Goal: Task Accomplishment & Management: Manage account settings

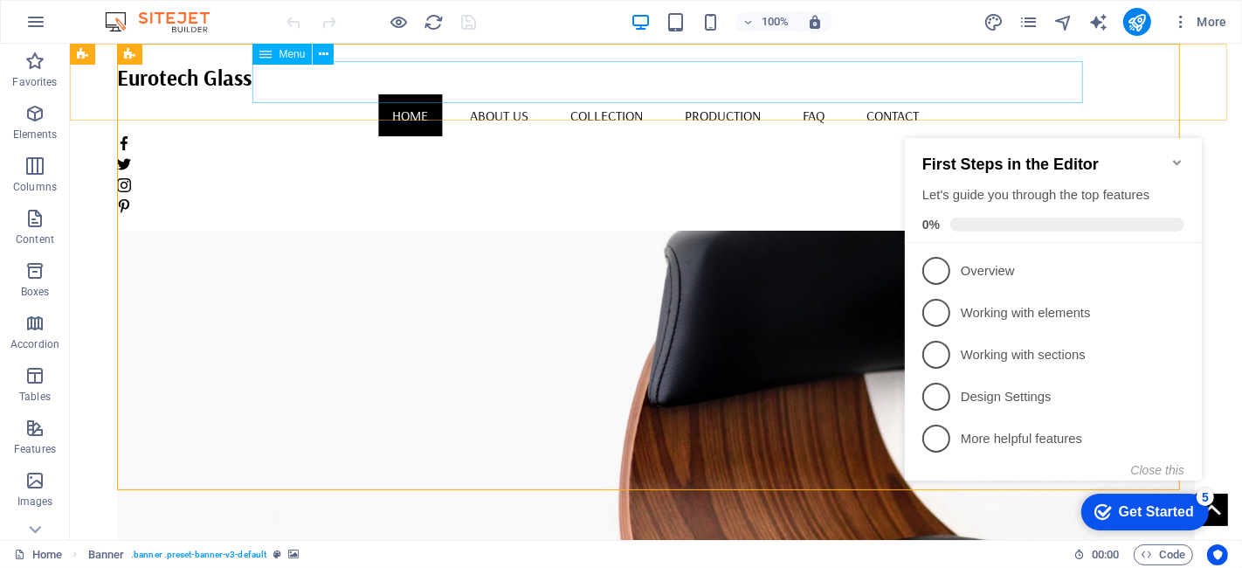
click at [470, 94] on nav "Home About us Collection Production FAQ Contact" at bounding box center [655, 115] width 1079 height 42
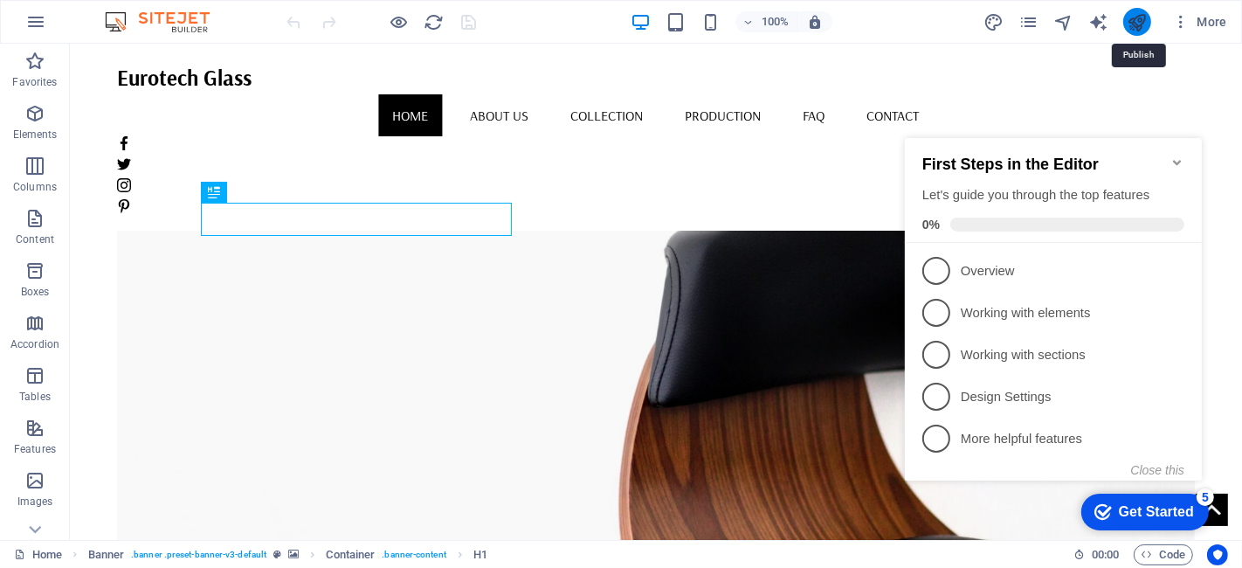
click at [1144, 29] on icon "publish" at bounding box center [1137, 22] width 20 height 20
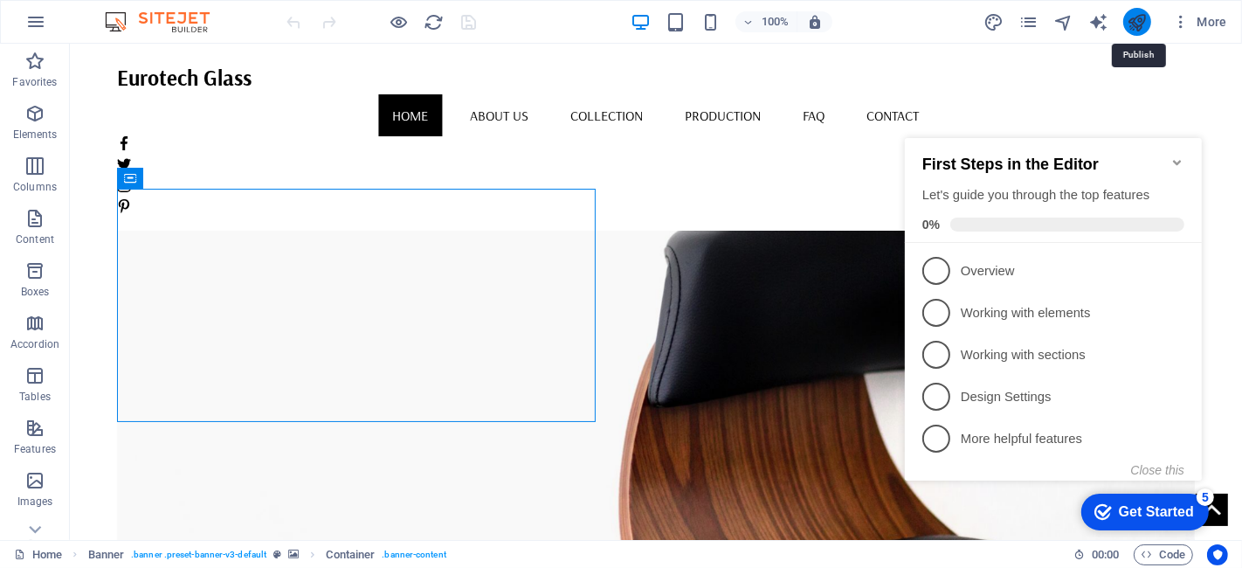
click at [1140, 21] on icon "publish" at bounding box center [1137, 22] width 20 height 20
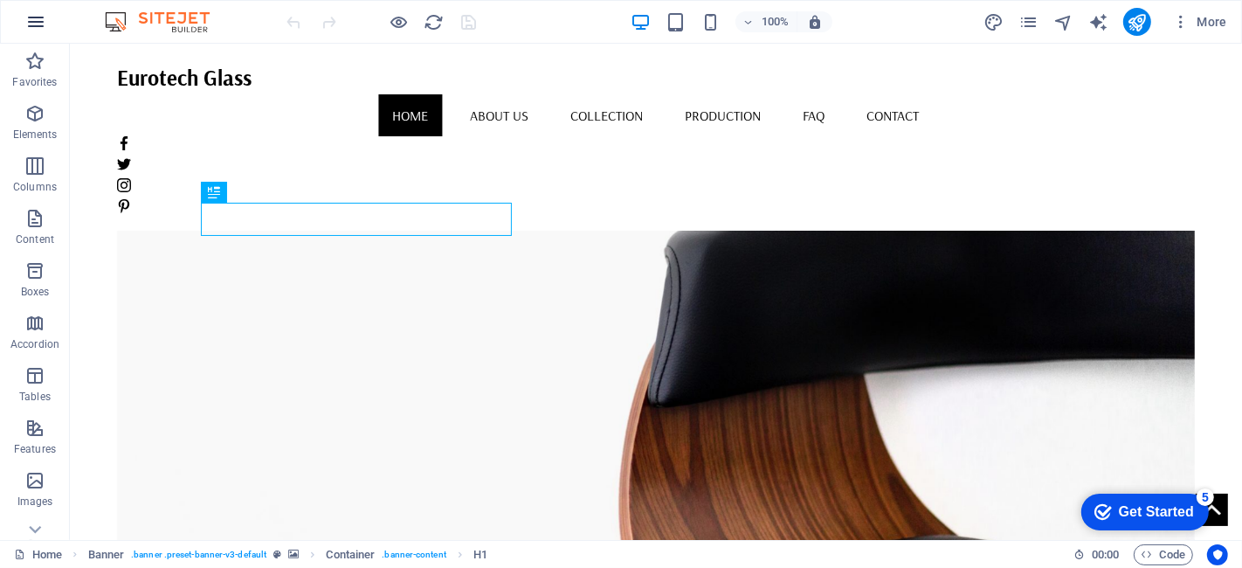
click at [38, 28] on icon "button" at bounding box center [35, 21] width 21 height 21
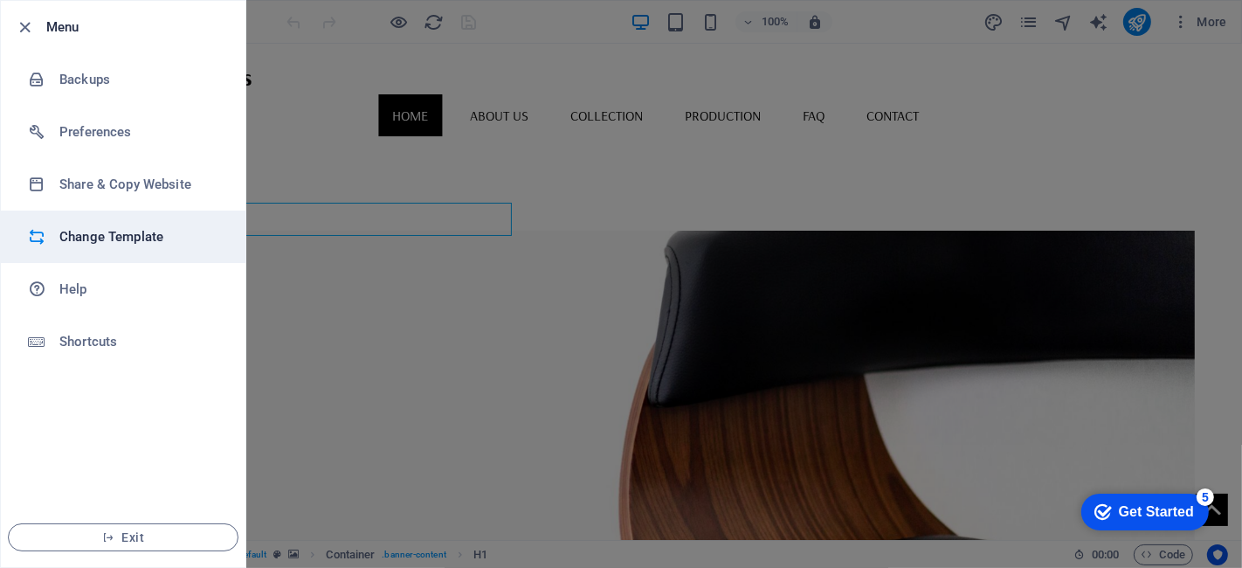
click at [144, 236] on h6 "Change Template" at bounding box center [140, 236] width 162 height 21
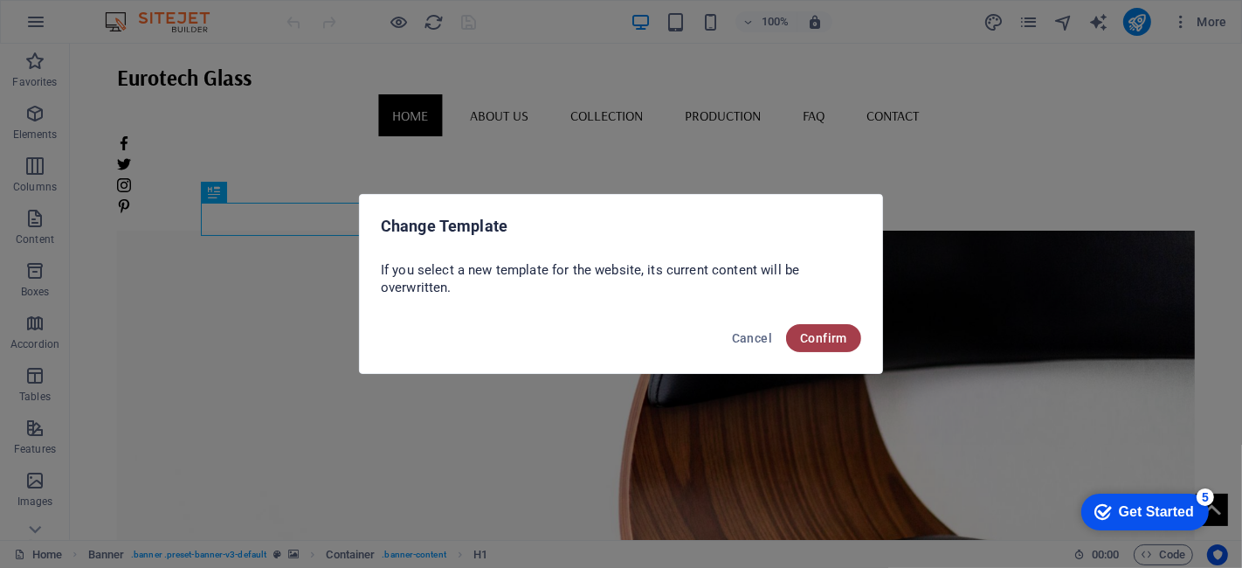
click at [825, 335] on span "Confirm" at bounding box center [823, 338] width 47 height 14
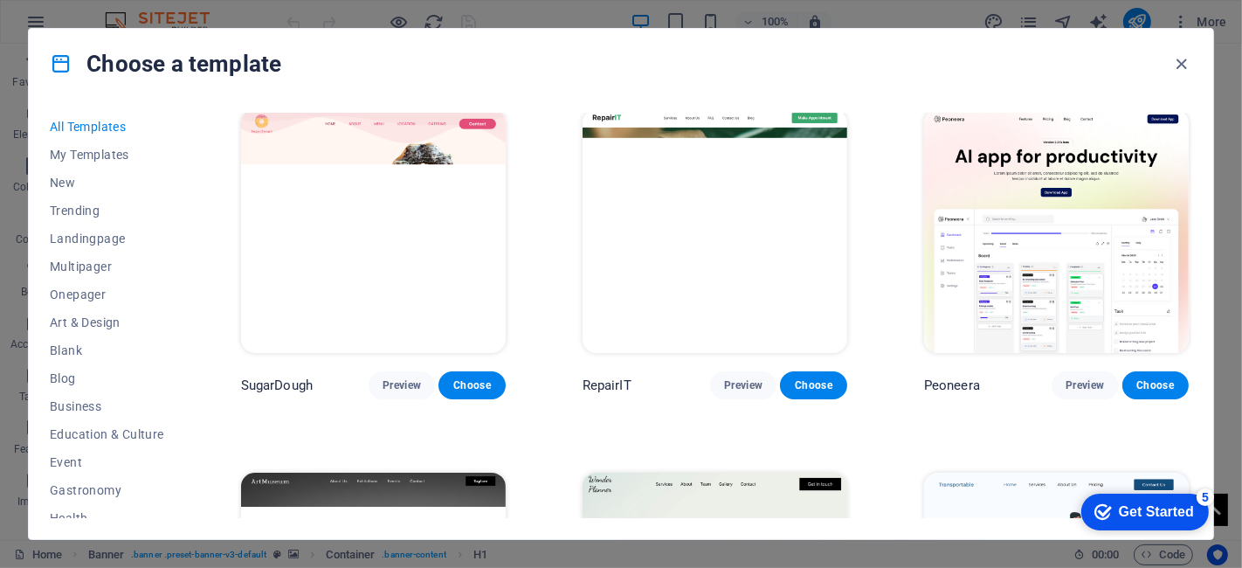
scroll to position [3, 0]
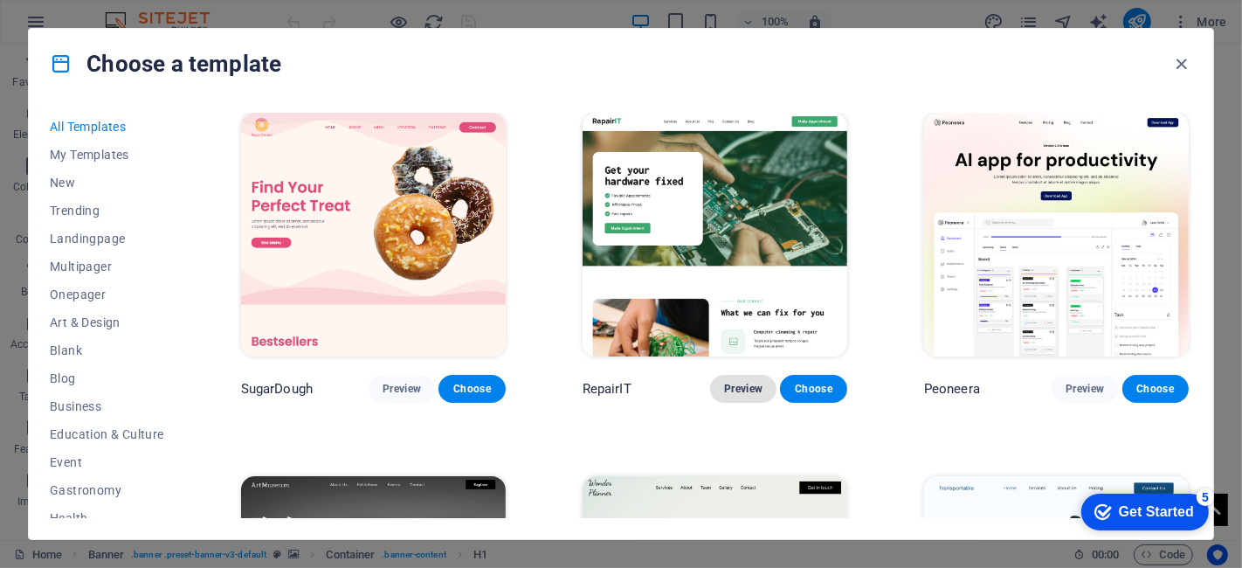
click at [735, 387] on span "Preview" at bounding box center [743, 389] width 38 height 14
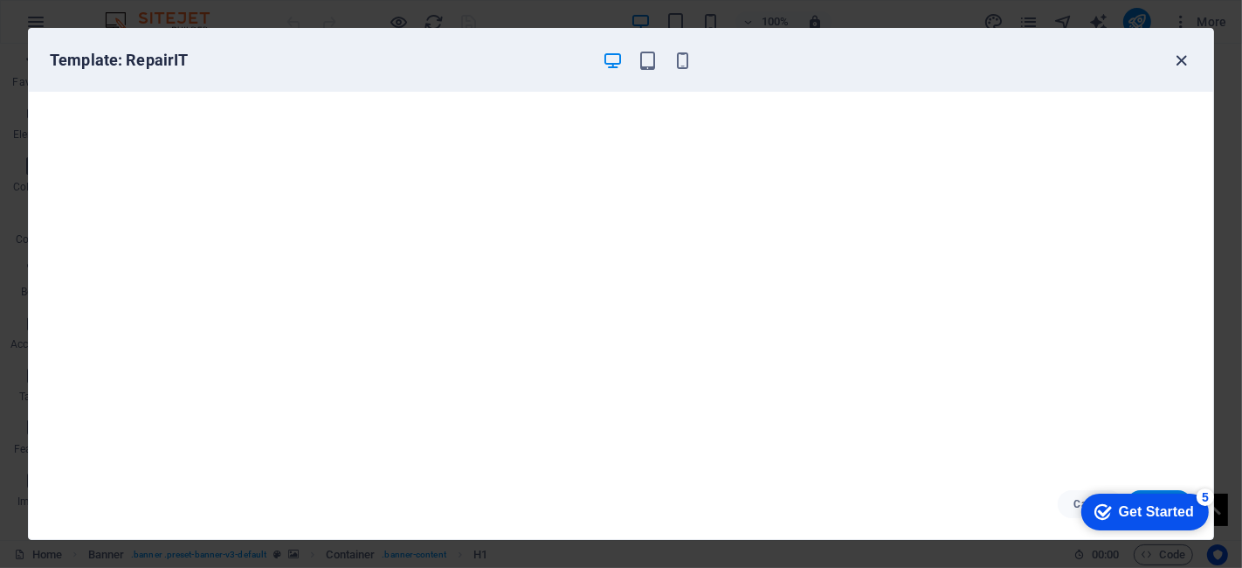
click at [1117, 59] on icon "button" at bounding box center [1182, 61] width 20 height 20
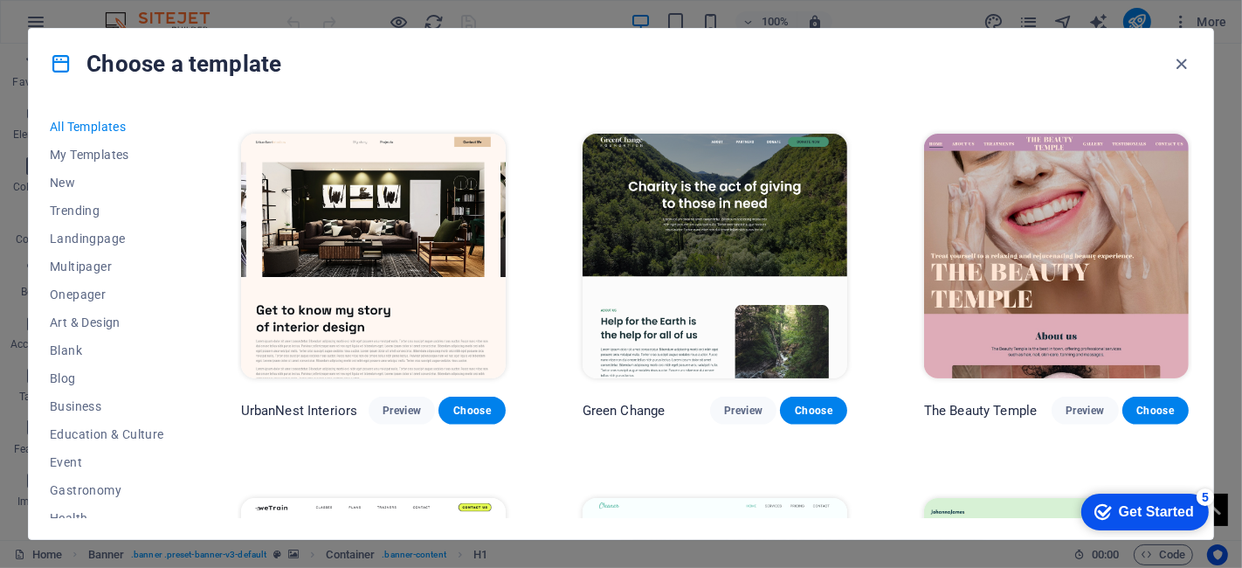
scroll to position [1799, 0]
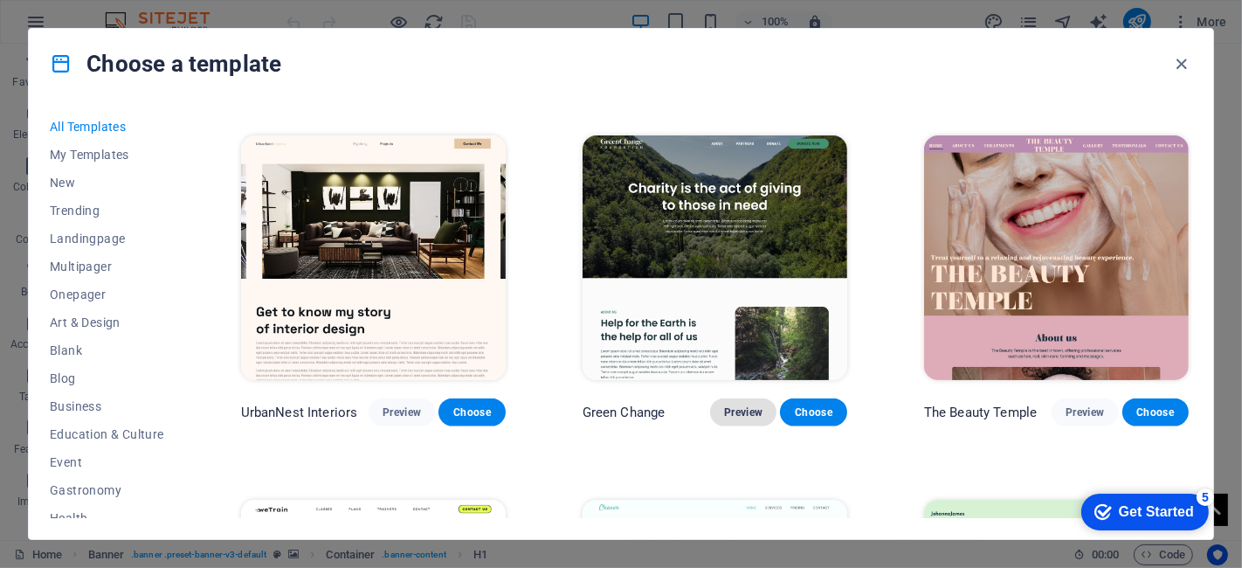
click at [741, 405] on span "Preview" at bounding box center [743, 412] width 38 height 14
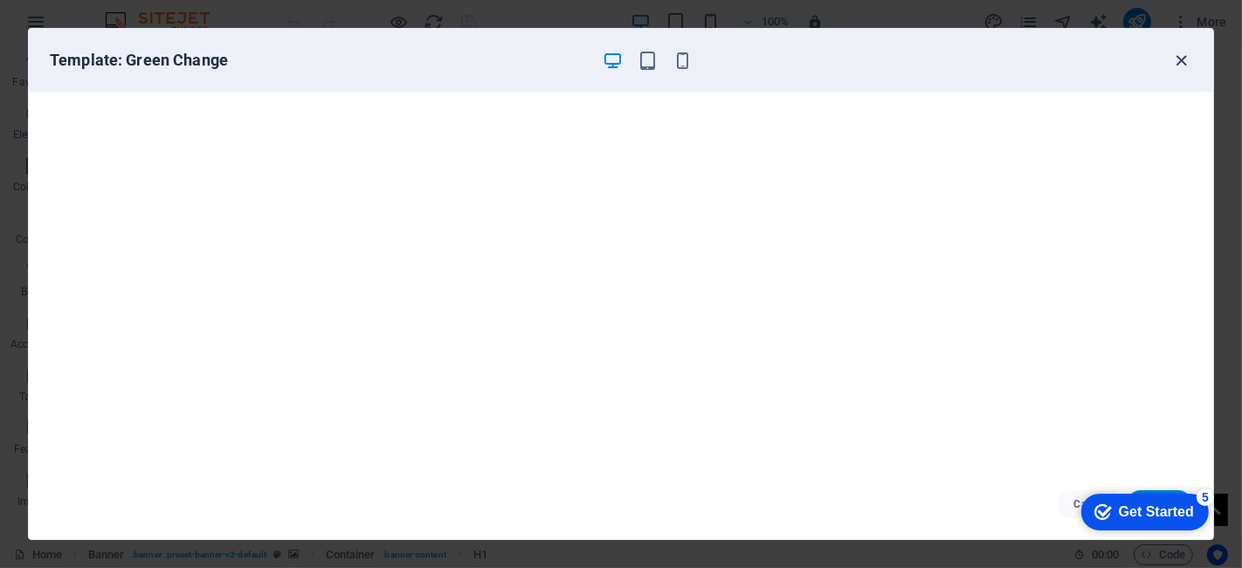
click at [1117, 59] on icon "button" at bounding box center [1182, 61] width 20 height 20
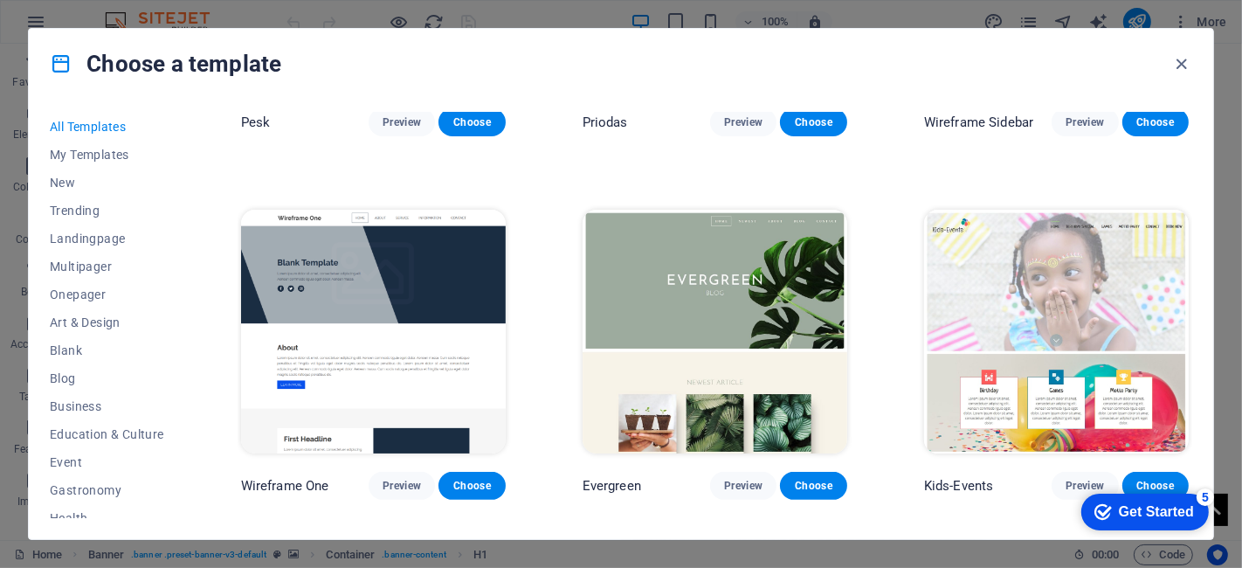
scroll to position [6087, 0]
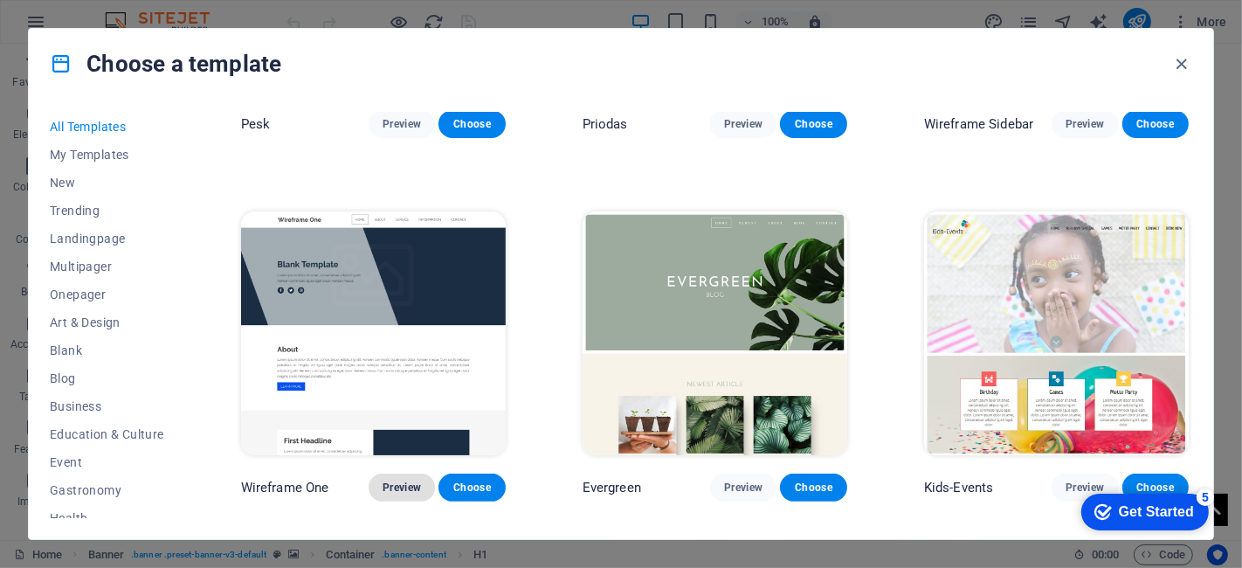
click at [399, 480] on span "Preview" at bounding box center [402, 487] width 38 height 14
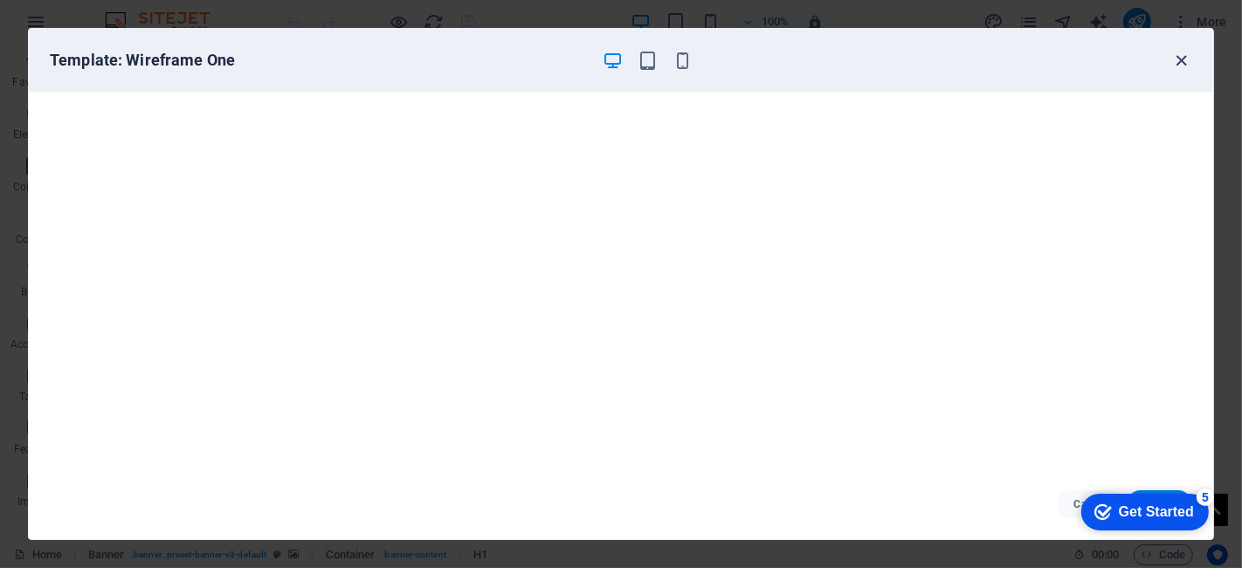
click at [1117, 59] on icon "button" at bounding box center [1182, 61] width 20 height 20
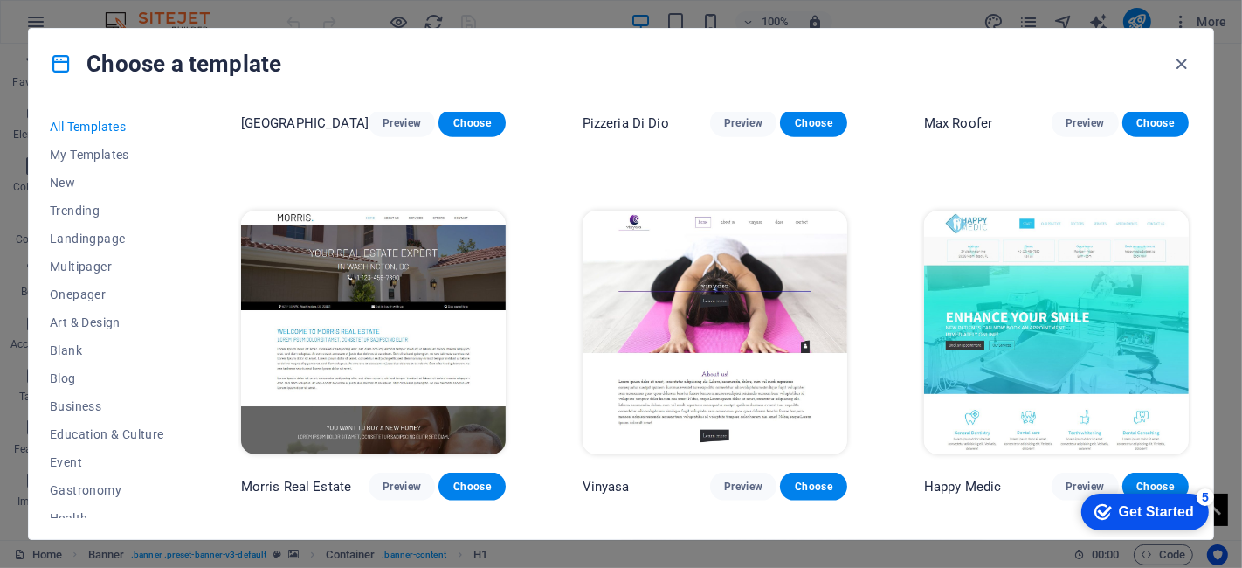
scroll to position [7541, 0]
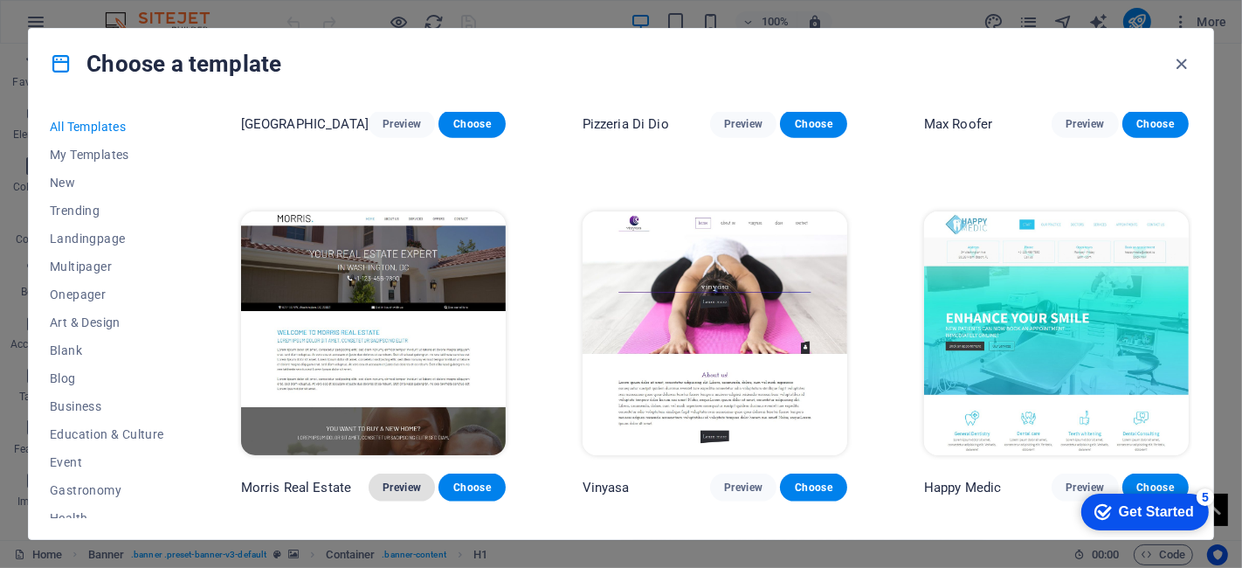
click at [400, 480] on span "Preview" at bounding box center [402, 487] width 38 height 14
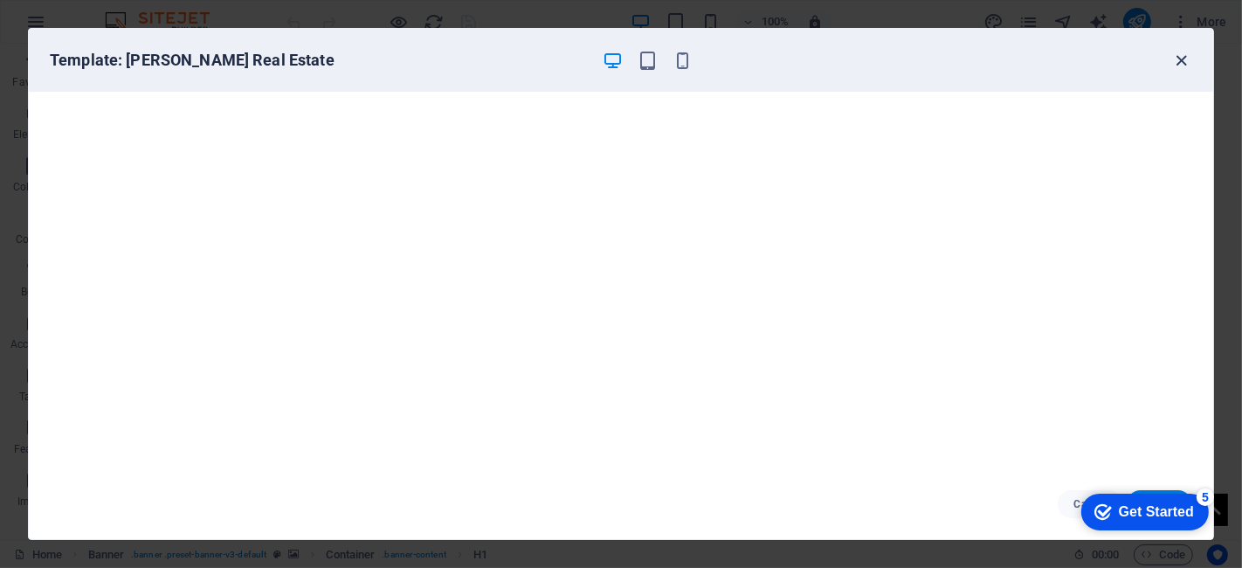
click at [1117, 65] on icon "button" at bounding box center [1182, 61] width 20 height 20
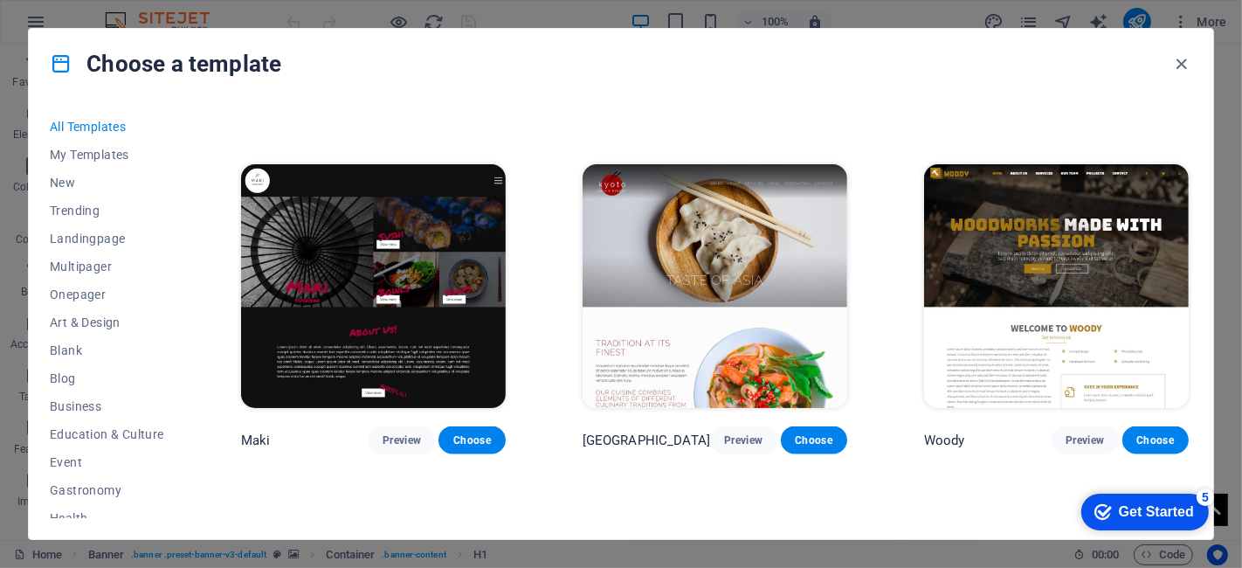
scroll to position [7952, 0]
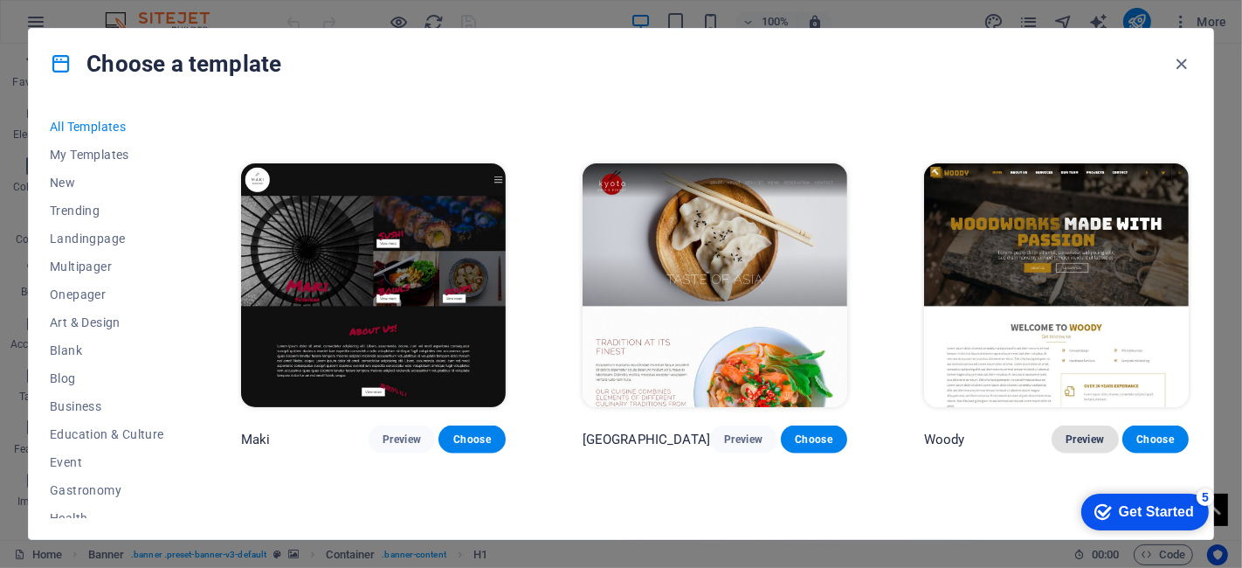
click at [1095, 432] on span "Preview" at bounding box center [1085, 439] width 38 height 14
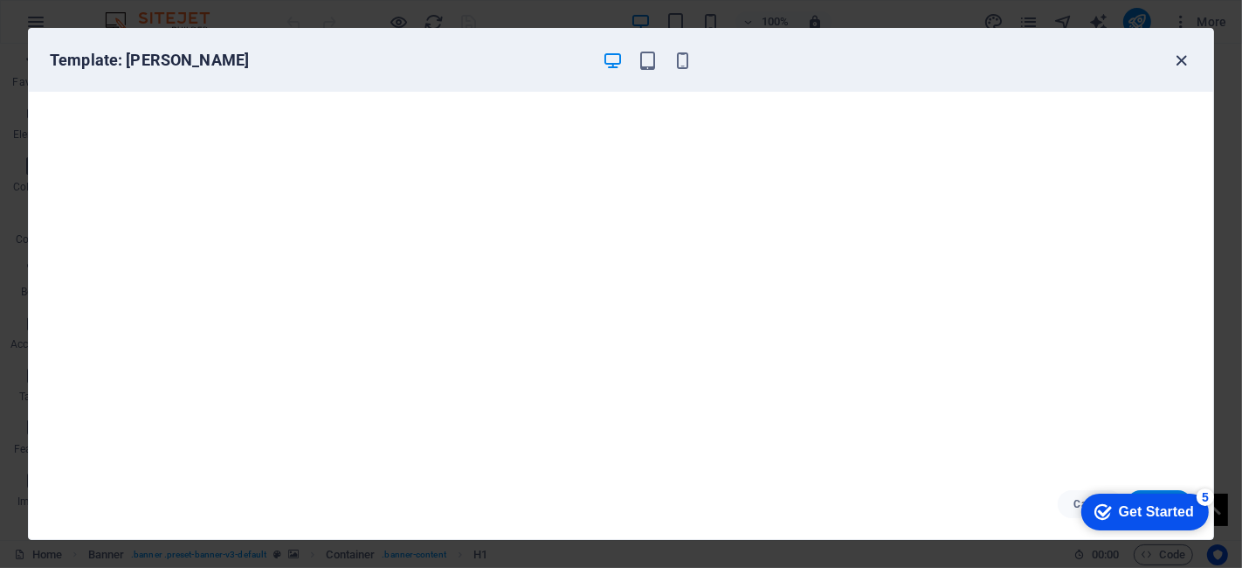
click at [1117, 54] on icon "button" at bounding box center [1182, 61] width 20 height 20
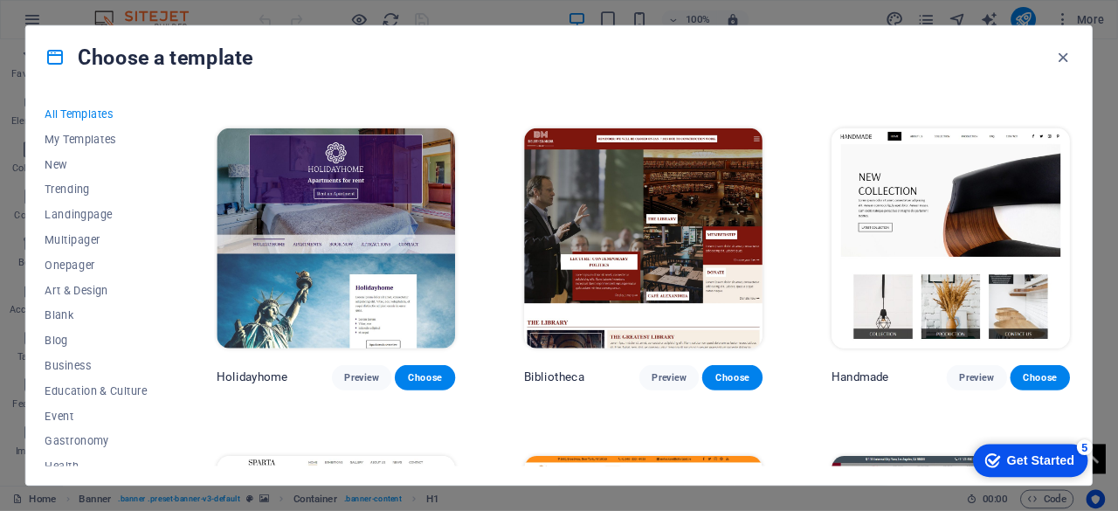
scroll to position [9716, 0]
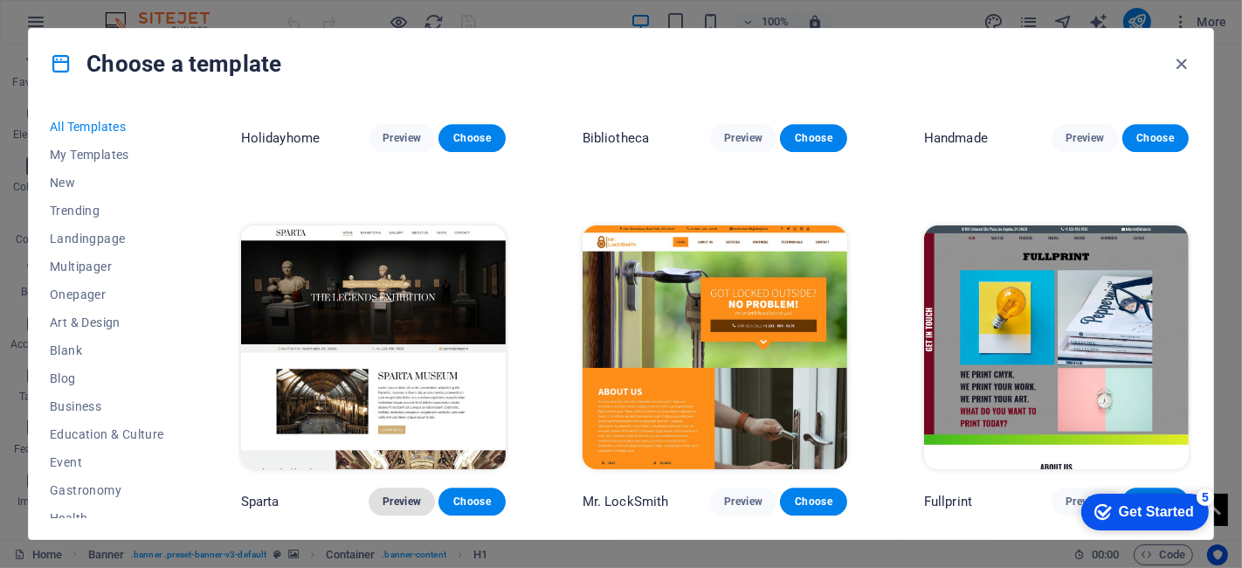
click at [384, 487] on button "Preview" at bounding box center [402, 501] width 66 height 28
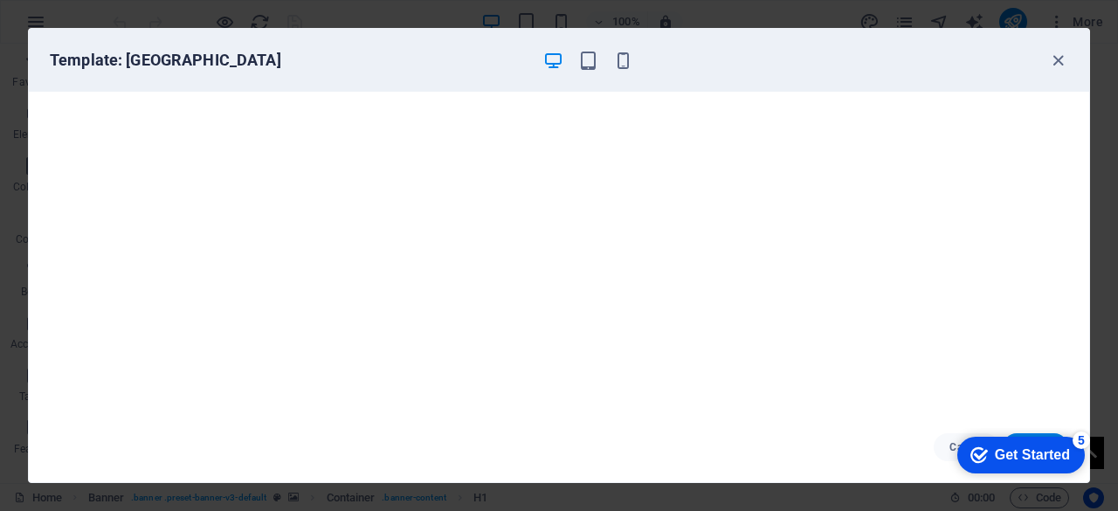
scroll to position [9717, 0]
drag, startPoint x: 1215, startPoint y: 6, endPoint x: 748, endPoint y: 457, distance: 649.3
click at [748, 457] on div "Cancel Choose" at bounding box center [559, 447] width 1060 height 70
drag, startPoint x: 1056, startPoint y: 446, endPoint x: 812, endPoint y: 425, distance: 244.7
click at [943, 428] on html "checkmark Get Started 5 First Steps in the Editor Let's guide you through the t…" at bounding box center [1017, 454] width 148 height 52
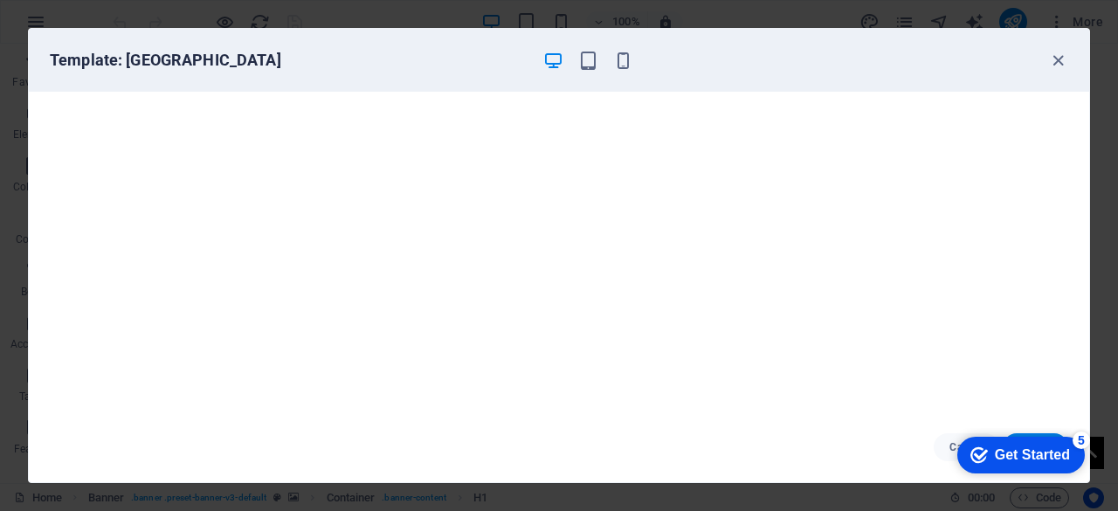
click at [1007, 437] on div "checkmark Get Started 5" at bounding box center [1021, 455] width 128 height 37
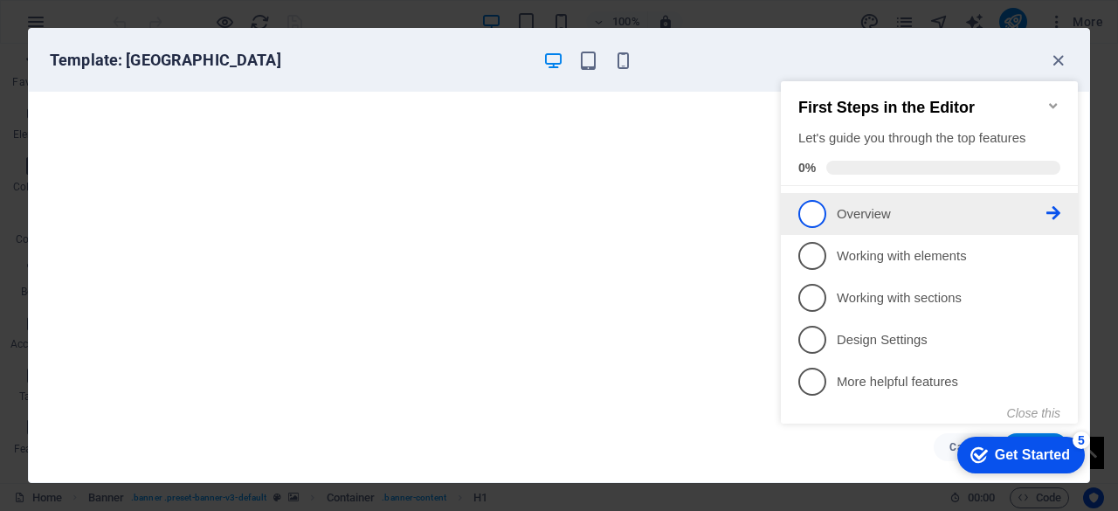
click at [919, 193] on li "1 Overview - incomplete" at bounding box center [929, 214] width 297 height 42
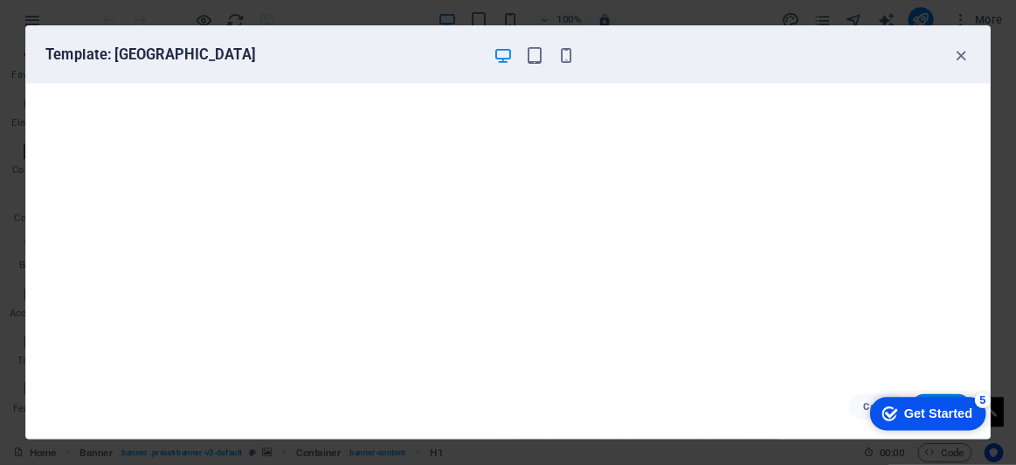
scroll to position [0, 0]
click at [1048, 450] on div "Get Started" at bounding box center [1032, 455] width 75 height 16
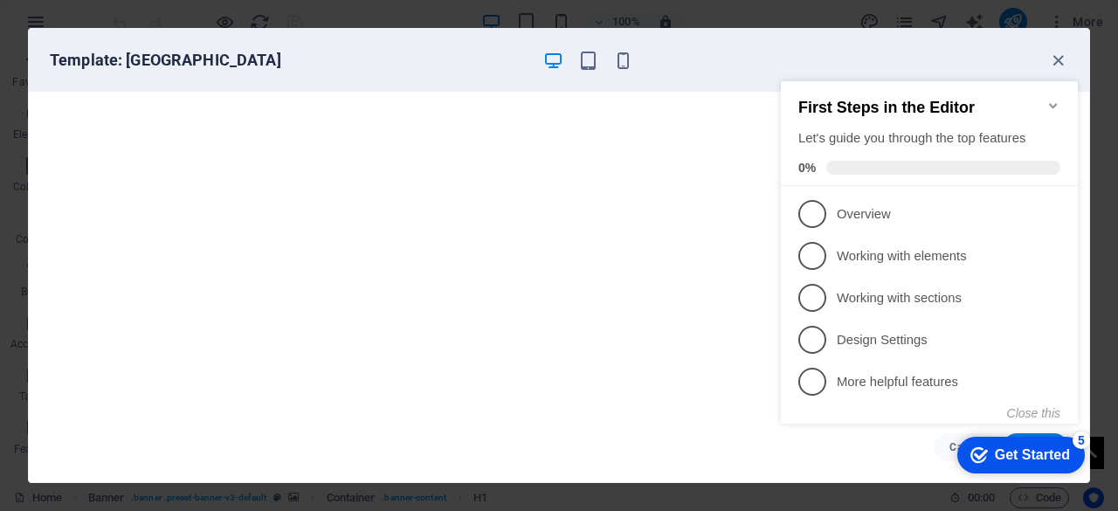
click at [1053, 102] on icon "Minimize checklist" at bounding box center [1053, 106] width 14 height 14
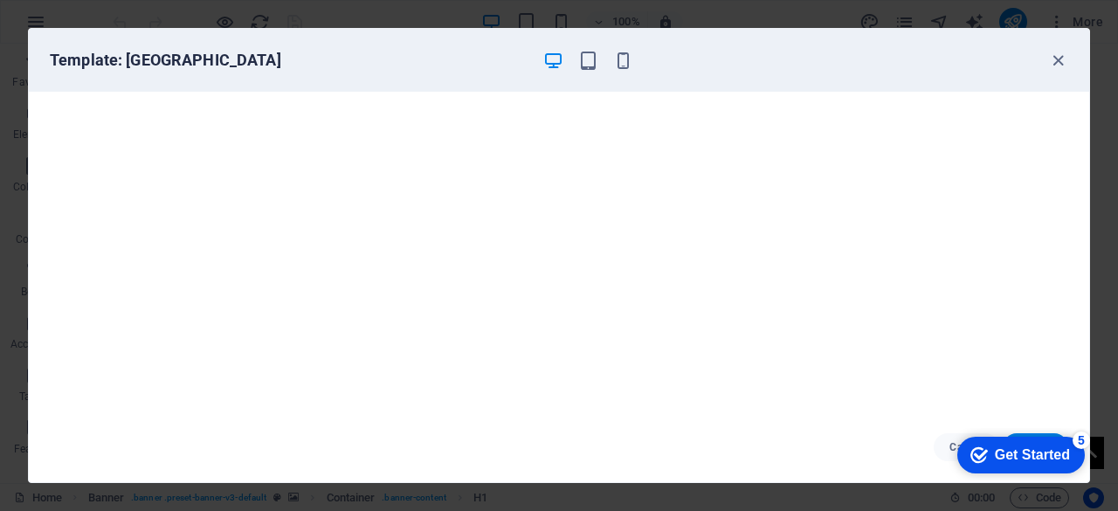
click at [1055, 465] on div "checkmark Get Started 5" at bounding box center [1021, 455] width 128 height 37
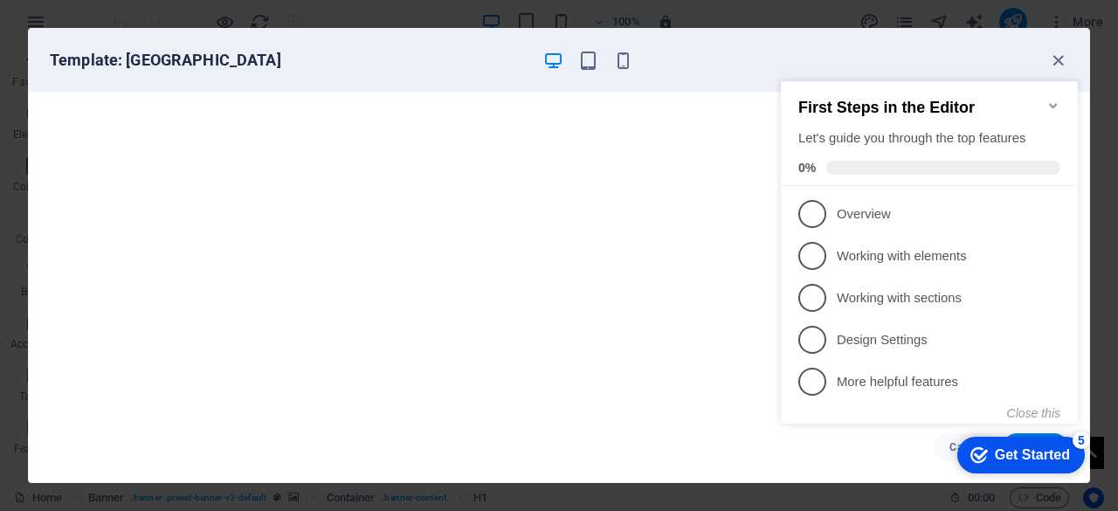
click at [1055, 465] on div "checkmark Get Started 5" at bounding box center [1021, 455] width 128 height 37
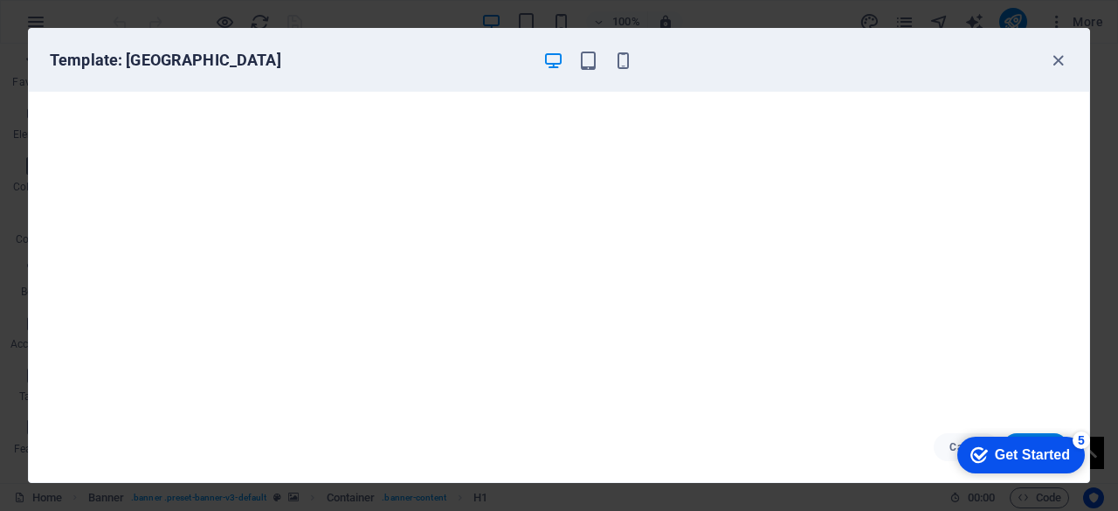
scroll to position [9717, 0]
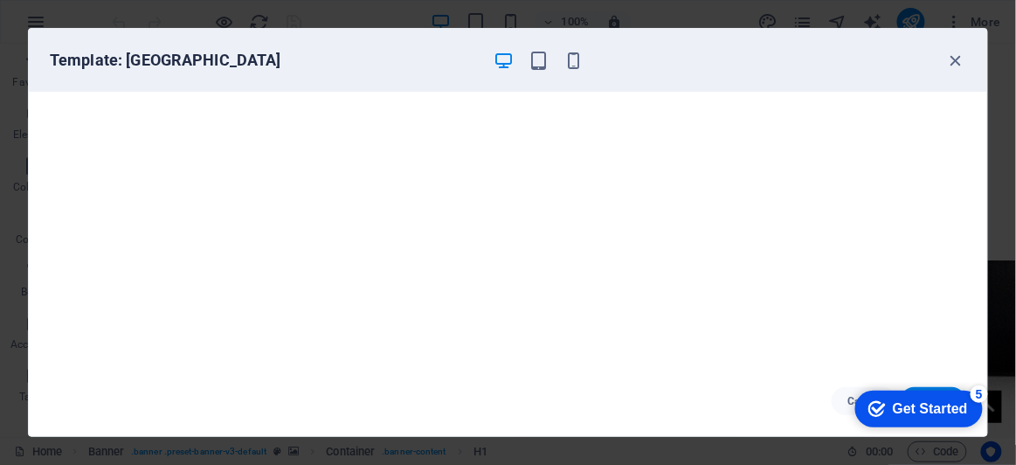
drag, startPoint x: 1092, startPoint y: 0, endPoint x: 628, endPoint y: 397, distance: 610.2
click at [628, 397] on div "Cancel Choose" at bounding box center [508, 401] width 958 height 70
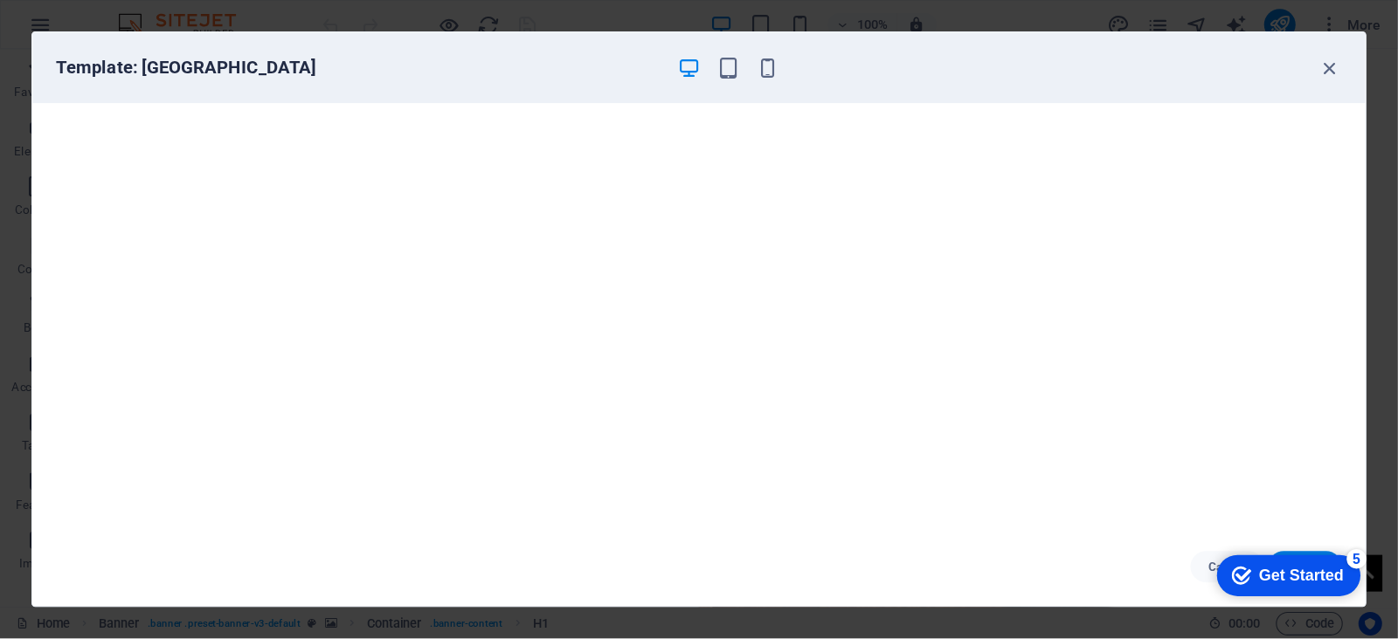
scroll to position [9716, 0]
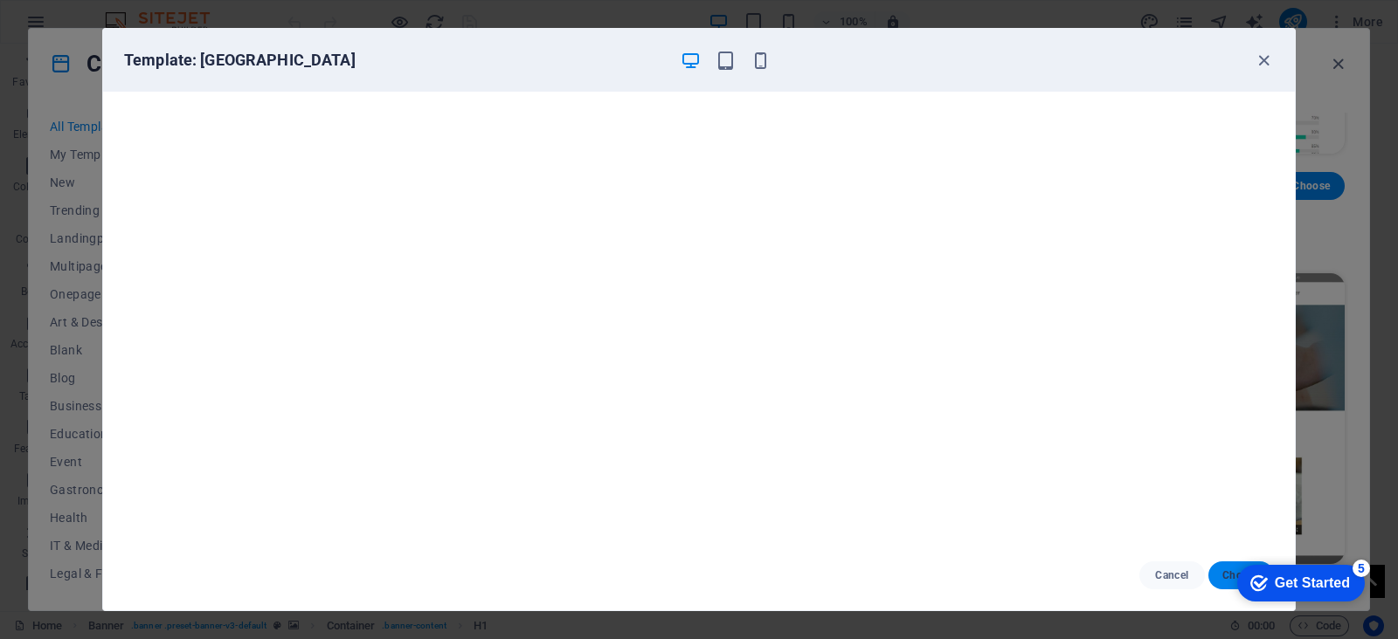
click at [1117, 510] on button "Choose" at bounding box center [1241, 576] width 66 height 28
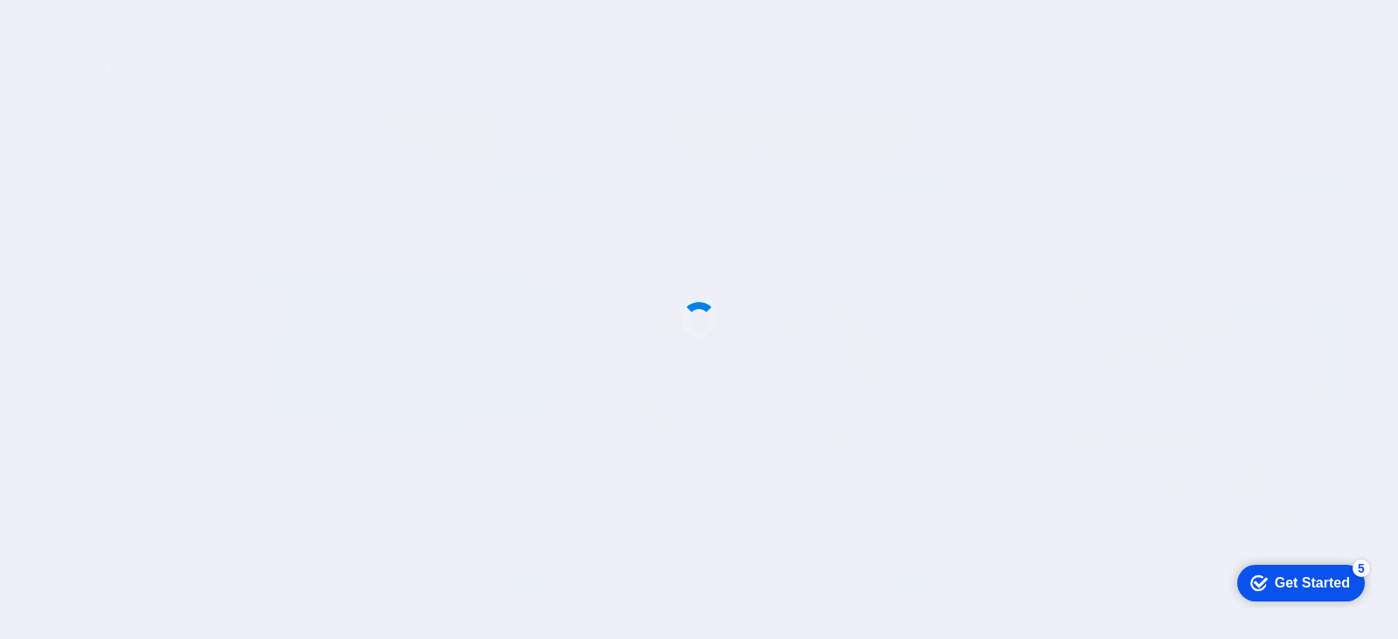
scroll to position [11145, 0]
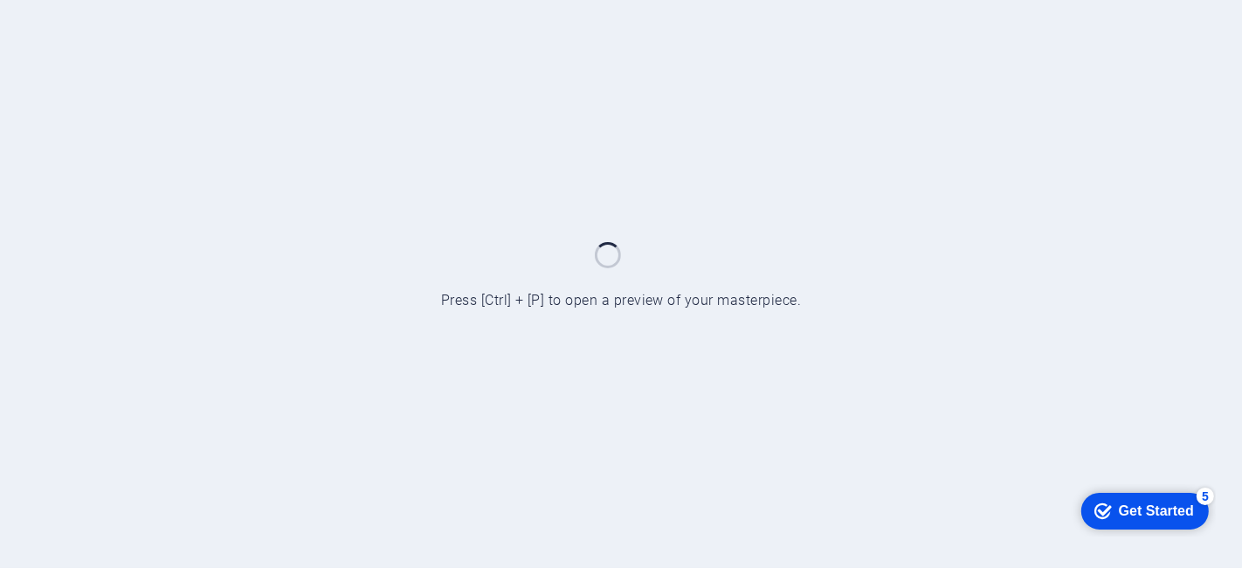
drag, startPoint x: 0, startPoint y: 0, endPoint x: 608, endPoint y: 204, distance: 641.1
click at [608, 204] on div at bounding box center [621, 284] width 1242 height 568
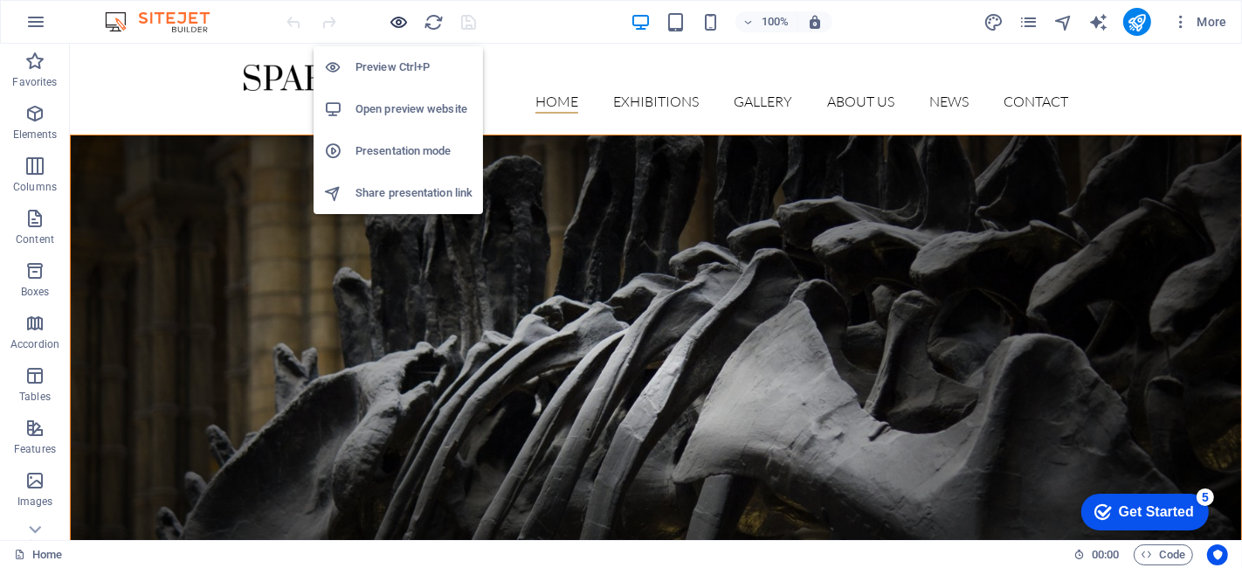
click at [404, 28] on icon "button" at bounding box center [400, 22] width 20 height 20
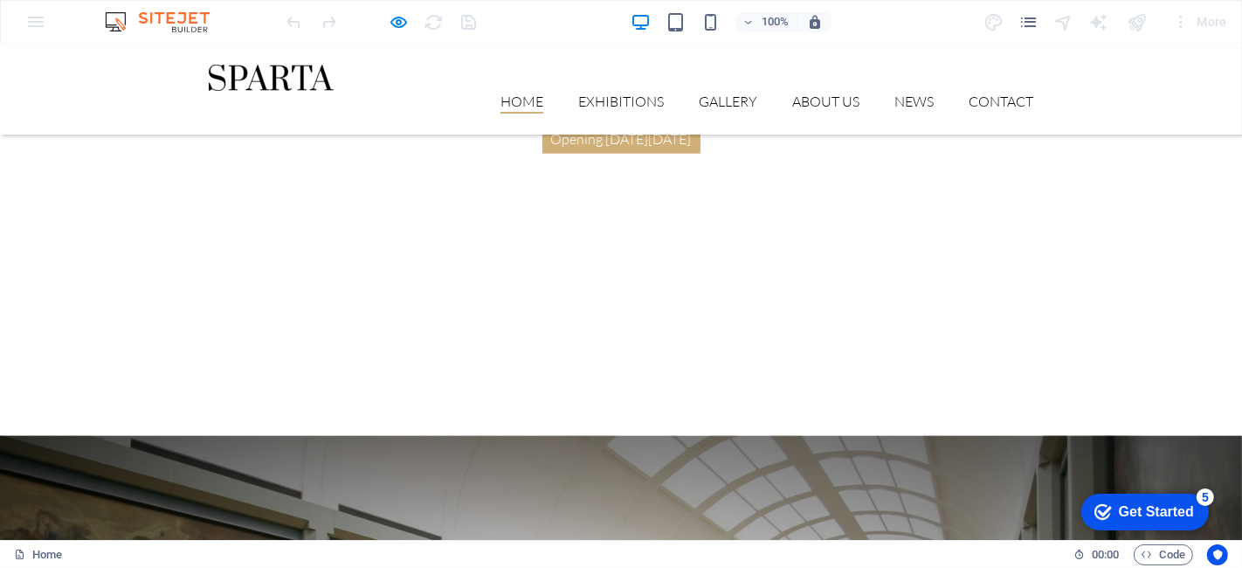
scroll to position [1661, 0]
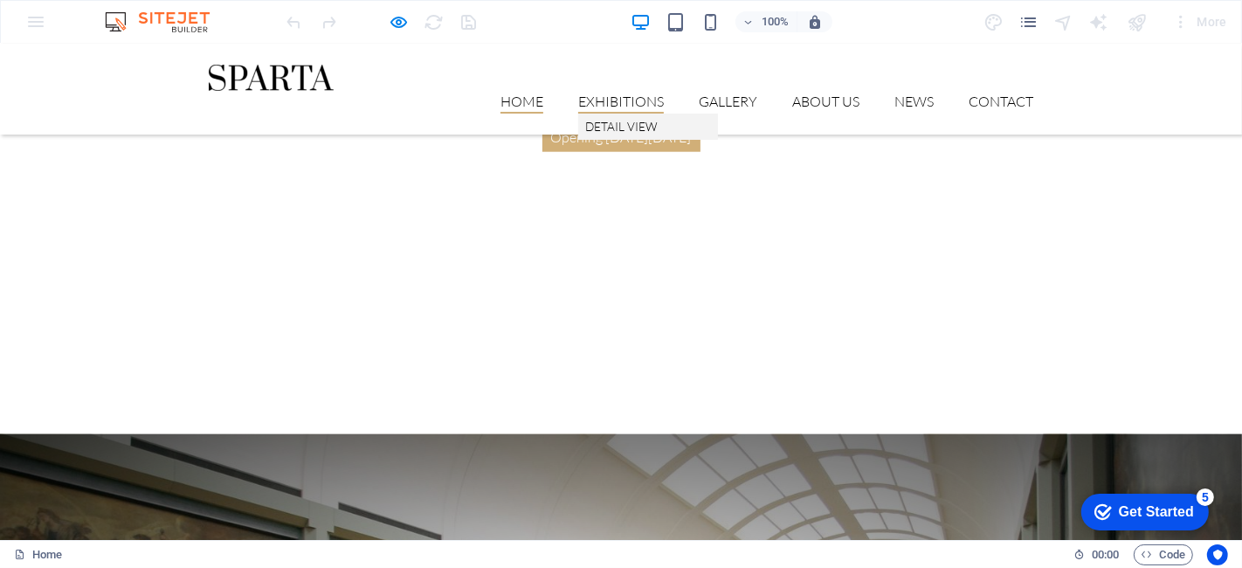
click at [599, 94] on link "Exhibitions" at bounding box center [621, 103] width 86 height 19
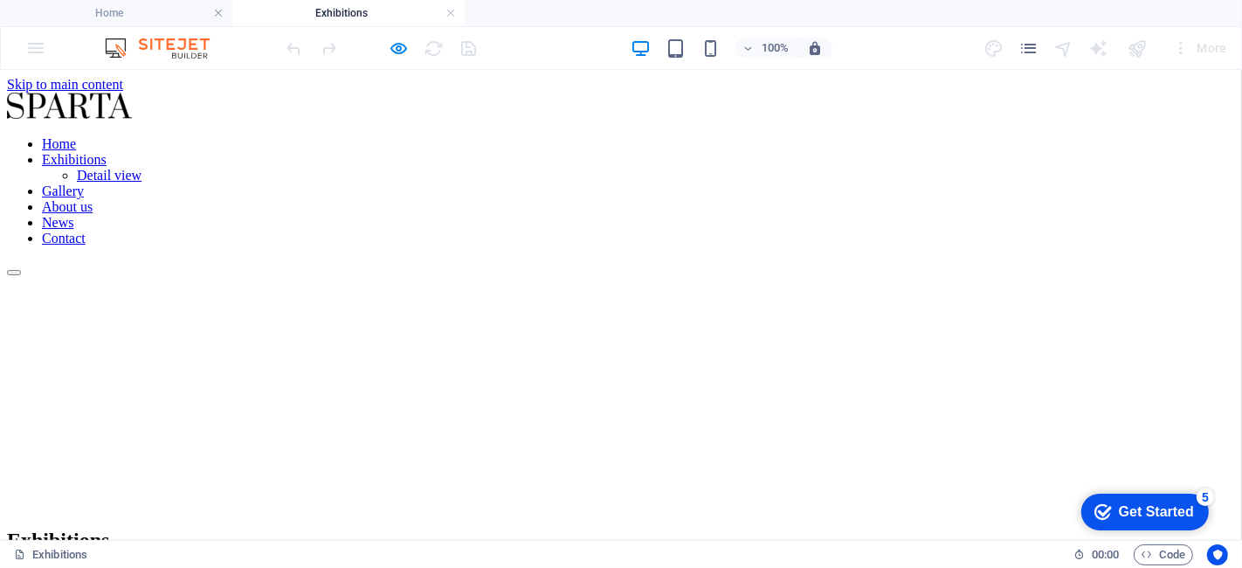
scroll to position [1, 0]
click at [124, 10] on h4 "Home" at bounding box center [116, 12] width 232 height 19
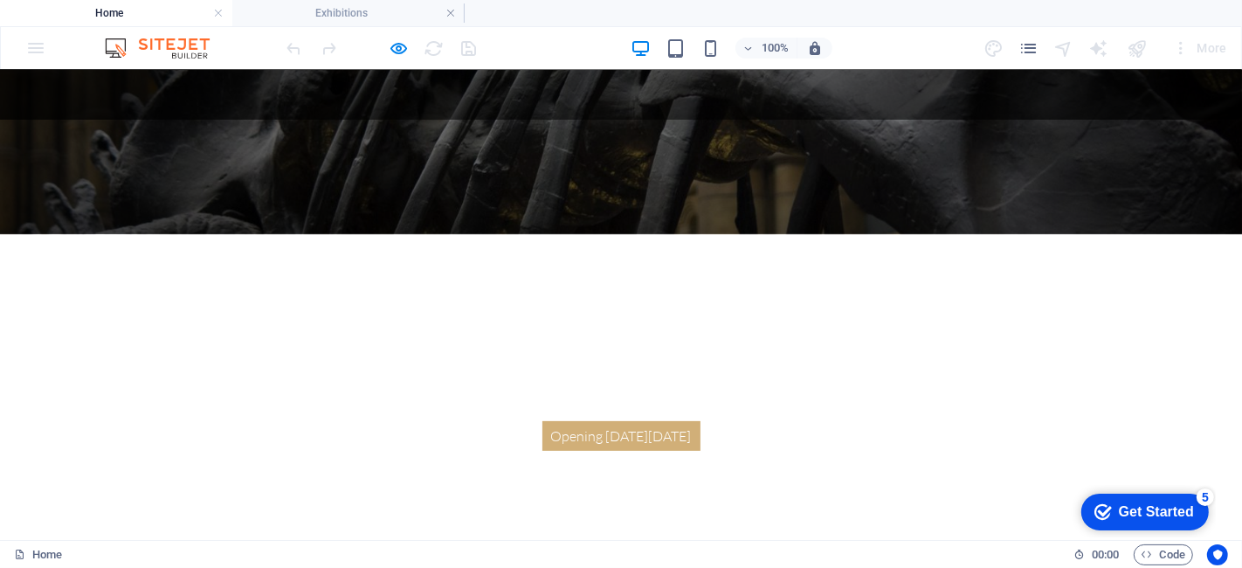
scroll to position [0, 0]
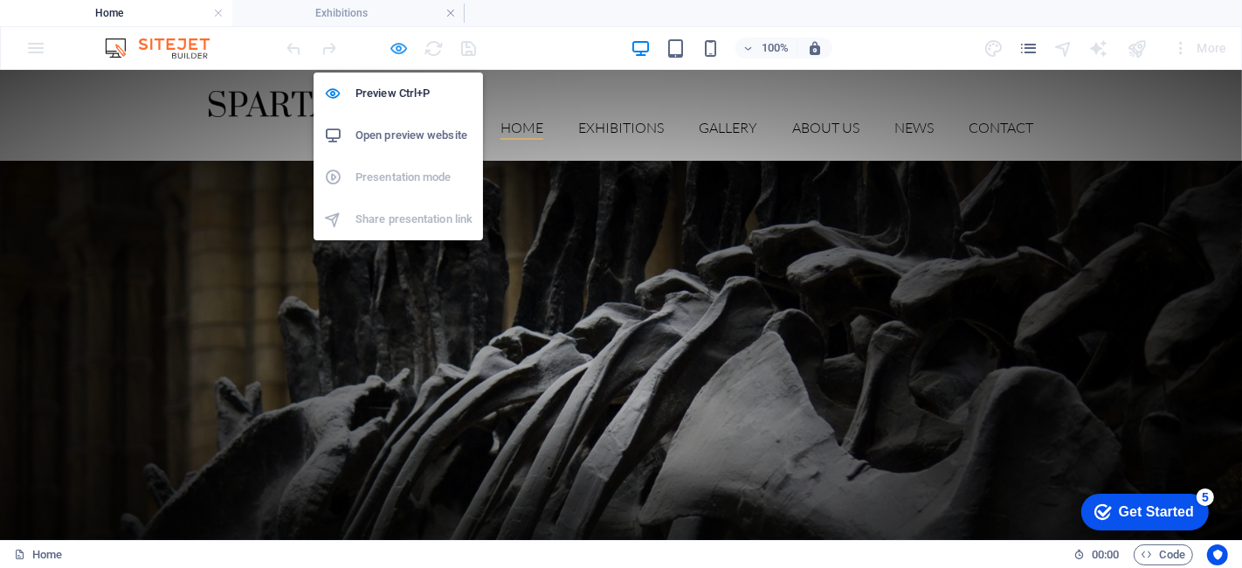
click at [391, 42] on icon "button" at bounding box center [400, 48] width 20 height 20
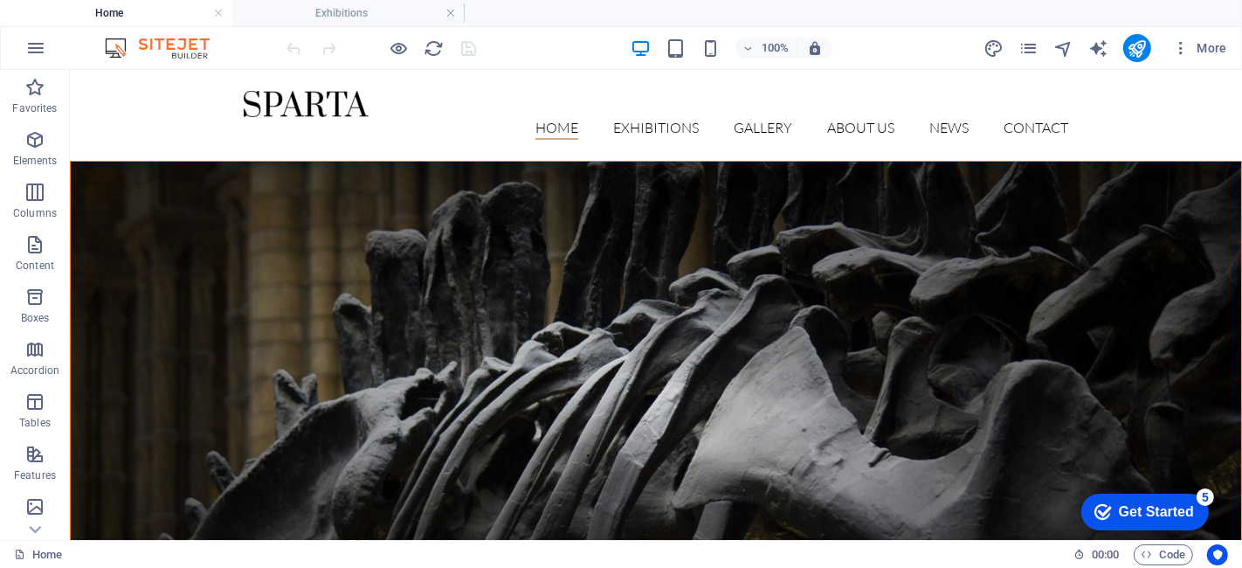
click at [471, 45] on div at bounding box center [382, 48] width 196 height 28
click at [350, 4] on h4 "Exhibitions" at bounding box center [348, 12] width 232 height 19
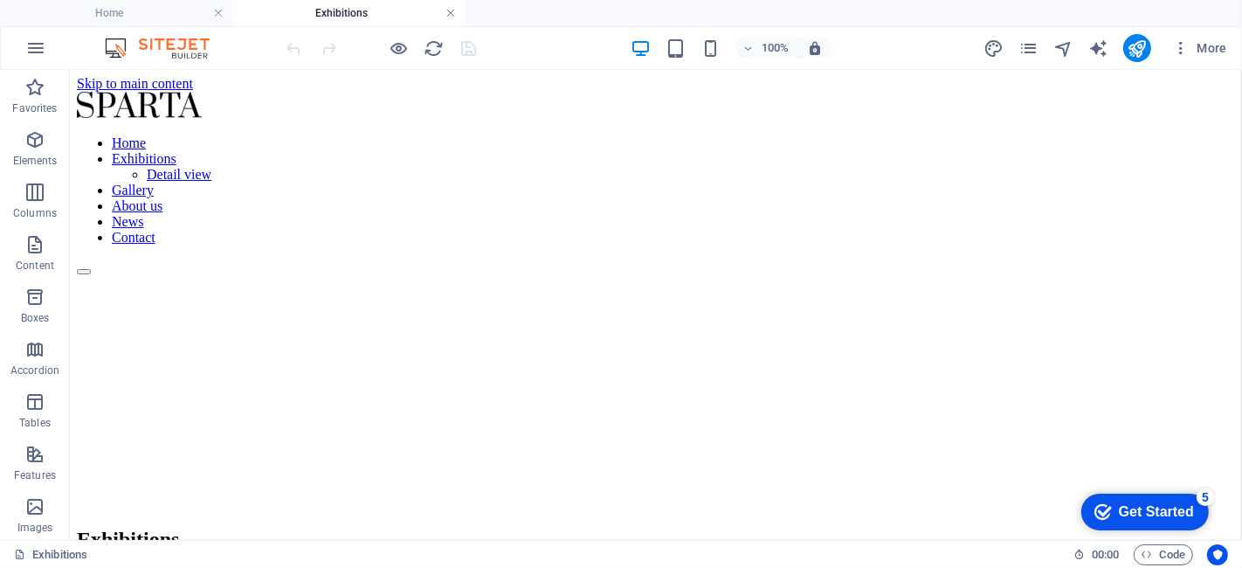
click at [454, 10] on link at bounding box center [450, 13] width 10 height 17
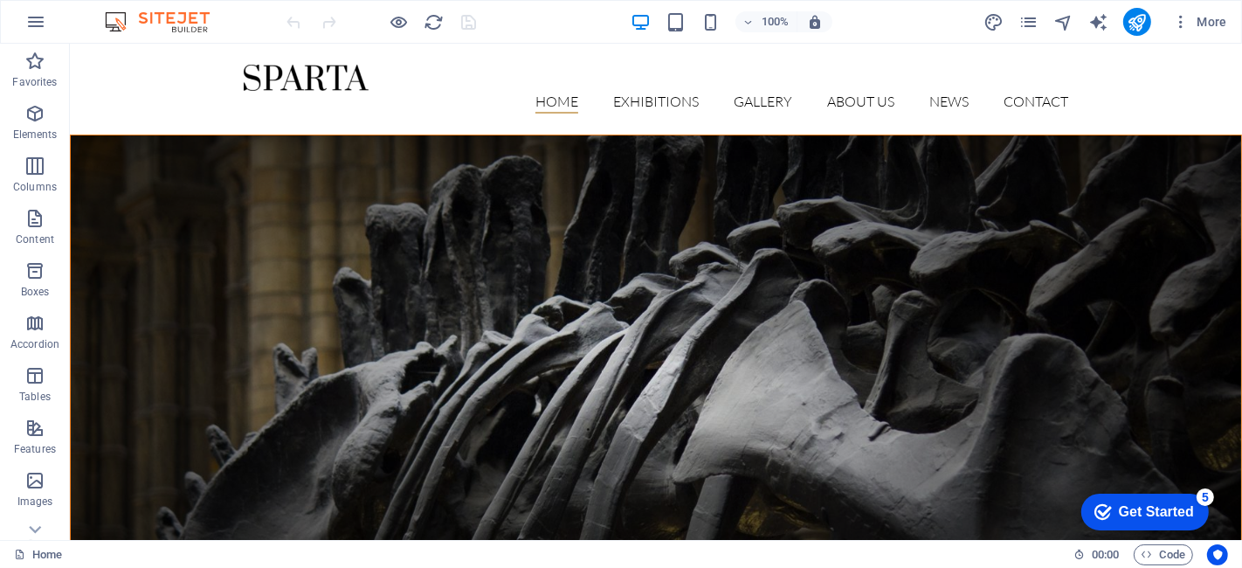
click at [474, 23] on div at bounding box center [382, 22] width 196 height 28
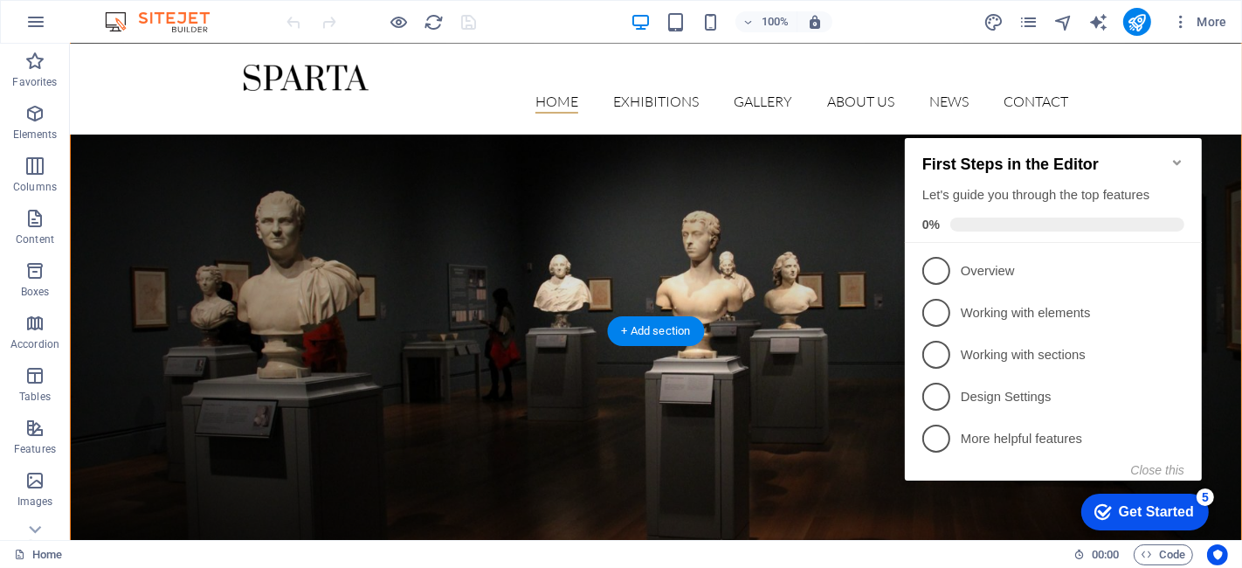
scroll to position [840, 0]
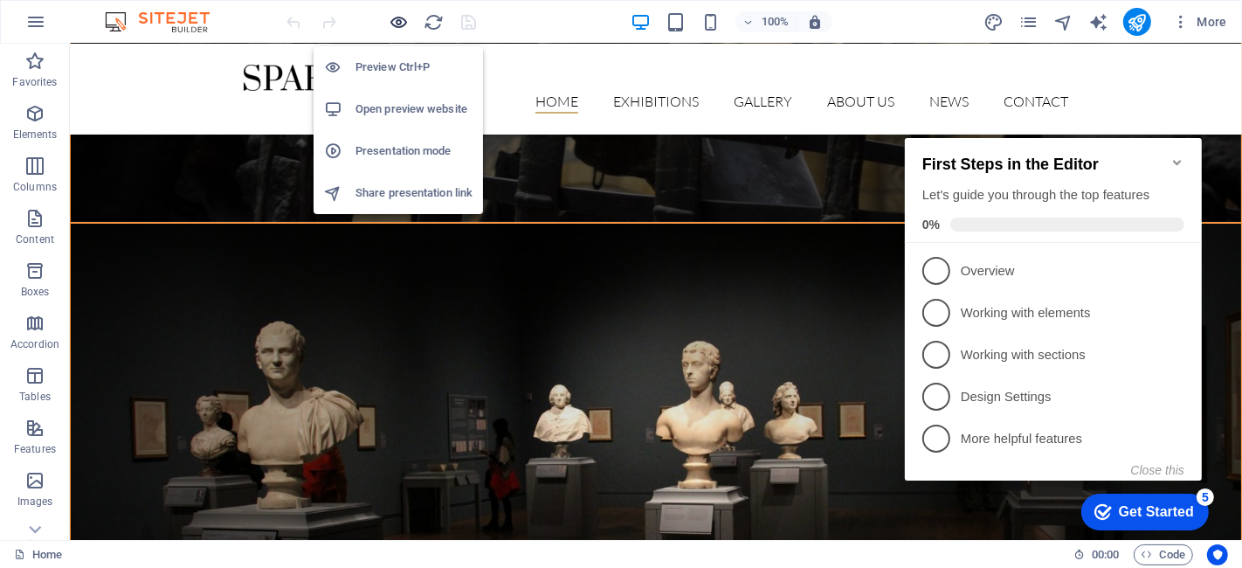
click at [396, 18] on icon "button" at bounding box center [400, 22] width 20 height 20
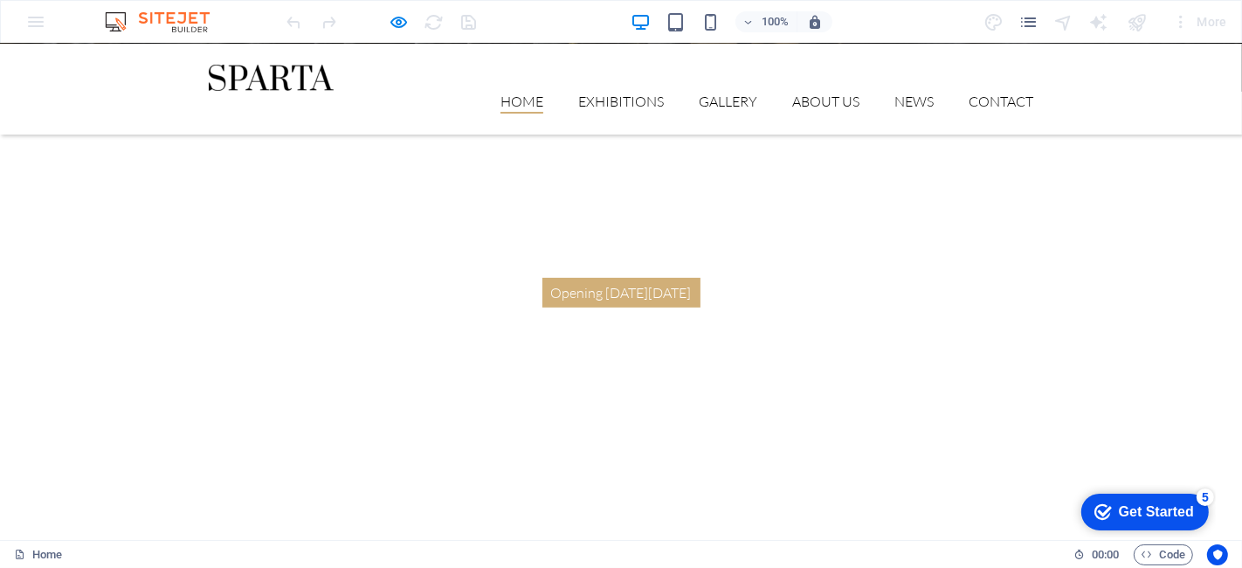
scroll to position [0, 0]
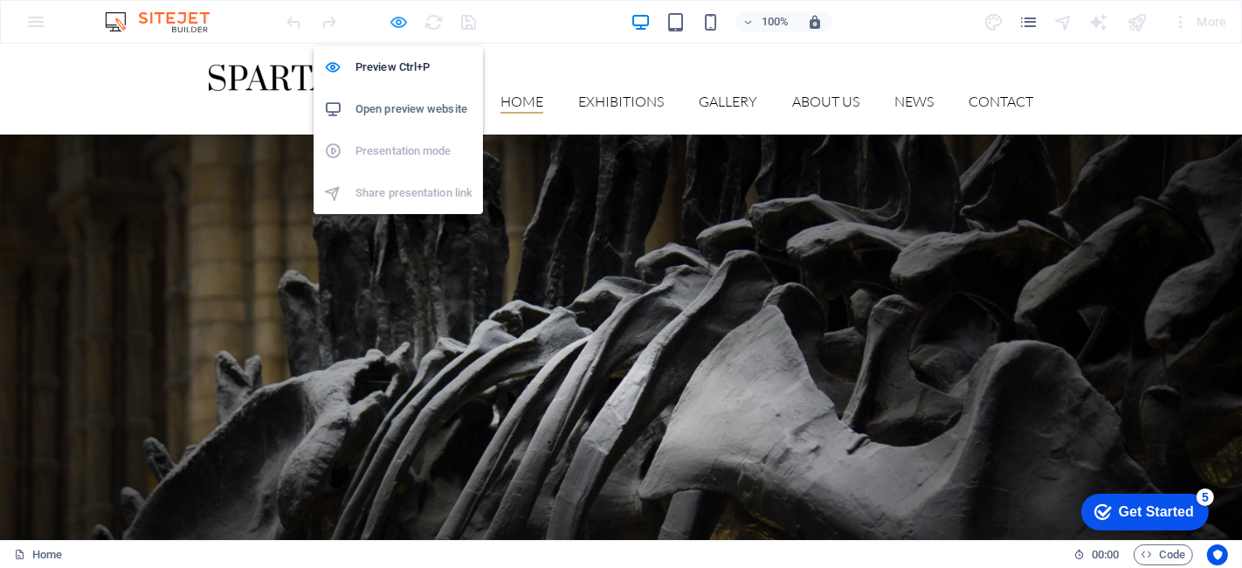
click at [390, 21] on icon "button" at bounding box center [400, 22] width 20 height 20
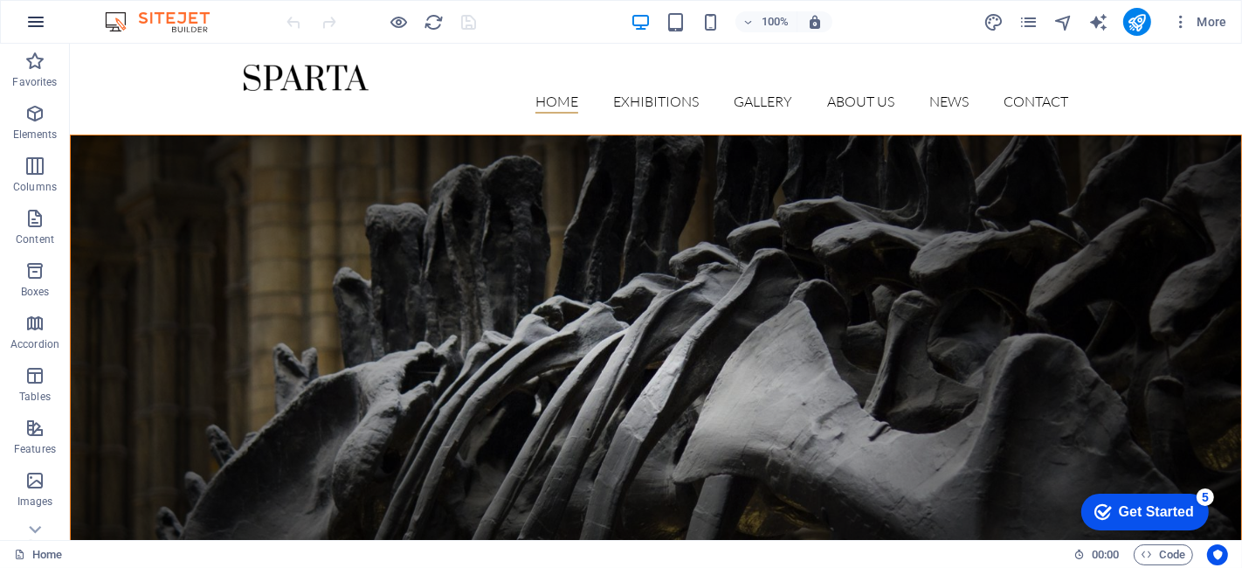
click at [40, 21] on icon "button" at bounding box center [35, 21] width 21 height 21
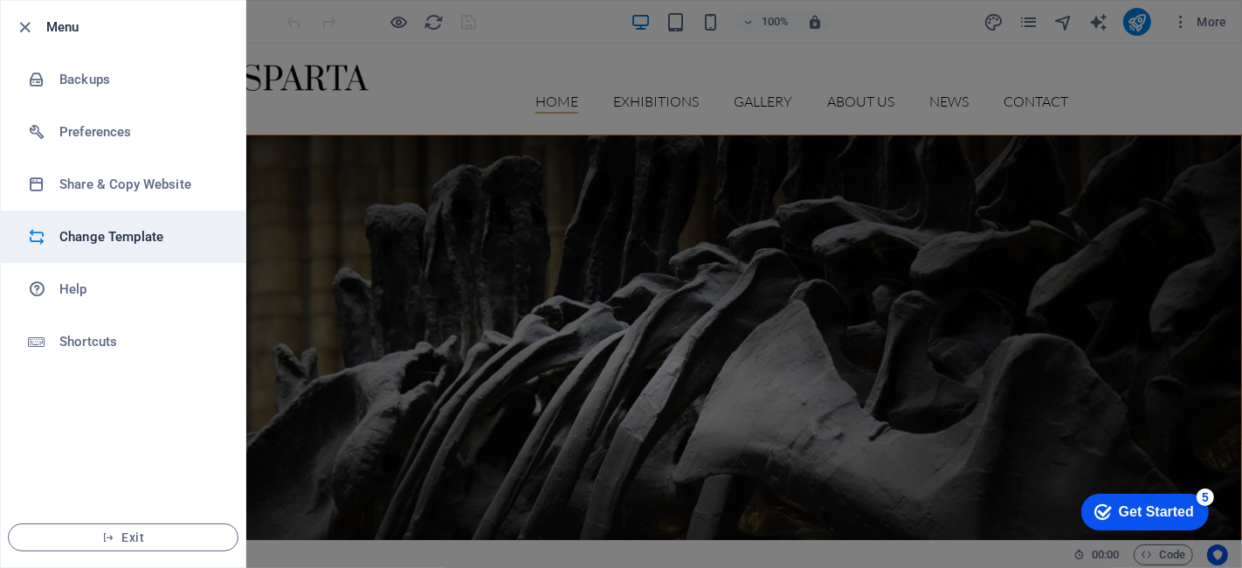
click at [166, 238] on h6 "Change Template" at bounding box center [140, 236] width 162 height 21
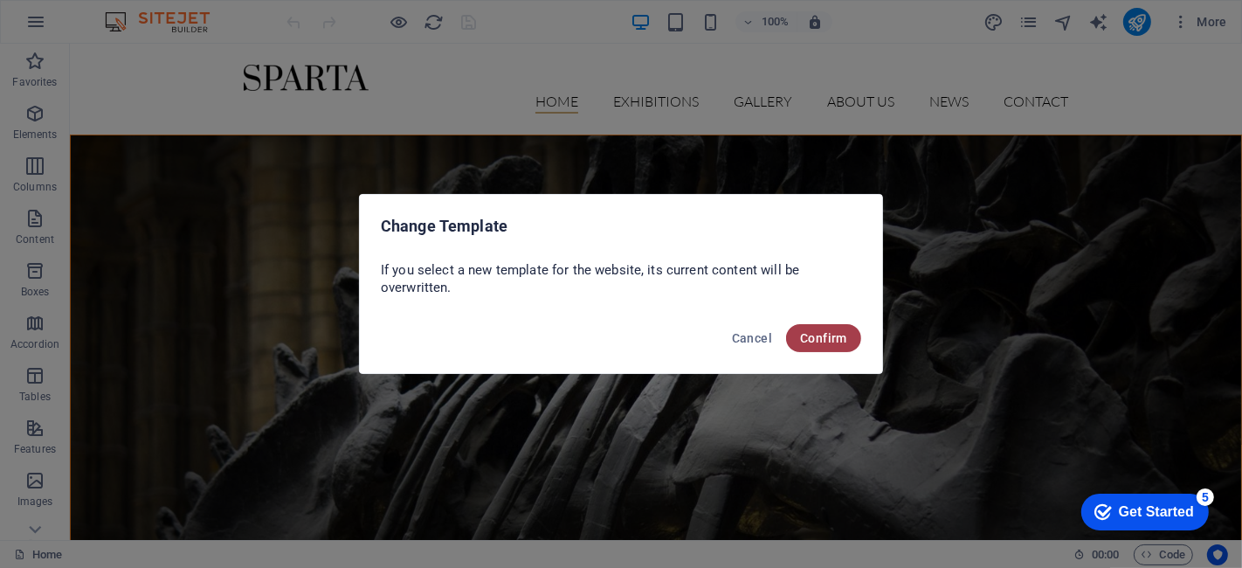
click at [818, 332] on span "Confirm" at bounding box center [823, 338] width 47 height 14
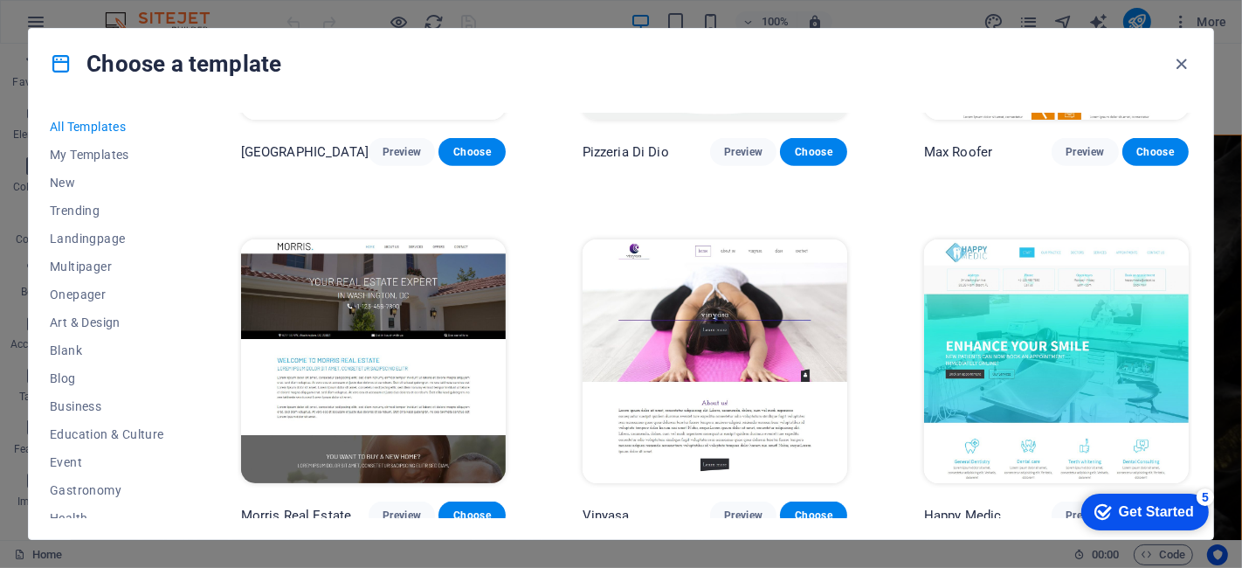
scroll to position [7515, 0]
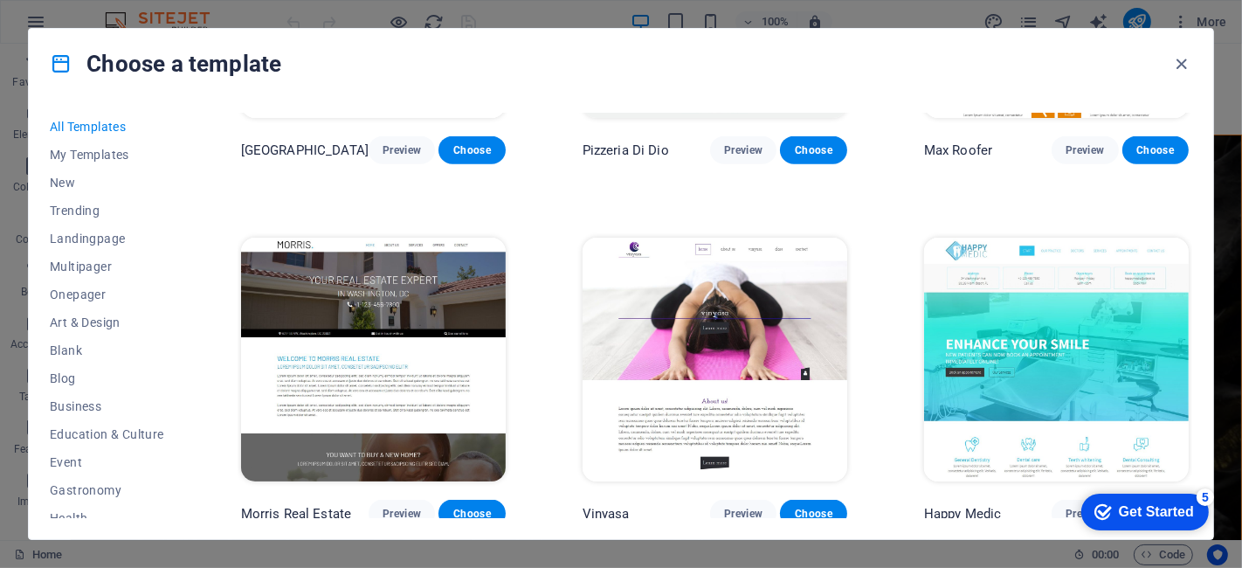
click at [362, 316] on img at bounding box center [373, 360] width 265 height 244
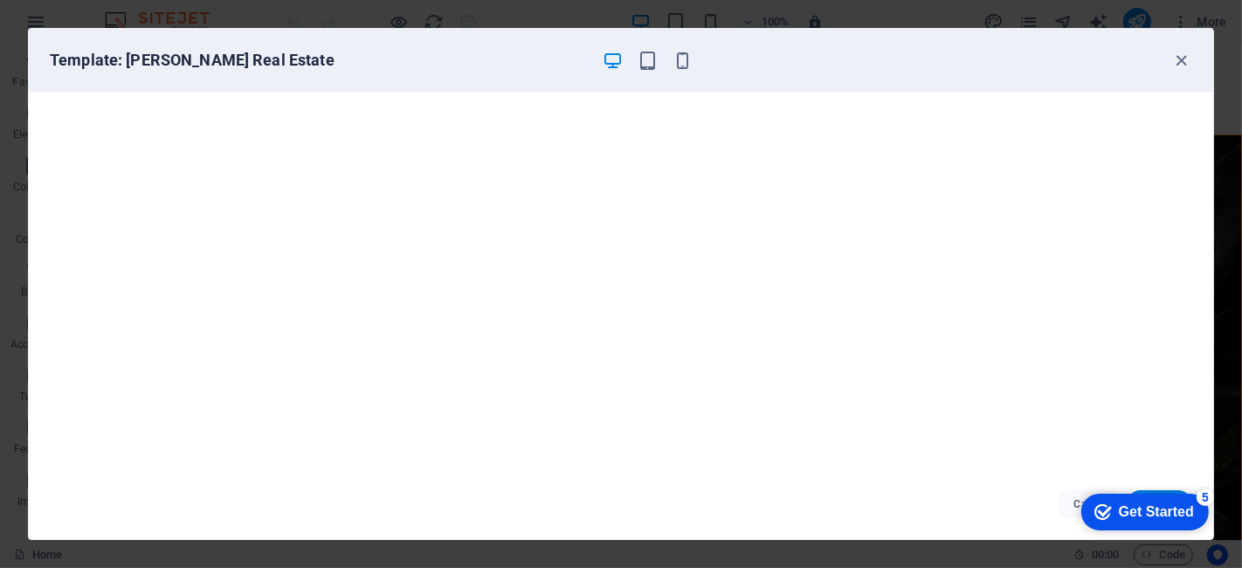
click at [1117, 502] on div "checkmark Get Started 5" at bounding box center [1145, 511] width 128 height 37
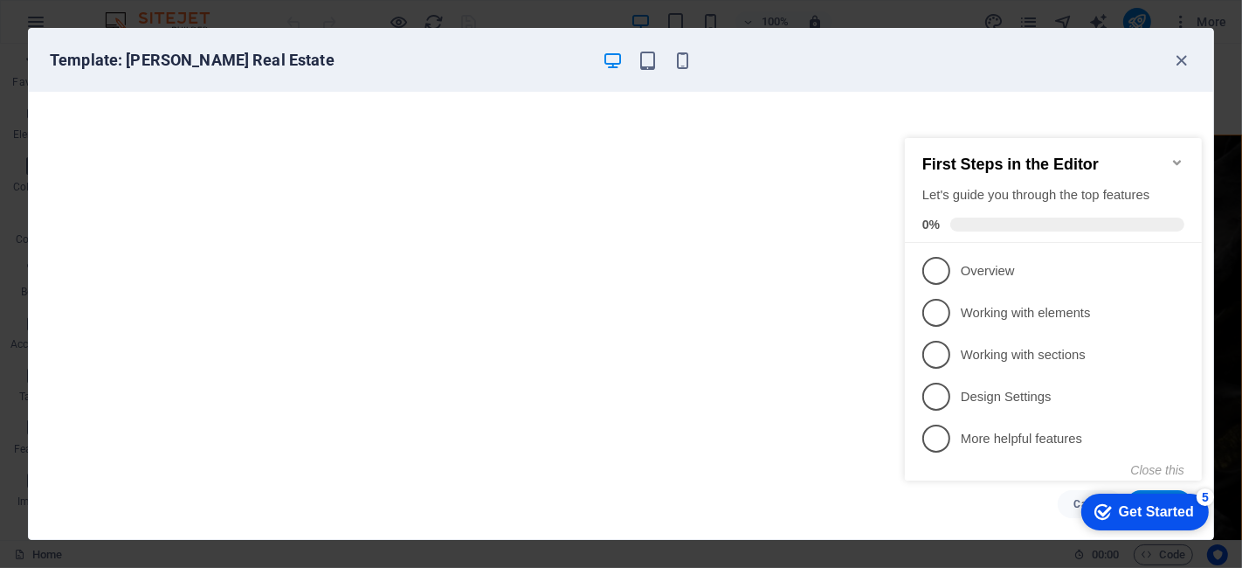
click at [1117, 155] on icon "Minimize checklist" at bounding box center [1177, 162] width 14 height 14
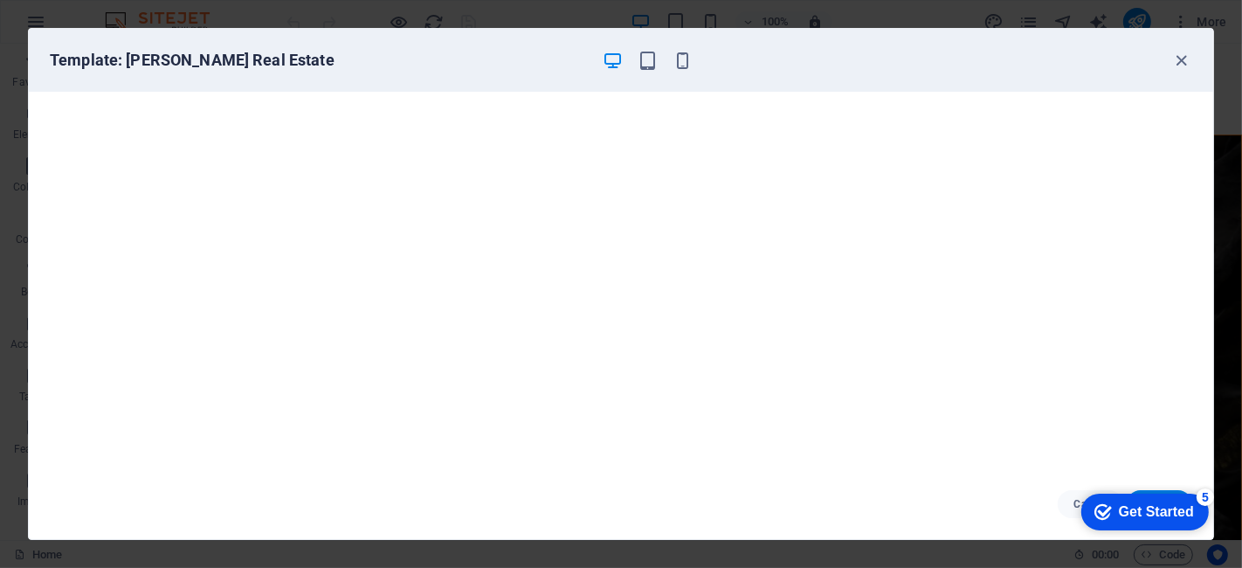
click at [1117, 507] on div "Get Started" at bounding box center [1155, 511] width 75 height 16
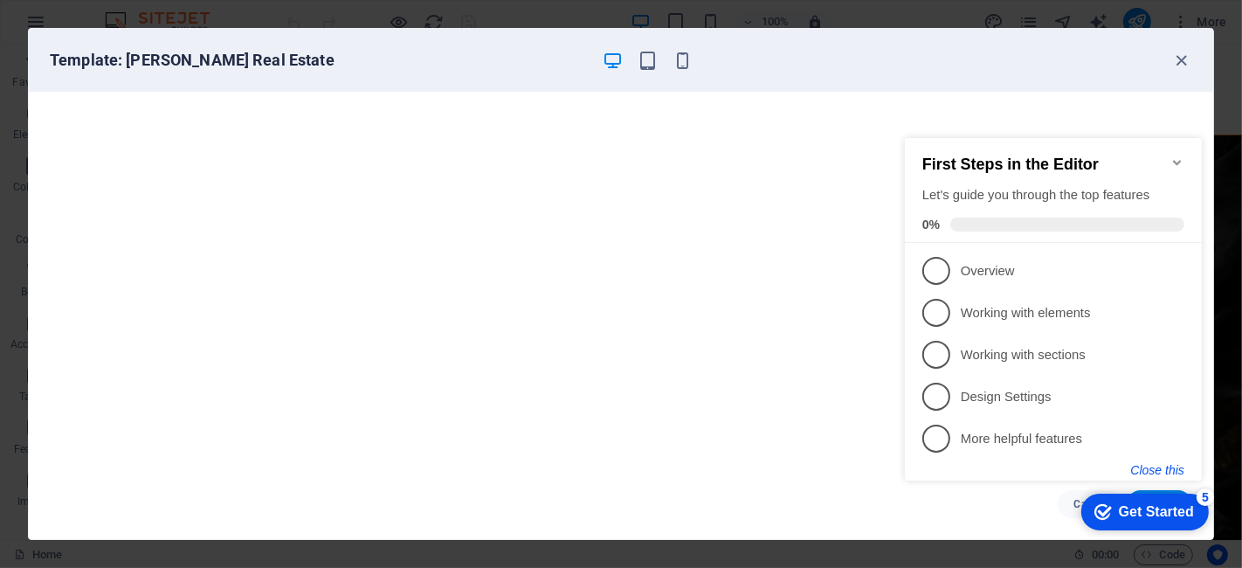
click at [1117, 466] on button "Close this" at bounding box center [1156, 469] width 53 height 14
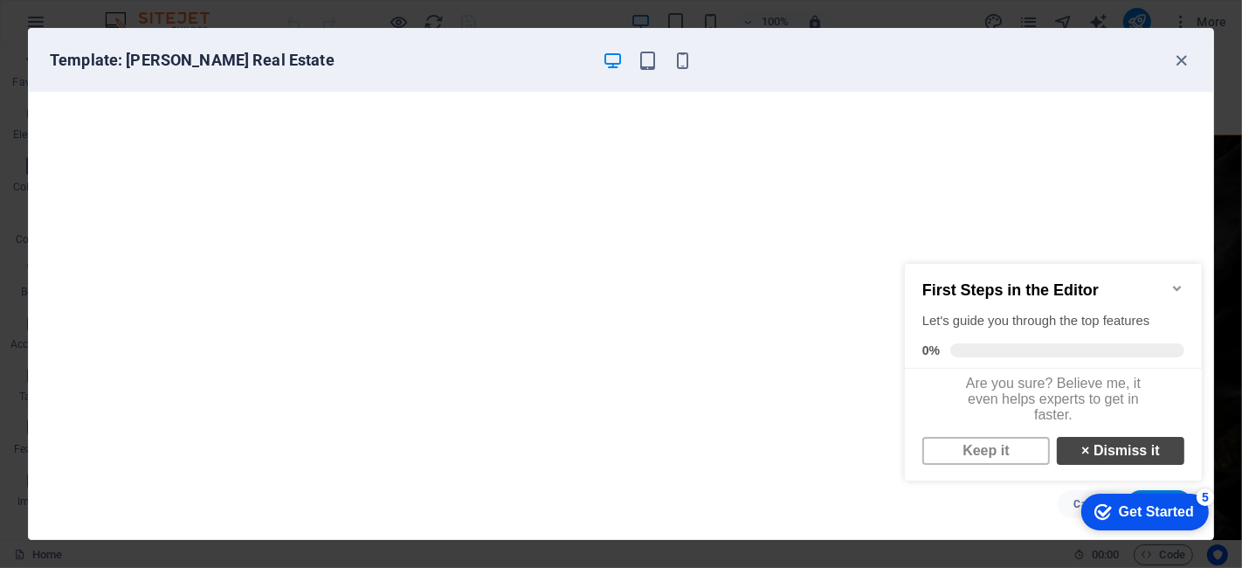
click at [1094, 457] on link "× Dismiss it" at bounding box center [1120, 450] width 128 height 28
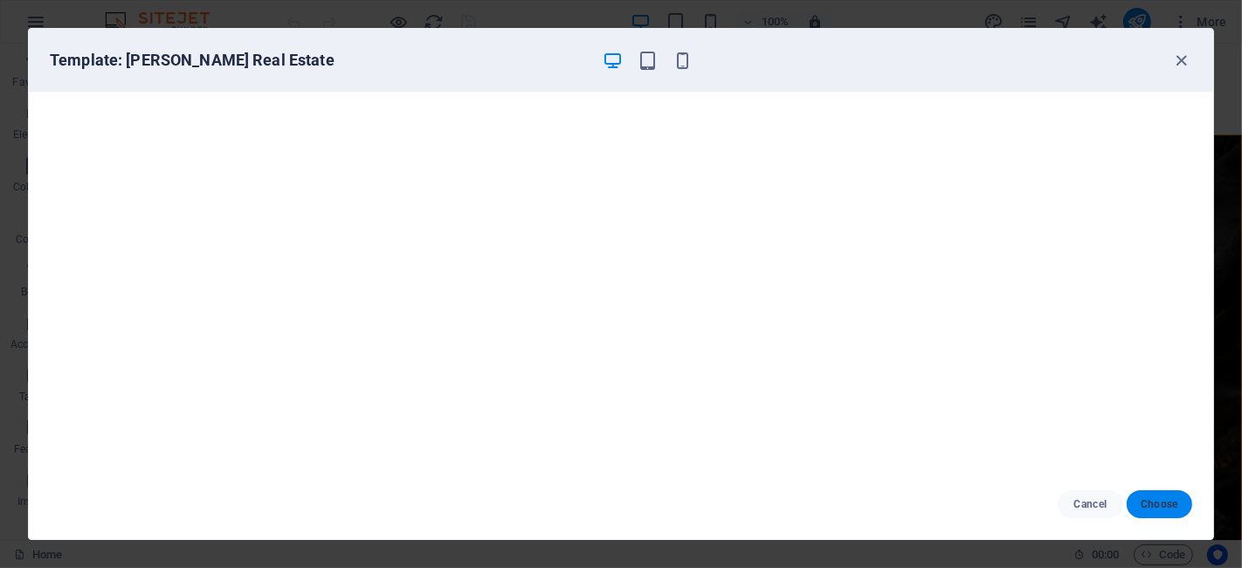
click at [1117, 505] on span "Choose" at bounding box center [1160, 504] width 38 height 14
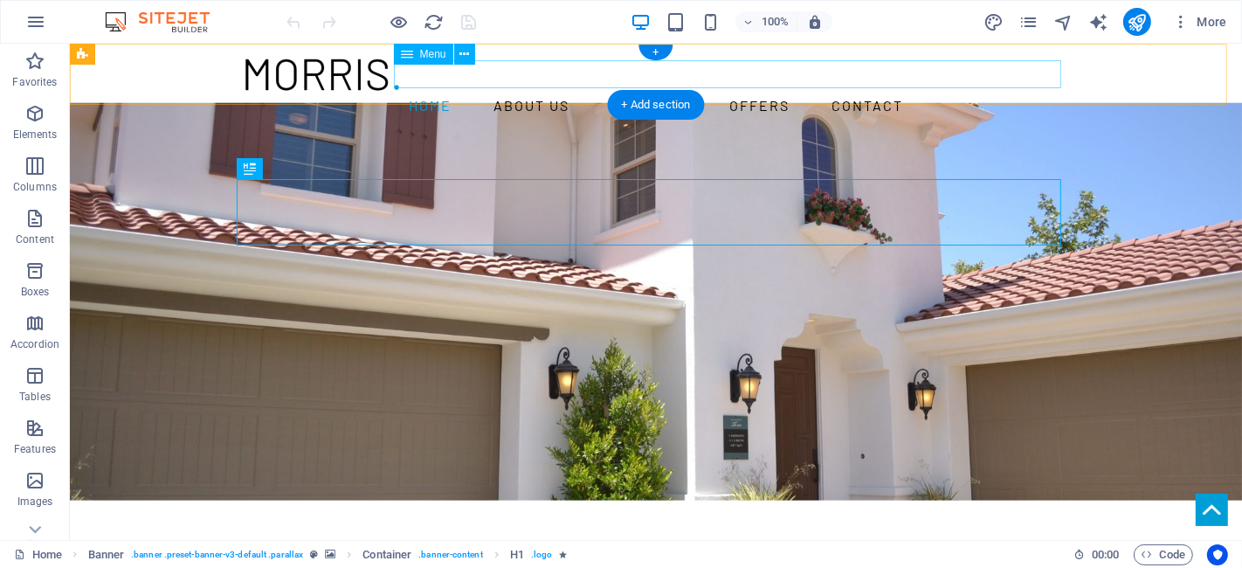
click at [620, 92] on nav "Home About us Services Offers Contact" at bounding box center [655, 106] width 825 height 28
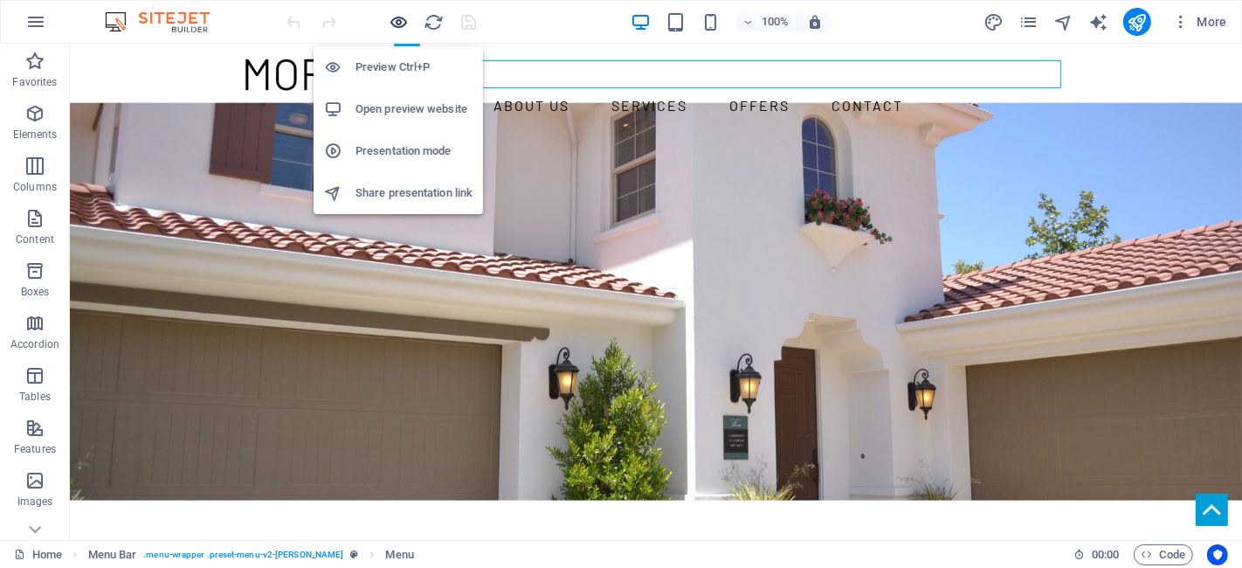
click at [397, 26] on icon "button" at bounding box center [400, 22] width 20 height 20
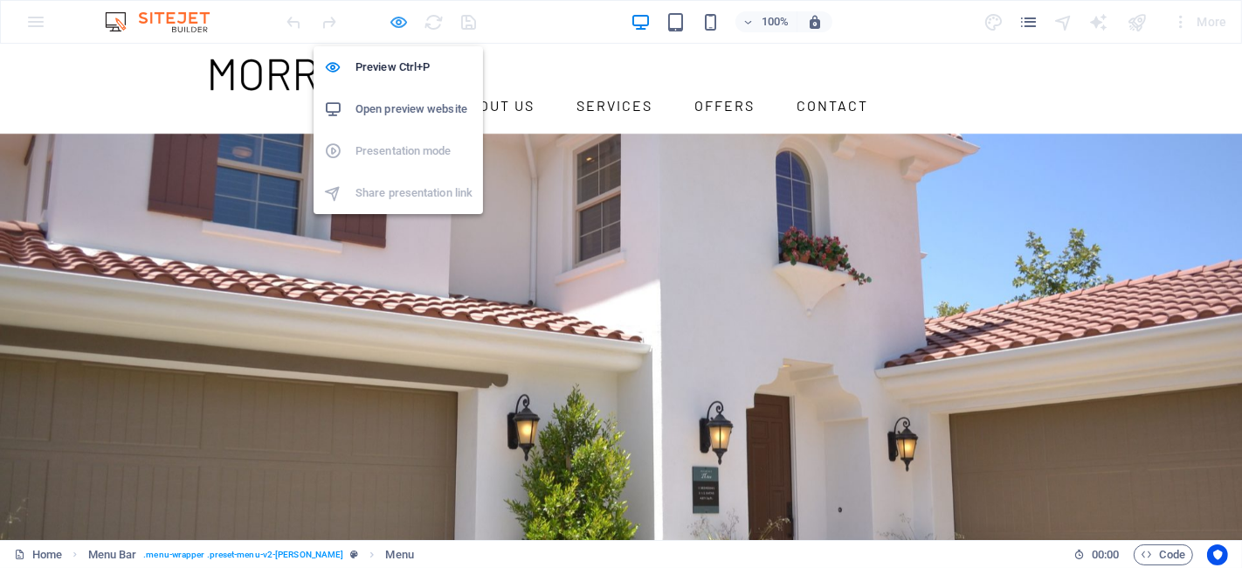
click at [397, 27] on icon "button" at bounding box center [400, 22] width 20 height 20
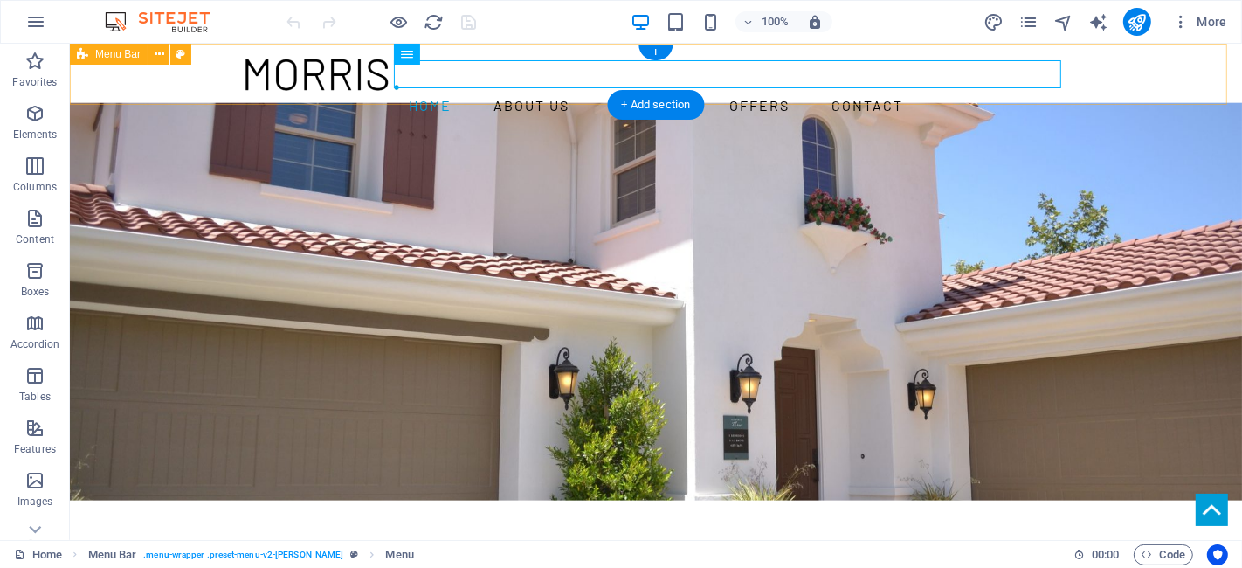
click at [1060, 71] on div "Home About us Services Offers Contact" at bounding box center [655, 89] width 1172 height 90
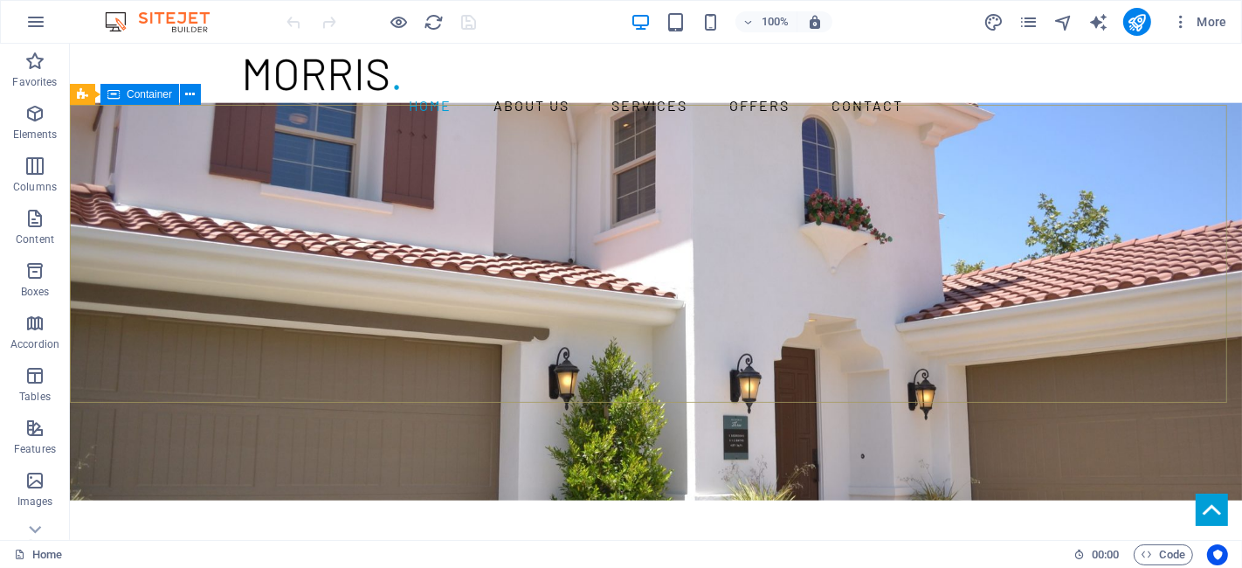
click at [125, 93] on div "Container" at bounding box center [139, 94] width 79 height 21
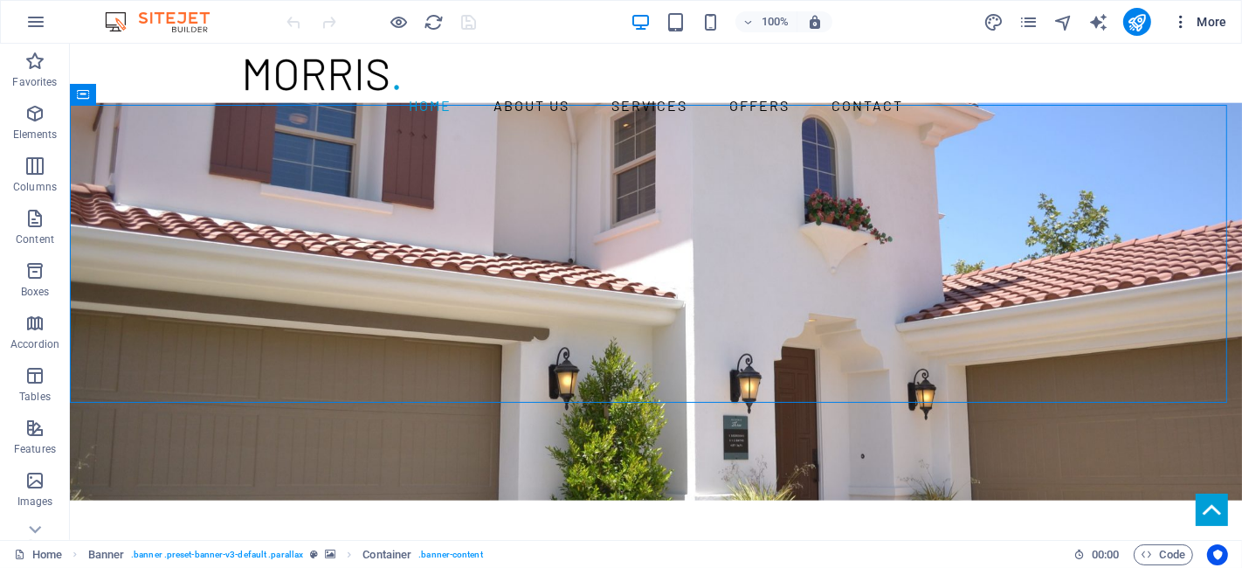
click at [1184, 21] on icon "button" at bounding box center [1180, 21] width 17 height 17
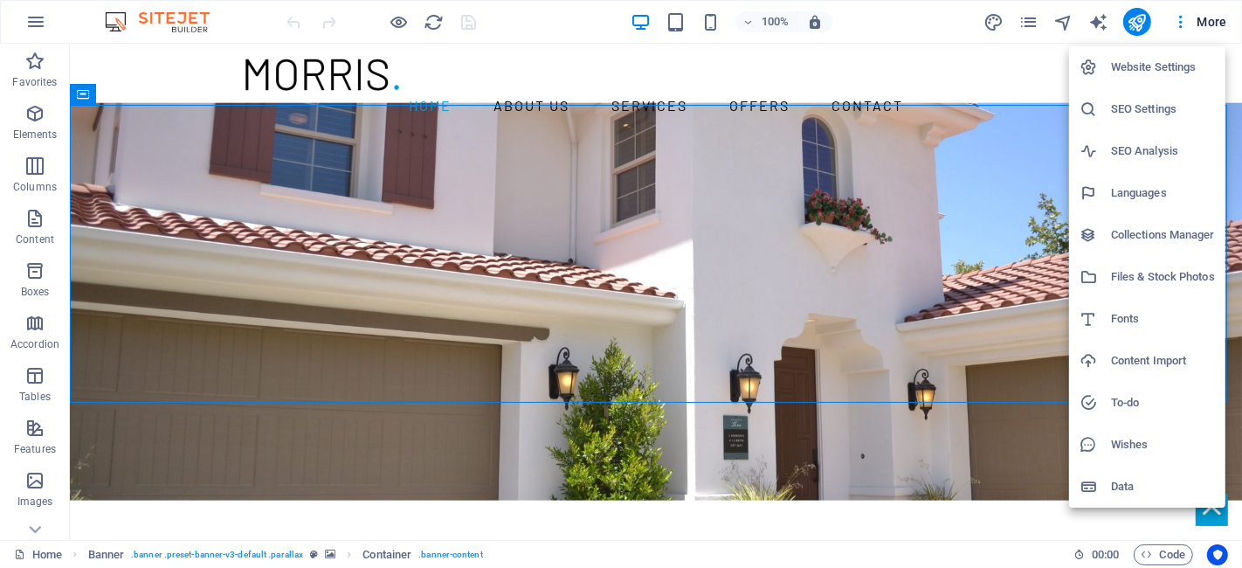
click at [1160, 69] on h6 "Website Settings" at bounding box center [1163, 67] width 104 height 21
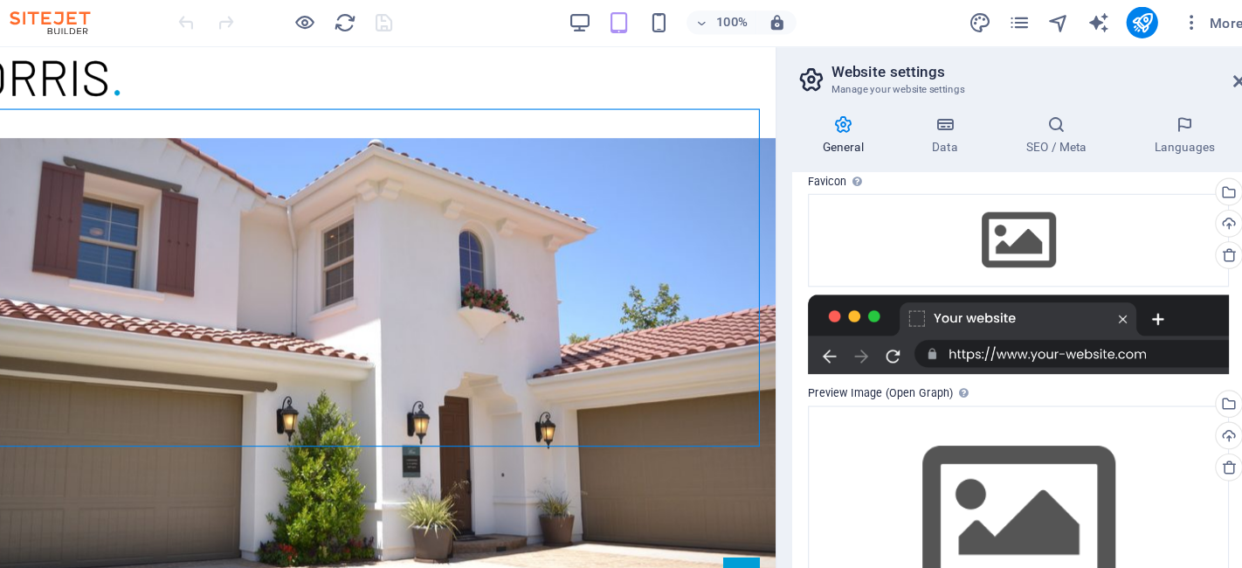
scroll to position [223, 0]
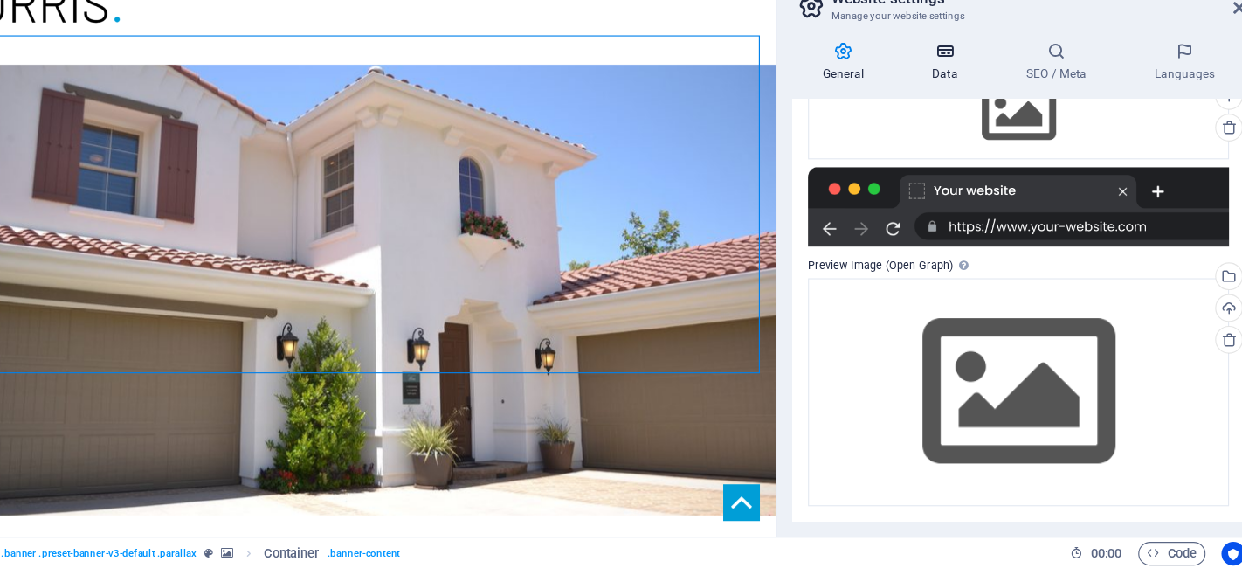
click at [962, 121] on h4 "Data" at bounding box center [966, 121] width 83 height 37
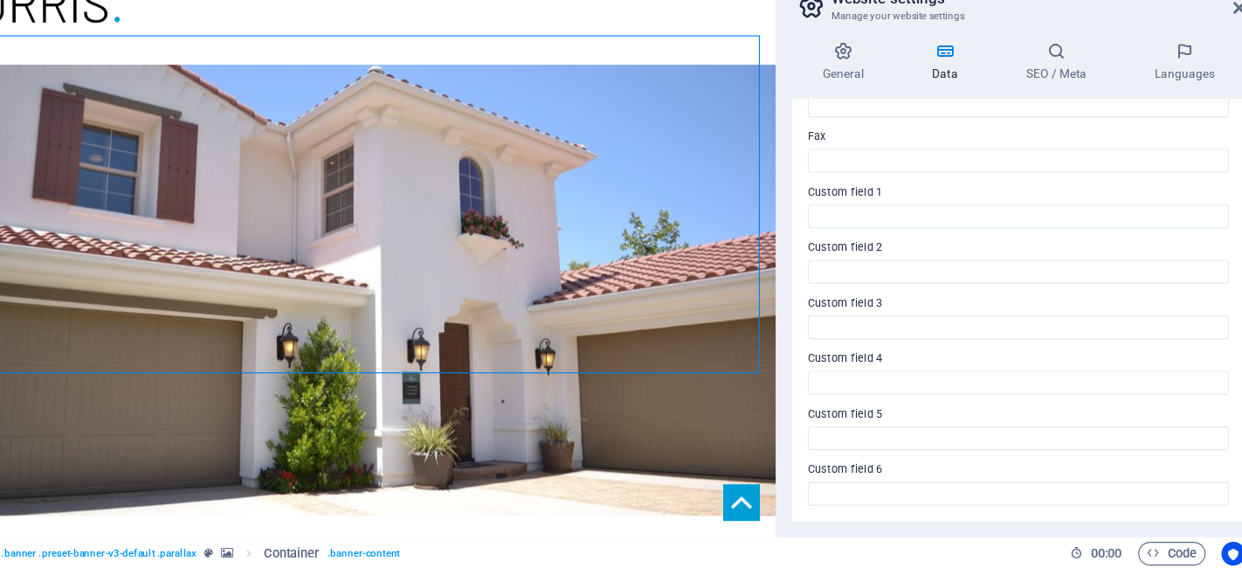
scroll to position [0, 0]
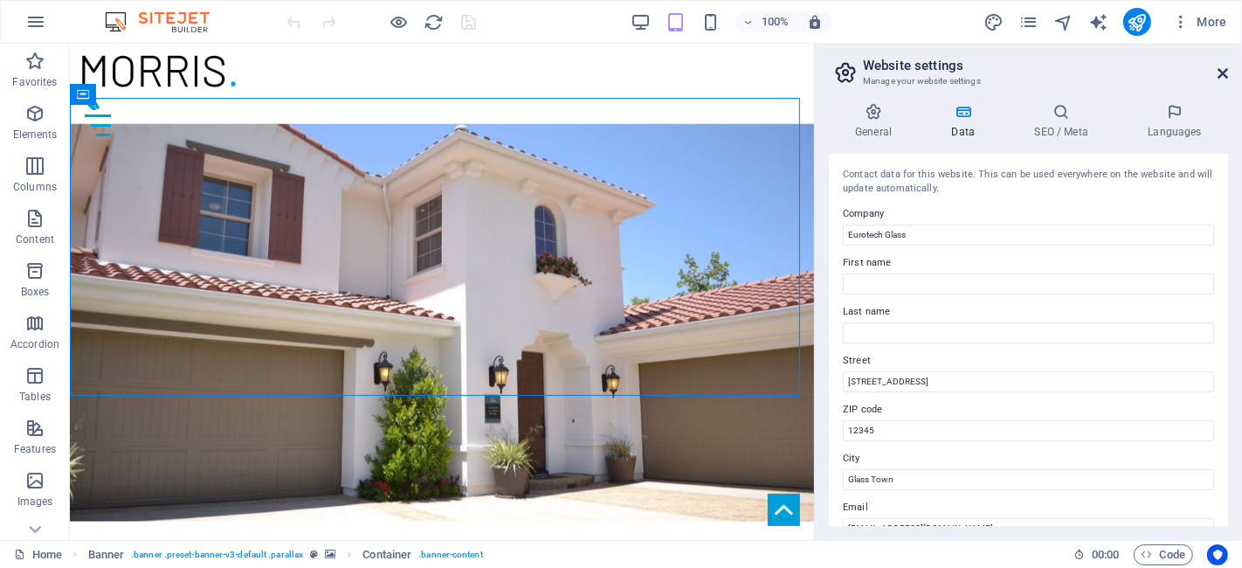
click at [1219, 72] on icon at bounding box center [1223, 73] width 10 height 14
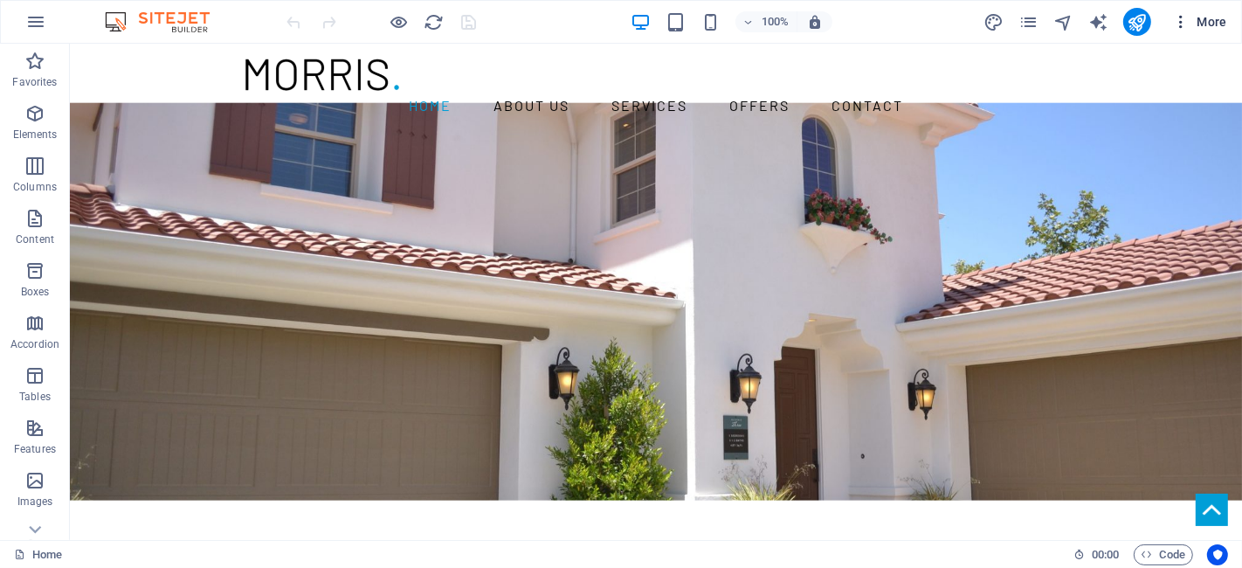
click at [1183, 26] on icon "button" at bounding box center [1180, 21] width 17 height 17
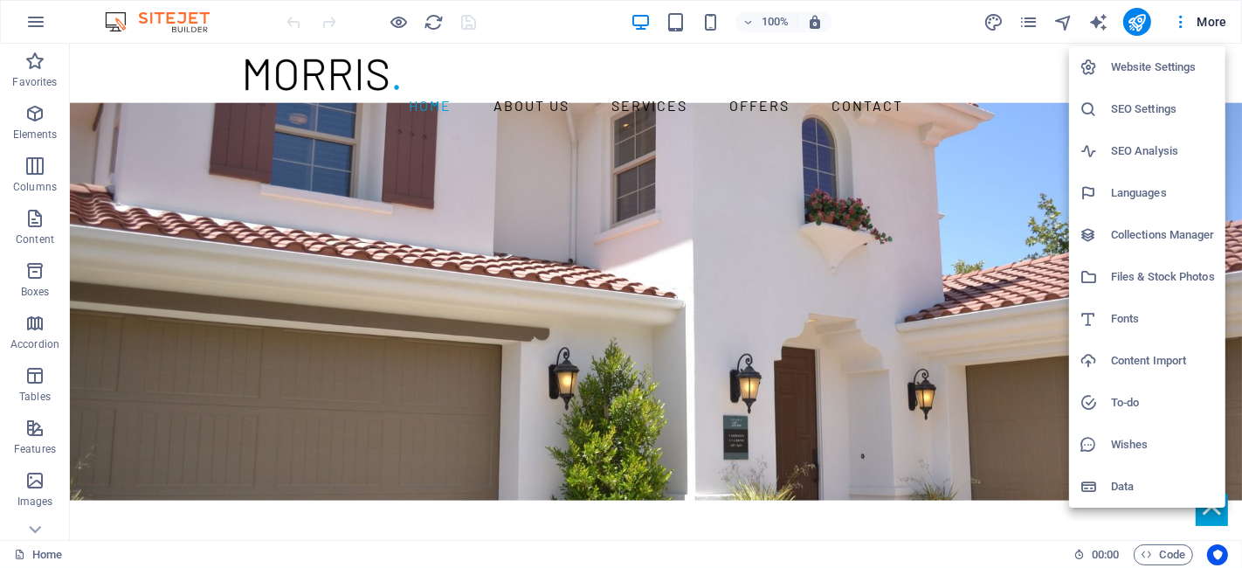
click at [983, 20] on div at bounding box center [621, 284] width 1242 height 568
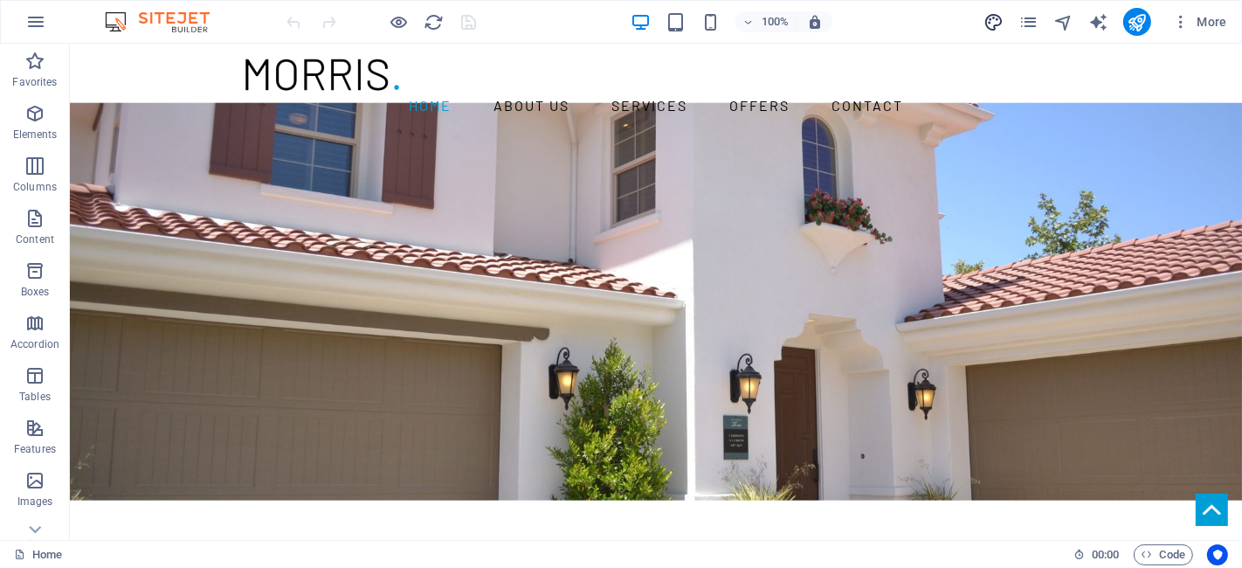
click at [996, 15] on icon "design" at bounding box center [994, 22] width 20 height 20
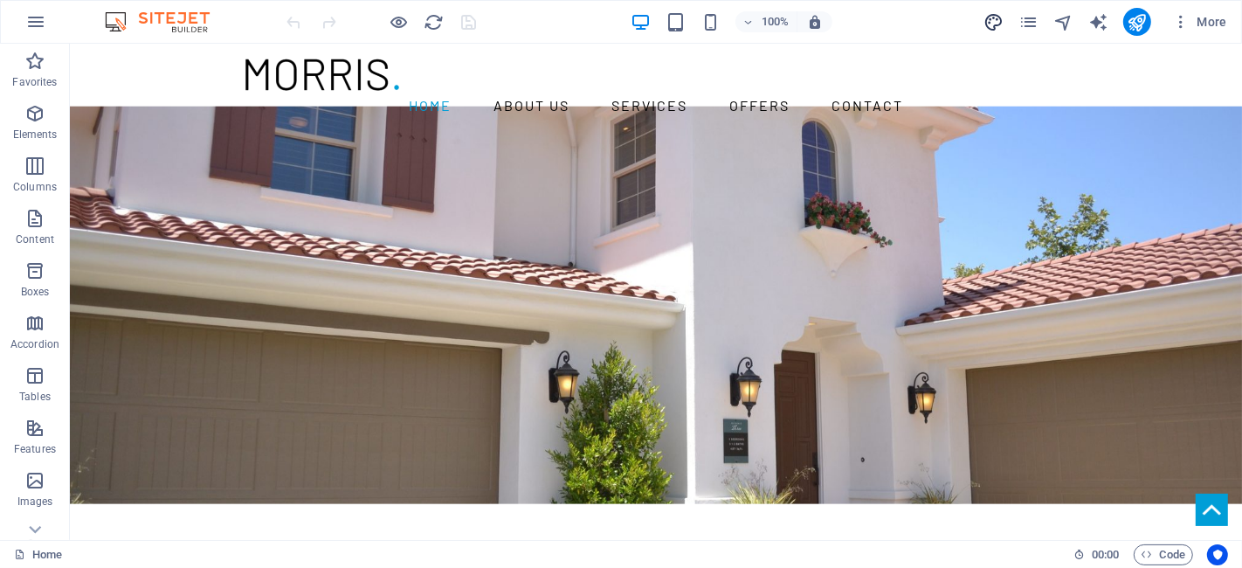
select select "rem"
select select "300"
select select "px"
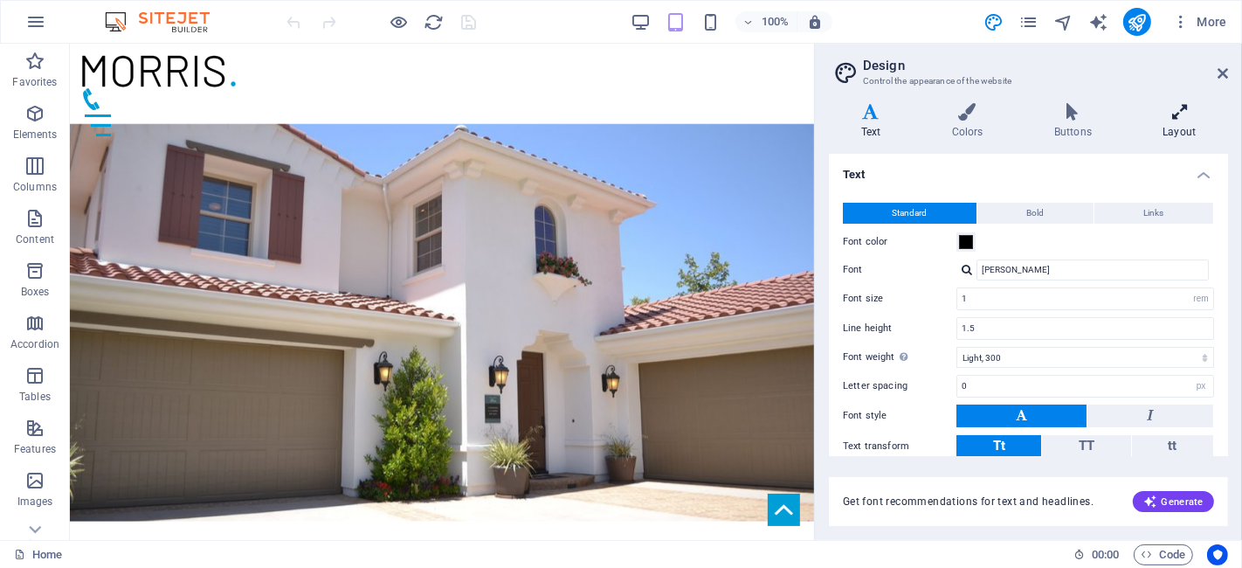
click at [1180, 105] on icon at bounding box center [1179, 111] width 97 height 17
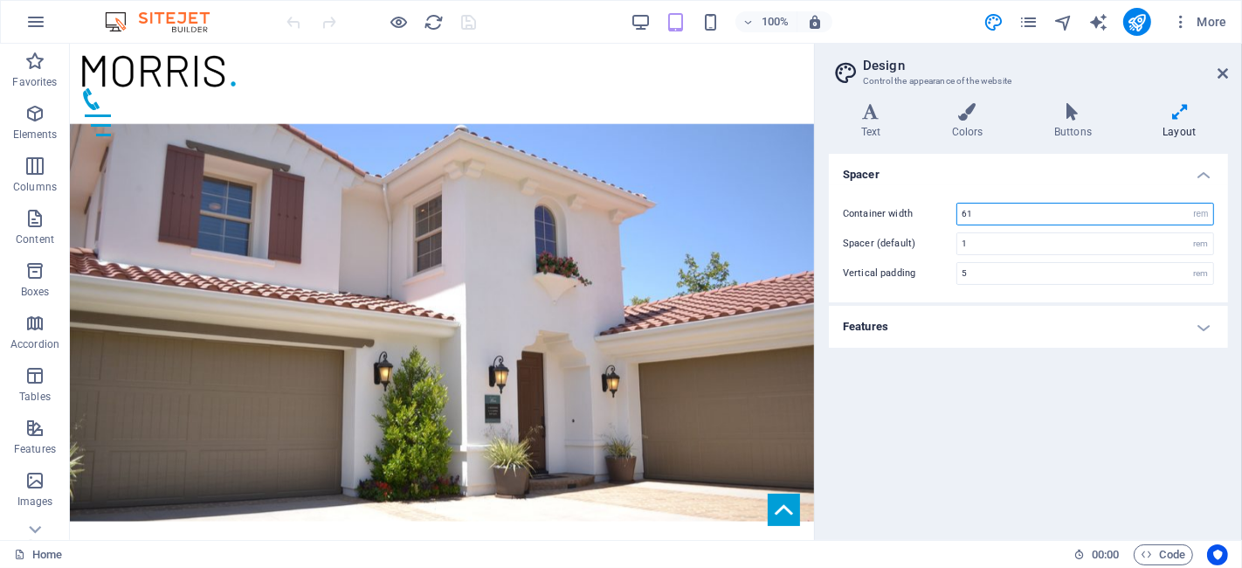
click at [988, 218] on input "61" at bounding box center [1085, 214] width 256 height 21
type input "80"
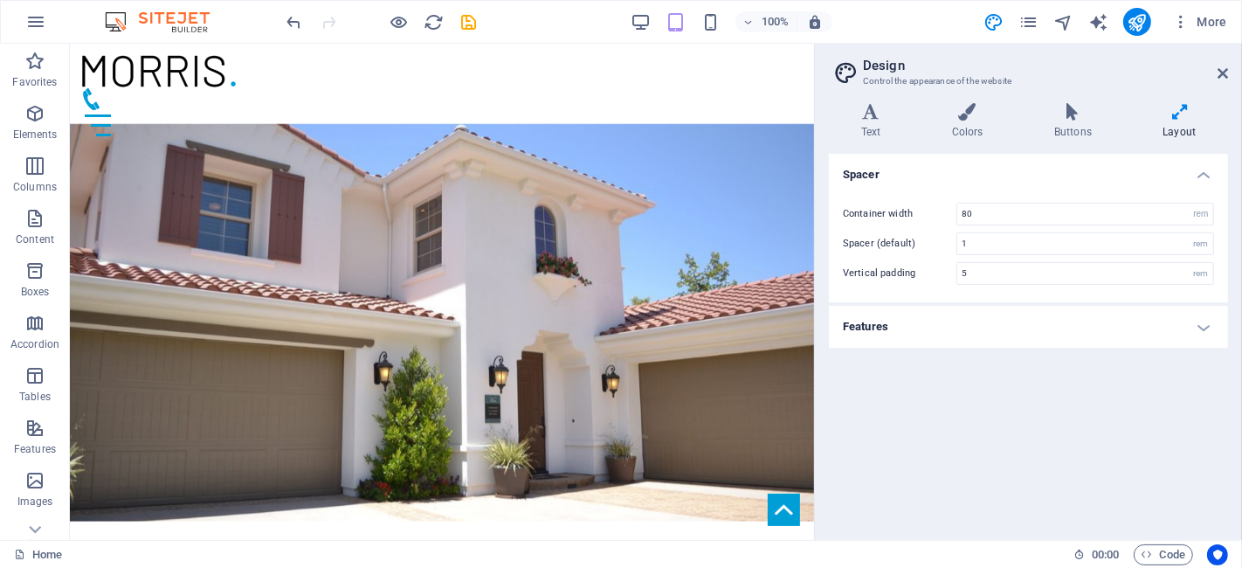
click at [943, 411] on div "Spacer Container width 80 rem px Spacer (default) 1 rem Vertical padding 5 rem …" at bounding box center [1028, 340] width 399 height 372
click at [1220, 72] on icon at bounding box center [1223, 73] width 10 height 14
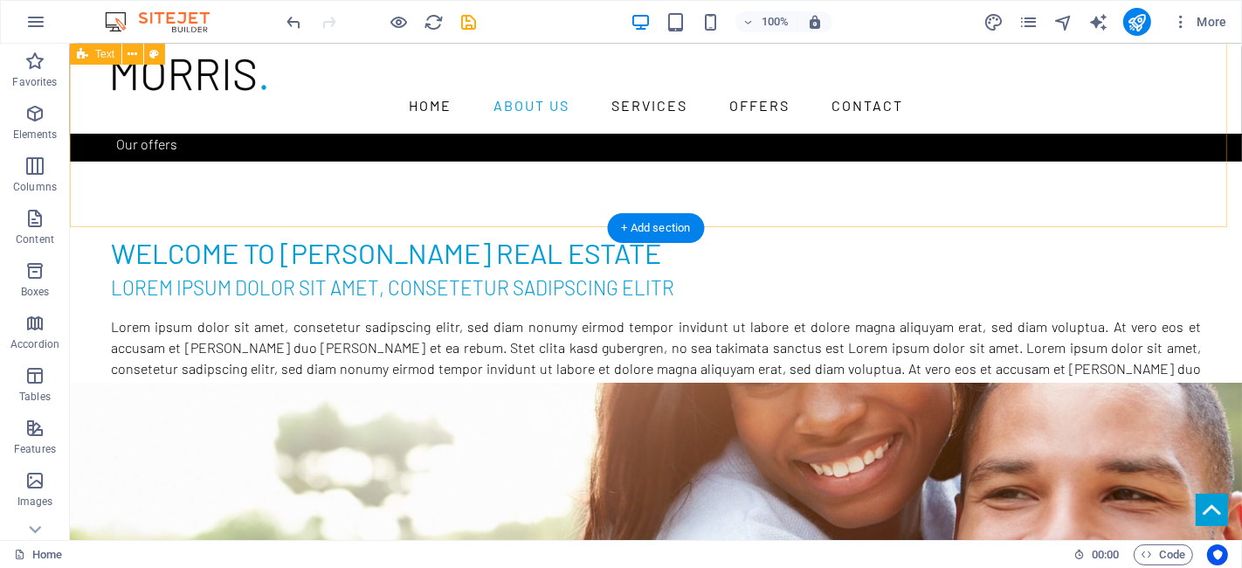
scroll to position [466, 0]
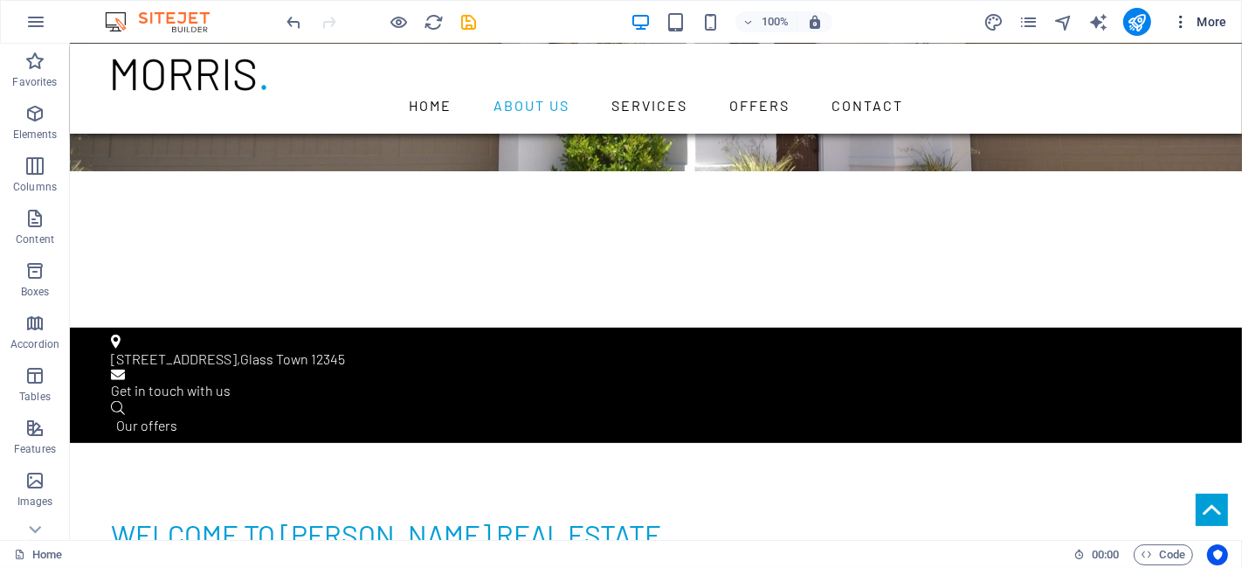
click at [1181, 18] on icon "button" at bounding box center [1180, 21] width 17 height 17
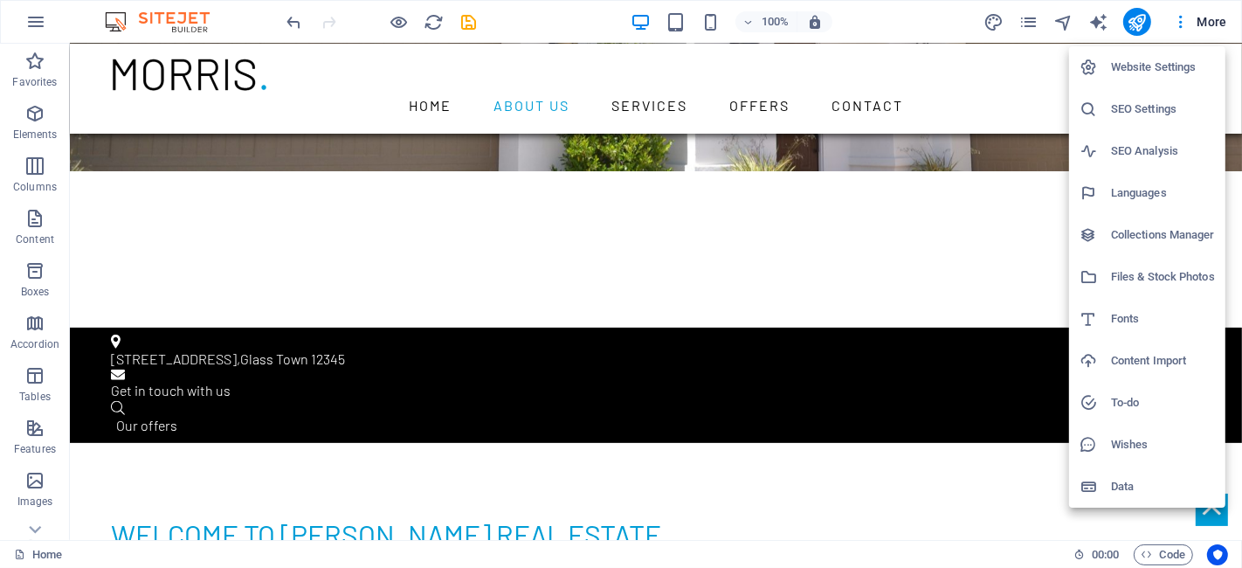
click at [1014, 143] on div at bounding box center [621, 284] width 1242 height 568
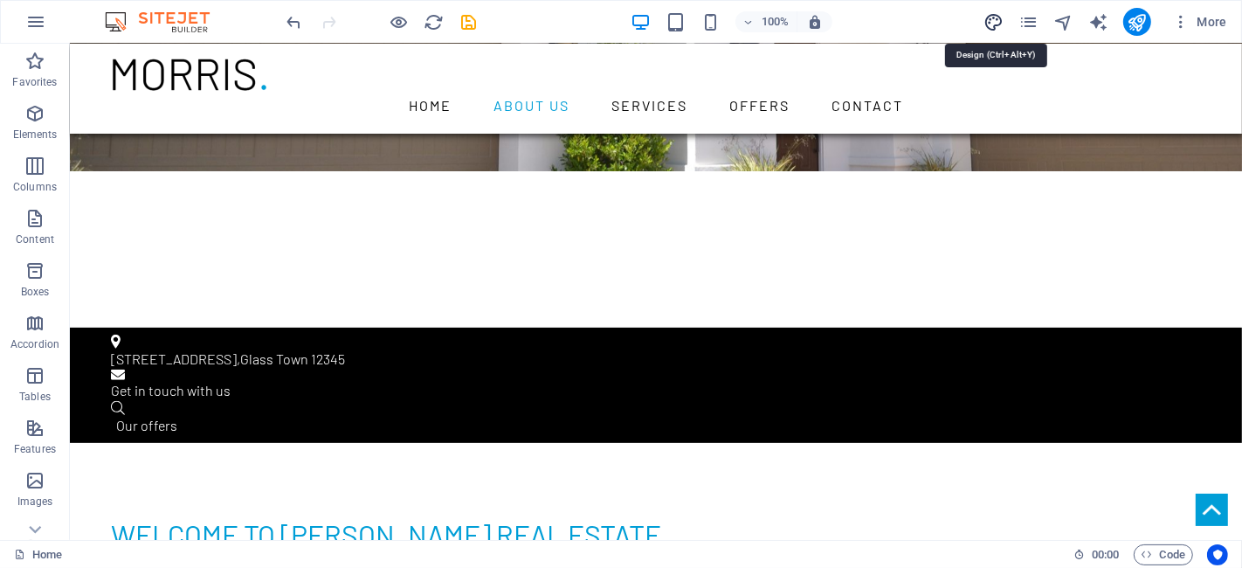
click at [1002, 17] on icon "design" at bounding box center [994, 22] width 20 height 20
select select "rem"
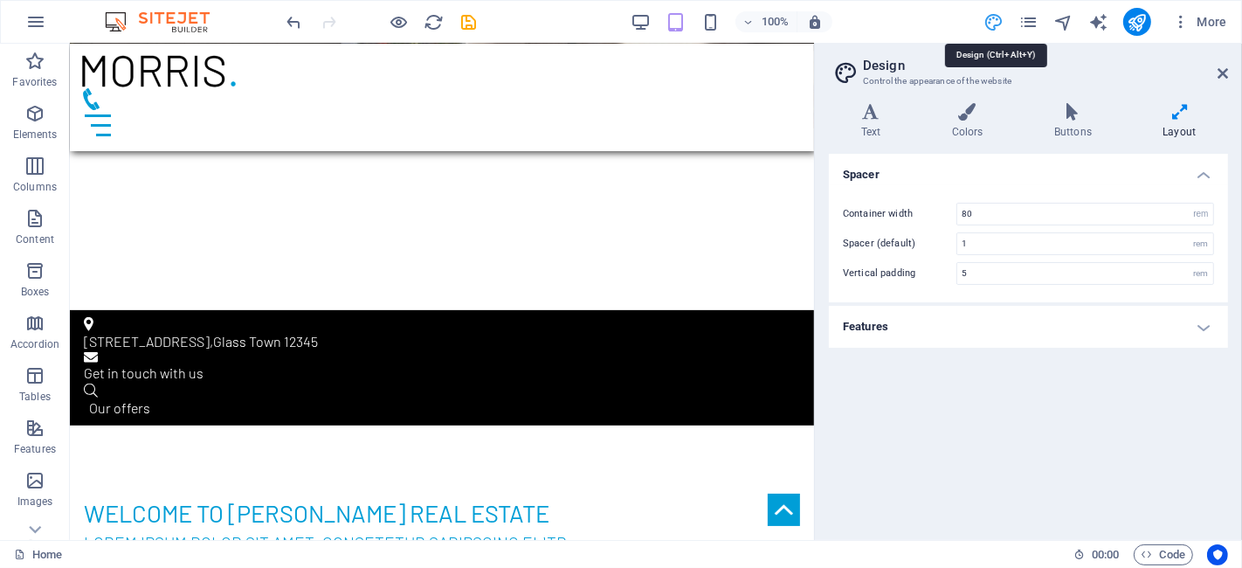
scroll to position [435, 0]
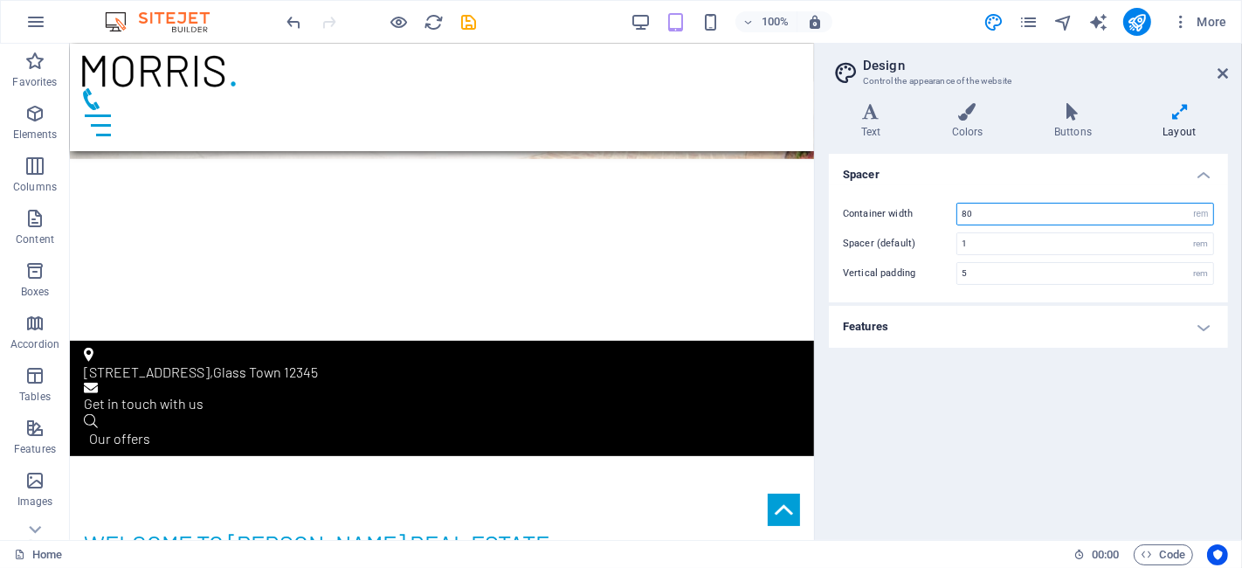
click at [1000, 218] on input "80" at bounding box center [1085, 214] width 256 height 21
type input "75"
click at [1005, 393] on div "Spacer Container width 75 rem px Spacer (default) 1 rem Vertical padding 5 rem …" at bounding box center [1028, 340] width 399 height 372
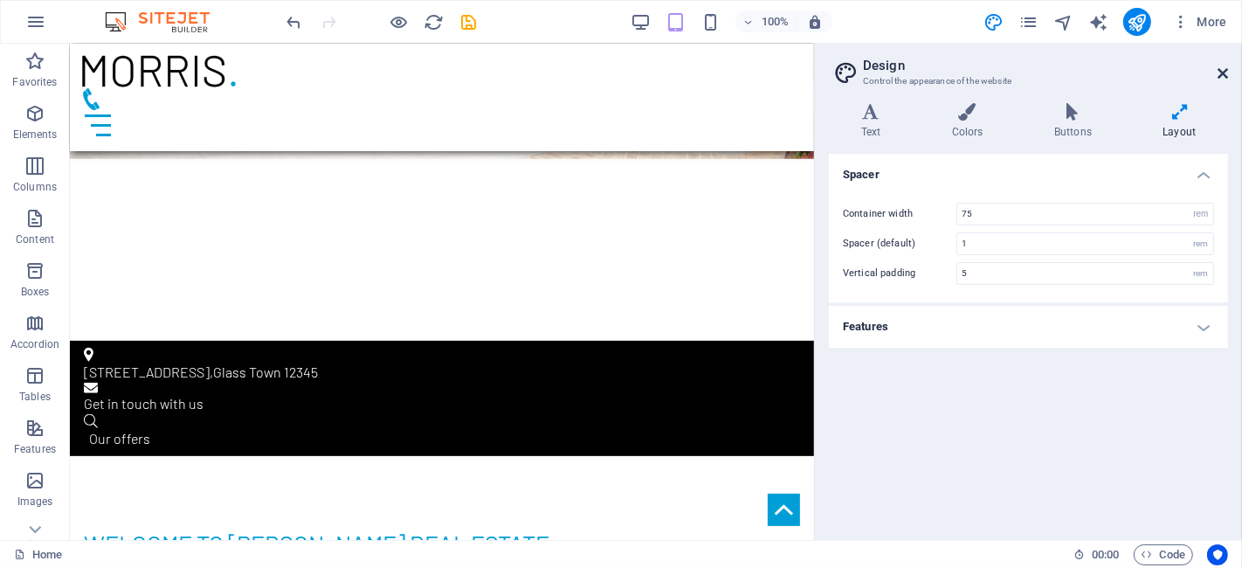
click at [1221, 75] on icon at bounding box center [1223, 73] width 10 height 14
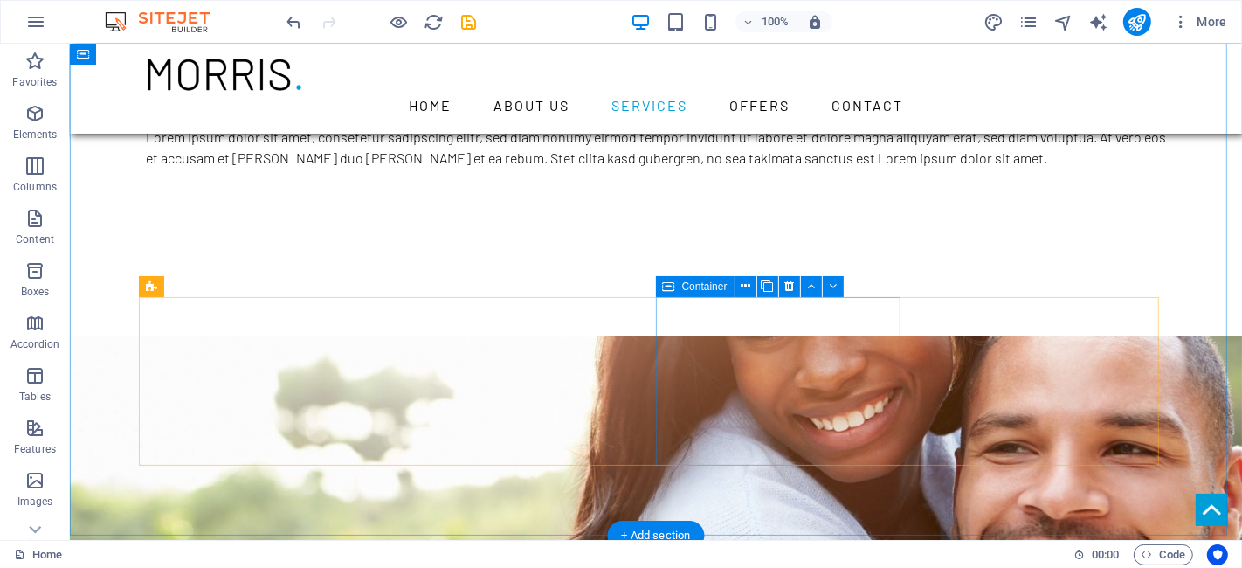
scroll to position [1095, 0]
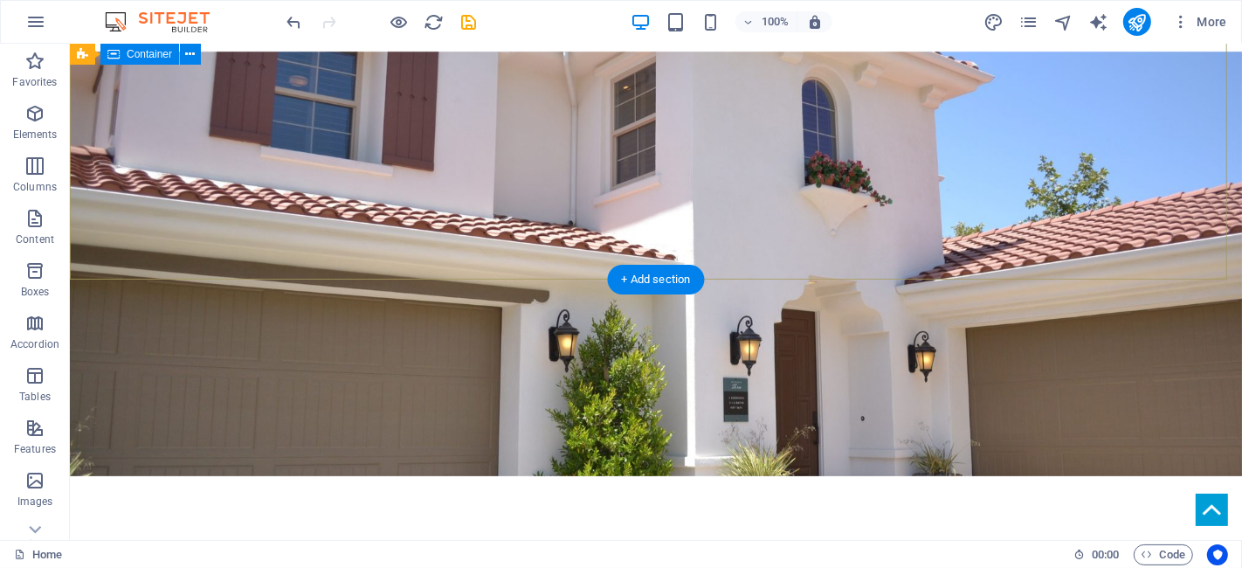
scroll to position [0, 0]
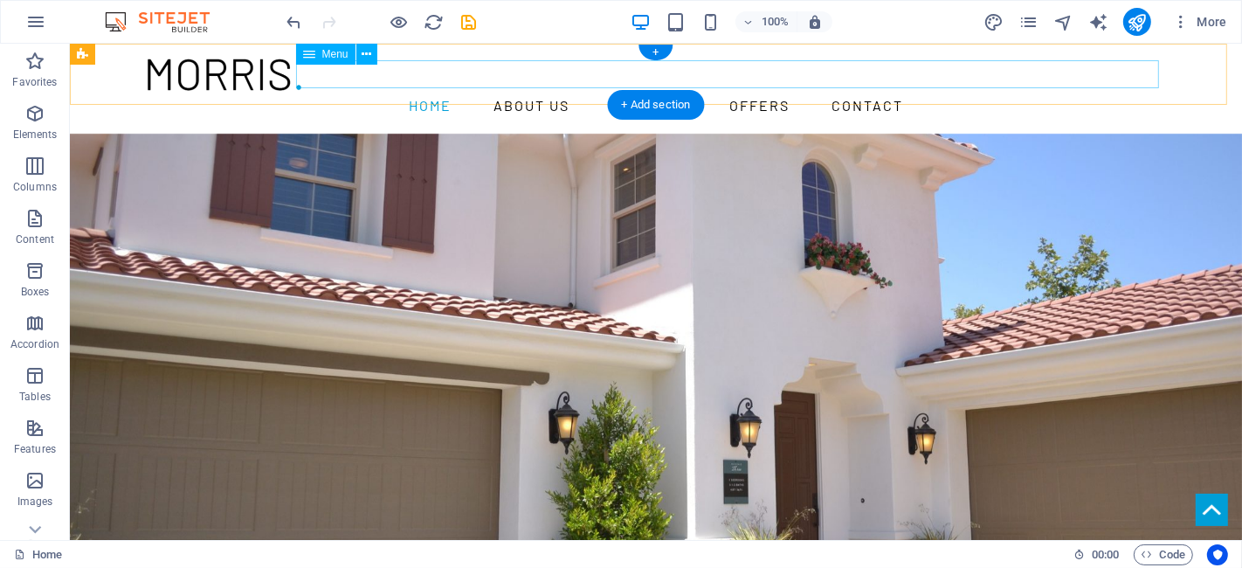
click at [913, 92] on nav "Home About us Services Offers Contact" at bounding box center [655, 106] width 1020 height 28
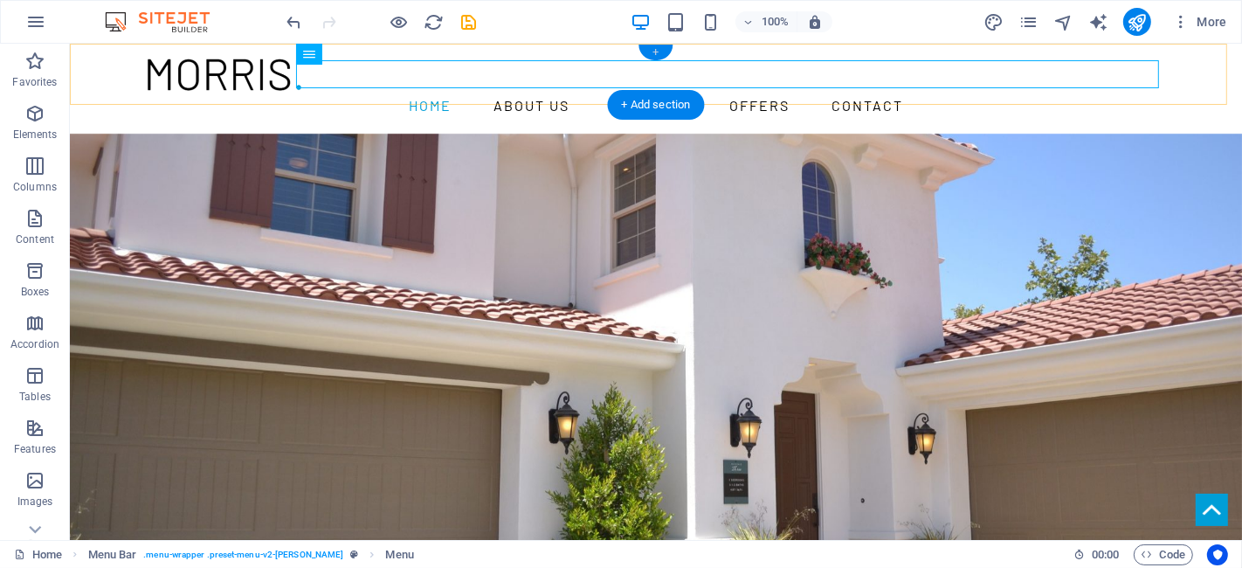
click at [664, 52] on div "+" at bounding box center [656, 53] width 34 height 16
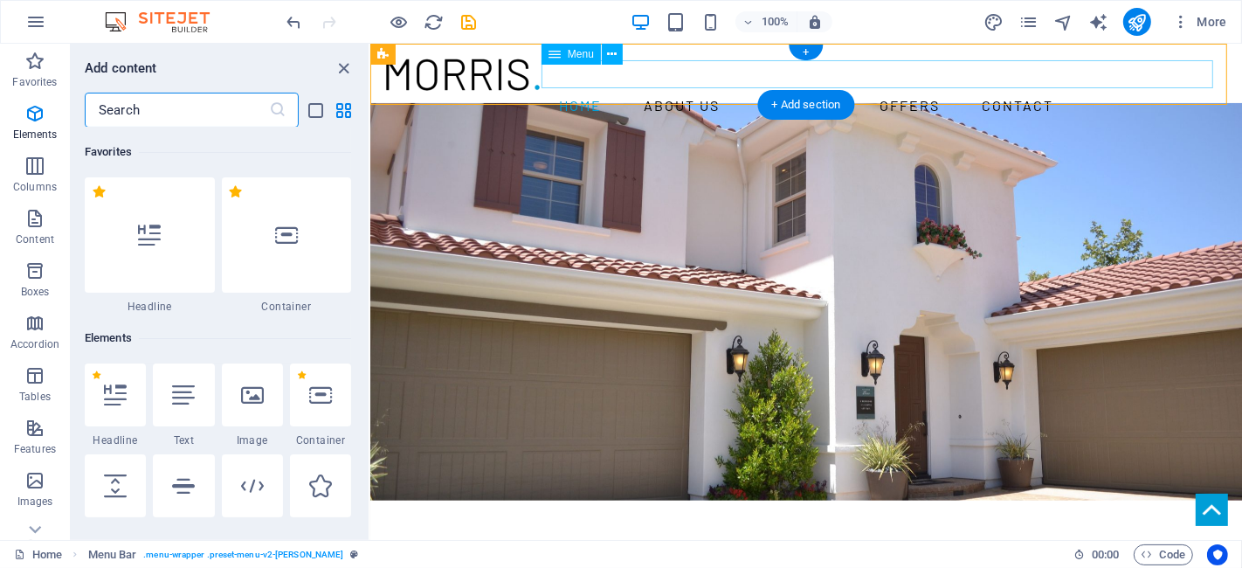
scroll to position [3056, 0]
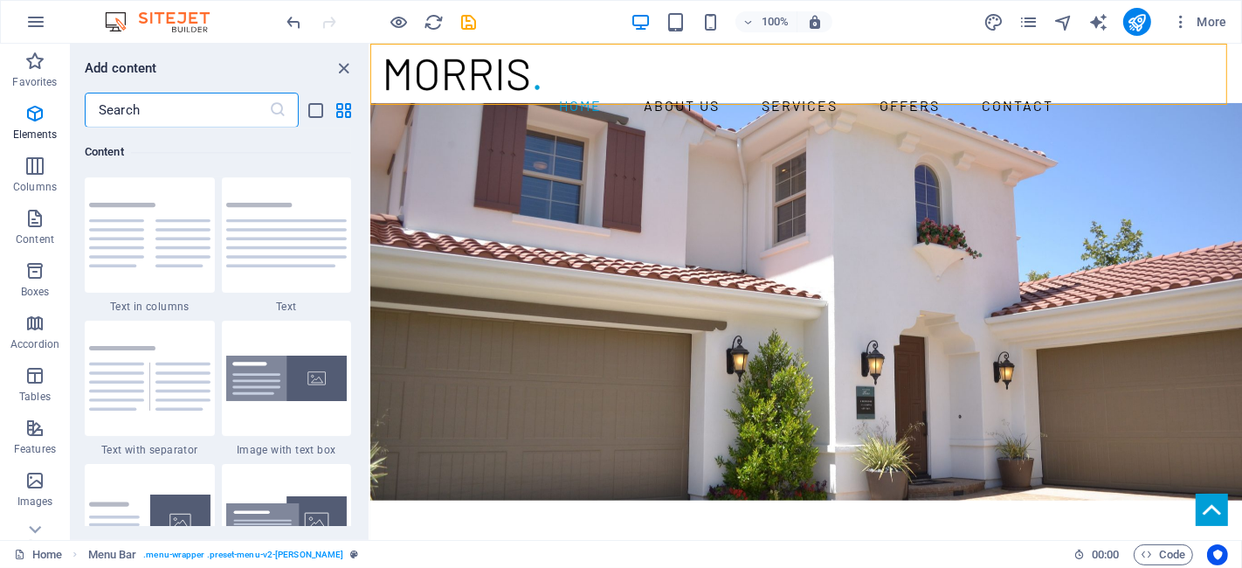
click at [164, 108] on input "text" at bounding box center [177, 110] width 184 height 35
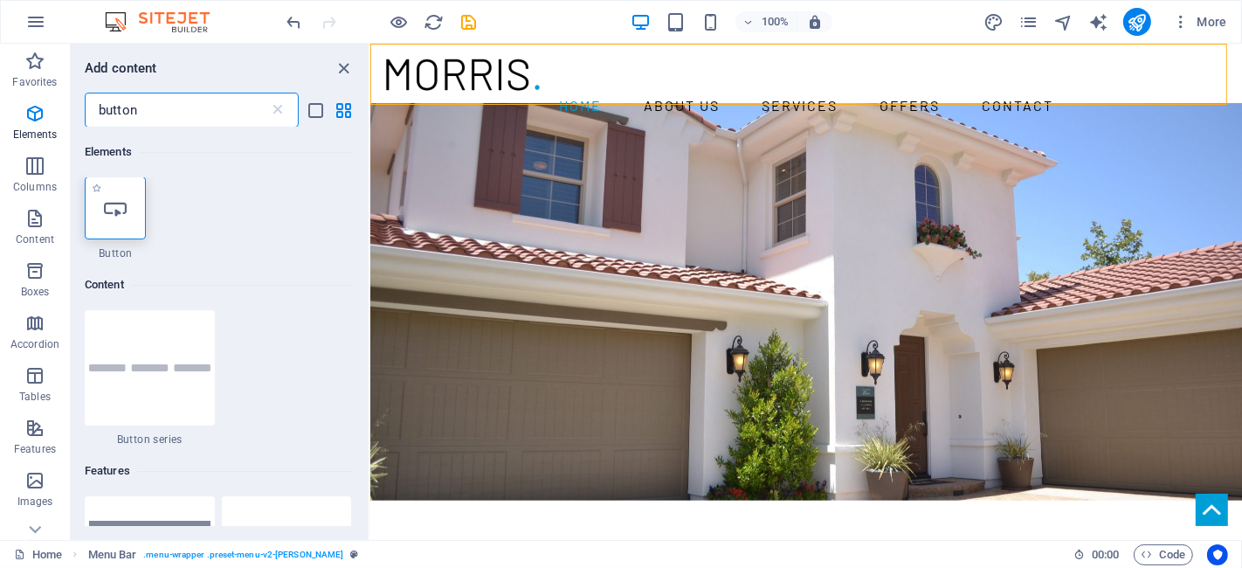
scroll to position [0, 0]
type input "button"
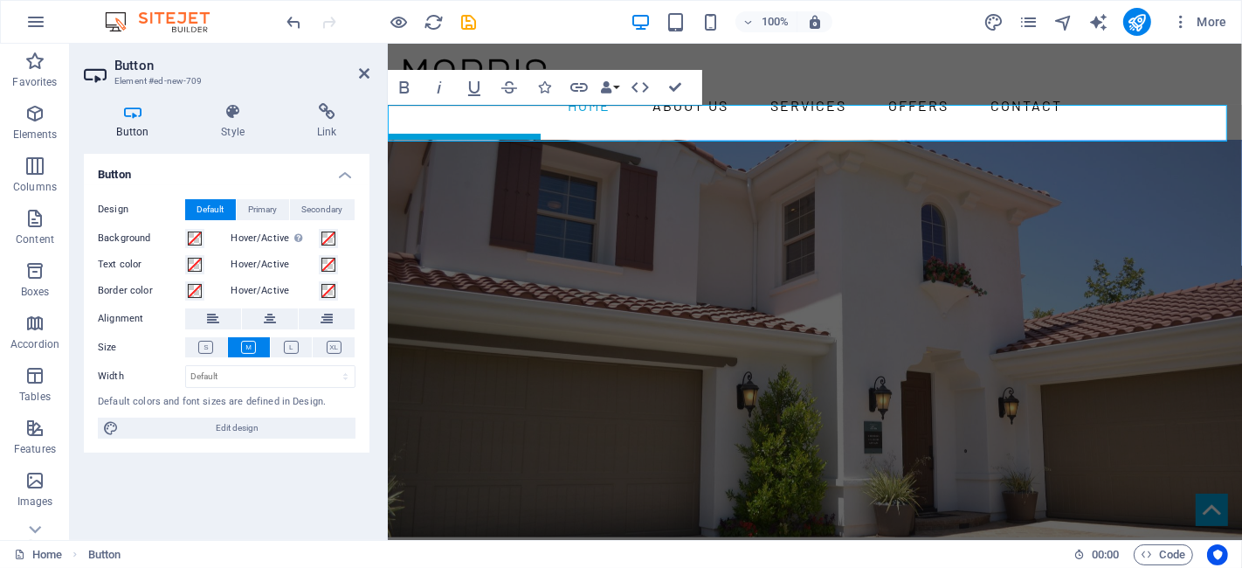
click at [371, 72] on aside "Button Element #ed-new-709 Button Style Link Button Design Default Primary Seco…" at bounding box center [229, 292] width 318 height 496
click at [364, 75] on icon at bounding box center [364, 73] width 10 height 14
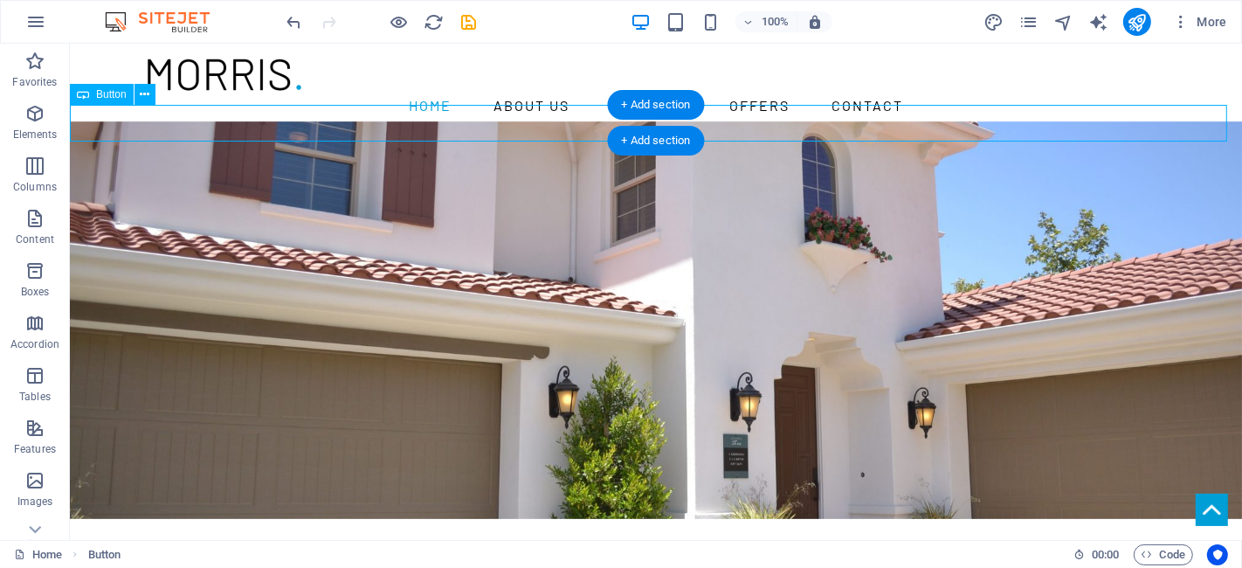
click at [223, 134] on div "Button label" at bounding box center [655, 152] width 1172 height 37
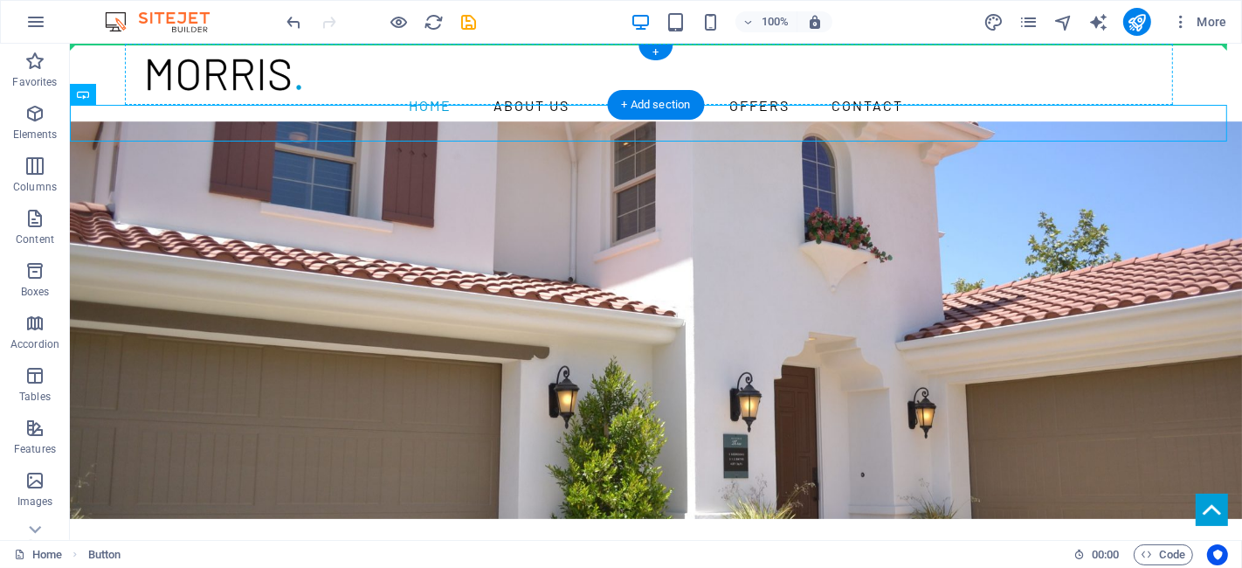
drag, startPoint x: 223, startPoint y: 126, endPoint x: 993, endPoint y: 68, distance: 772.6
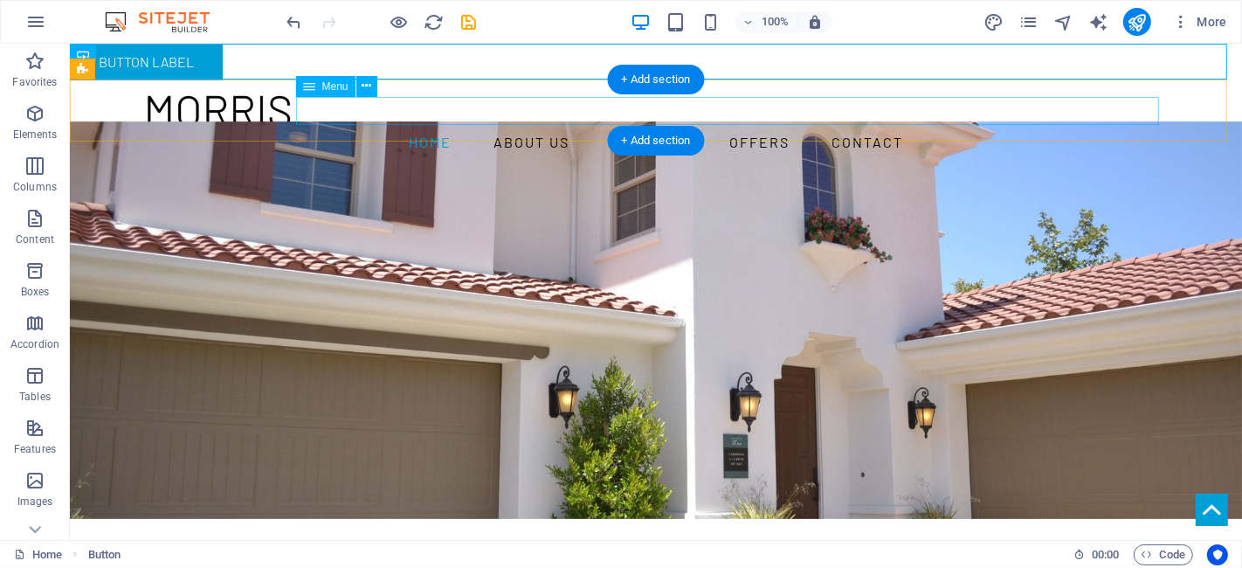
drag, startPoint x: 263, startPoint y: 56, endPoint x: 1150, endPoint y: 111, distance: 888.3
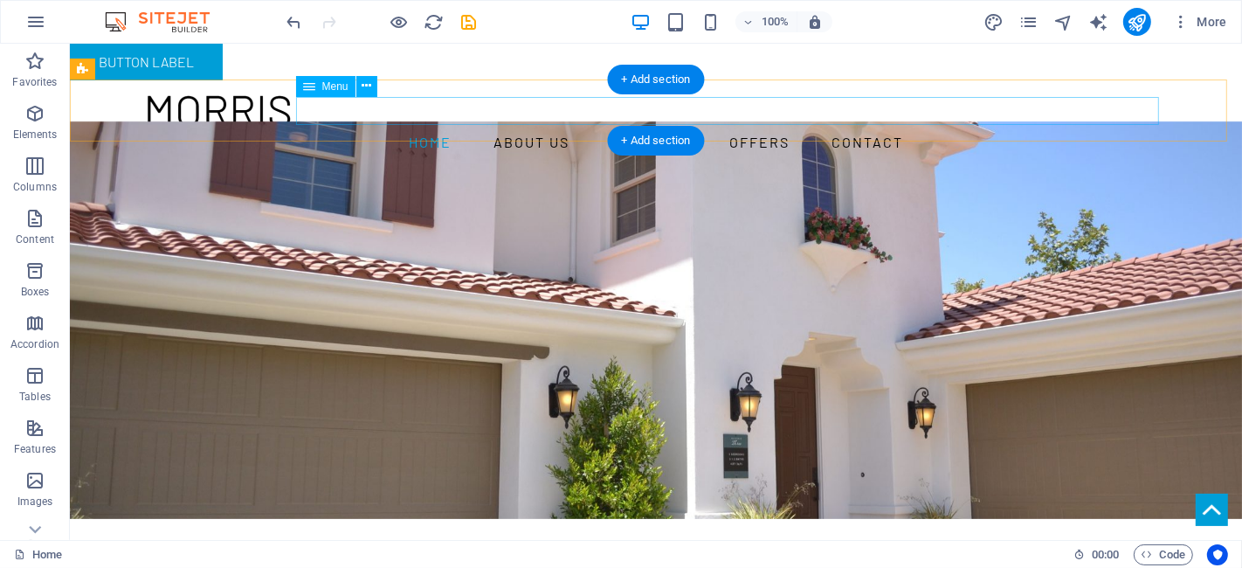
click at [892, 128] on nav "Home About us Services Offers Contact" at bounding box center [655, 142] width 1020 height 28
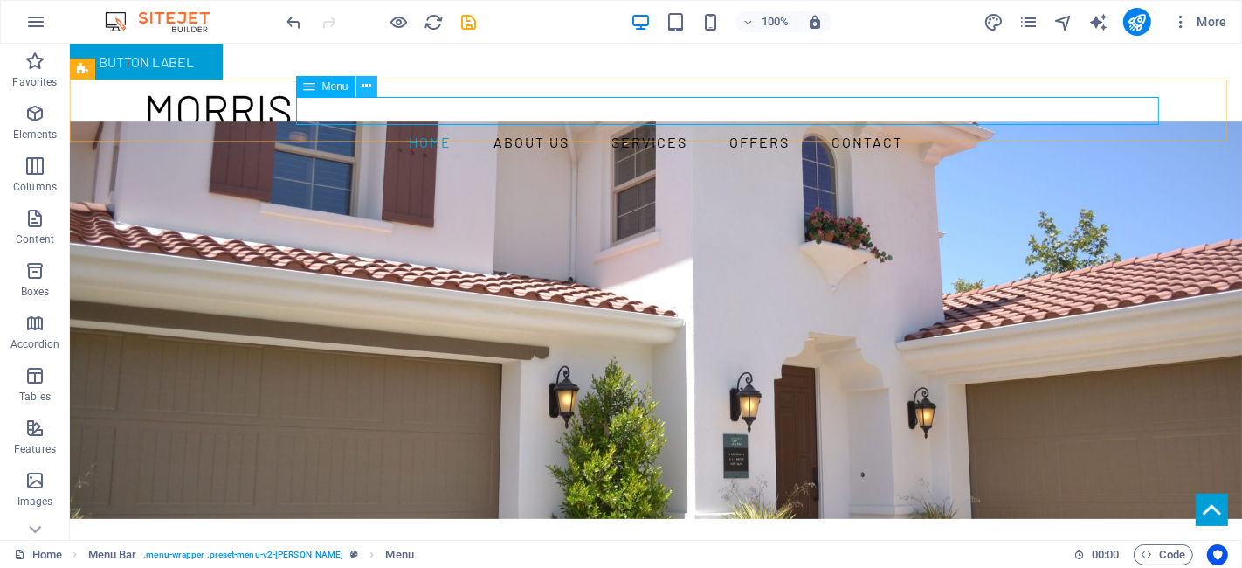
click at [371, 83] on icon at bounding box center [367, 86] width 10 height 18
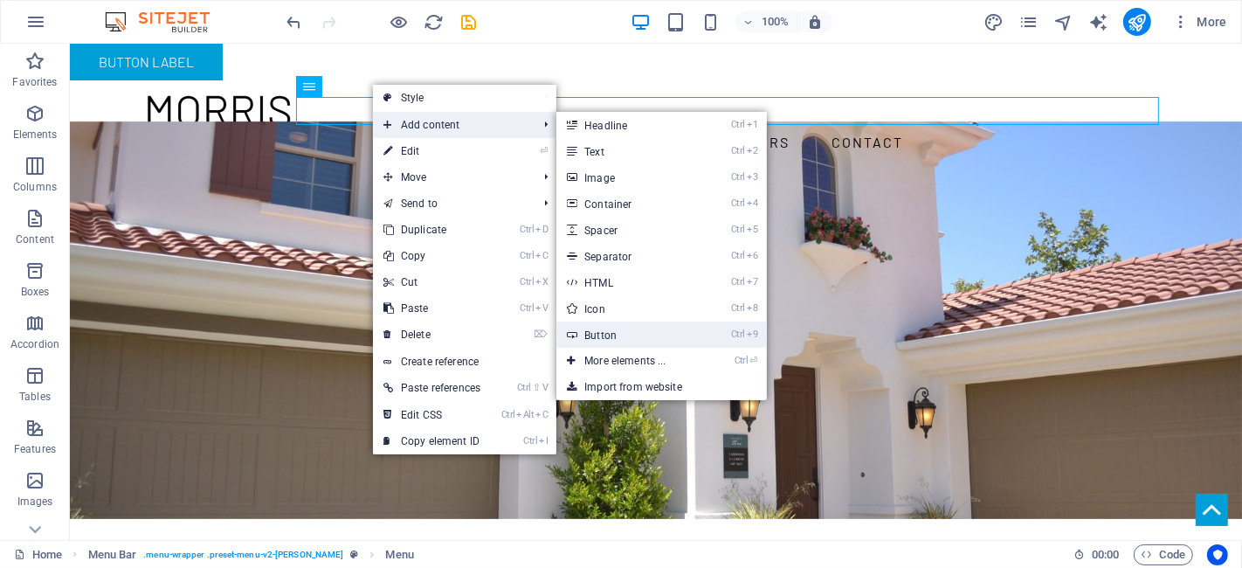
click at [656, 336] on link "Ctrl 9 Button" at bounding box center [628, 334] width 144 height 26
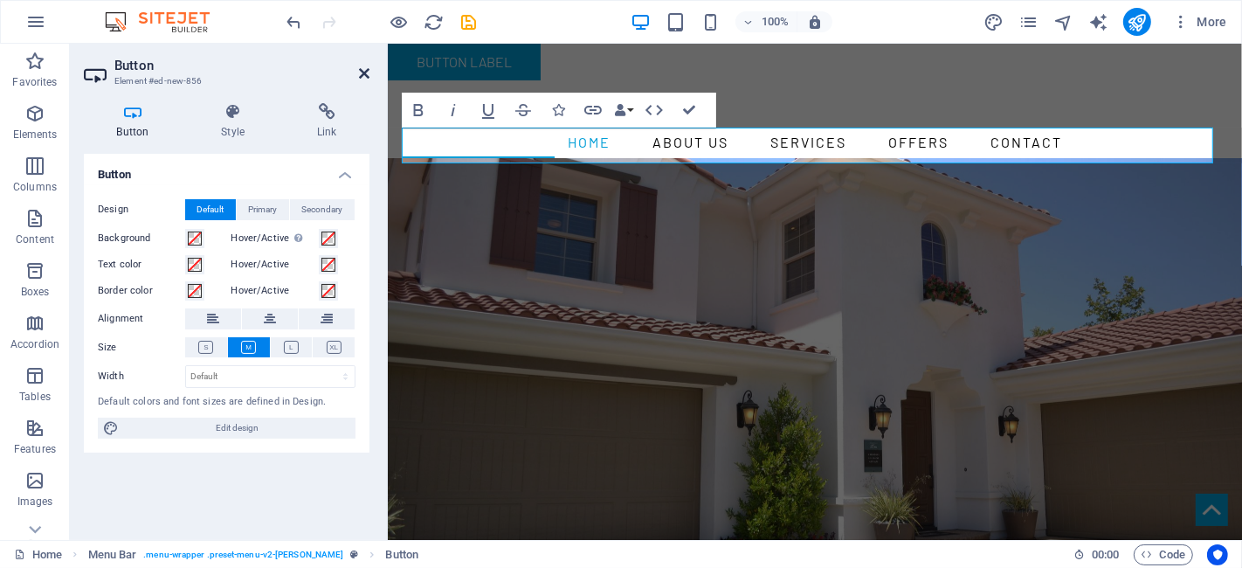
drag, startPoint x: 367, startPoint y: 77, endPoint x: 299, endPoint y: 32, distance: 81.4
click at [367, 77] on icon at bounding box center [364, 73] width 10 height 14
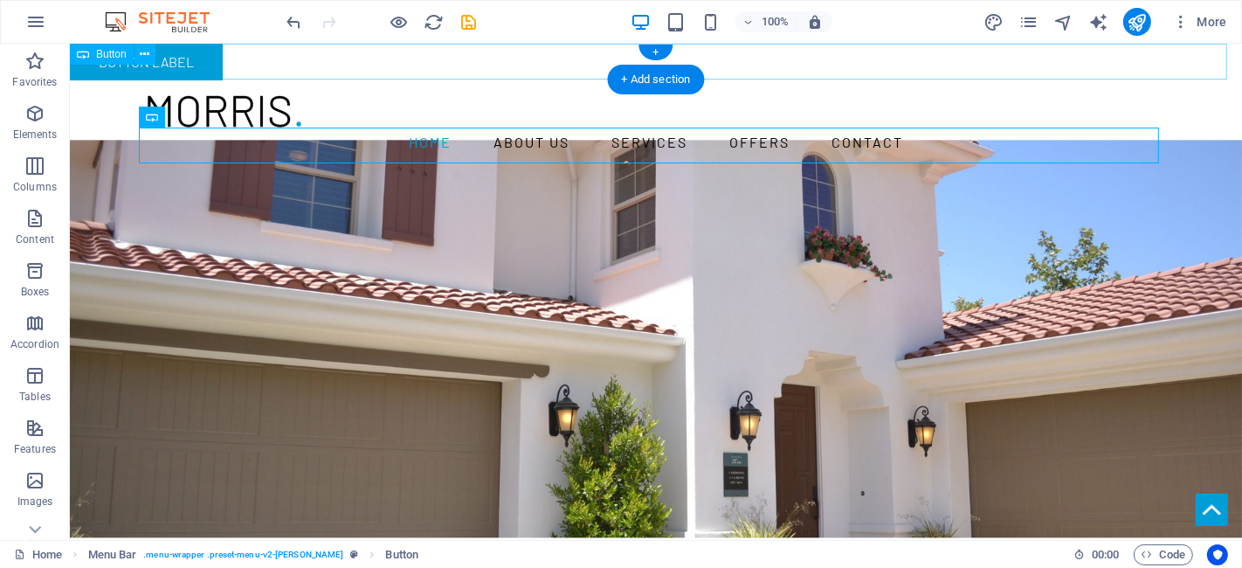
drag, startPoint x: 245, startPoint y: 48, endPoint x: 318, endPoint y: 86, distance: 82.4
click at [245, 48] on div "Button label" at bounding box center [655, 62] width 1172 height 37
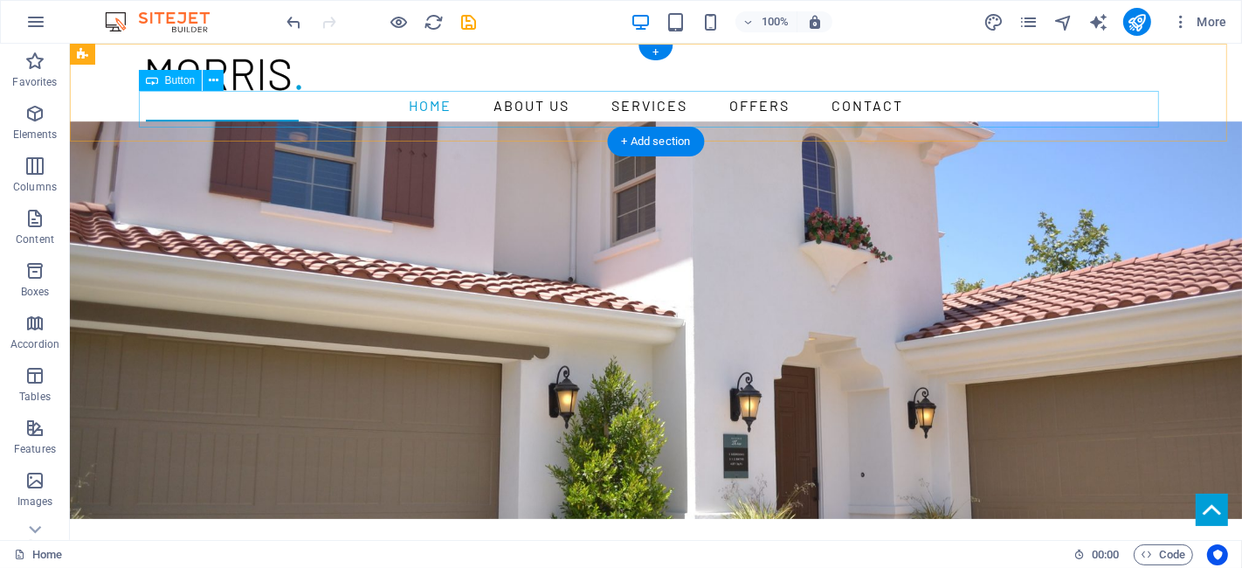
click at [219, 120] on div "Button label" at bounding box center [655, 138] width 1020 height 37
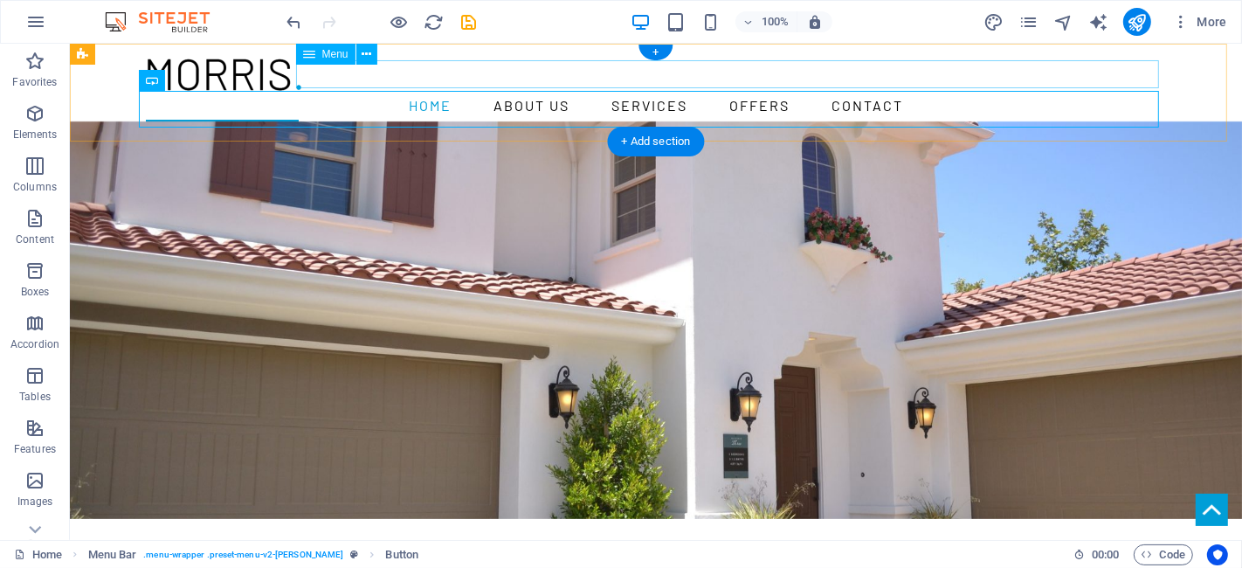
click at [1097, 92] on nav "Home About us Services Offers Contact" at bounding box center [655, 106] width 1020 height 28
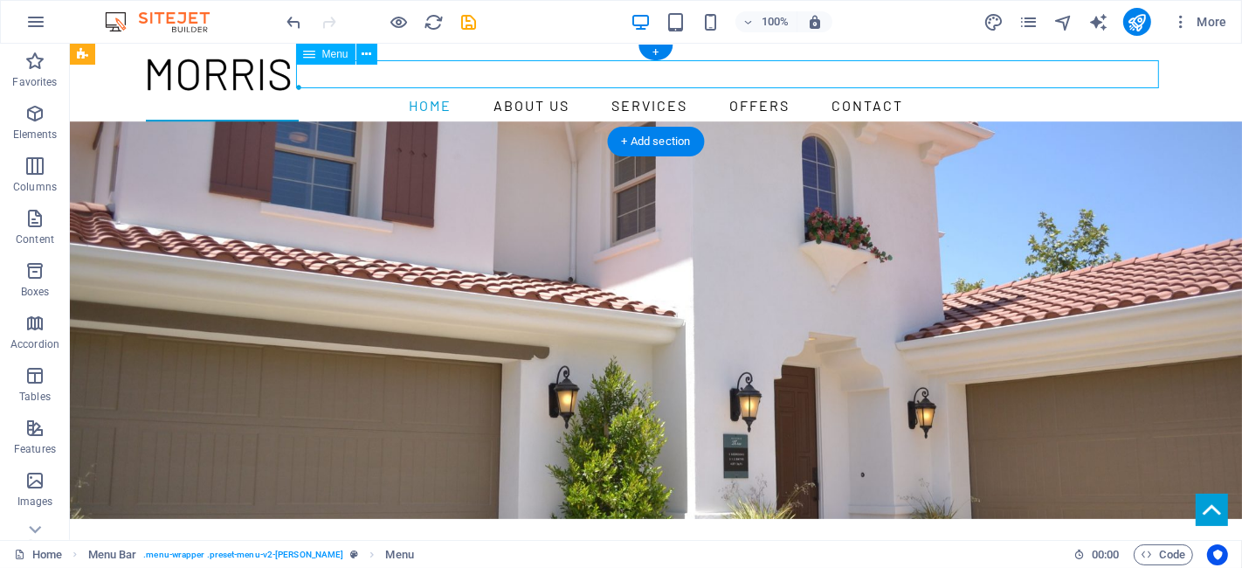
click at [1126, 92] on nav "Home About us Services Offers Contact" at bounding box center [655, 106] width 1020 height 28
click at [368, 56] on icon at bounding box center [367, 54] width 10 height 18
click at [315, 92] on nav "Home About us Services Offers Contact" at bounding box center [655, 106] width 1020 height 28
select select
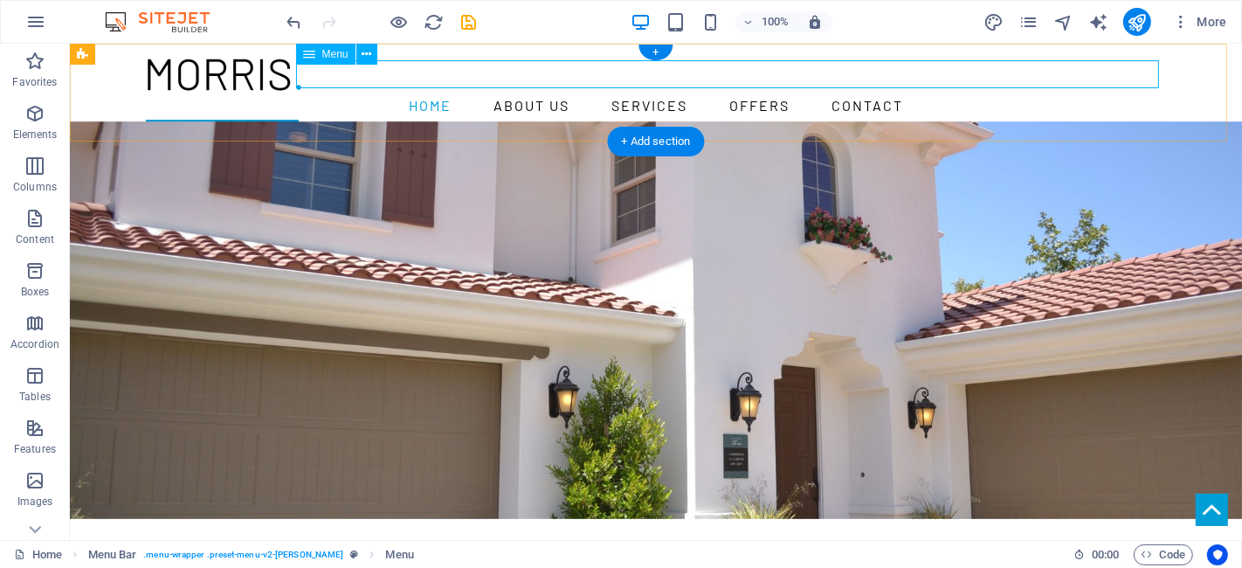
select select
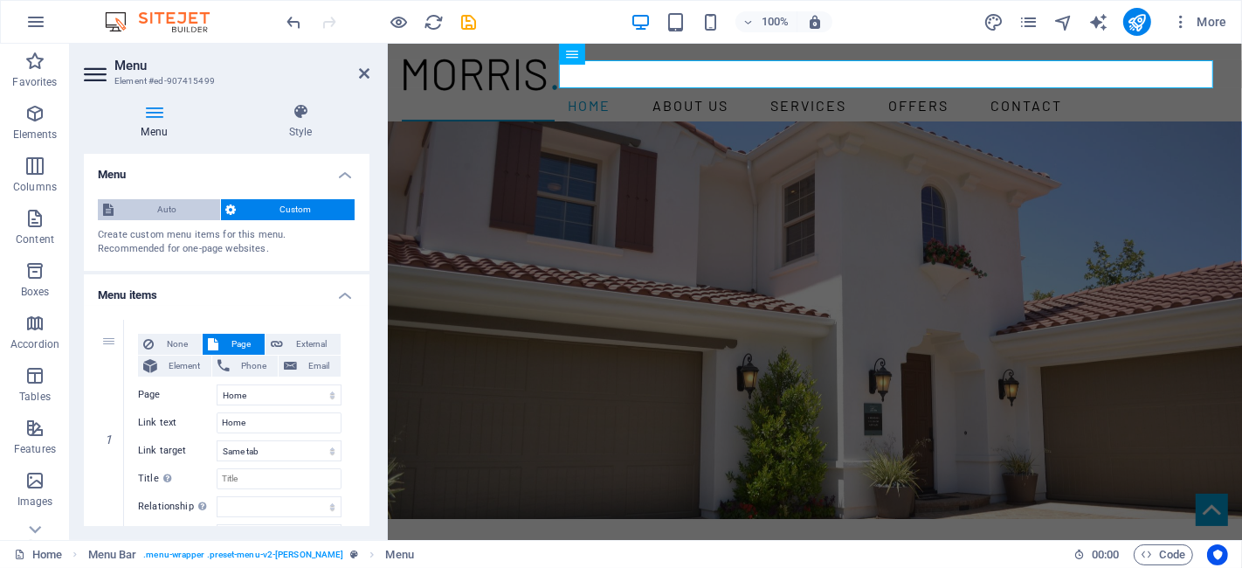
click at [188, 213] on span "Auto" at bounding box center [167, 209] width 96 height 21
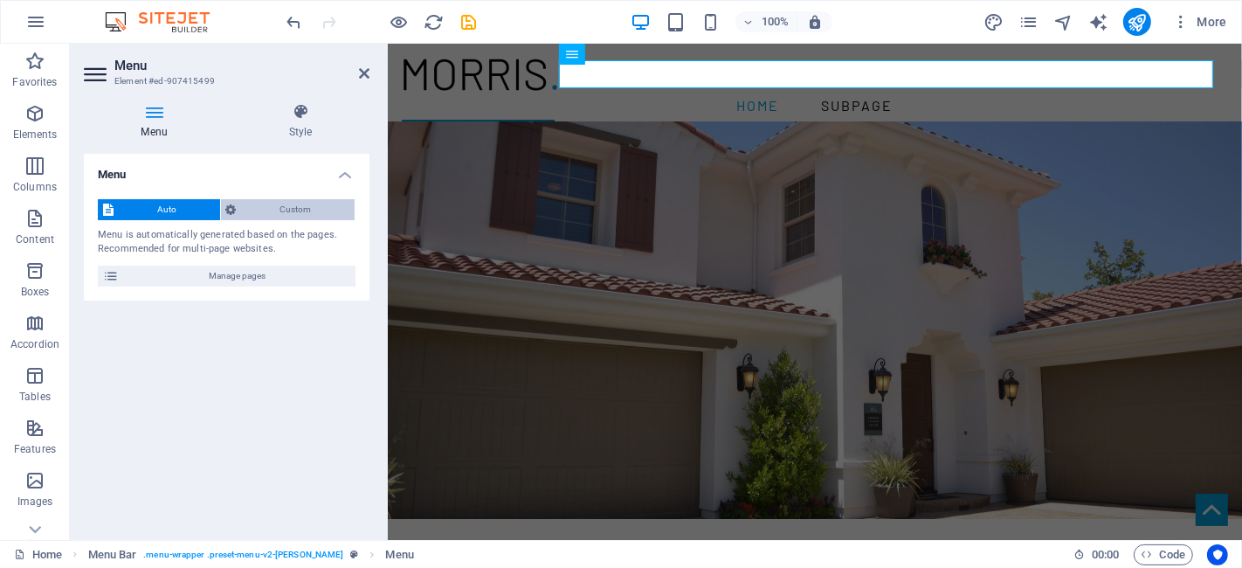
click at [283, 205] on span "Custom" at bounding box center [296, 209] width 108 height 21
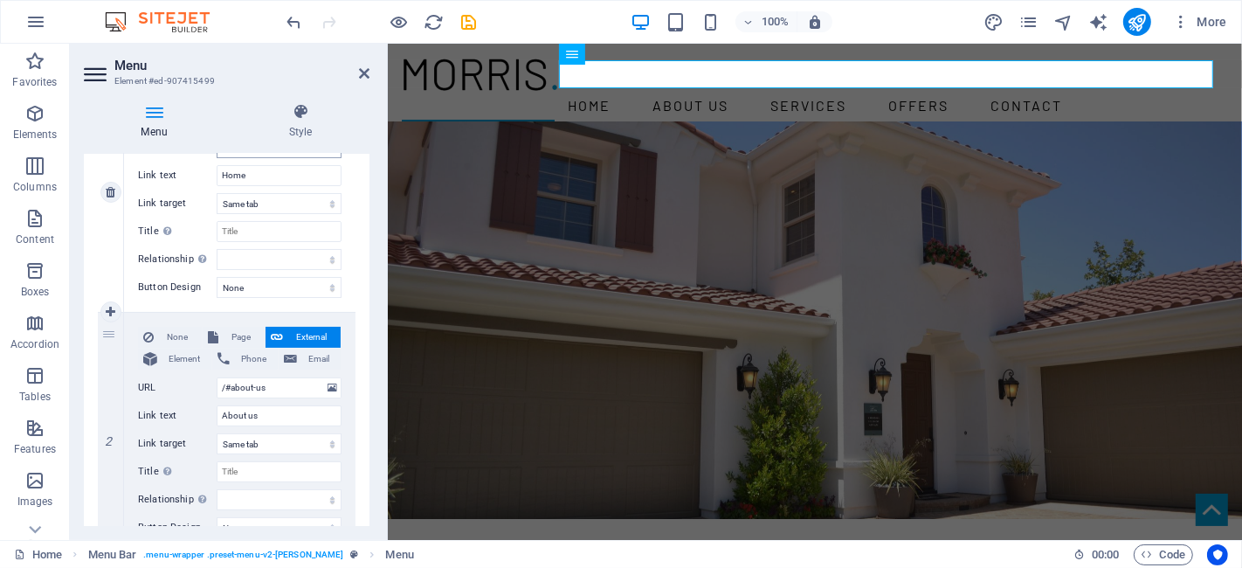
scroll to position [248, 0]
click at [1113, 92] on nav "Home About us Services Offers Contact" at bounding box center [814, 106] width 826 height 28
click at [286, 123] on h4 "Style" at bounding box center [300, 121] width 138 height 37
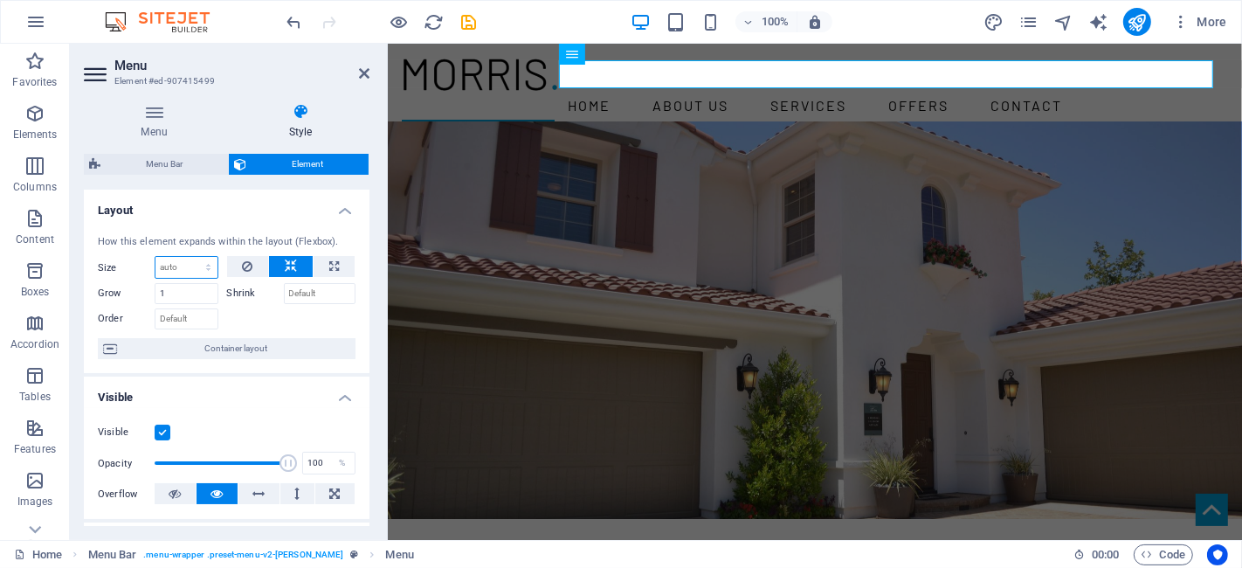
click at [207, 265] on select "Default auto px % 1/1 1/2 1/3 1/4 1/5 1/6 1/7 1/8 1/9 1/10" at bounding box center [186, 267] width 62 height 21
select select "1/4"
click at [191, 257] on select "Default auto px % 1/1 1/2 1/3 1/4 1/5 1/6 1/7 1/8 1/9 1/10" at bounding box center [186, 267] width 62 height 21
type input "25"
select select "%"
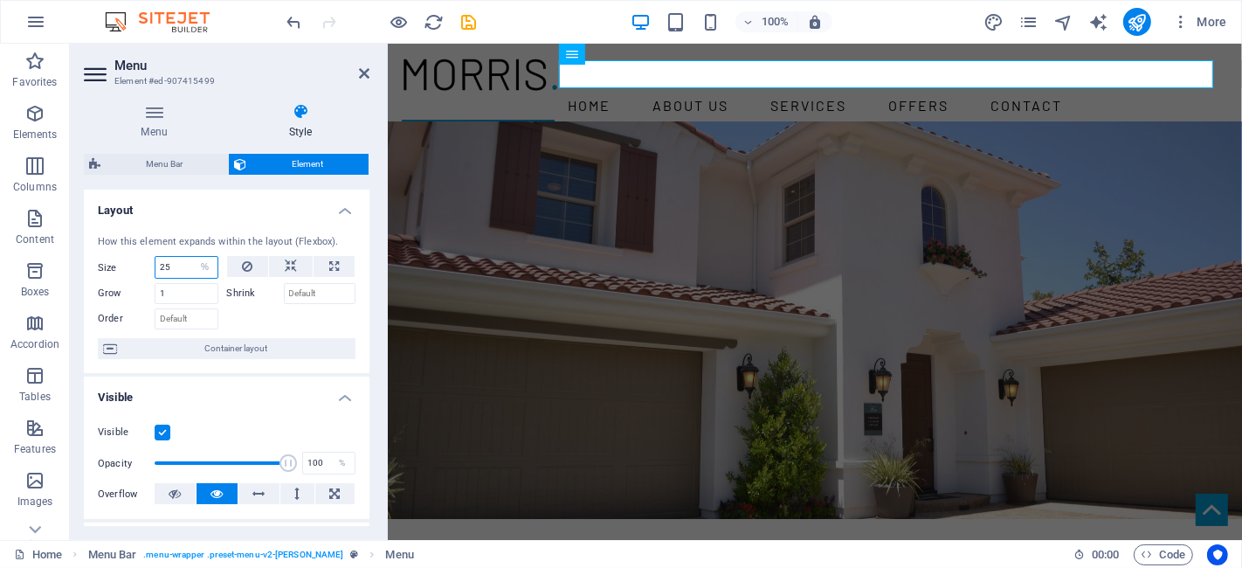
click at [176, 267] on input "25" at bounding box center [186, 267] width 62 height 21
click at [362, 73] on icon at bounding box center [364, 73] width 10 height 14
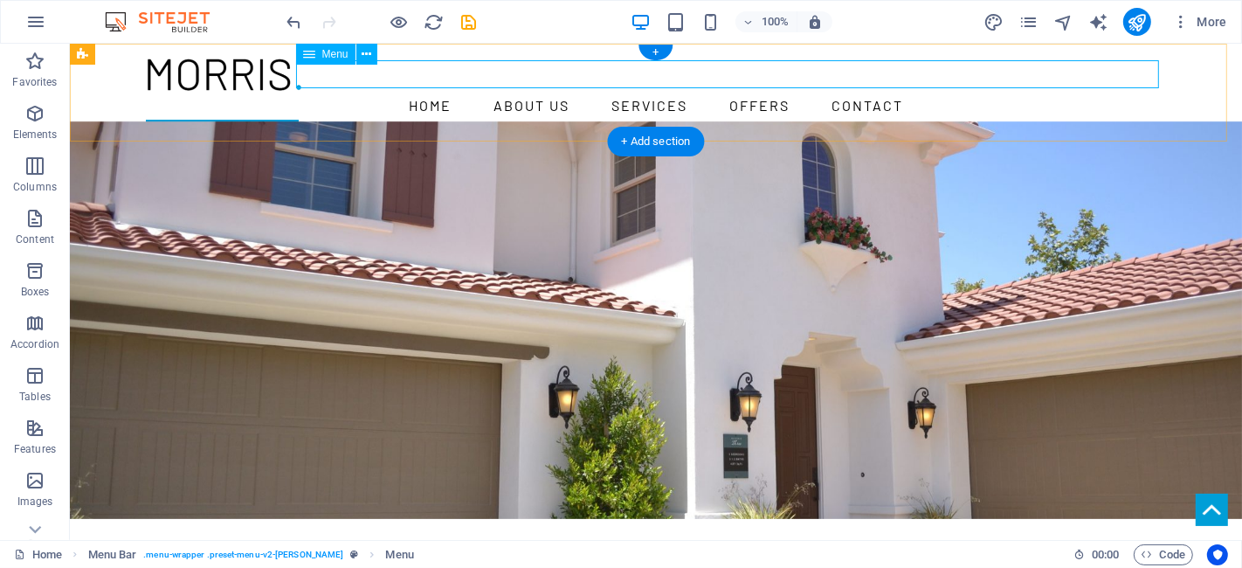
click at [382, 92] on nav "Home About us Services Offers Contact" at bounding box center [655, 106] width 1020 height 28
select select "%"
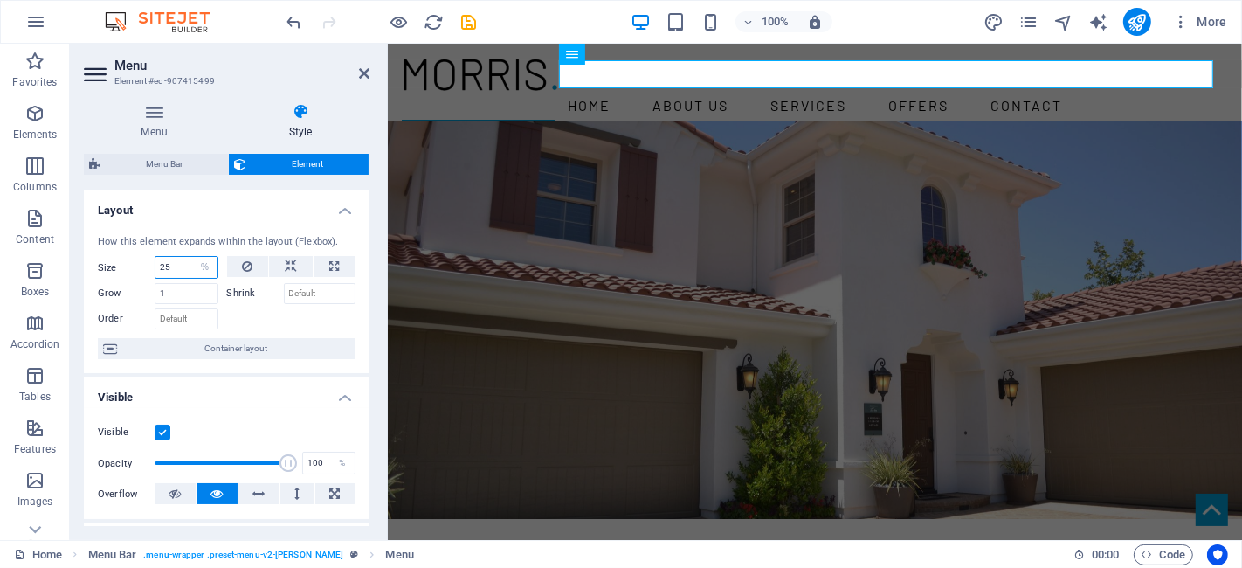
click at [182, 276] on input "25" at bounding box center [186, 267] width 62 height 21
drag, startPoint x: 179, startPoint y: 271, endPoint x: 120, endPoint y: 275, distance: 59.6
click at [120, 275] on div "Size 15 Default auto px % 1/1 1/2 1/3 1/4 1/5 1/6 1/7 1/8 1/9 1/10" at bounding box center [158, 267] width 121 height 23
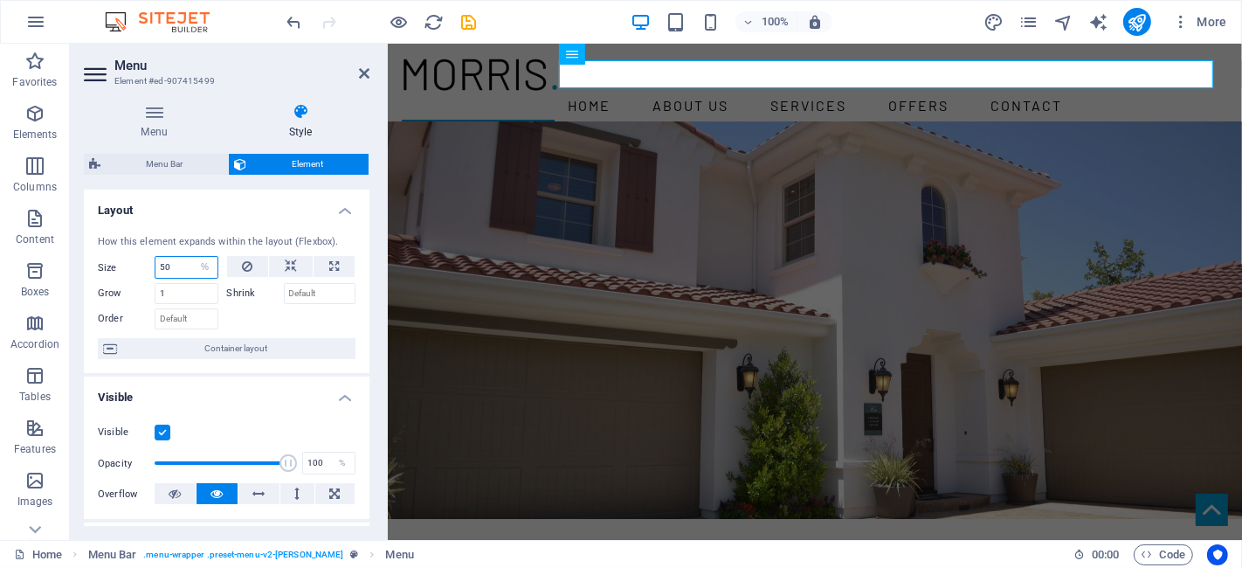
type input "50"
click at [218, 247] on div "How this element expands within the layout (Flexbox)." at bounding box center [227, 242] width 258 height 15
click at [297, 265] on button at bounding box center [291, 266] width 44 height 21
select select "DISABLED_OPTION_VALUE"
click at [366, 75] on icon at bounding box center [364, 73] width 10 height 14
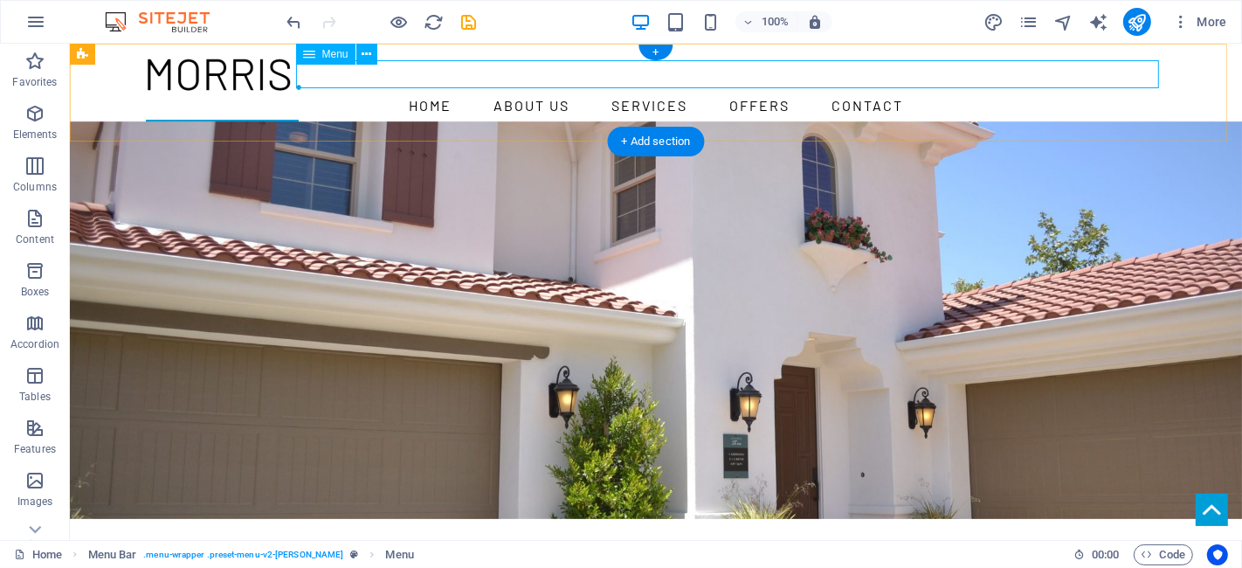
click at [525, 92] on nav "Home About us Services Offers Contact" at bounding box center [655, 106] width 1020 height 28
click at [265, 122] on div "Button label" at bounding box center [655, 138] width 1020 height 37
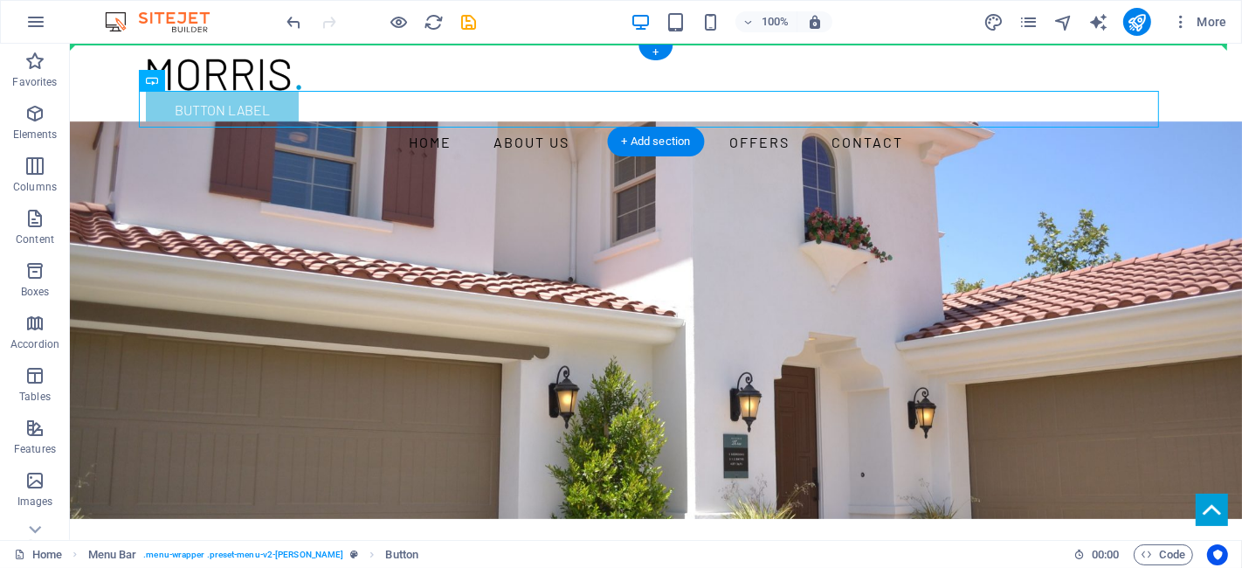
drag, startPoint x: 266, startPoint y: 122, endPoint x: 842, endPoint y: 75, distance: 578.4
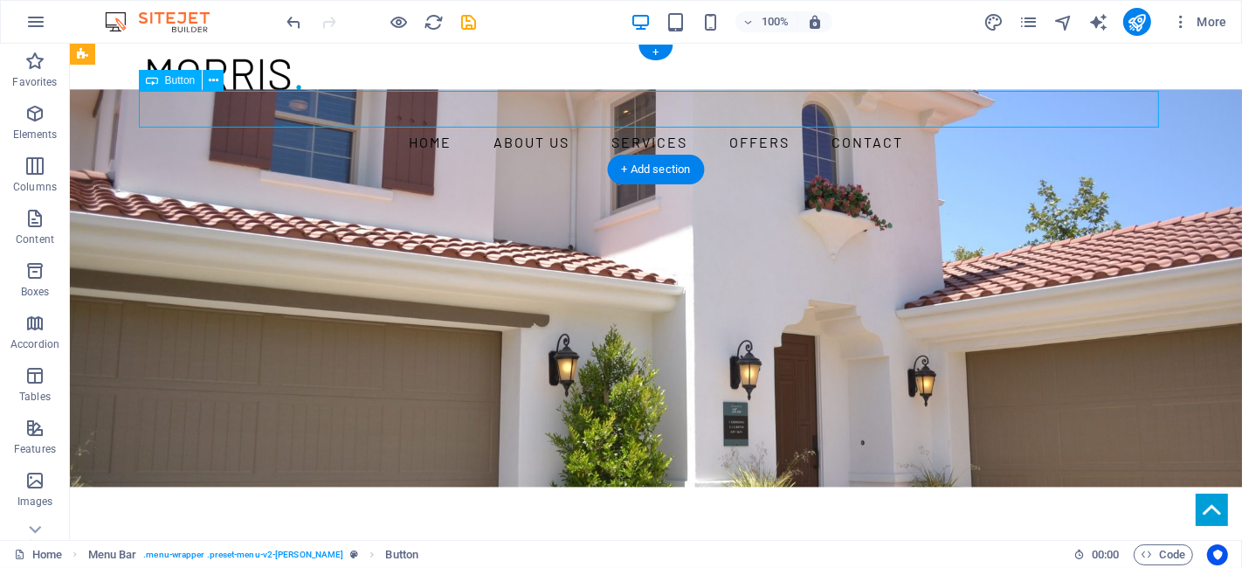
drag, startPoint x: 309, startPoint y: 112, endPoint x: 860, endPoint y: 126, distance: 551.4
click at [860, 126] on div "Button label" at bounding box center [655, 110] width 1020 height 37
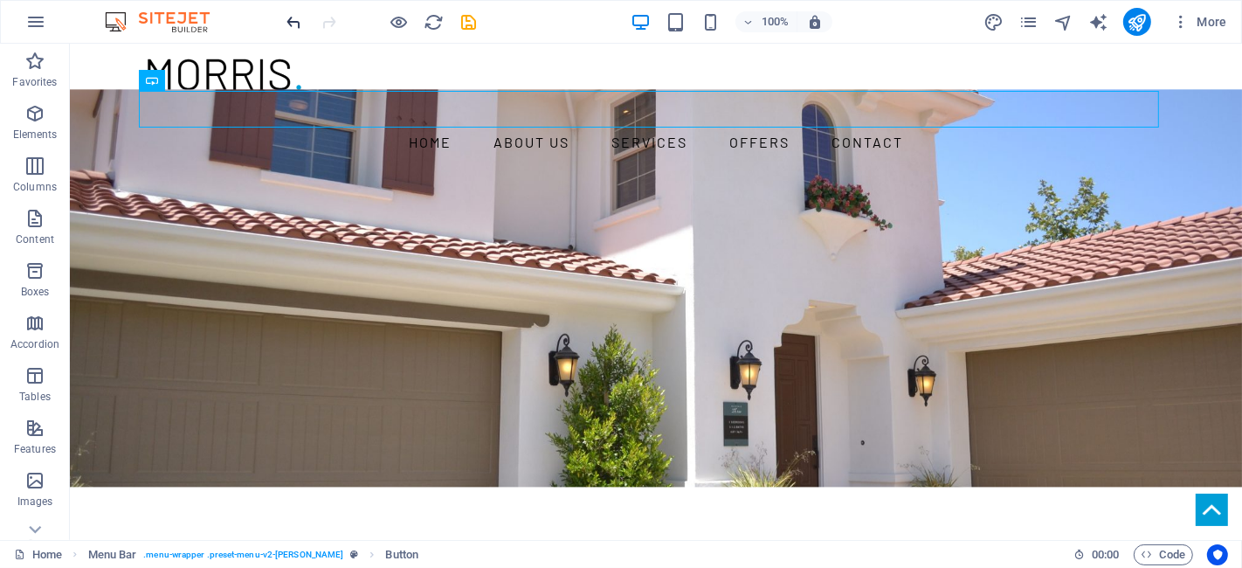
click at [287, 13] on icon "undo" at bounding box center [295, 22] width 20 height 20
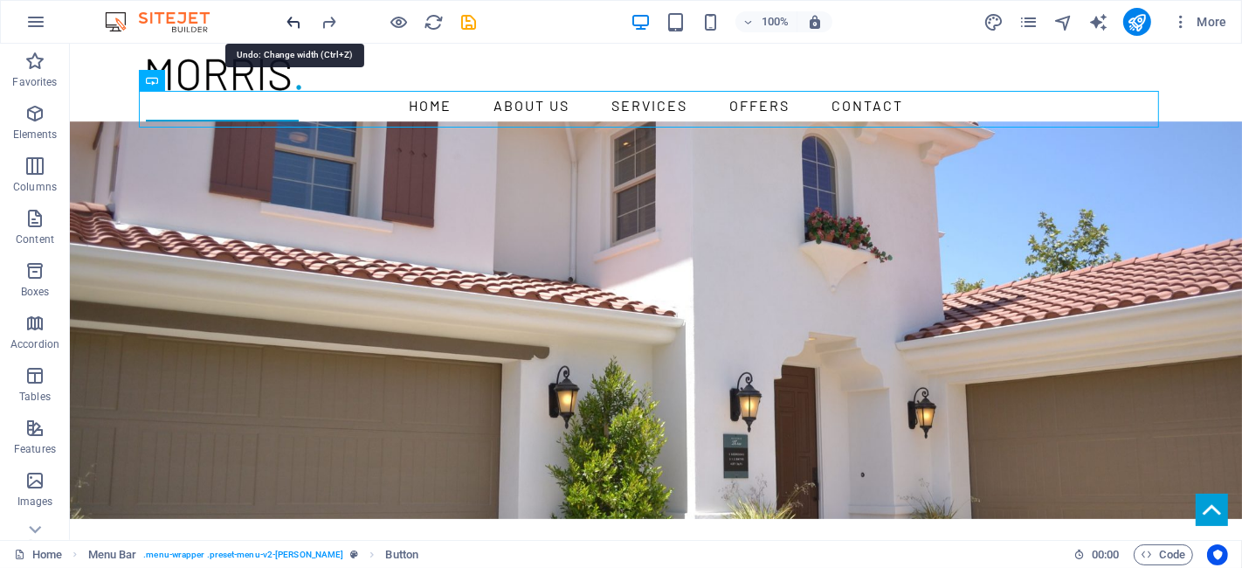
click at [287, 13] on icon "undo" at bounding box center [295, 22] width 20 height 20
click at [300, 28] on icon "undo" at bounding box center [295, 22] width 20 height 20
click at [300, 25] on icon "undo" at bounding box center [295, 22] width 20 height 20
click at [298, 18] on icon "undo" at bounding box center [295, 22] width 20 height 20
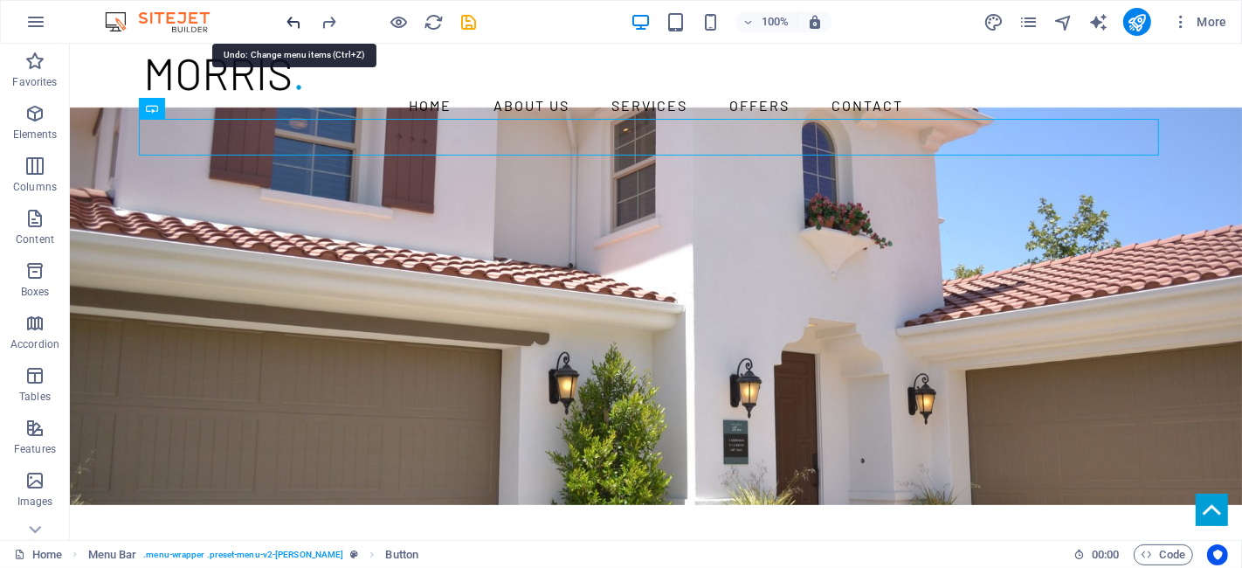
click at [299, 25] on icon "undo" at bounding box center [295, 22] width 20 height 20
click at [298, 27] on icon "undo" at bounding box center [295, 22] width 20 height 20
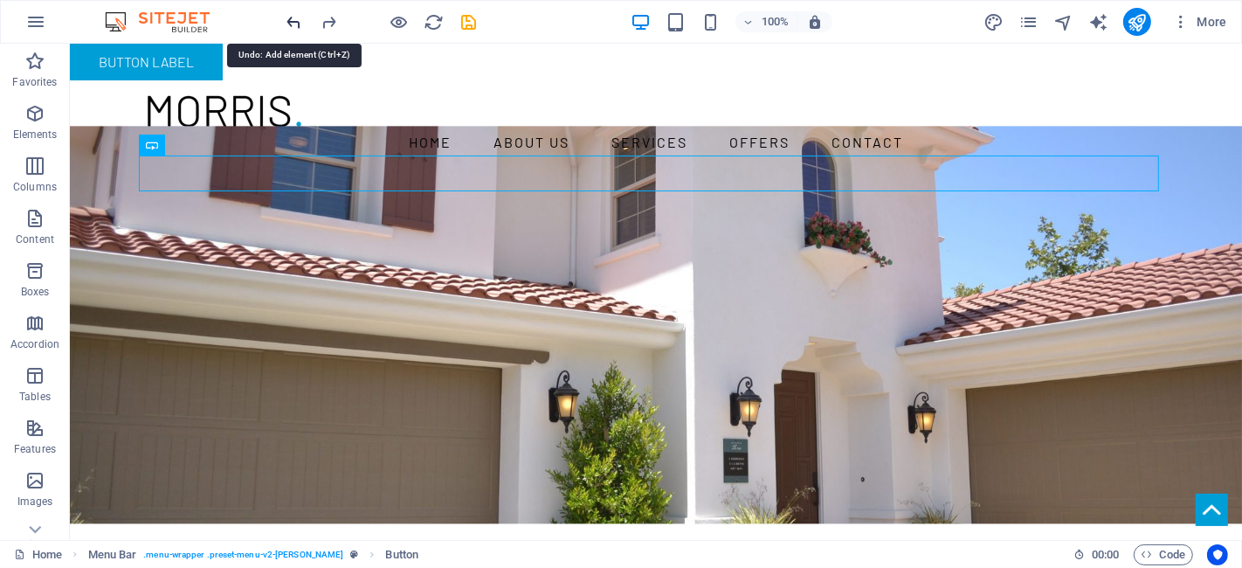
click at [298, 27] on icon "undo" at bounding box center [295, 22] width 20 height 20
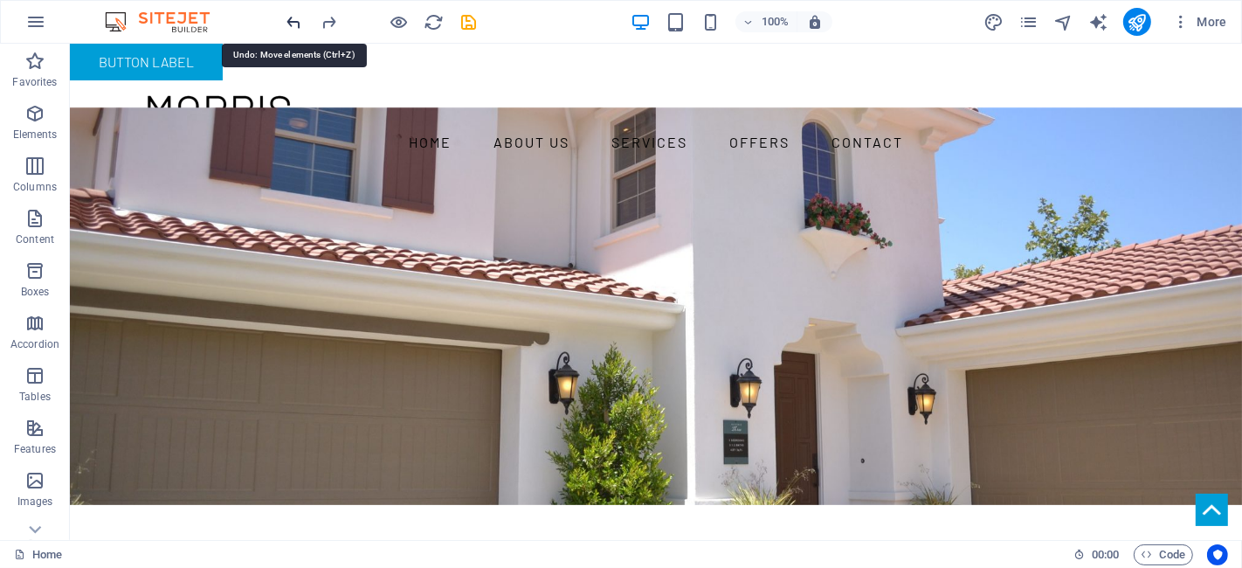
click at [298, 27] on icon "undo" at bounding box center [295, 22] width 20 height 20
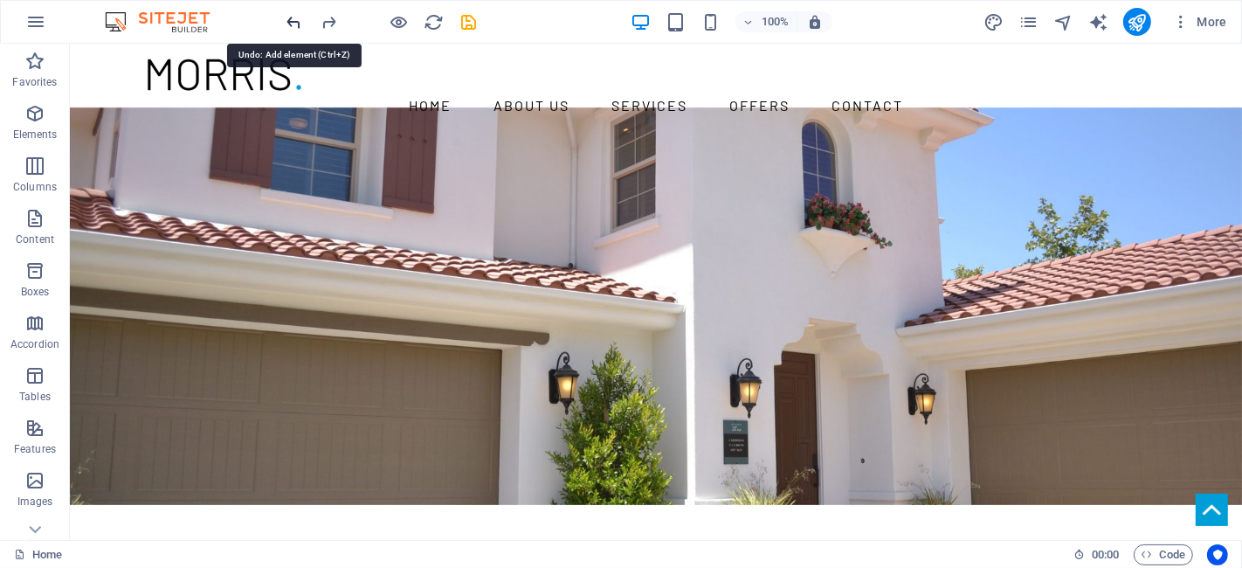
click at [298, 27] on icon "undo" at bounding box center [295, 22] width 20 height 20
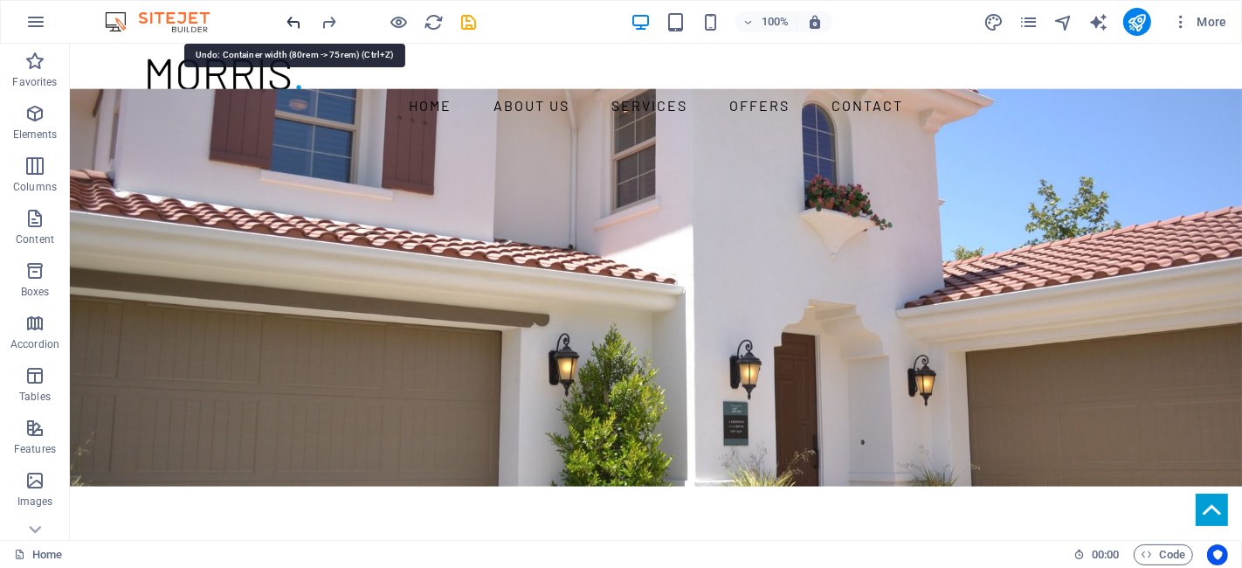
click at [287, 21] on icon "undo" at bounding box center [295, 22] width 20 height 20
click at [285, 12] on icon "undo" at bounding box center [295, 22] width 20 height 20
drag, startPoint x: 396, startPoint y: 60, endPoint x: 261, endPoint y: 108, distance: 142.8
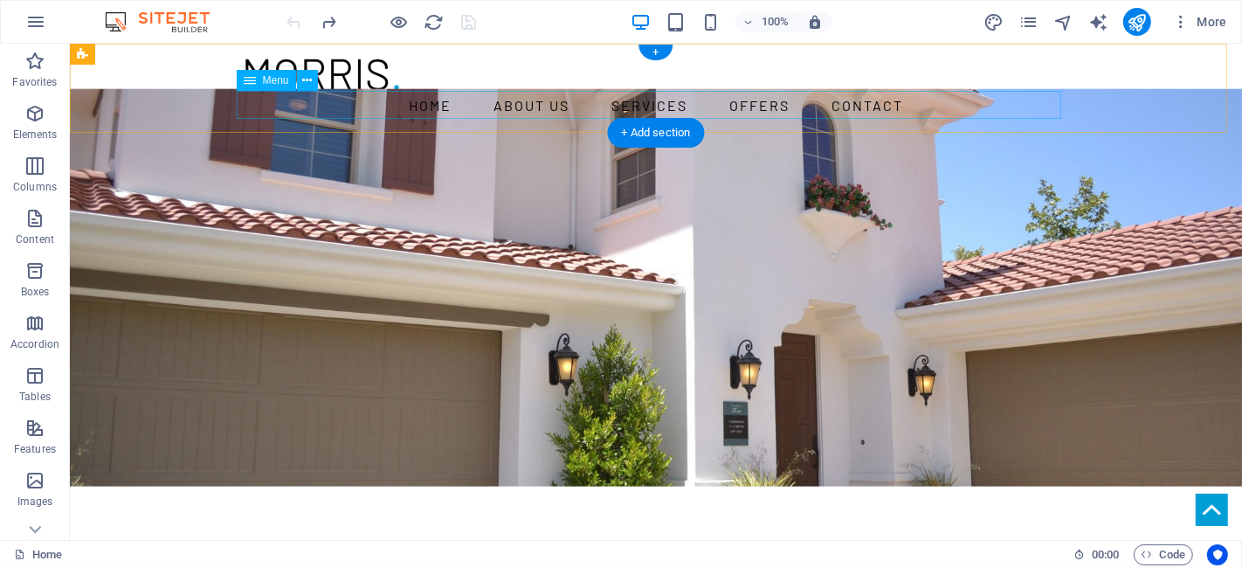
click at [266, 107] on nav "Home About us Services Offers Contact" at bounding box center [655, 106] width 825 height 28
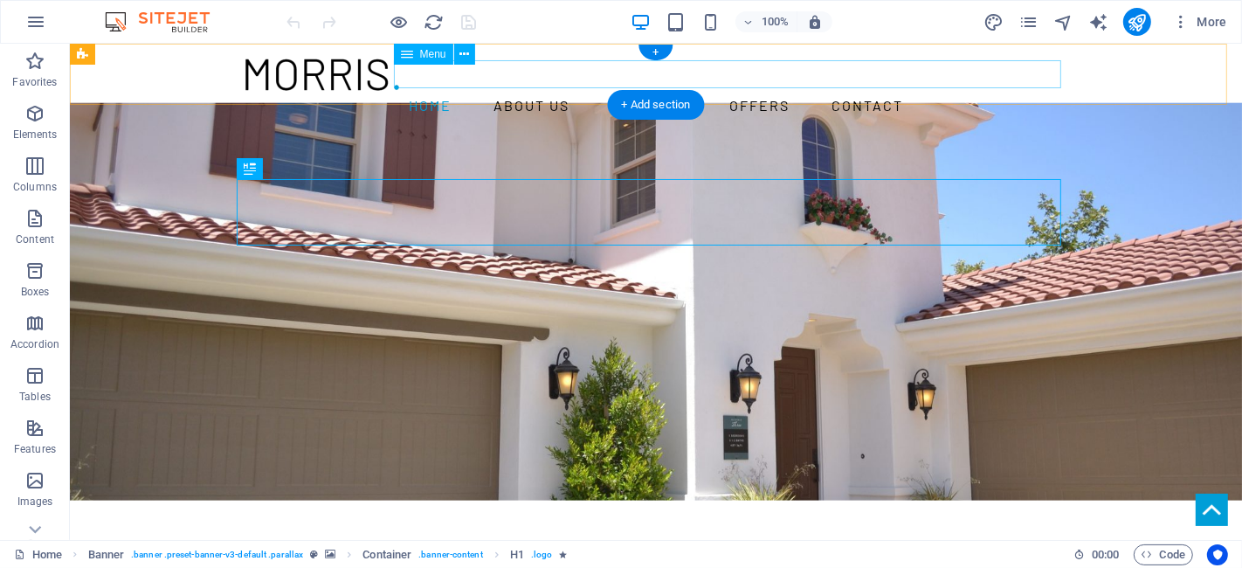
click at [726, 92] on nav "Home About us Services Offers Contact" at bounding box center [655, 106] width 825 height 28
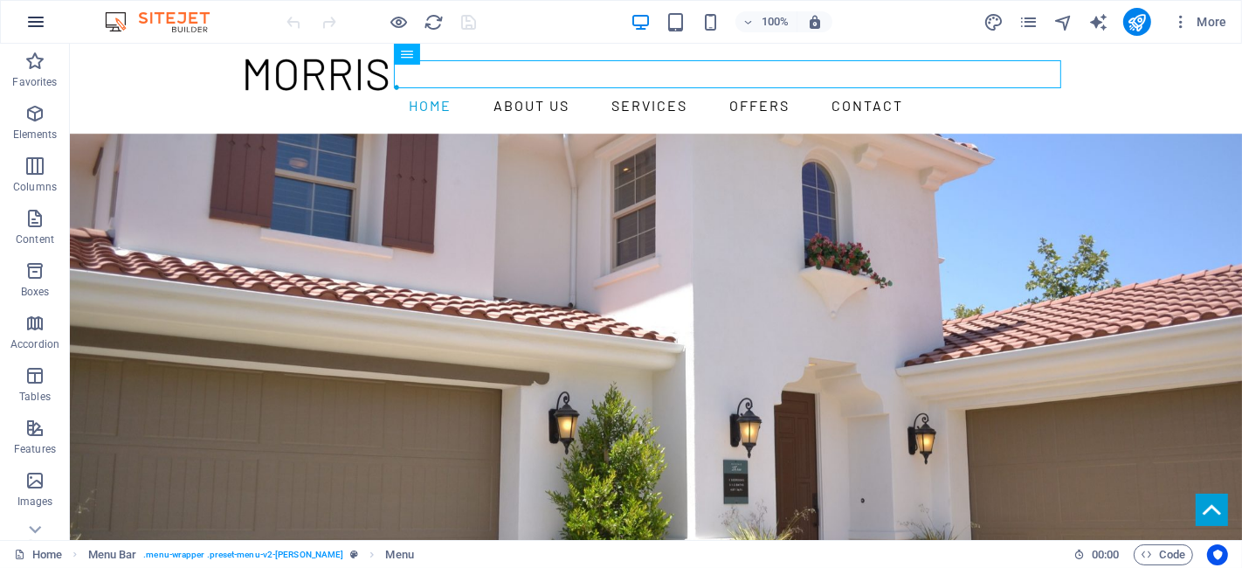
click at [39, 24] on icon "button" at bounding box center [35, 21] width 21 height 21
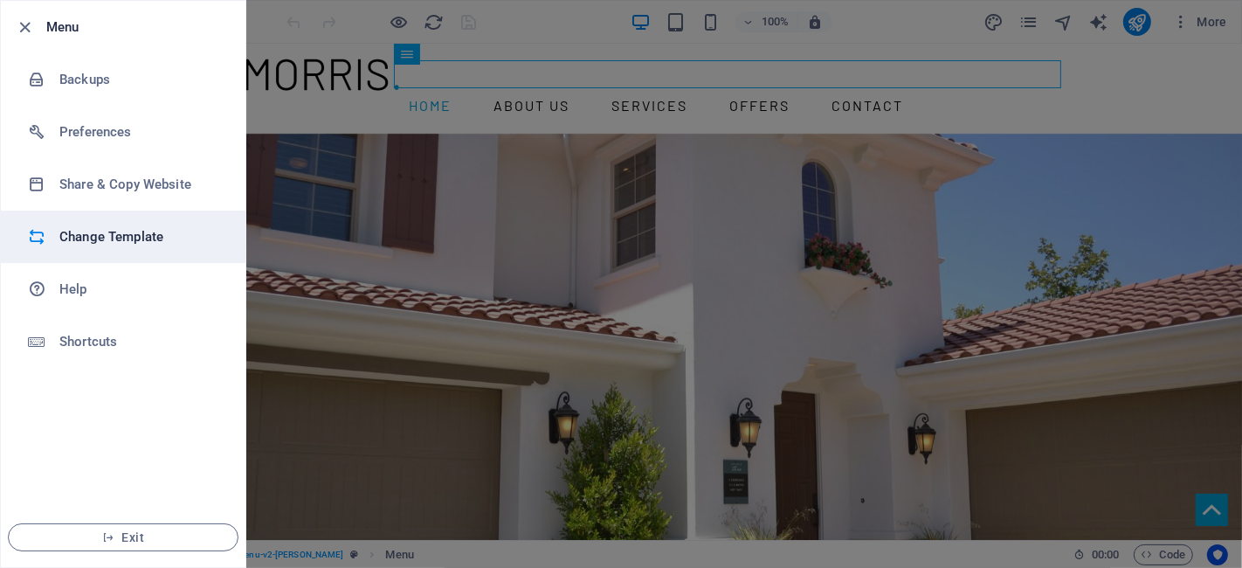
click at [137, 228] on h6 "Change Template" at bounding box center [140, 236] width 162 height 21
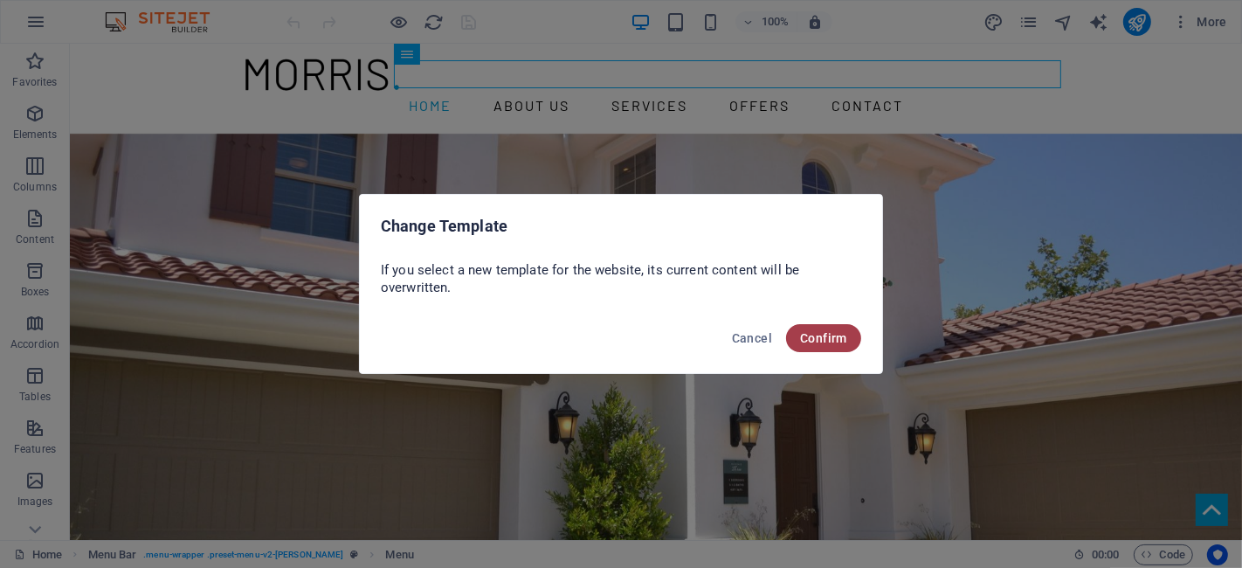
click at [842, 338] on span "Confirm" at bounding box center [823, 338] width 47 height 14
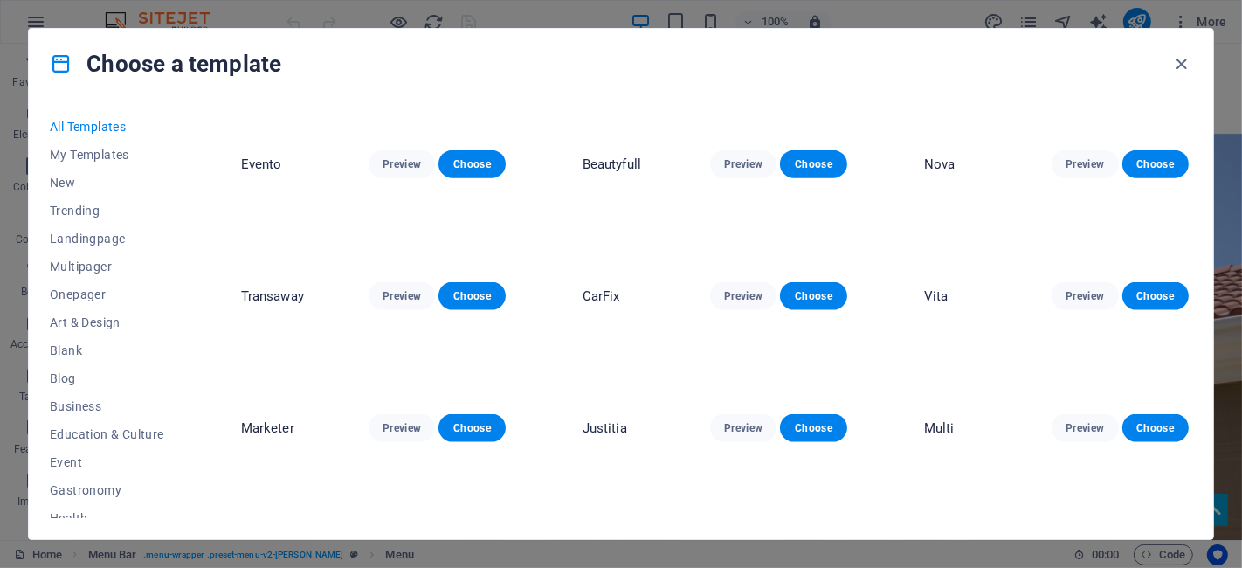
scroll to position [5321, 0]
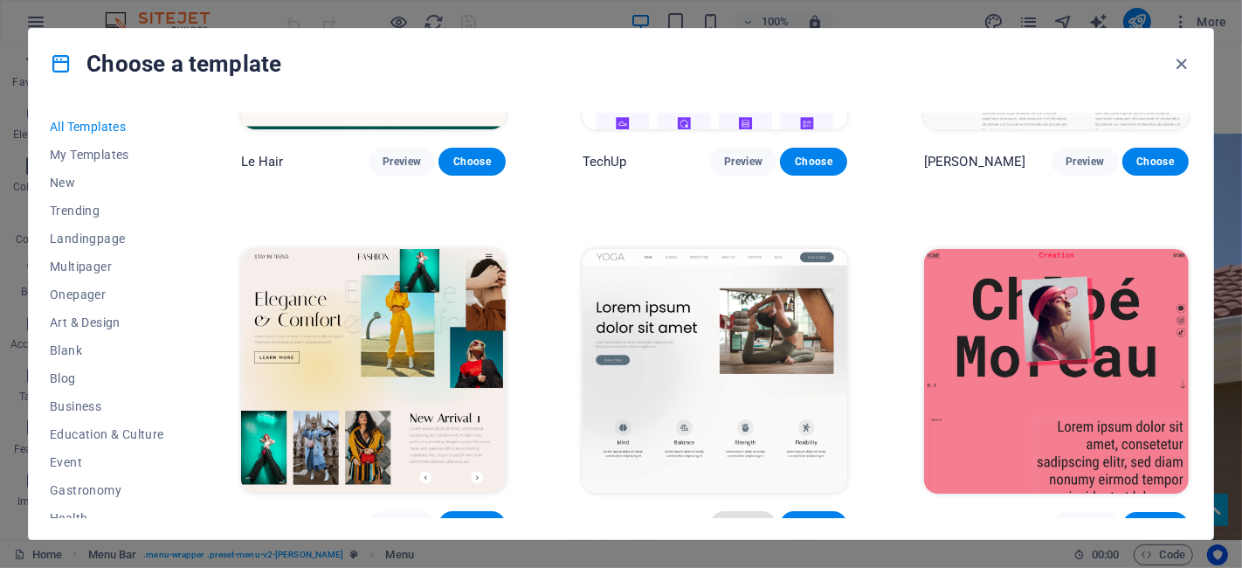
click at [730, 518] on span "Preview" at bounding box center [743, 525] width 38 height 14
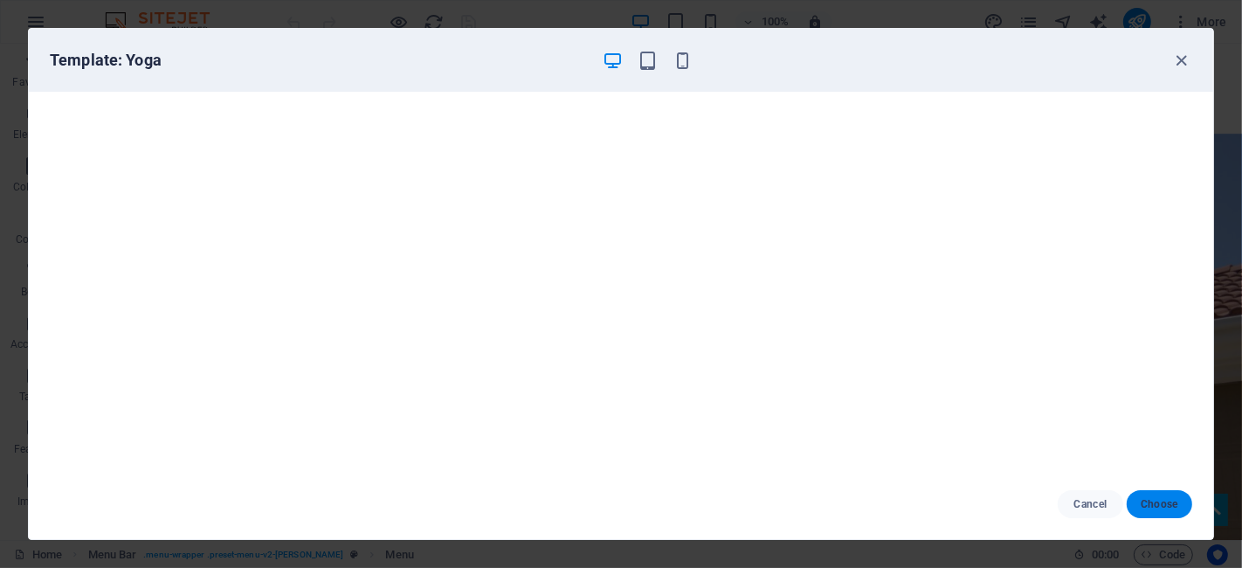
click at [1170, 501] on span "Choose" at bounding box center [1160, 504] width 38 height 14
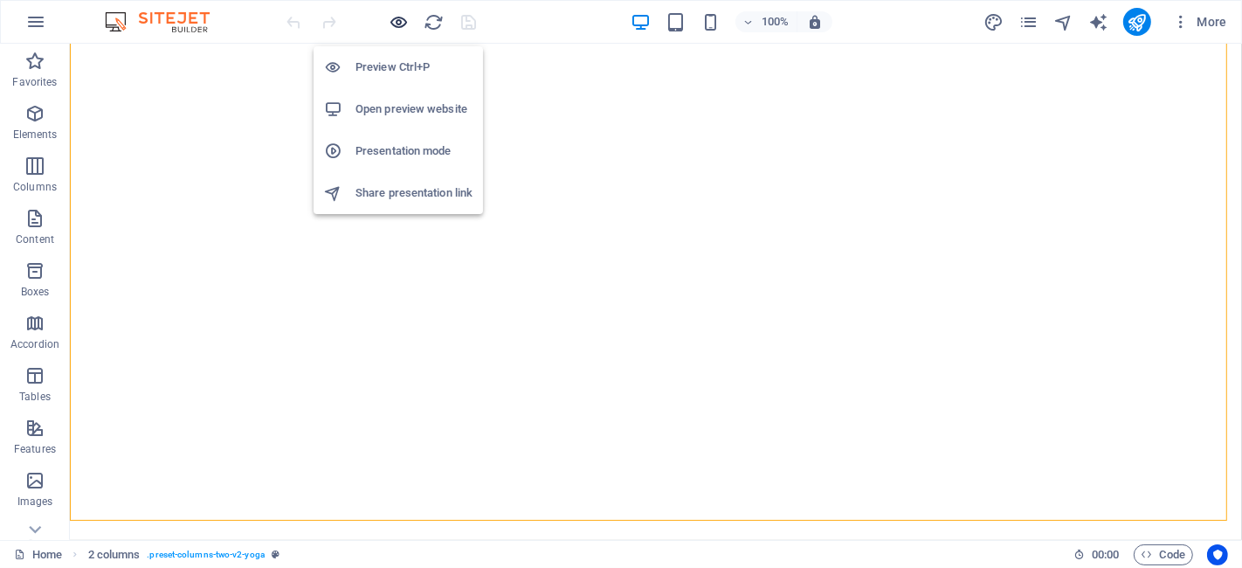
click at [403, 26] on icon "button" at bounding box center [400, 22] width 20 height 20
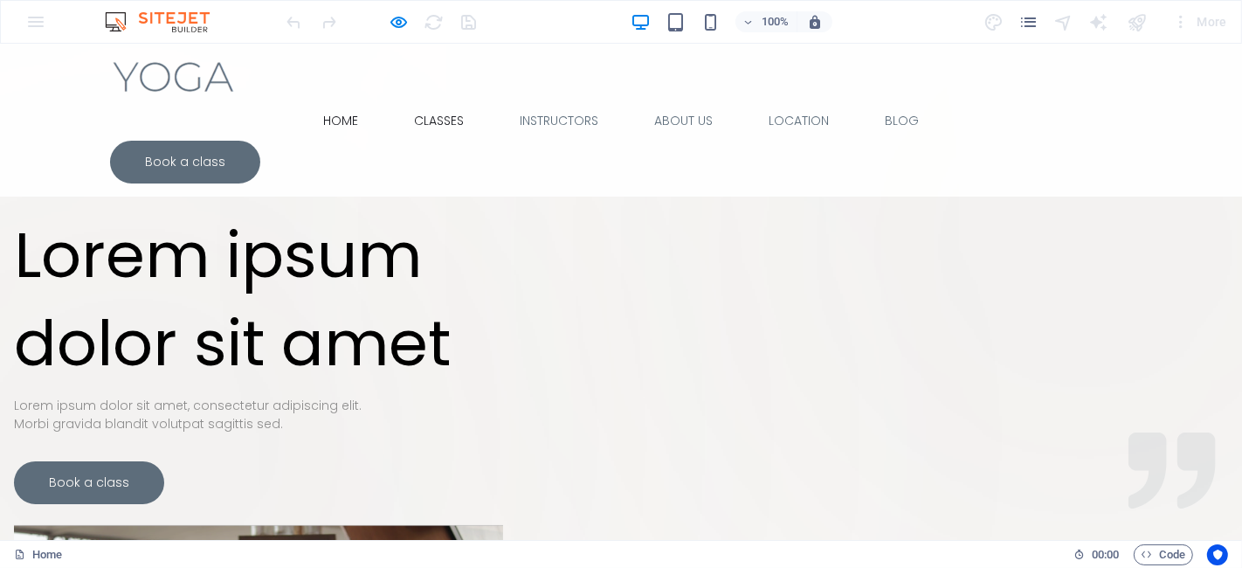
click at [422, 100] on link "Classes" at bounding box center [439, 120] width 78 height 40
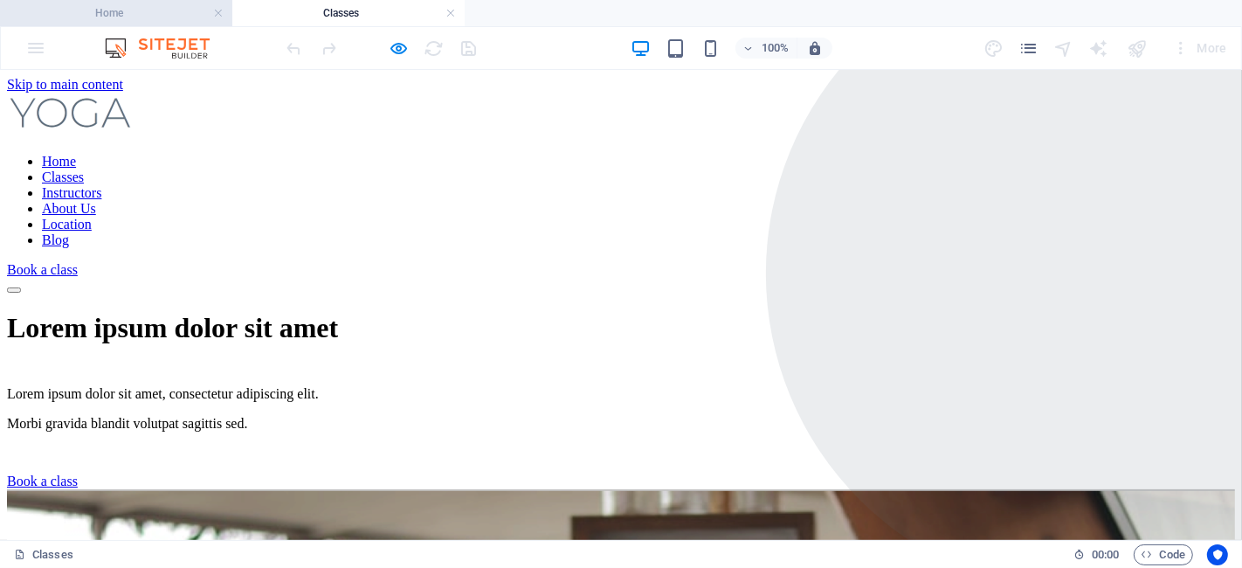
click at [152, 7] on h4 "Home" at bounding box center [116, 12] width 232 height 19
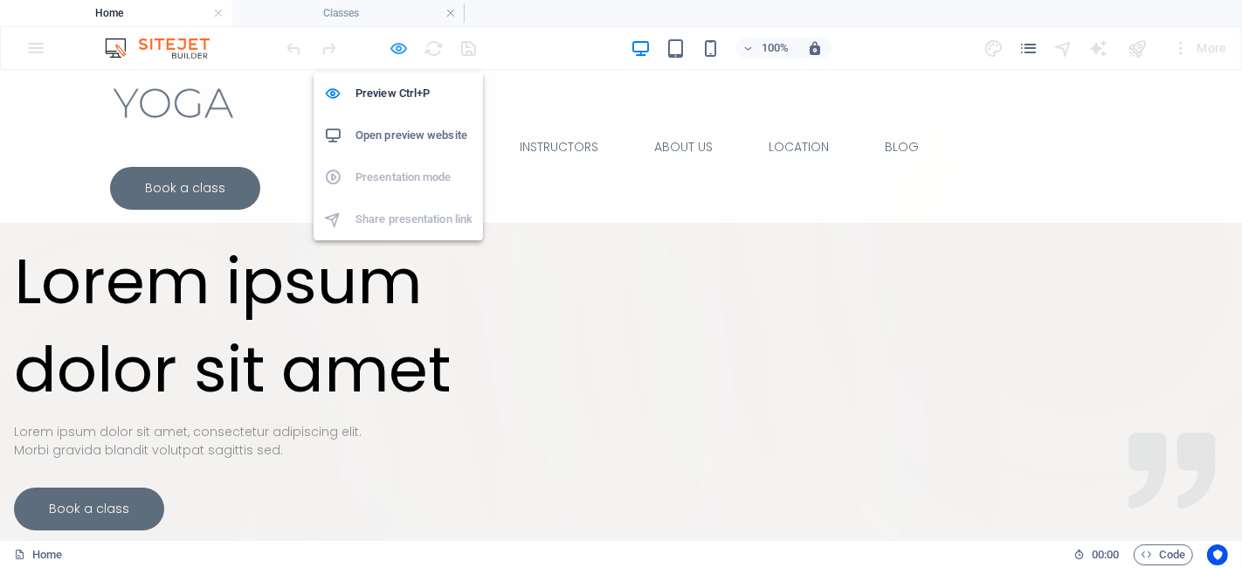
click at [397, 45] on icon "button" at bounding box center [400, 48] width 20 height 20
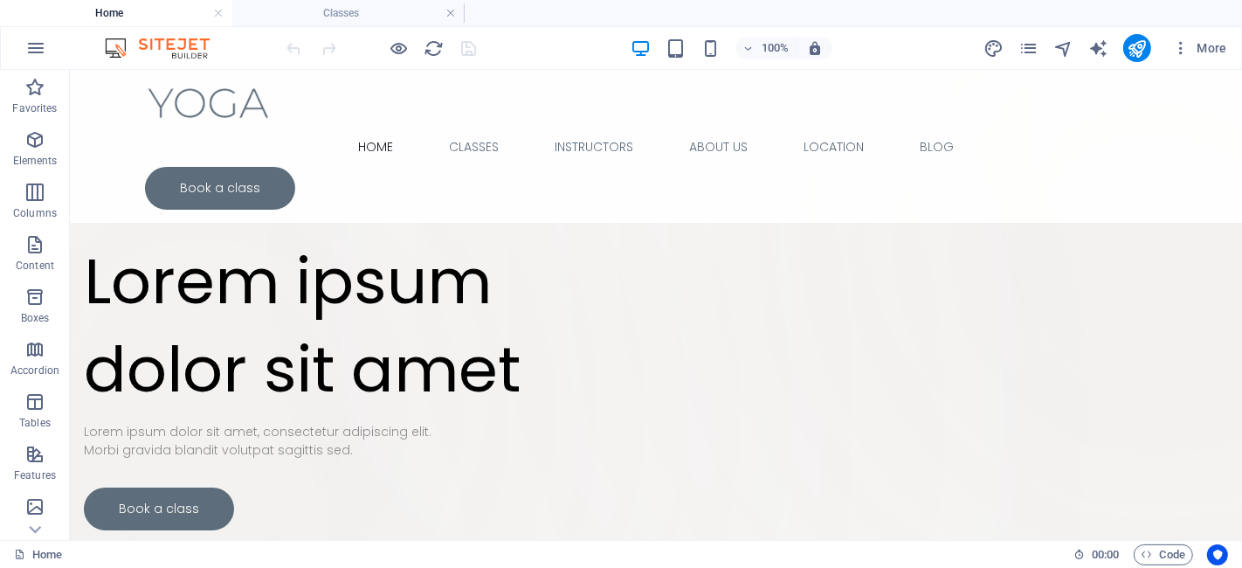
click at [471, 49] on div at bounding box center [382, 48] width 196 height 28
click at [471, 42] on div at bounding box center [382, 48] width 196 height 28
click at [667, 255] on div "Drop content here or Add elements Paste clipboard Lorem ipsum dolor sit amet Lo…" at bounding box center [655, 542] width 1172 height 946
click at [30, 45] on icon "button" at bounding box center [35, 48] width 21 height 21
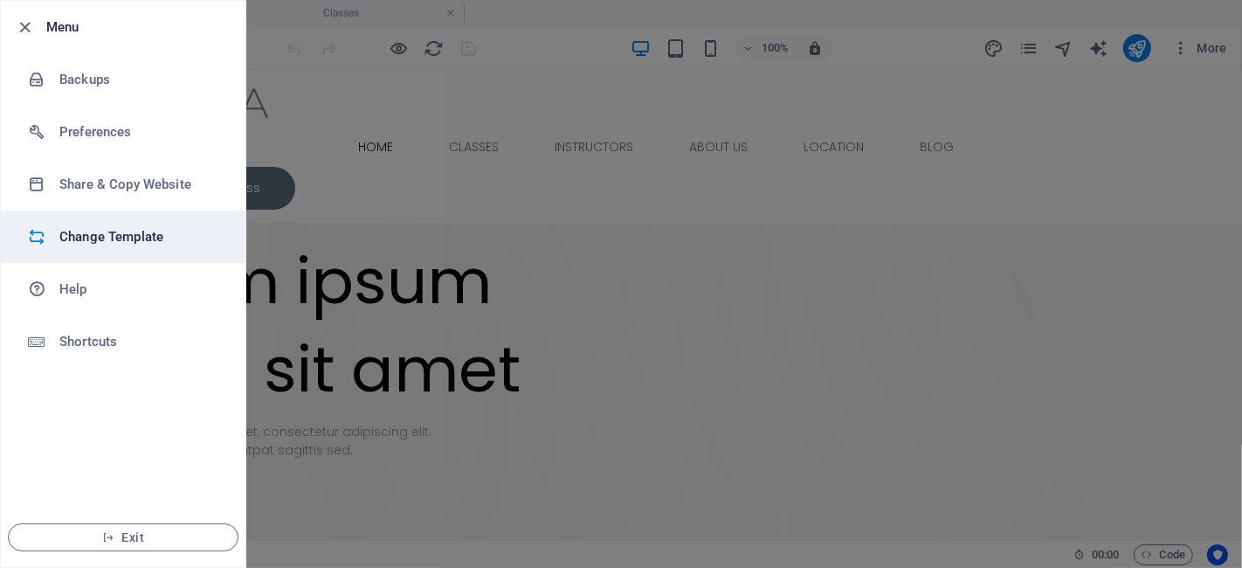
click at [120, 246] on h6 "Change Template" at bounding box center [140, 236] width 162 height 21
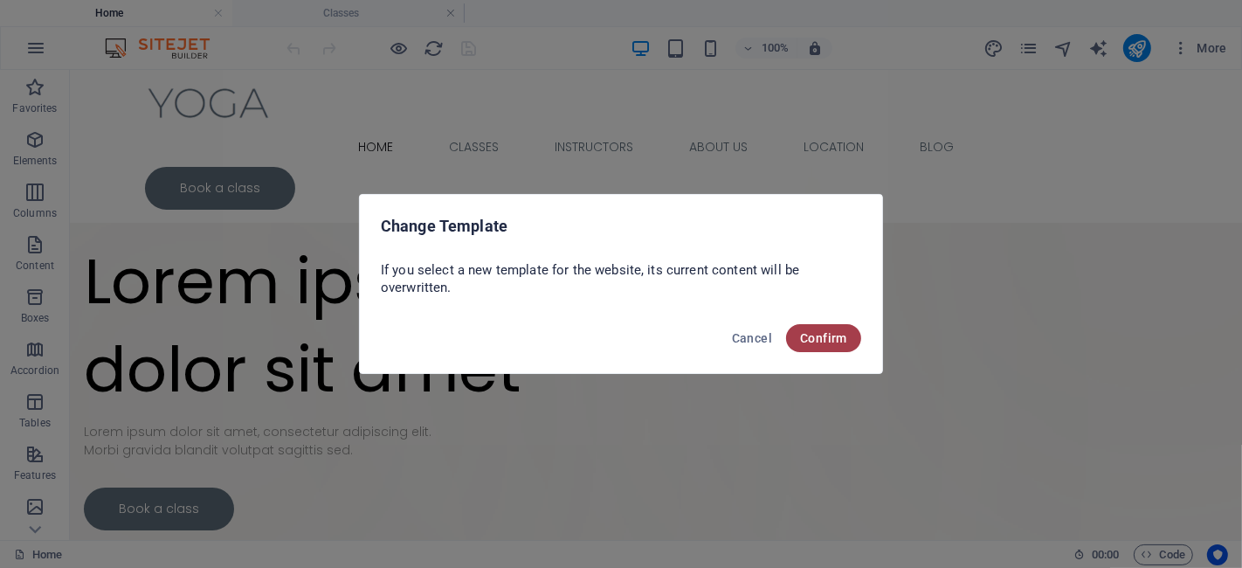
click at [830, 342] on span "Confirm" at bounding box center [823, 338] width 47 height 14
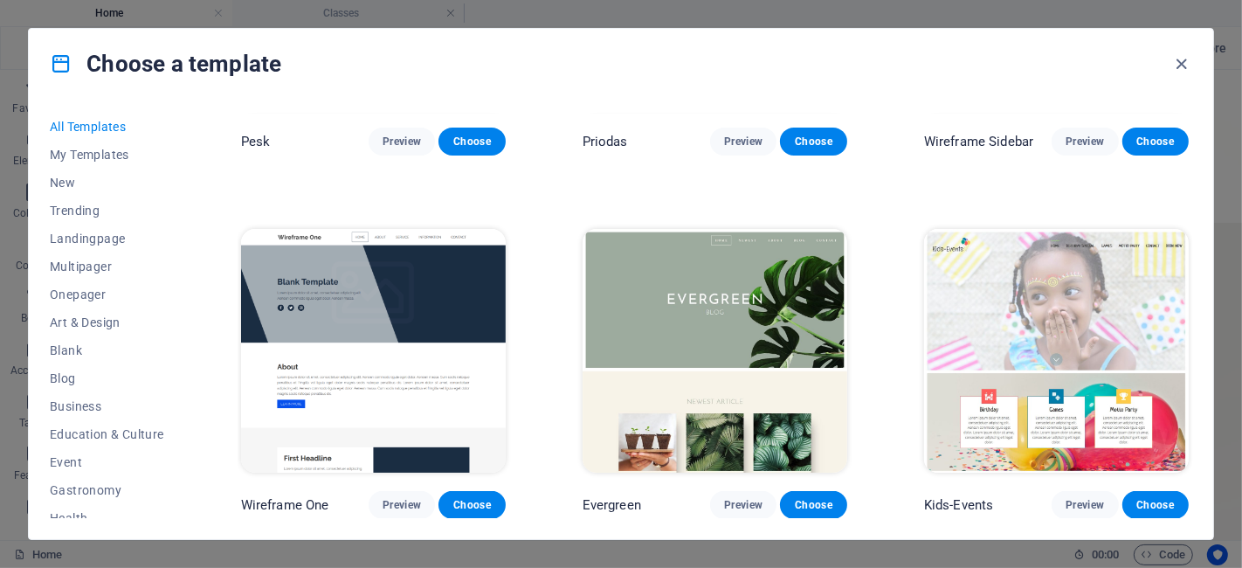
scroll to position [6073, 0]
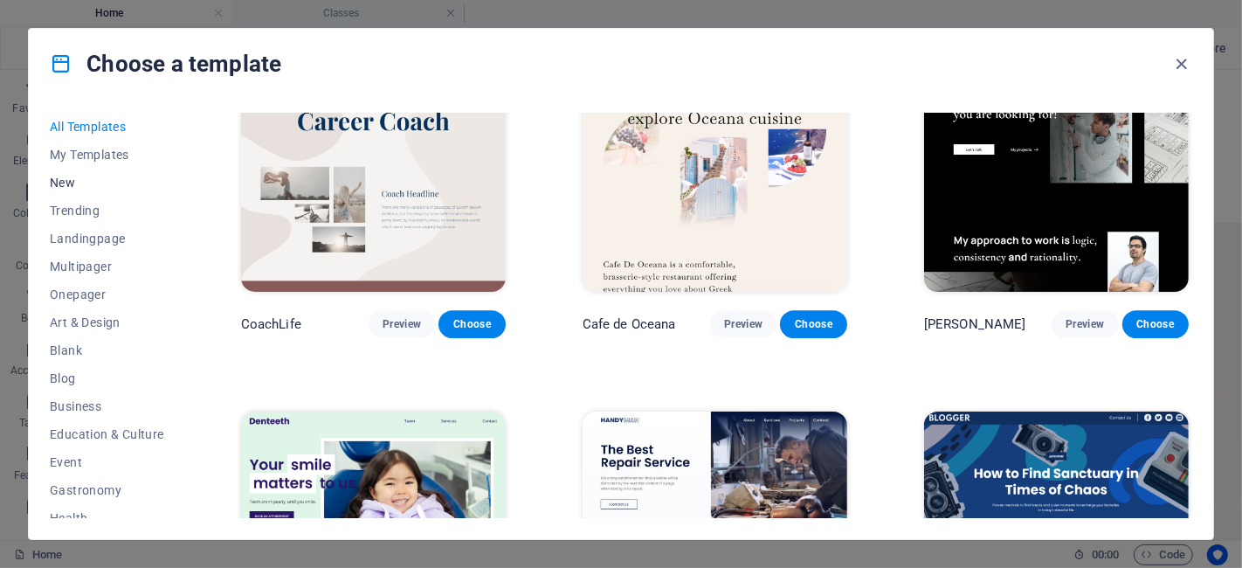
click at [71, 170] on button "New" at bounding box center [107, 183] width 114 height 28
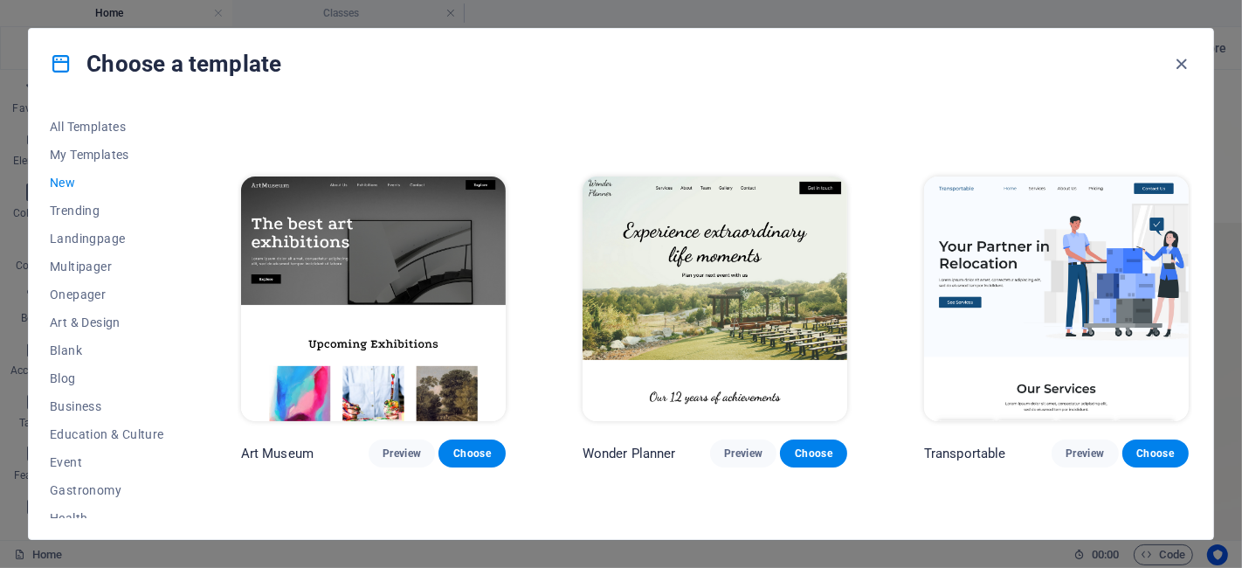
scroll to position [0, 0]
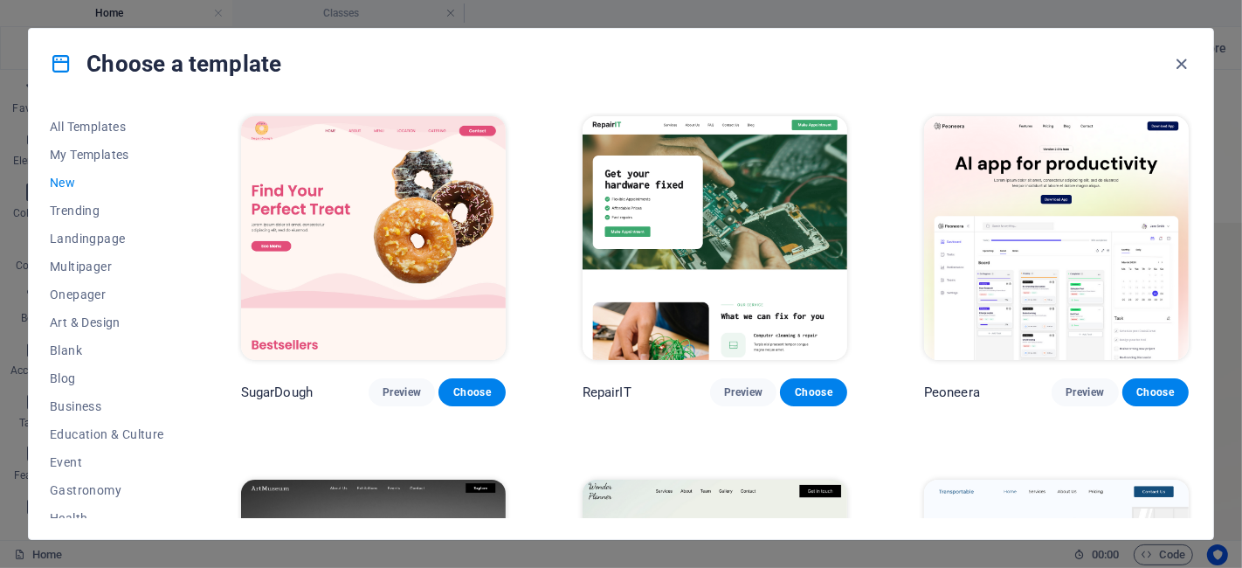
click at [79, 180] on span "New" at bounding box center [107, 183] width 114 height 14
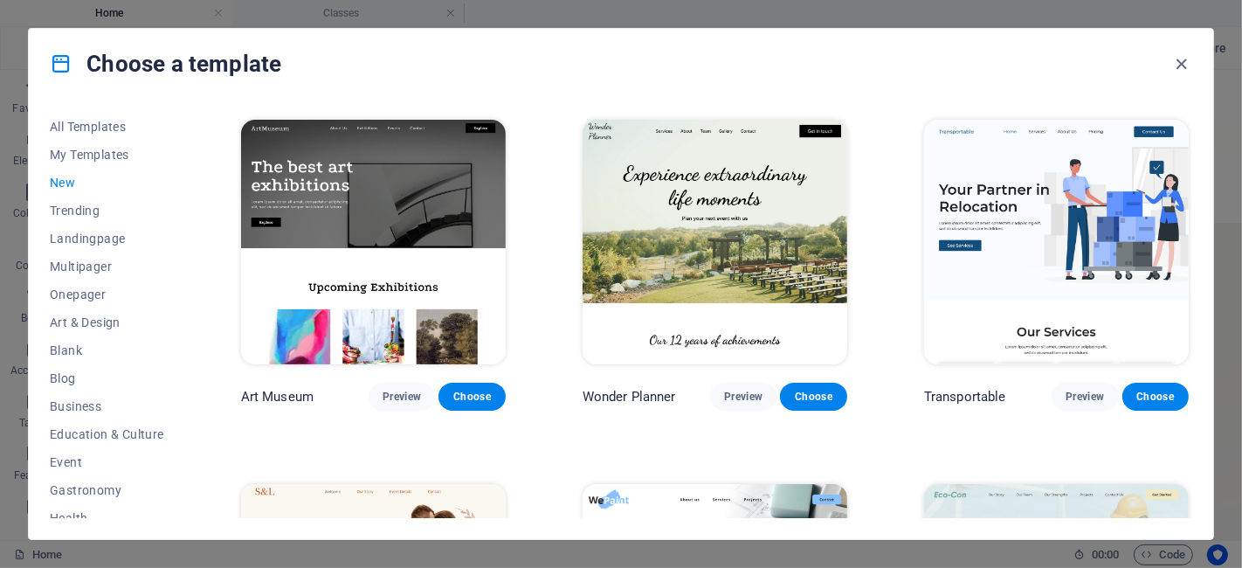
scroll to position [361, 0]
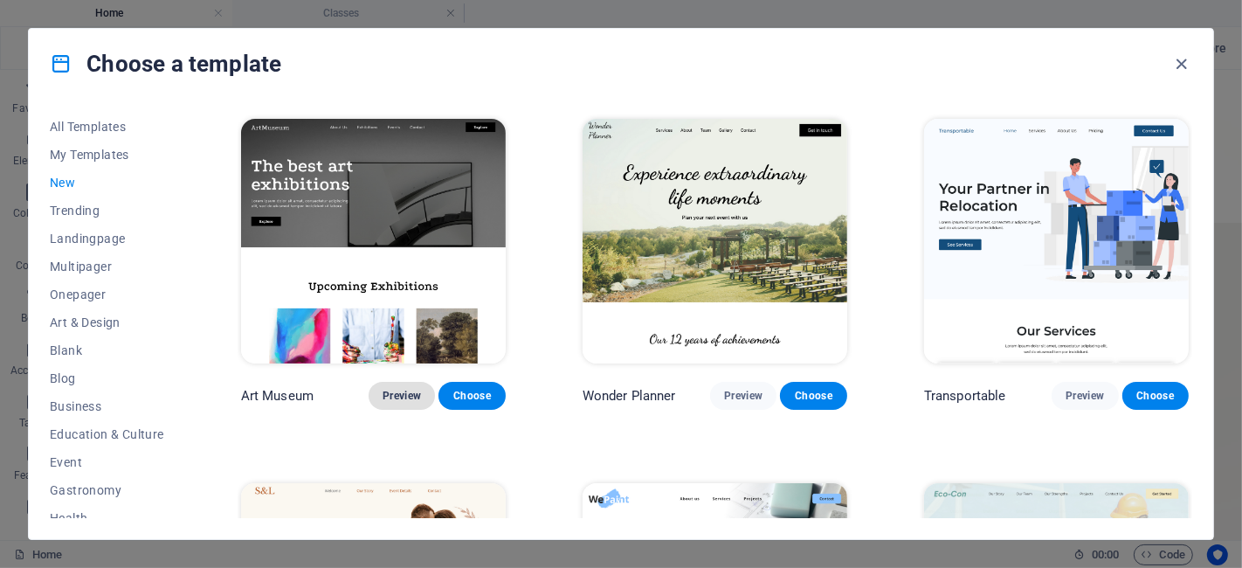
click at [395, 402] on button "Preview" at bounding box center [402, 396] width 66 height 28
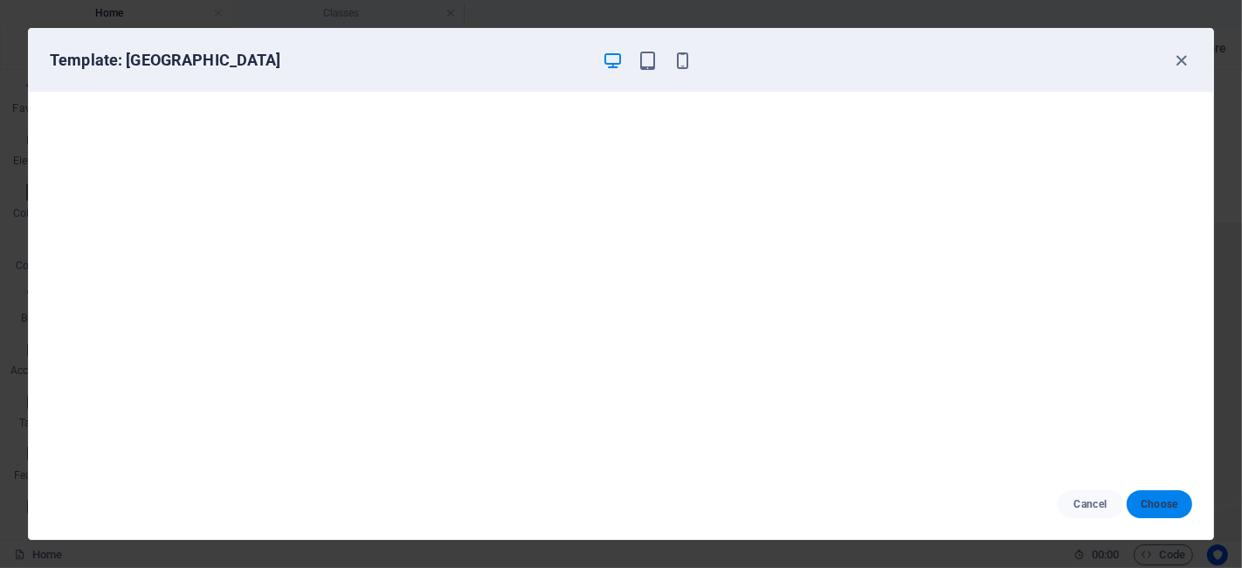
click at [1149, 500] on span "Choose" at bounding box center [1160, 504] width 38 height 14
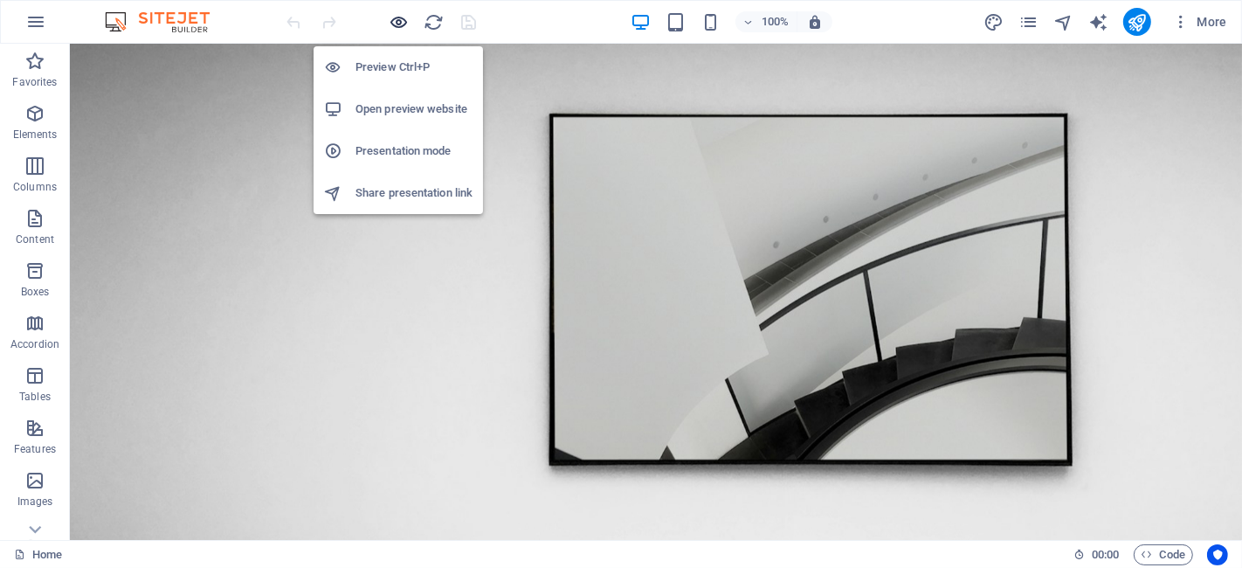
click at [404, 19] on icon "button" at bounding box center [400, 22] width 20 height 20
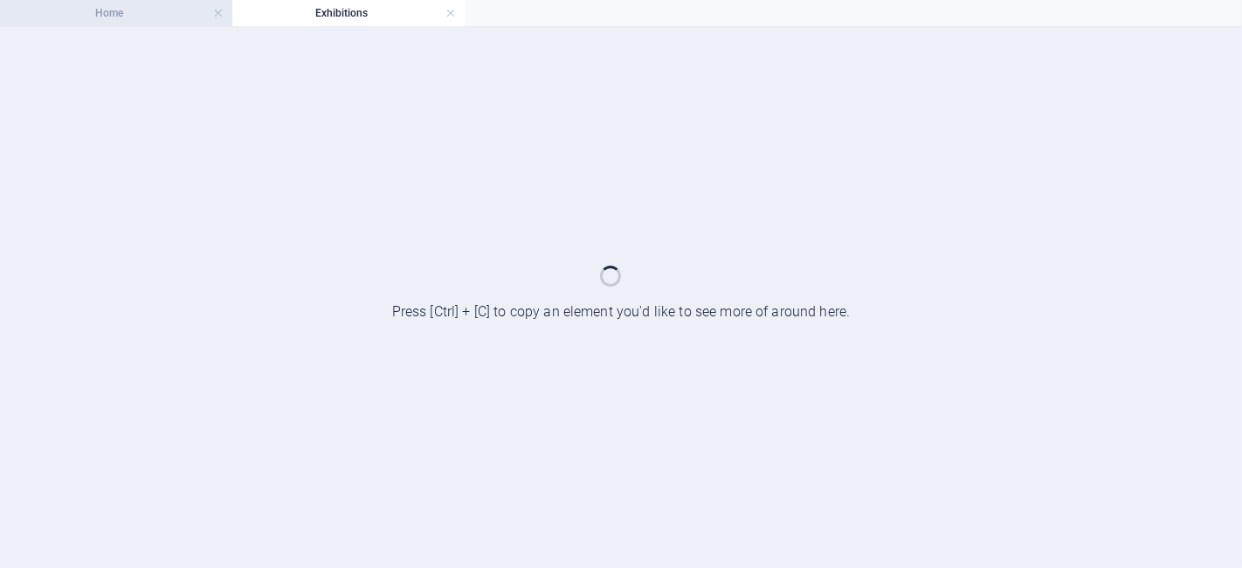
click at [159, 9] on h4 "Home" at bounding box center [116, 12] width 232 height 19
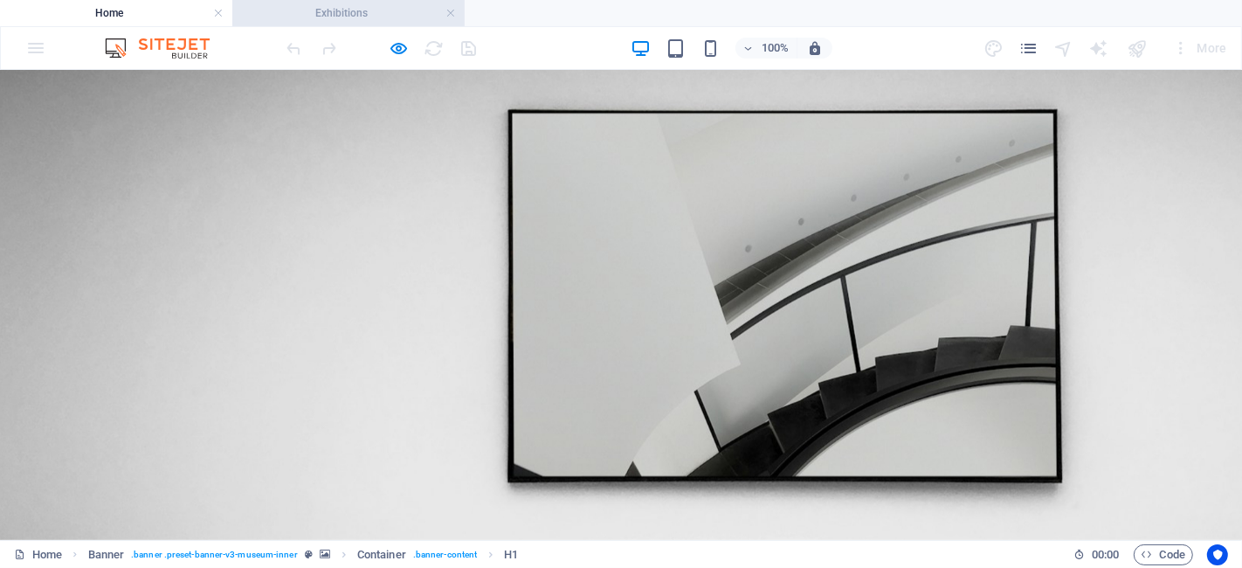
click at [335, 16] on h4 "Exhibitions" at bounding box center [348, 12] width 232 height 19
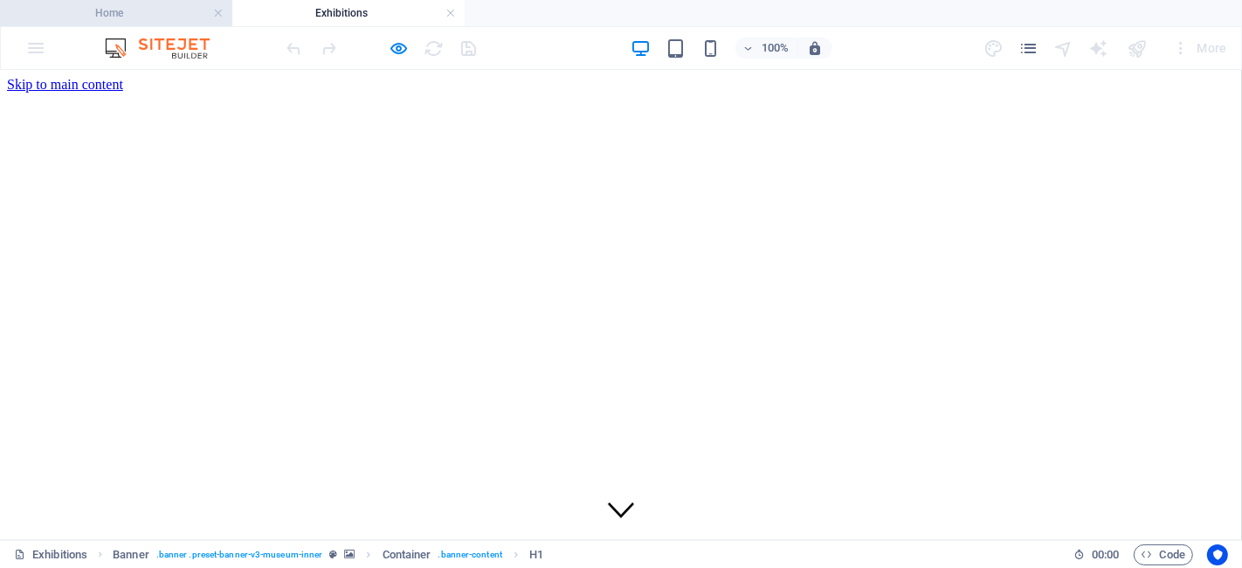
click at [161, 9] on h4 "Home" at bounding box center [116, 12] width 232 height 19
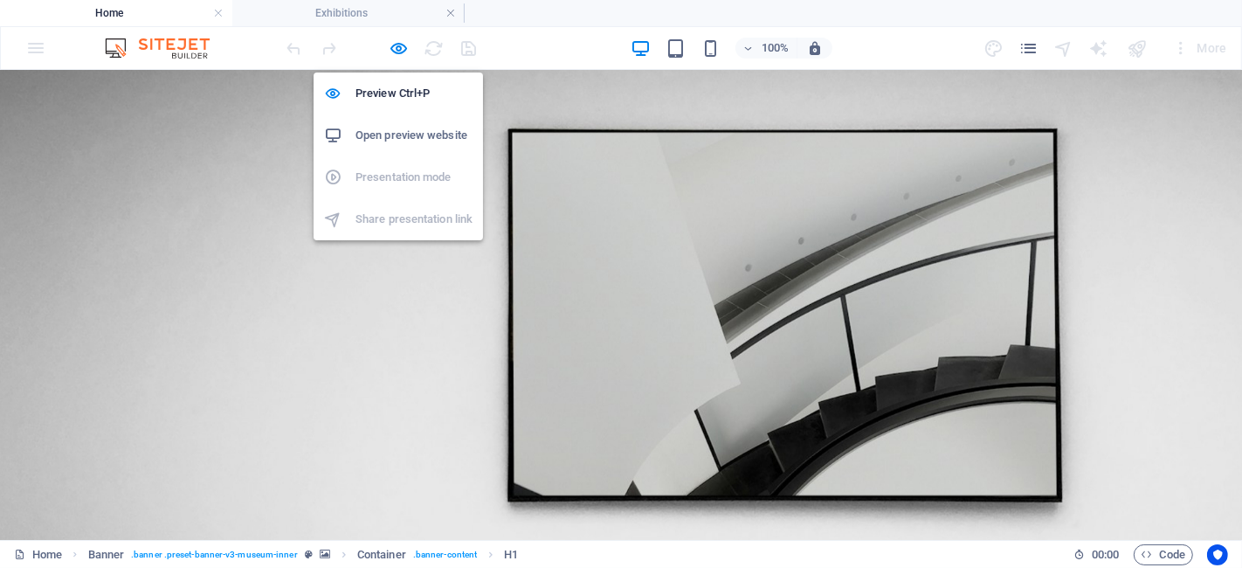
click at [385, 41] on div at bounding box center [382, 48] width 196 height 28
click at [401, 51] on icon "button" at bounding box center [400, 48] width 20 height 20
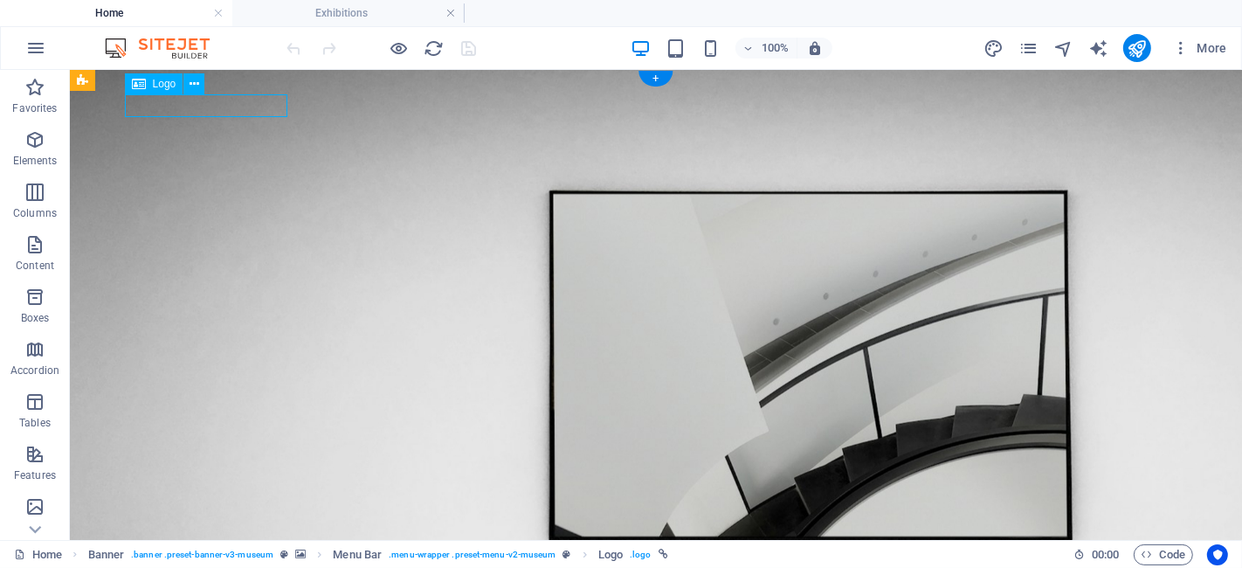
select select "px"
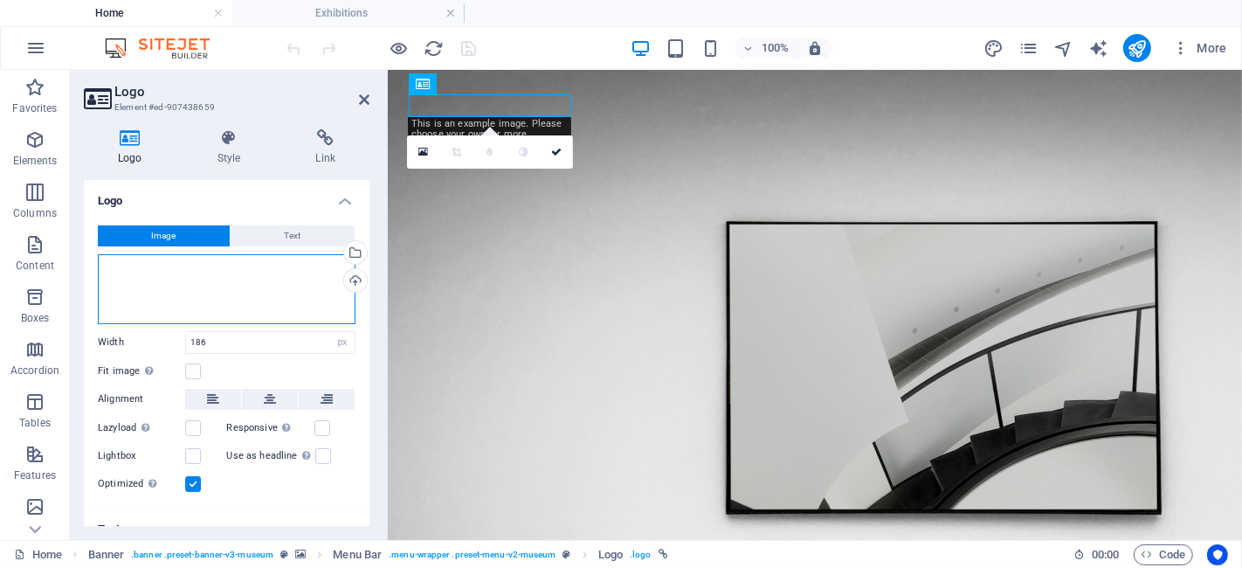
click at [193, 296] on div "Drag files here, click to choose files or select files from Files or our free s…" at bounding box center [227, 289] width 258 height 70
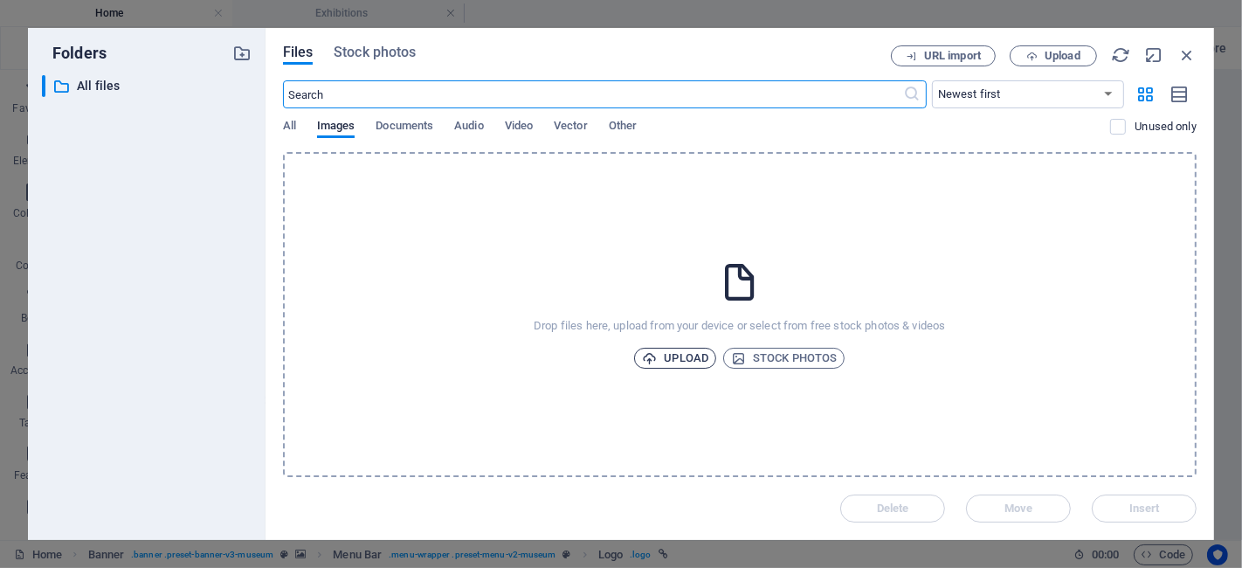
click at [674, 350] on span "Upload" at bounding box center [675, 358] width 66 height 21
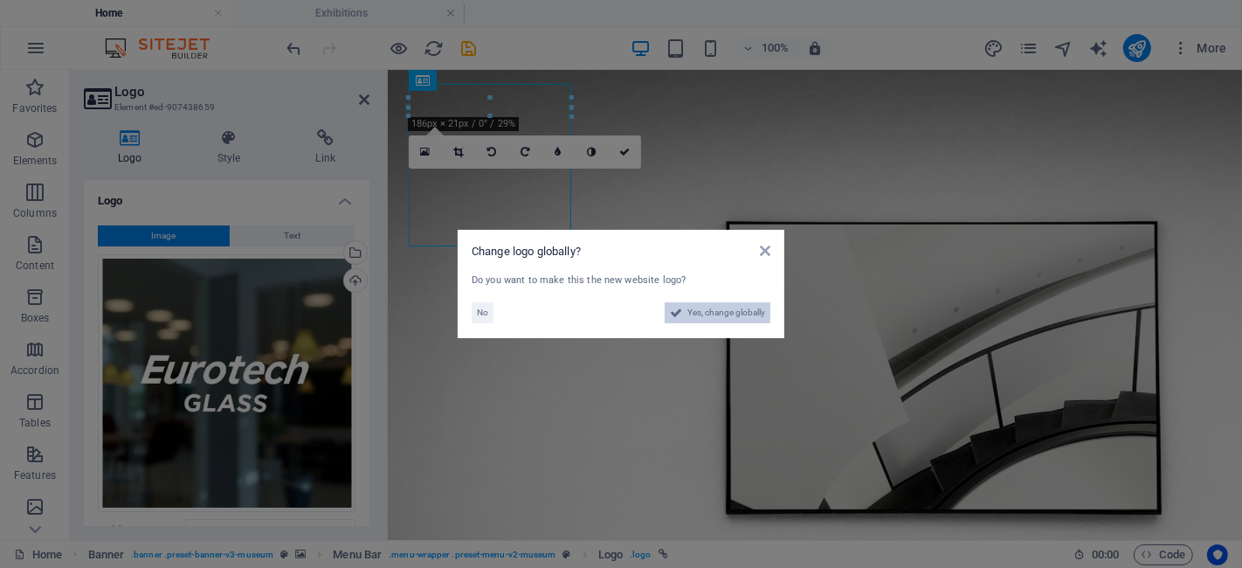
click at [715, 313] on span "Yes, change globally" at bounding box center [726, 312] width 78 height 21
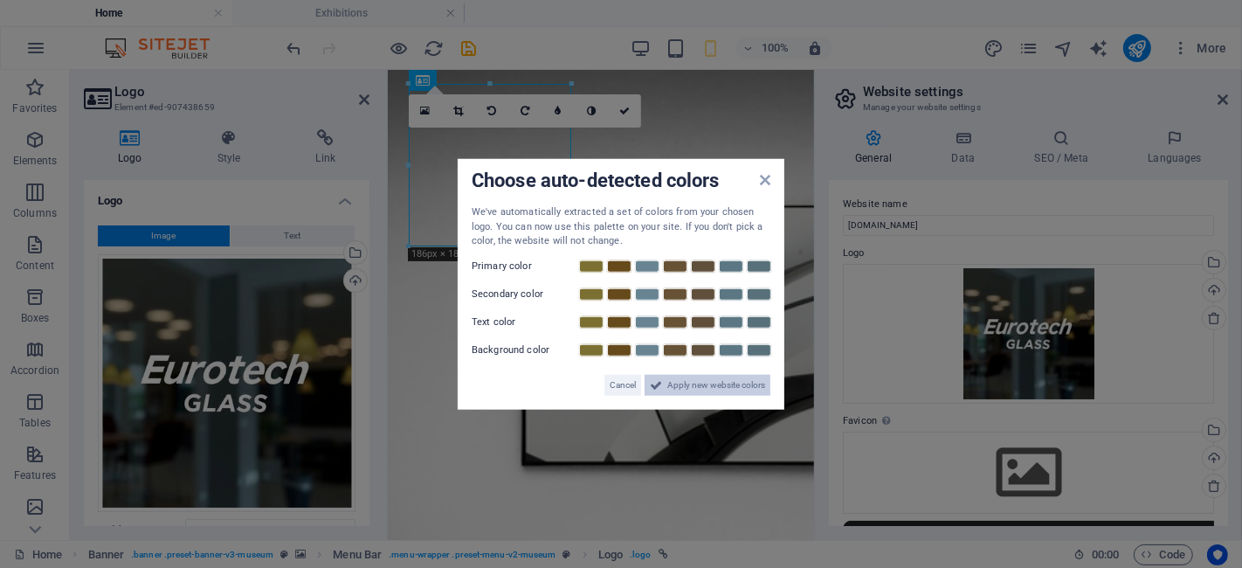
click at [714, 377] on span "Apply new website colors" at bounding box center [716, 384] width 98 height 21
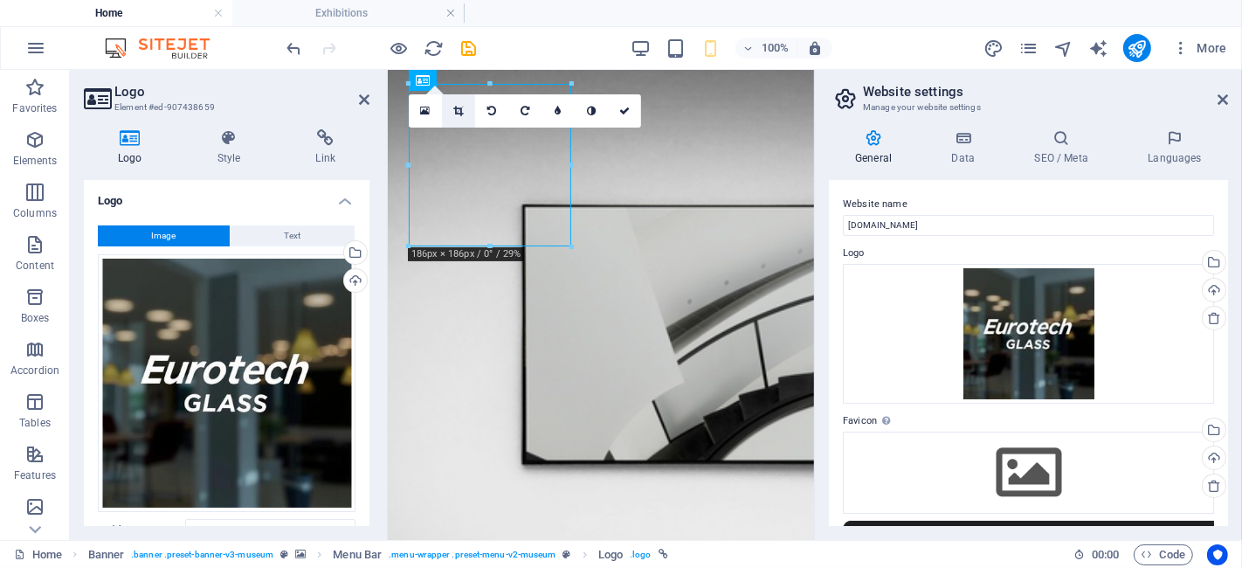
click at [453, 110] on icon at bounding box center [458, 111] width 10 height 10
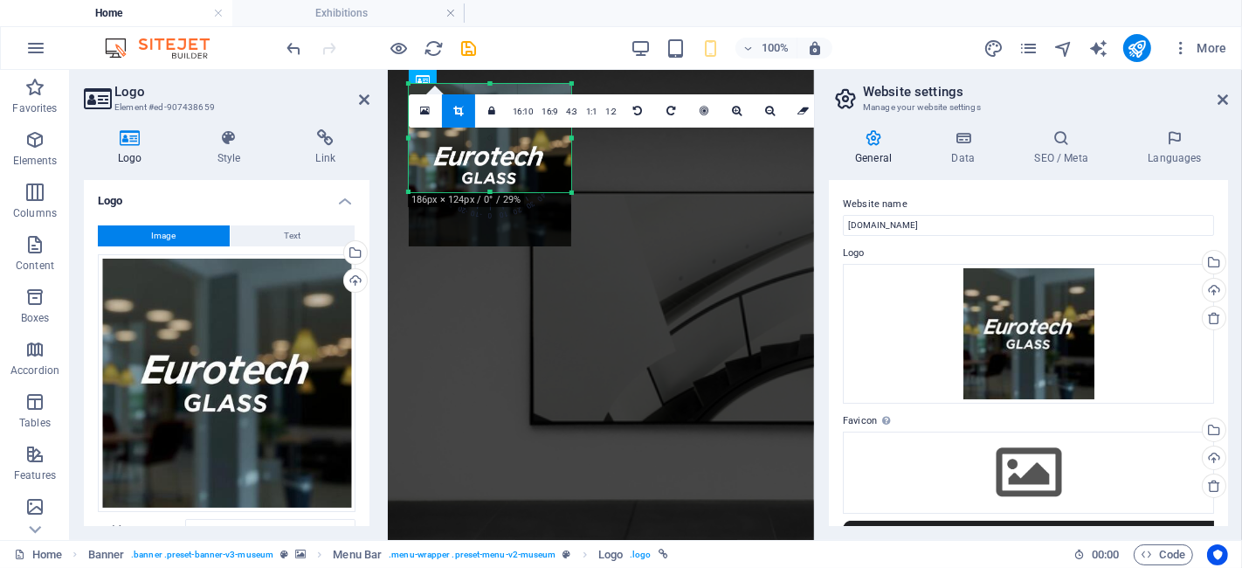
drag, startPoint x: 569, startPoint y: 251, endPoint x: 566, endPoint y: 197, distance: 54.2
click at [567, 197] on div at bounding box center [572, 193] width 10 height 10
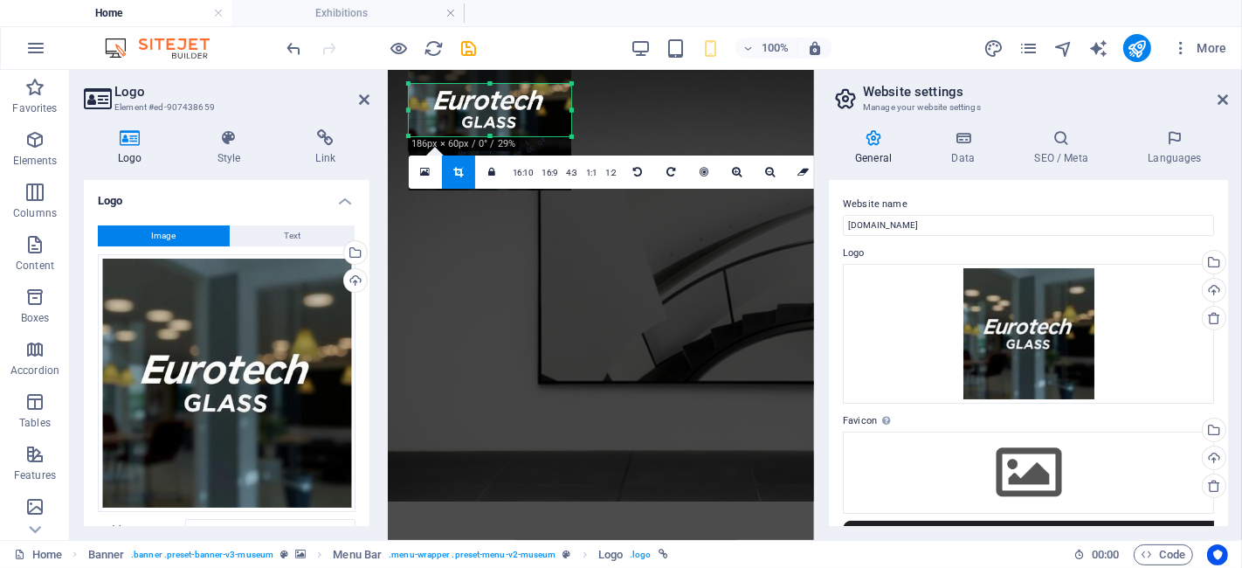
drag, startPoint x: 490, startPoint y: 83, endPoint x: 563, endPoint y: 139, distance: 92.2
click at [563, 136] on div "180 170 160 150 140 130 120 110 100 90 80 70 60 50 40 30 20 10 0 -10 -20 -30 -4…" at bounding box center [490, 110] width 162 height 52
drag, startPoint x: 573, startPoint y: 114, endPoint x: 554, endPoint y: 111, distance: 19.4
click at [554, 111] on div at bounding box center [552, 110] width 6 height 52
drag, startPoint x: 494, startPoint y: 129, endPoint x: 491, endPoint y: 171, distance: 42.0
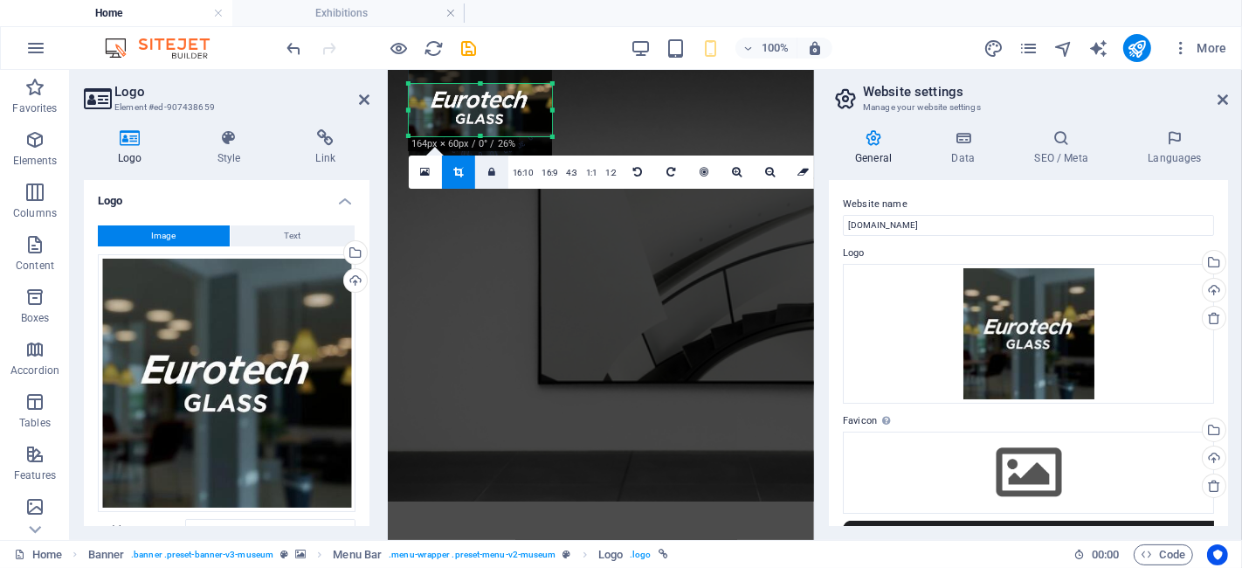
click at [491, 136] on div "180 170 160 150 140 130 120 110 100 90 80 70 60 50 40 30 20 10 0 -10 -20 -30 -4…" at bounding box center [480, 110] width 143 height 52
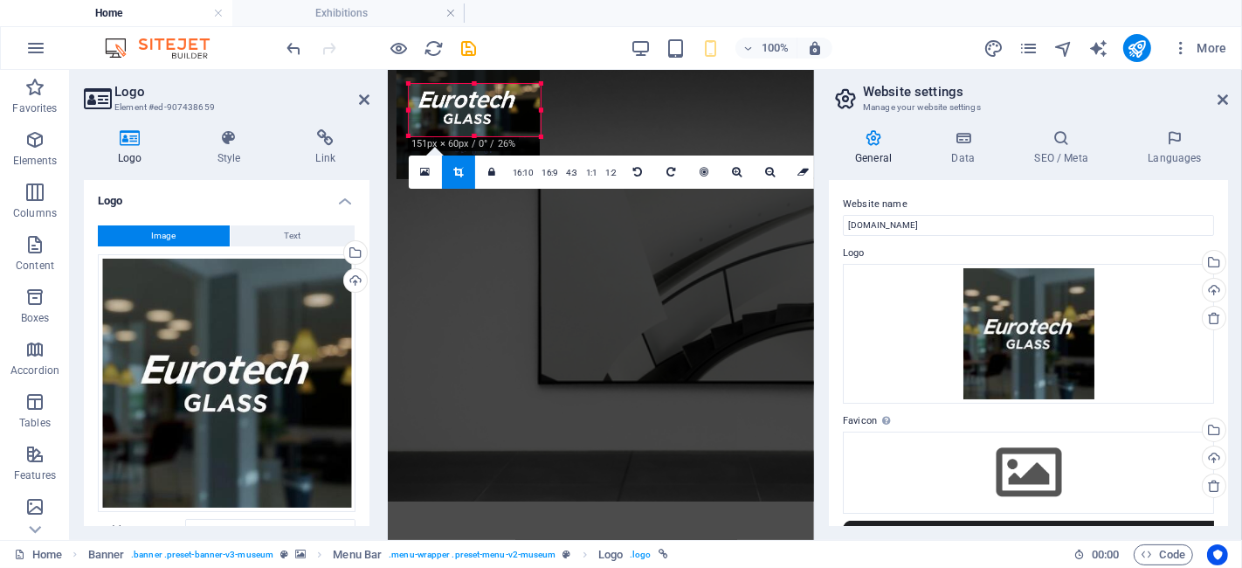
drag, startPoint x: 409, startPoint y: 108, endPoint x: 419, endPoint y: 108, distance: 10.5
click at [419, 108] on div "180 170 160 150 140 130 120 110 100 90 80 70 60 50 40 30 20 10 0 -10 -20 -30 -4…" at bounding box center [475, 110] width 132 height 52
drag, startPoint x: 540, startPoint y: 111, endPoint x: 521, endPoint y: 111, distance: 18.3
click at [521, 111] on div at bounding box center [523, 110] width 6 height 52
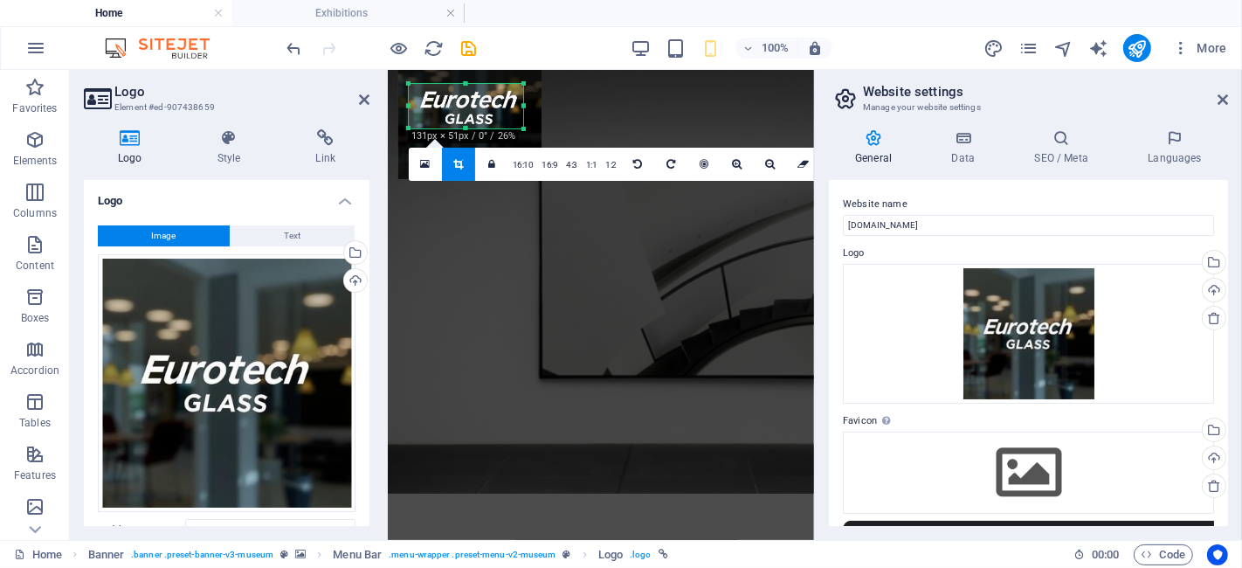
click at [466, 128] on div at bounding box center [466, 129] width 114 height 6
click at [413, 110] on div at bounding box center [469, 107] width 143 height 143
click at [410, 108] on div "180 170 160 150 140 130 120 110 100 90 80 70 60 50 40 30 20 10 0 -10 -20 -30 -4…" at bounding box center [466, 106] width 114 height 45
click at [312, 91] on h2 "Logo" at bounding box center [241, 92] width 255 height 16
click at [1225, 94] on icon at bounding box center [1223, 100] width 10 height 14
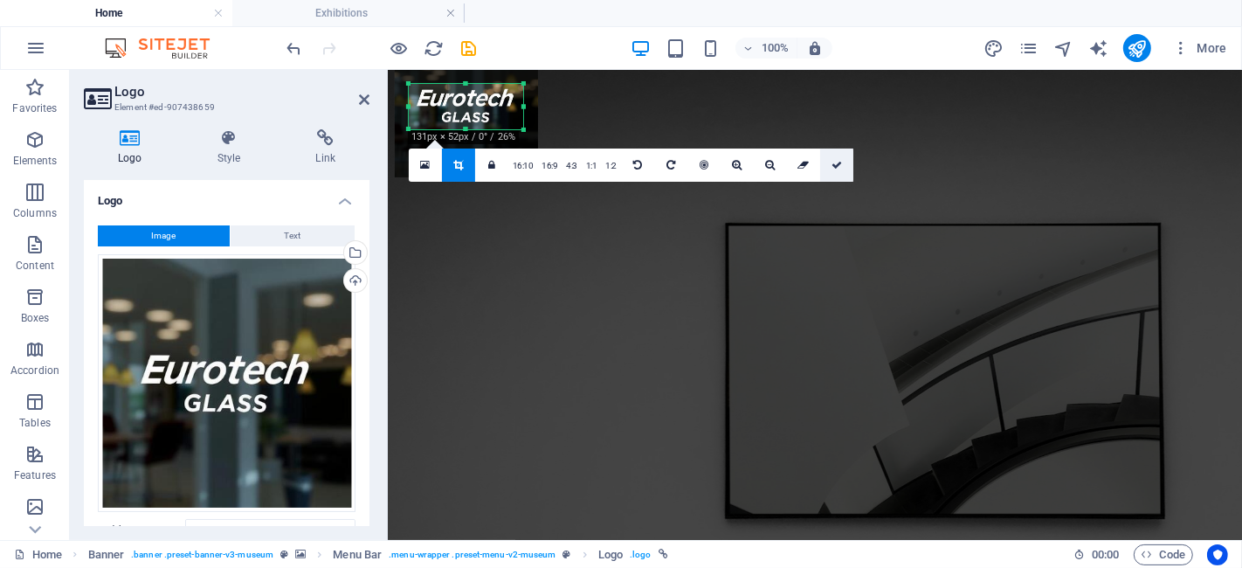
click at [832, 162] on icon at bounding box center [837, 165] width 10 height 10
type input "131"
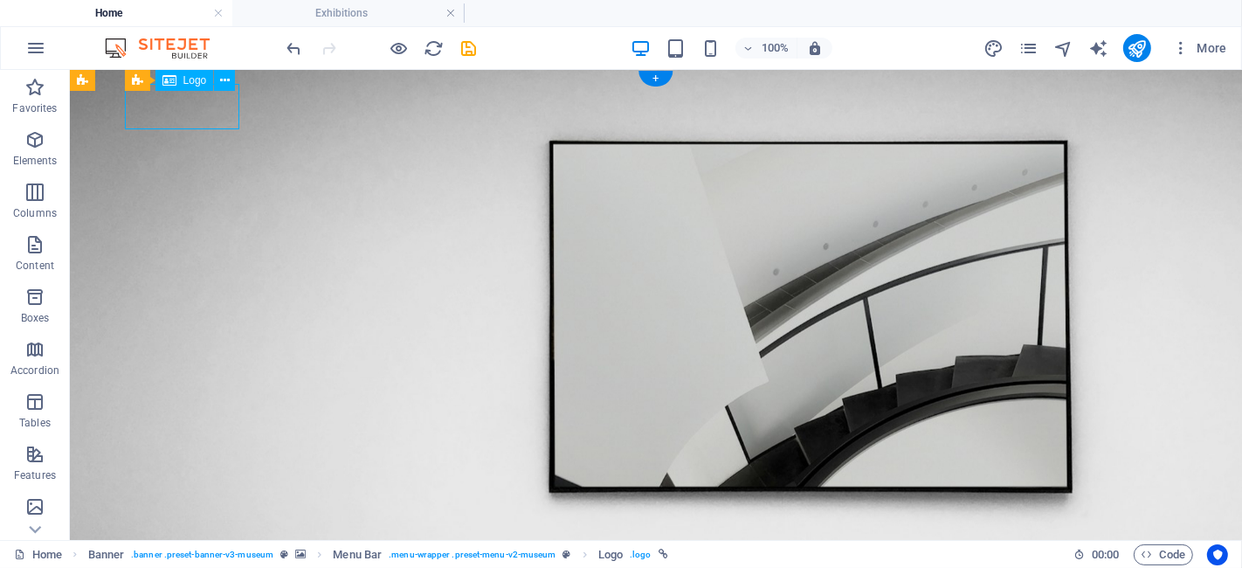
select select "px"
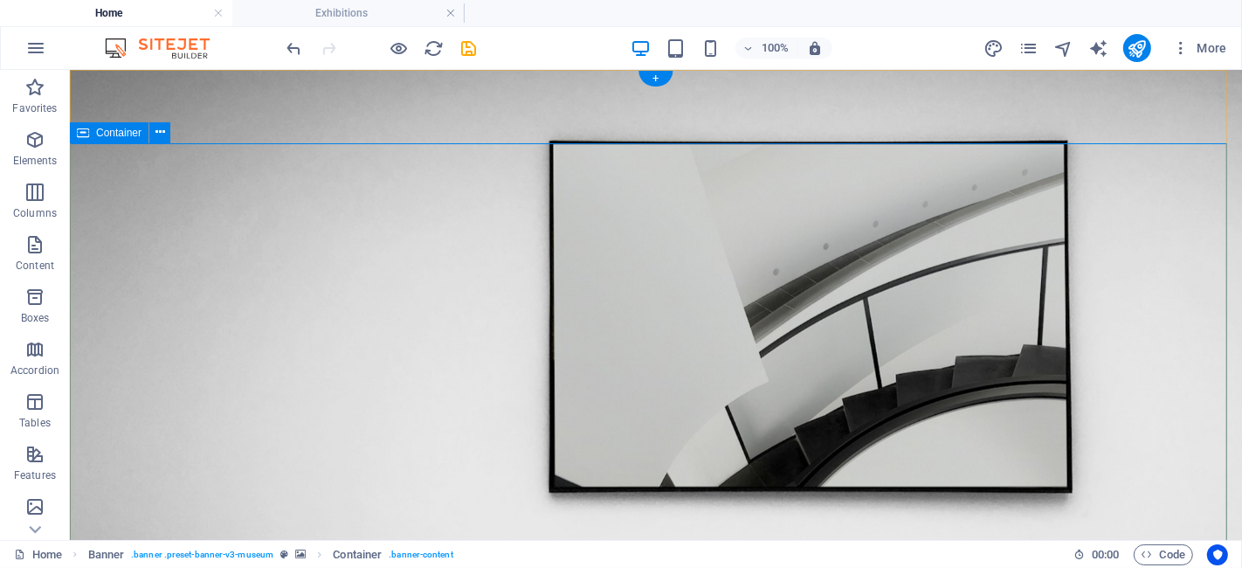
click at [108, 76] on span "Banner" at bounding box center [112, 80] width 34 height 10
click at [100, 85] on span "Banner" at bounding box center [112, 80] width 34 height 10
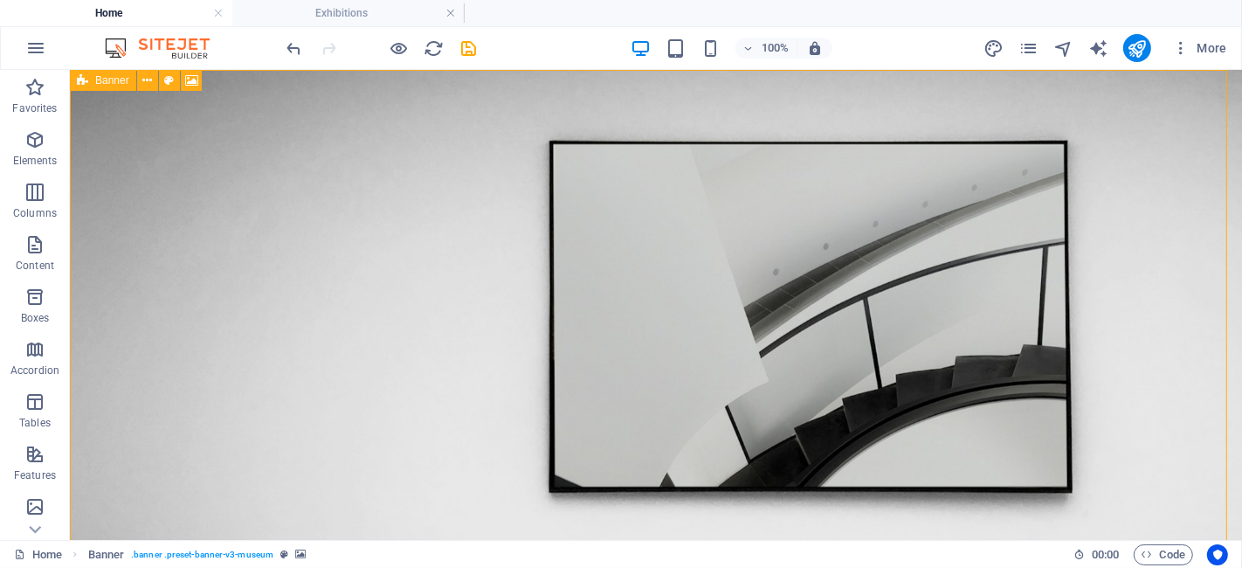
click at [100, 85] on span "Banner" at bounding box center [112, 80] width 34 height 10
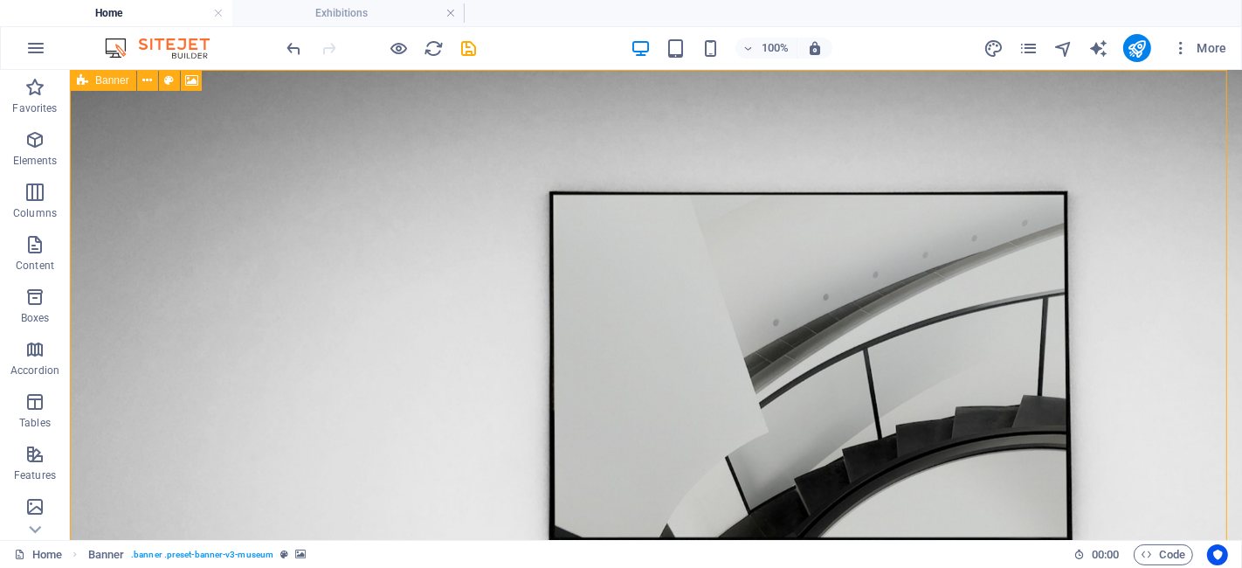
select select "vh"
select select "header"
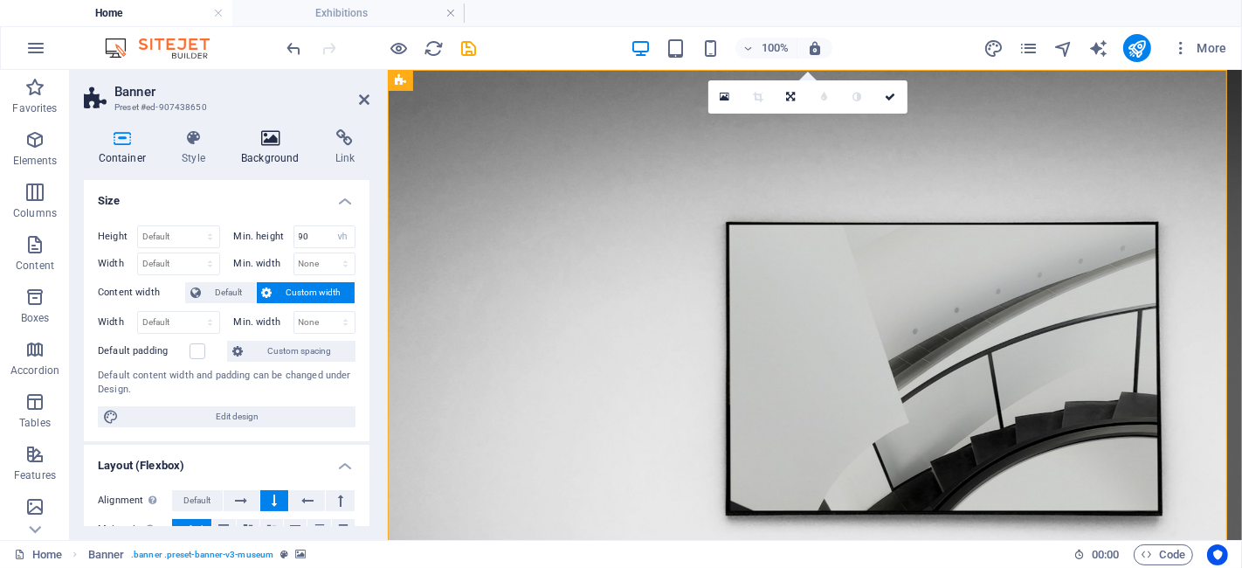
click at [265, 150] on h4 "Background" at bounding box center [274, 147] width 94 height 37
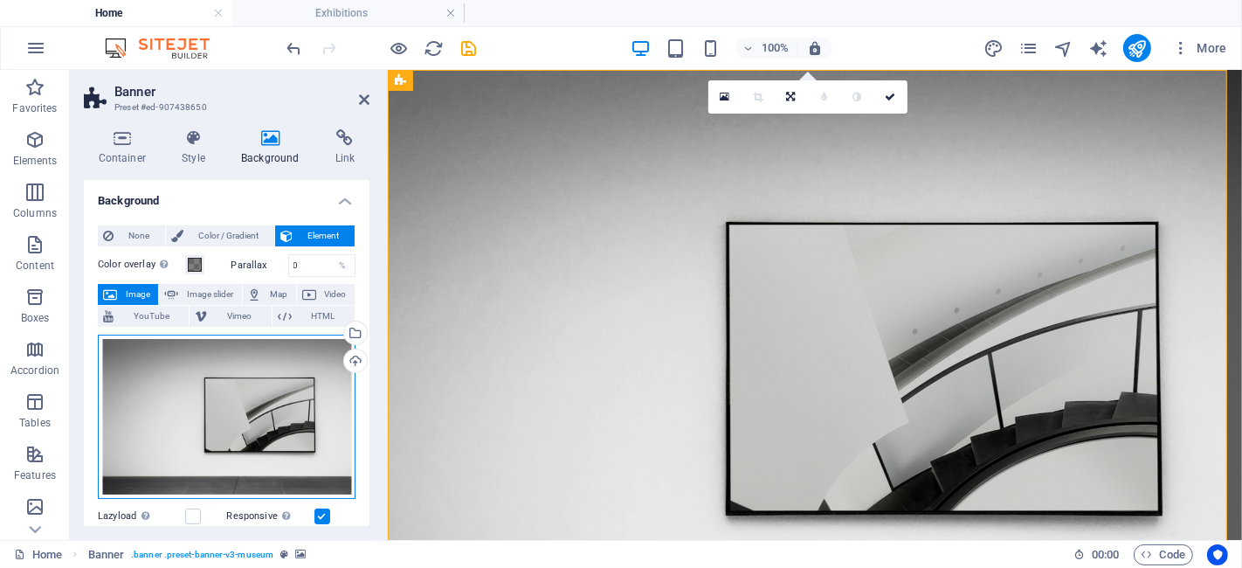
click at [266, 388] on div "Drag files here, click to choose files or select files from Files or our free s…" at bounding box center [227, 417] width 258 height 164
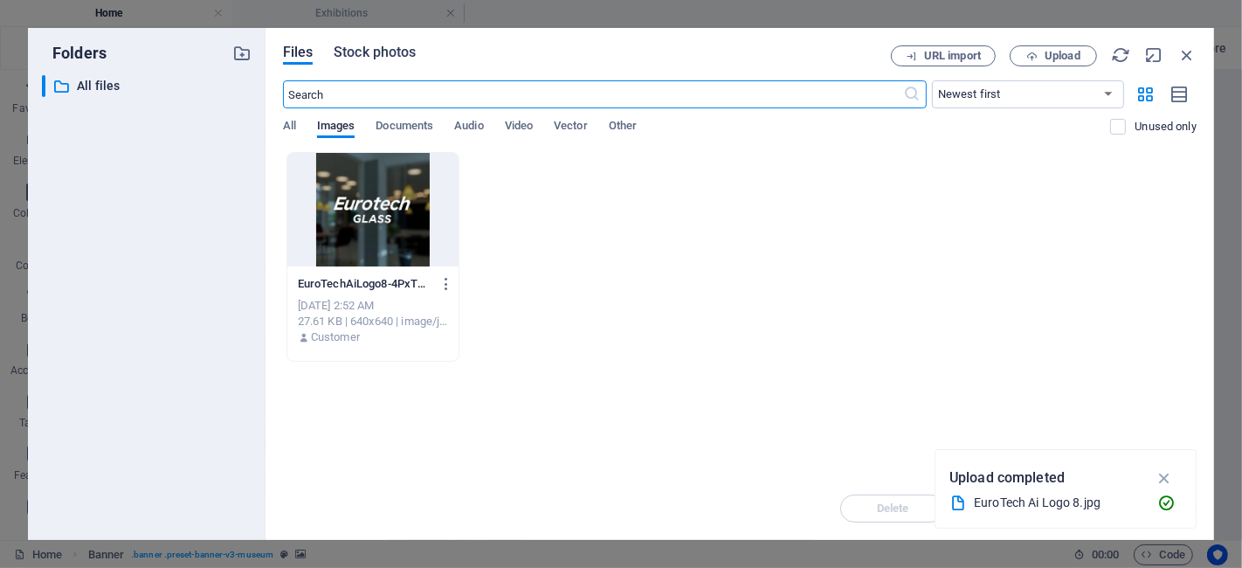
click at [380, 56] on span "Stock photos" at bounding box center [375, 52] width 82 height 21
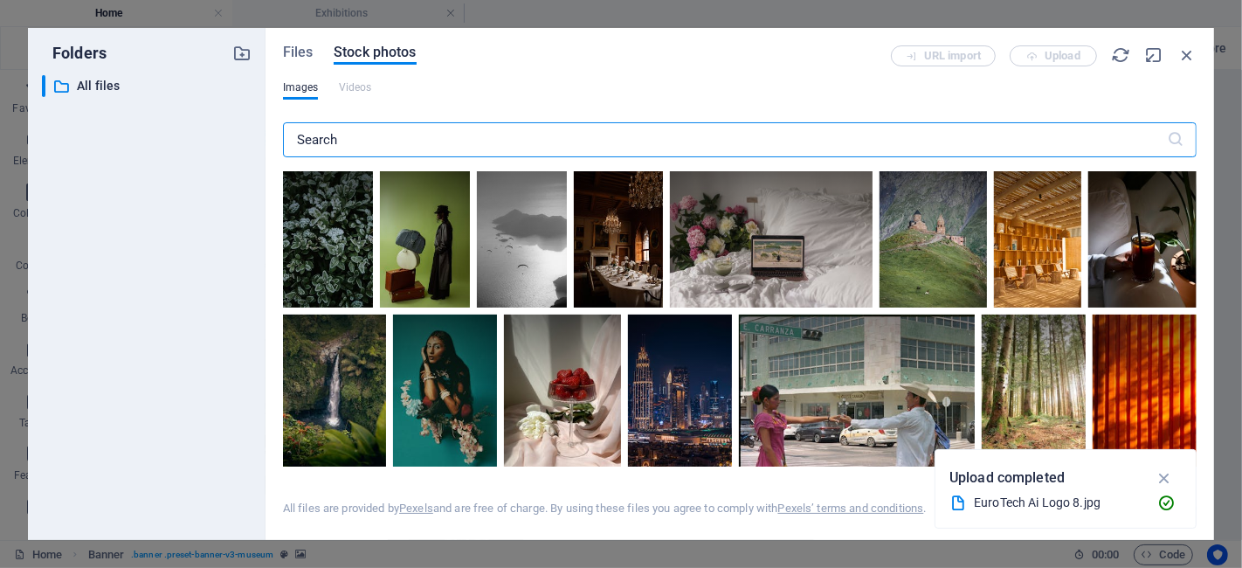
click at [434, 135] on input "text" at bounding box center [725, 139] width 884 height 35
click at [434, 135] on input "s" at bounding box center [725, 139] width 884 height 35
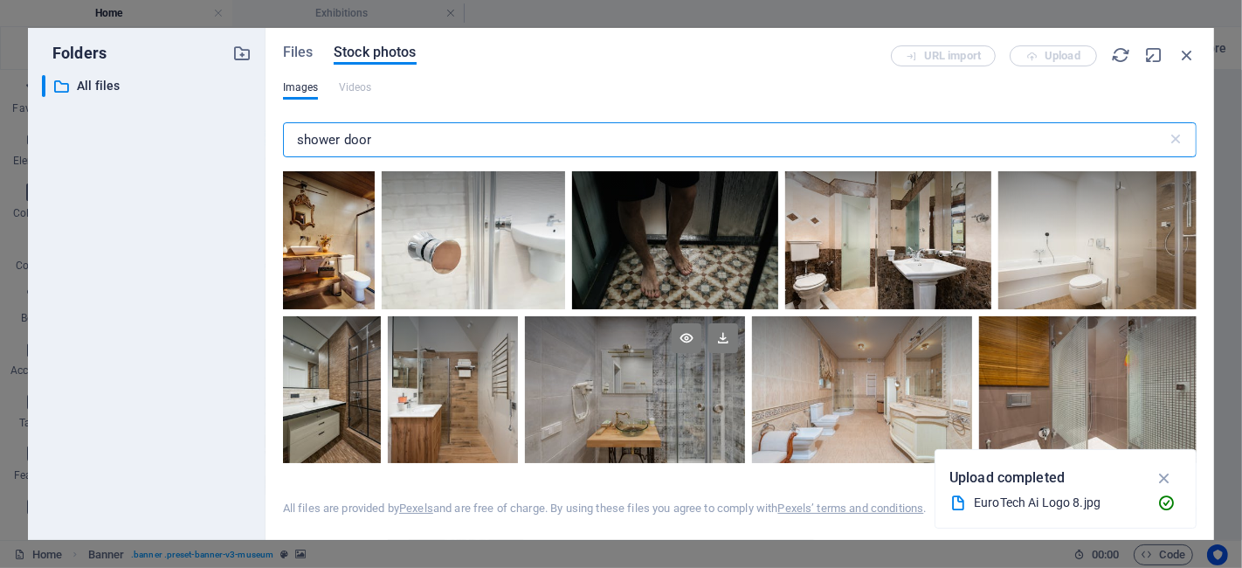
type input "shower door"
click at [611, 385] on div at bounding box center [635, 352] width 220 height 73
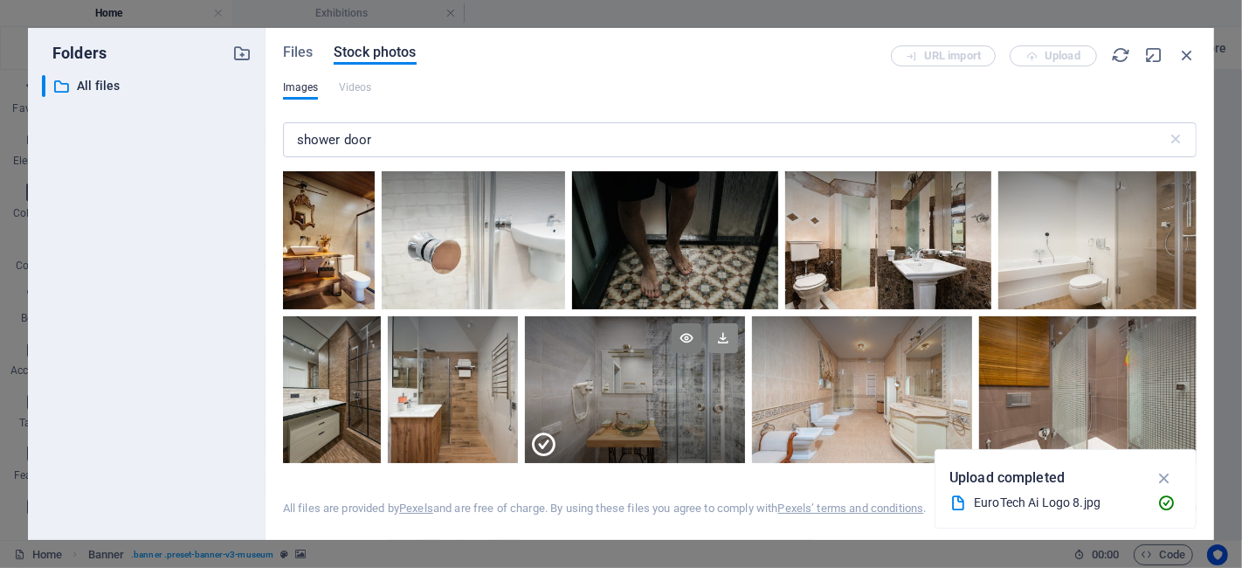
click at [721, 335] on icon at bounding box center [723, 338] width 30 height 30
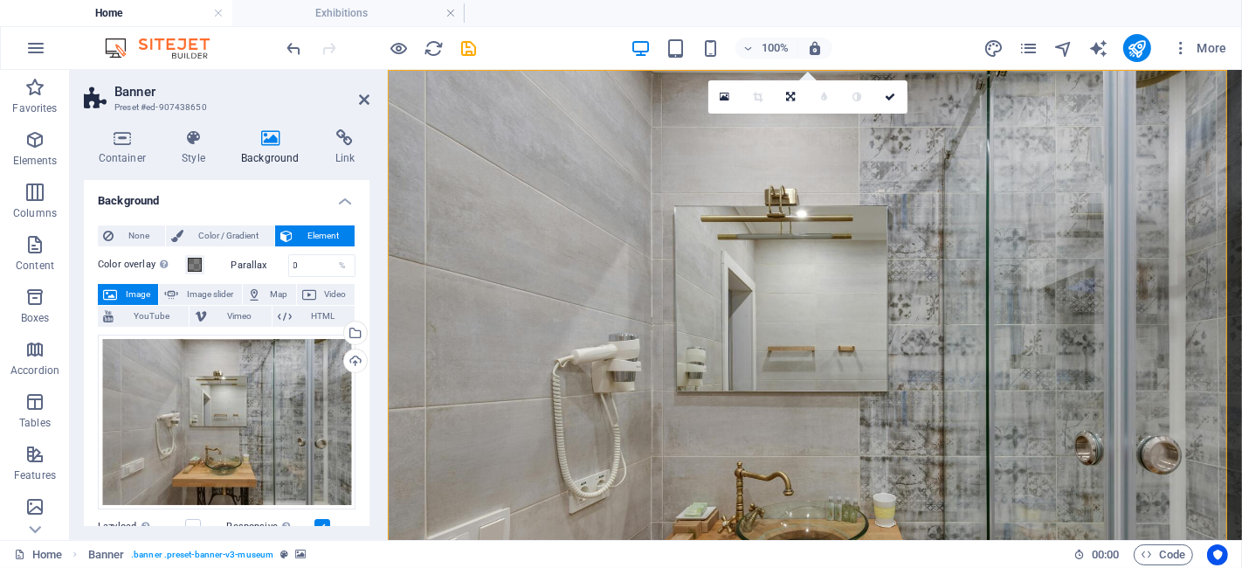
click at [363, 89] on h2 "Banner" at bounding box center [241, 92] width 255 height 16
click at [363, 100] on icon at bounding box center [364, 100] width 10 height 14
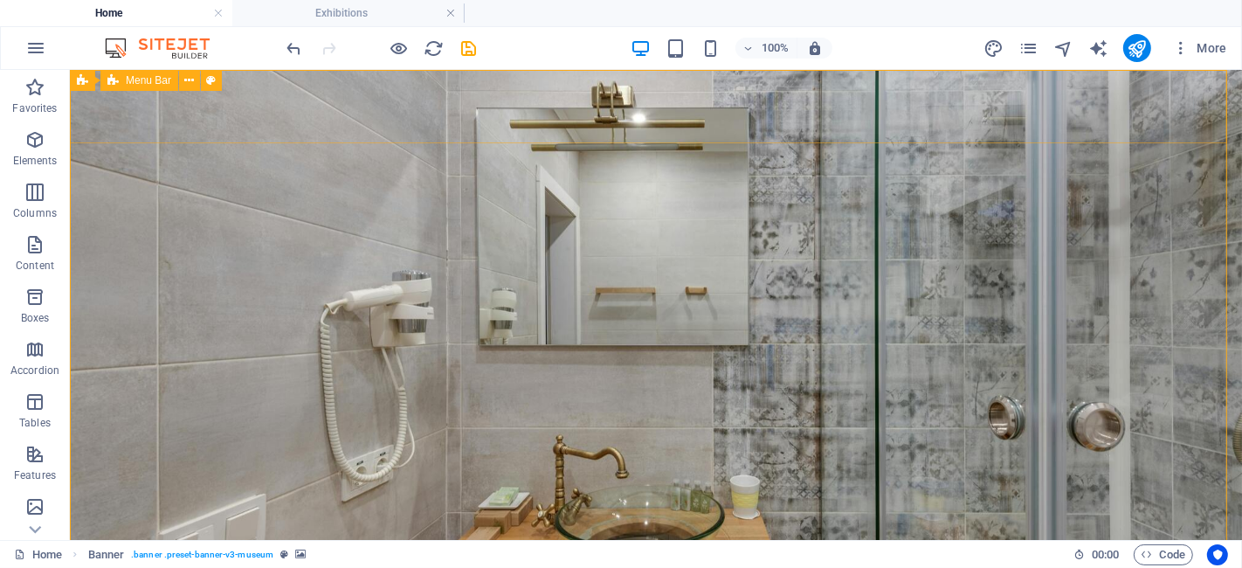
click at [135, 79] on span "Menu Bar" at bounding box center [148, 80] width 45 height 10
click at [135, 80] on span "Menu Bar" at bounding box center [148, 80] width 45 height 10
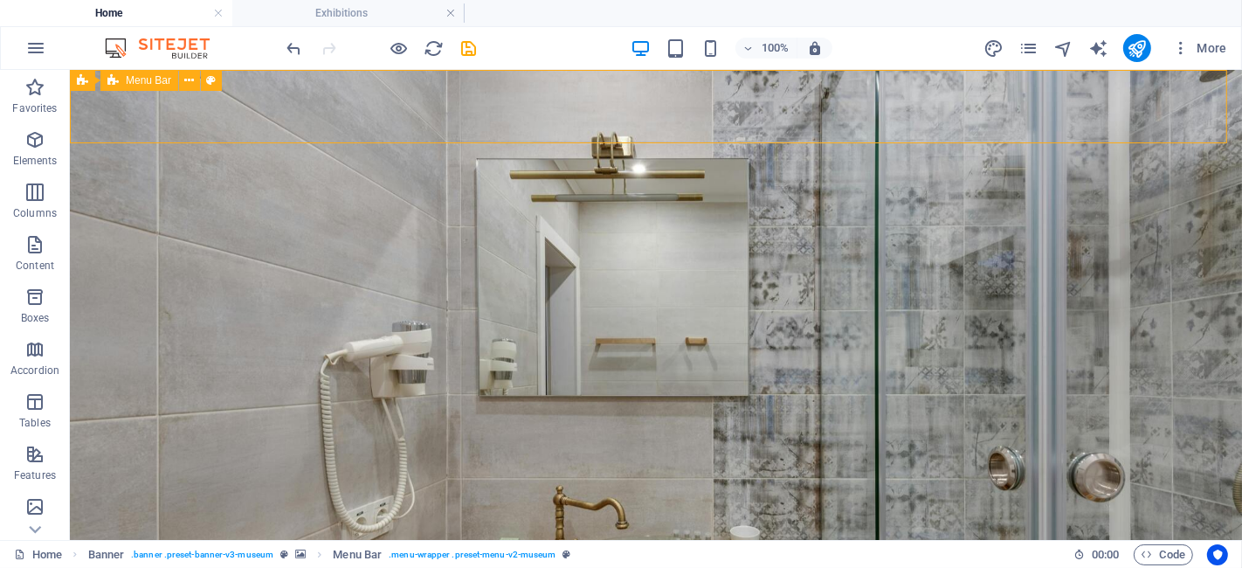
select select "rem"
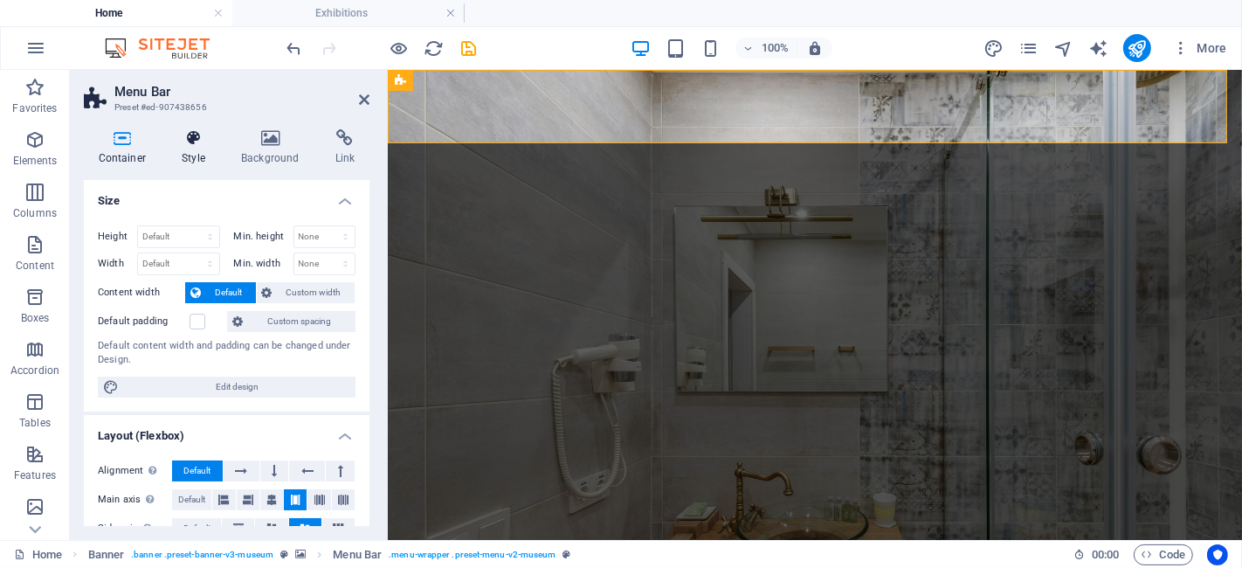
click at [195, 149] on h4 "Style" at bounding box center [197, 147] width 59 height 37
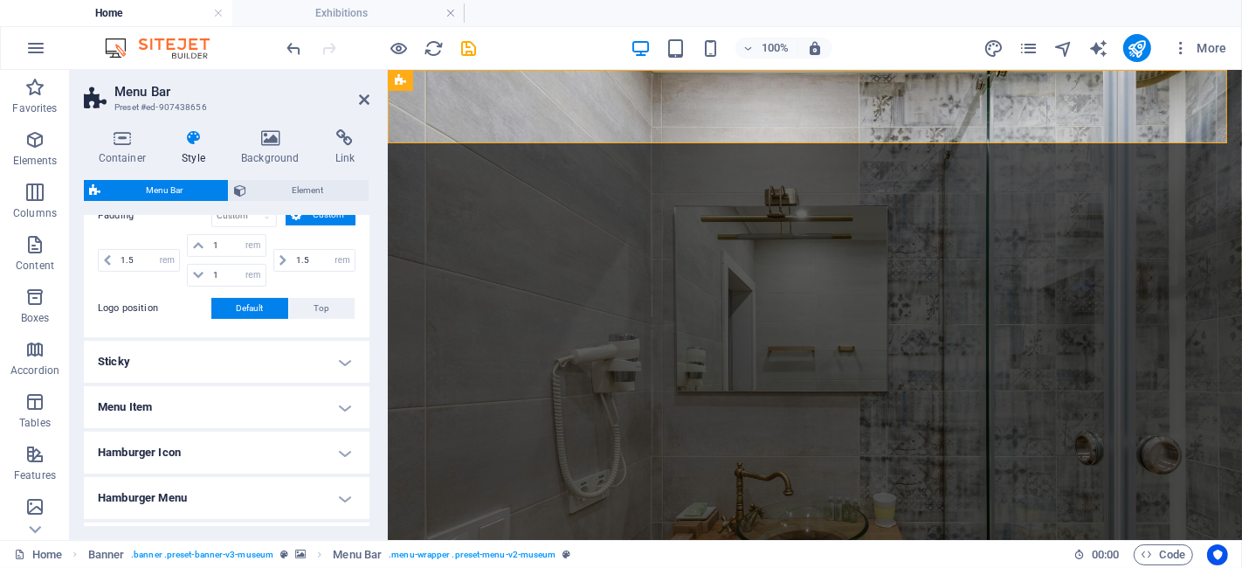
scroll to position [414, 0]
click at [198, 360] on h4 "Sticky" at bounding box center [227, 363] width 286 height 42
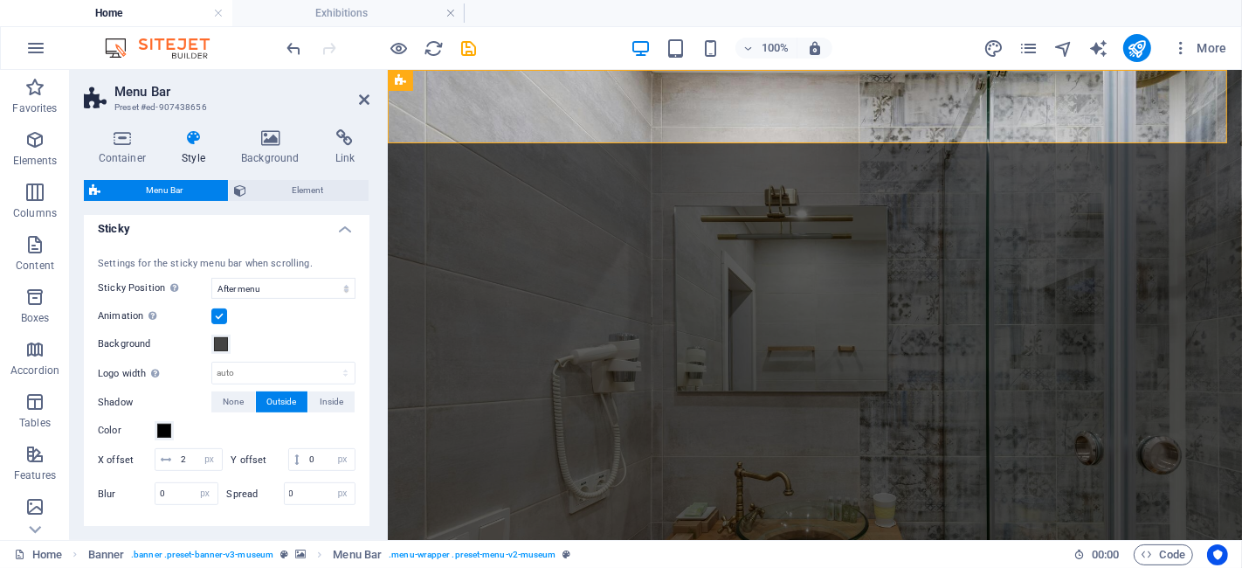
scroll to position [548, 0]
click at [222, 349] on span at bounding box center [221, 345] width 14 height 14
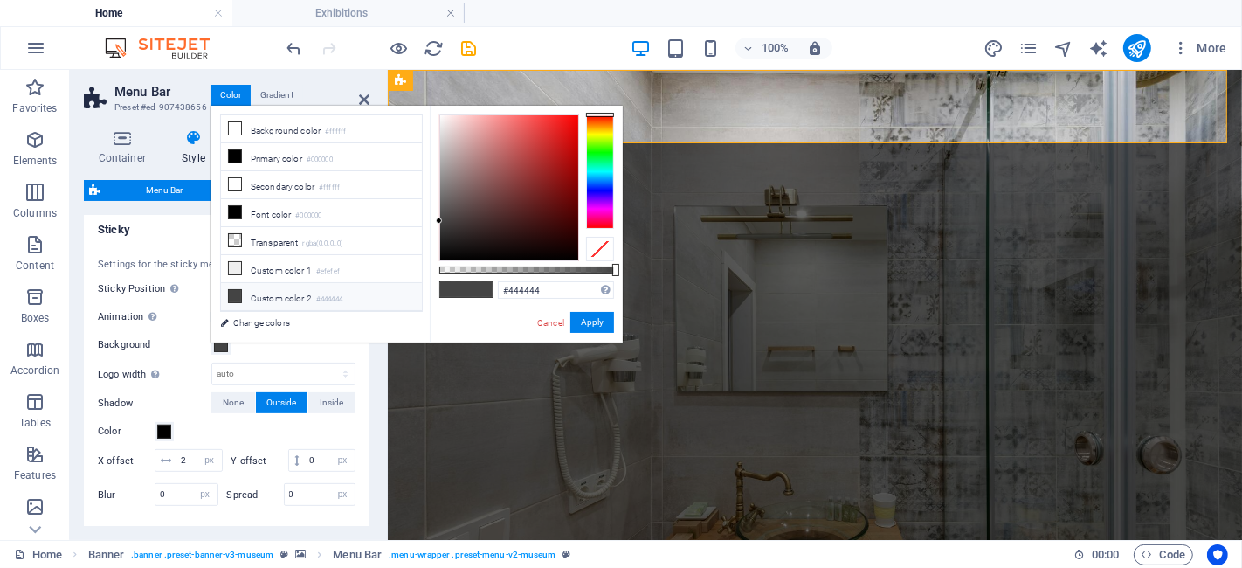
click at [587, 266] on div "#444444 Supported formats #0852ed rgb(8, 82, 237) rgba(8, 82, 237, 90%) hsv(221…" at bounding box center [526, 351] width 193 height 490
type input "rgba(68, 68, 68, 0.872)"
click at [591, 271] on div at bounding box center [526, 269] width 175 height 7
drag, startPoint x: 590, startPoint y: 318, endPoint x: 201, endPoint y: 248, distance: 395.8
click at [590, 318] on button "Apply" at bounding box center [592, 322] width 44 height 21
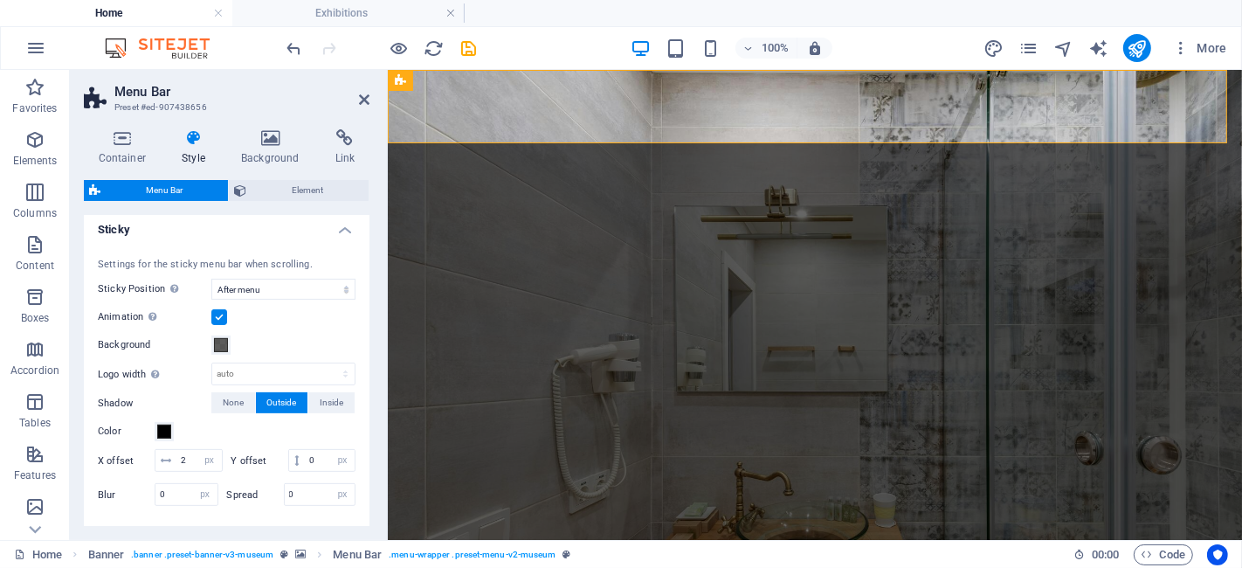
click at [199, 219] on h4 "Sticky" at bounding box center [227, 224] width 286 height 31
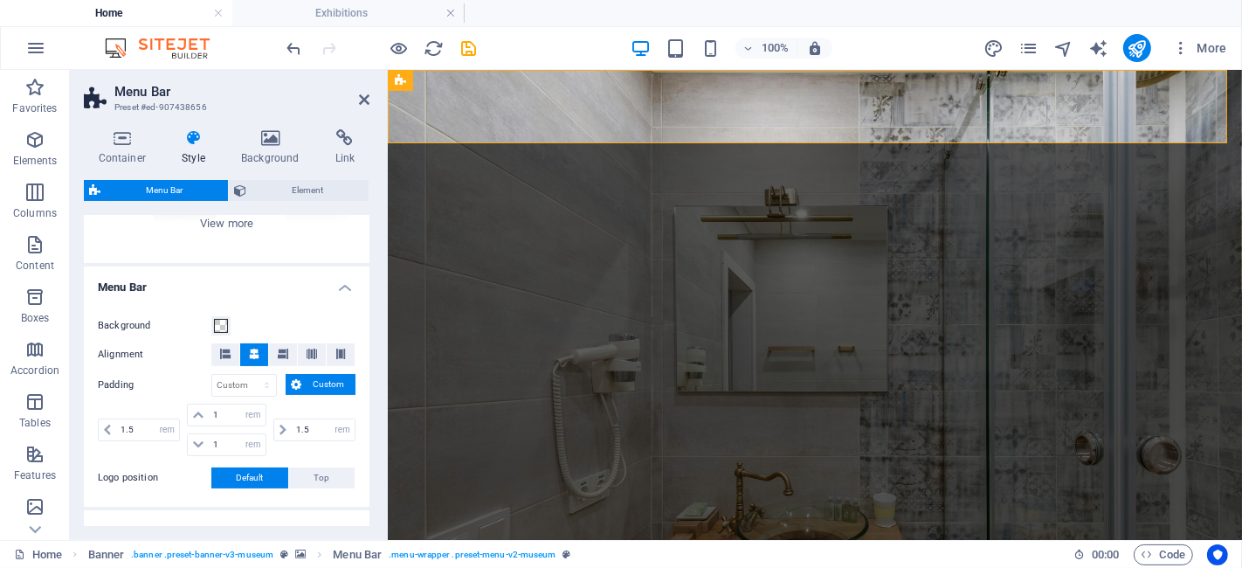
scroll to position [257, 0]
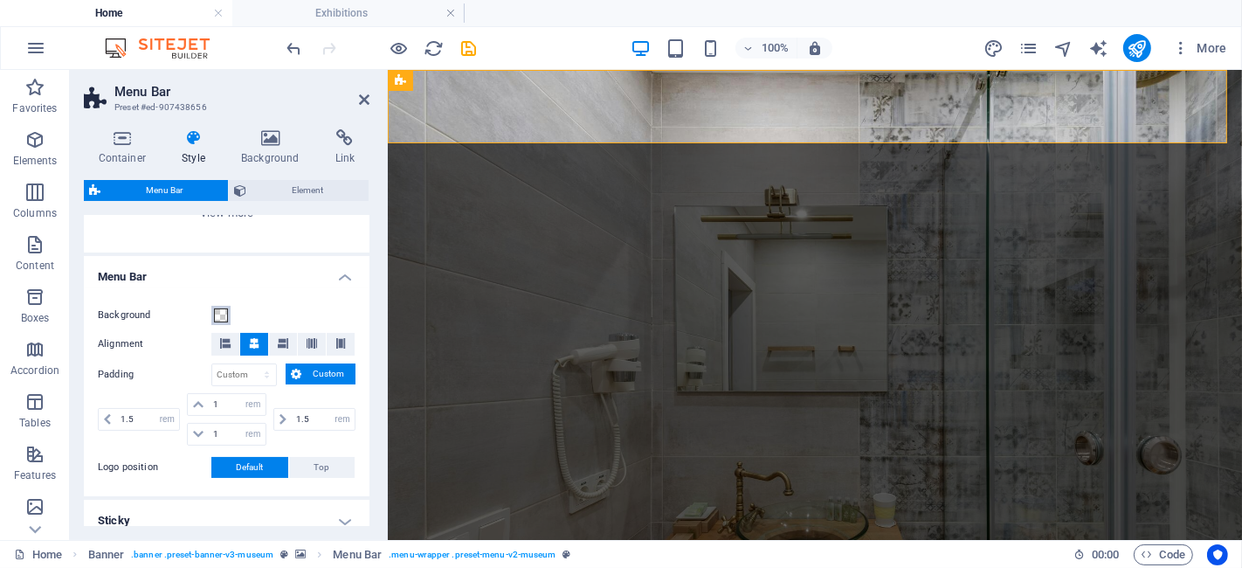
click at [223, 313] on span at bounding box center [221, 315] width 14 height 14
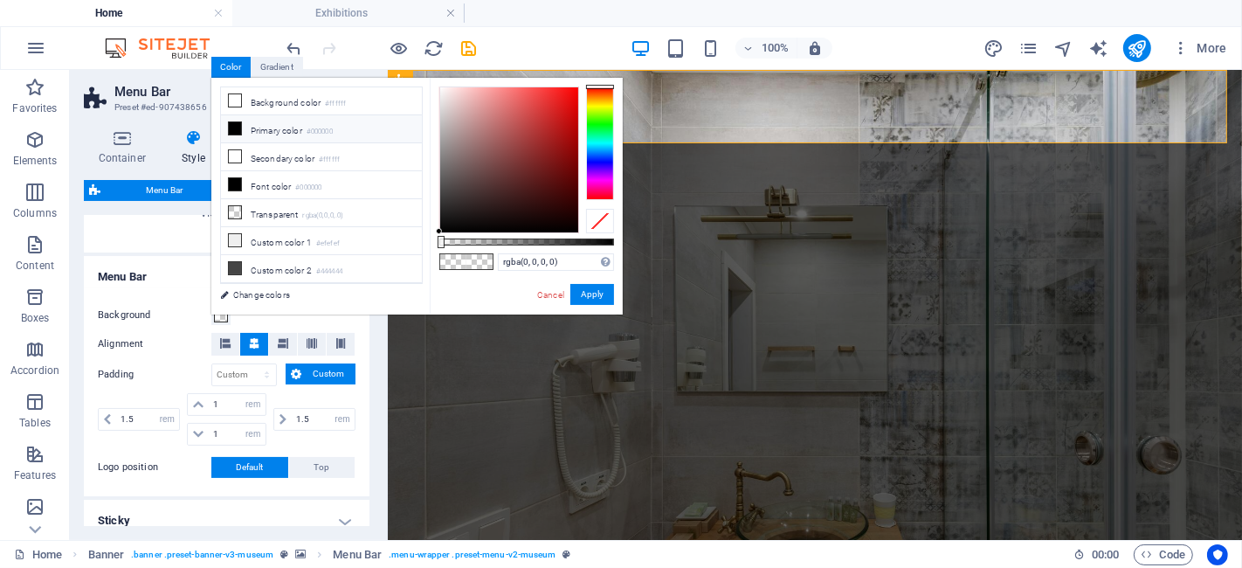
click at [234, 128] on icon at bounding box center [235, 128] width 12 height 12
click at [494, 237] on div "#000000 Supported formats #0852ed rgb(8, 82, 237) rgba(8, 82, 237, 90%) hsv(221…" at bounding box center [526, 323] width 193 height 490
type input "rgba(0, 0, 0, 0.312)"
click at [494, 242] on div at bounding box center [526, 241] width 175 height 7
click at [601, 296] on button "Apply" at bounding box center [592, 294] width 44 height 21
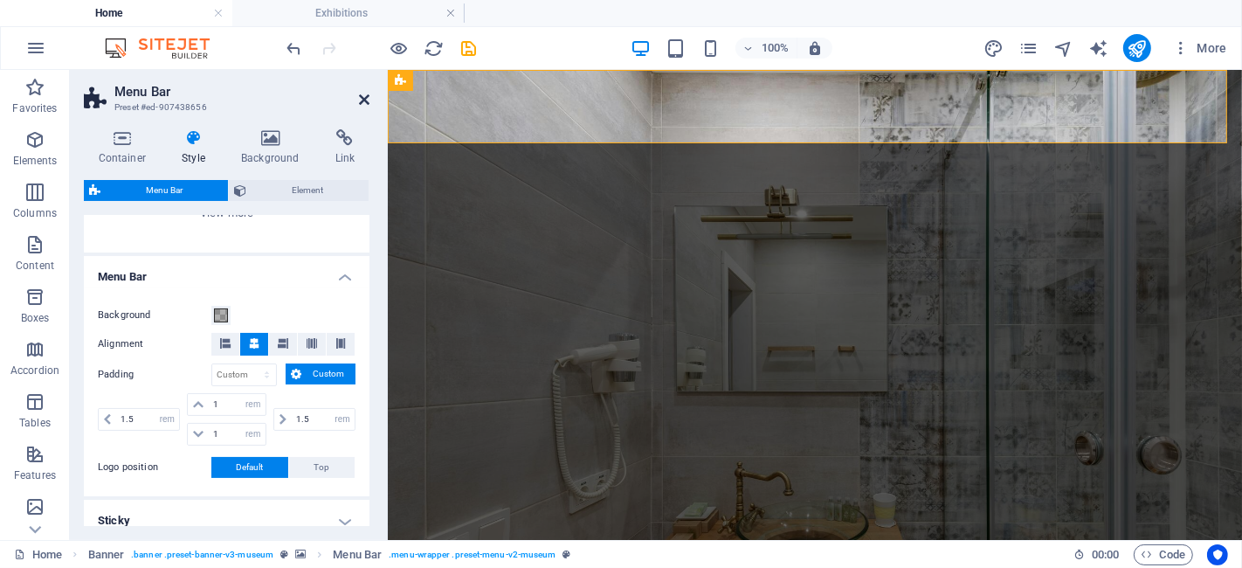
drag, startPoint x: 367, startPoint y: 101, endPoint x: 297, endPoint y: 33, distance: 97.6
click at [367, 102] on icon at bounding box center [364, 100] width 10 height 14
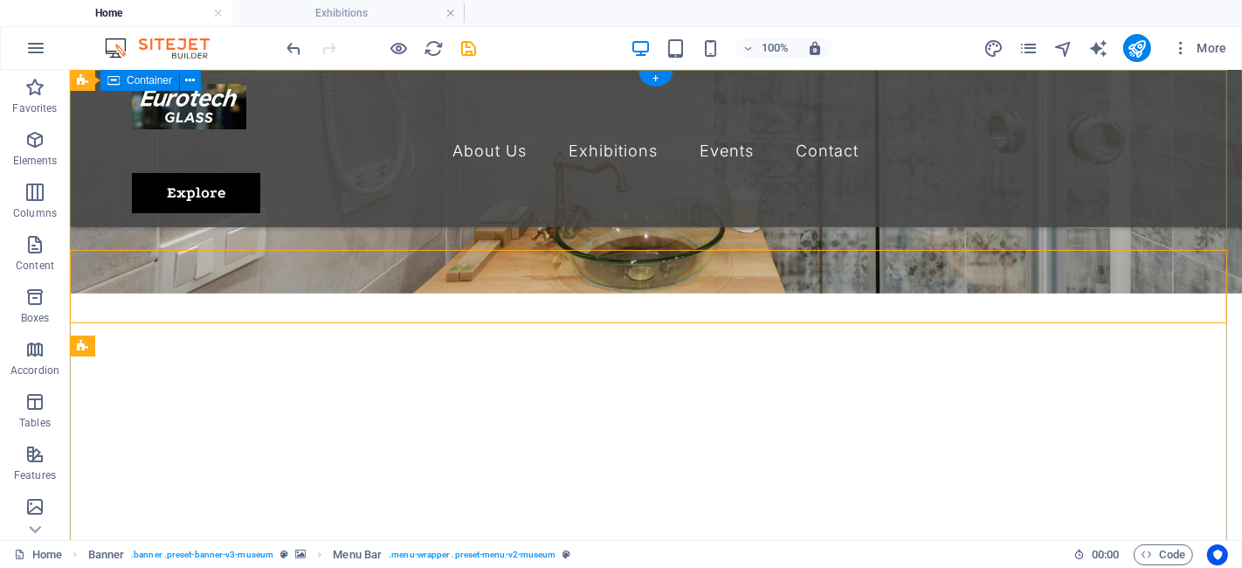
scroll to position [0, 0]
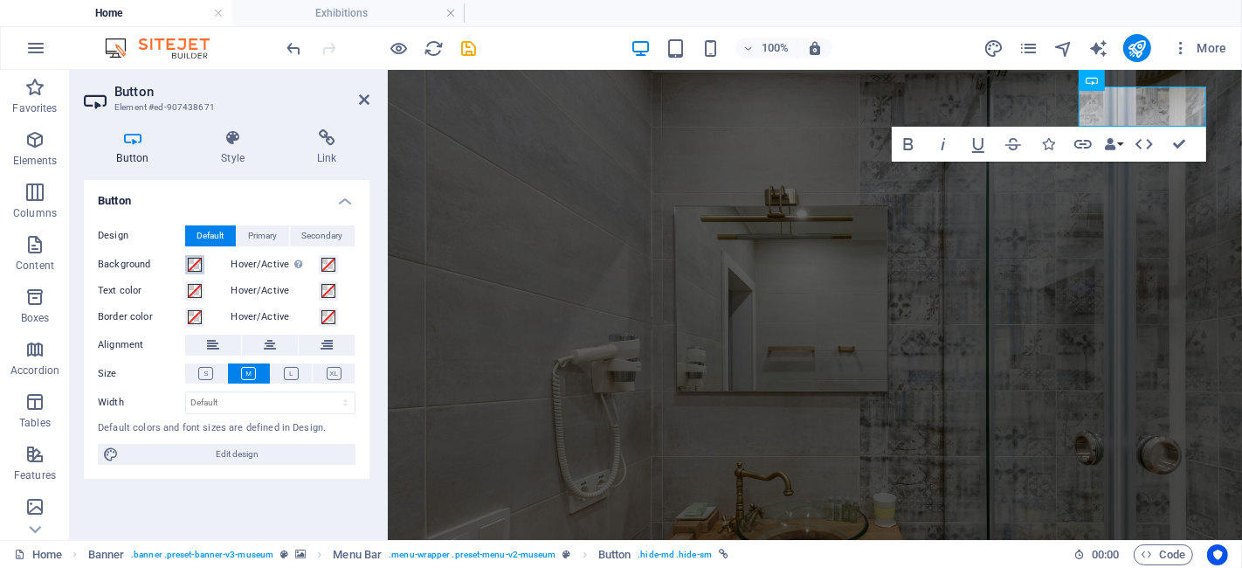
click at [194, 266] on span at bounding box center [195, 265] width 14 height 14
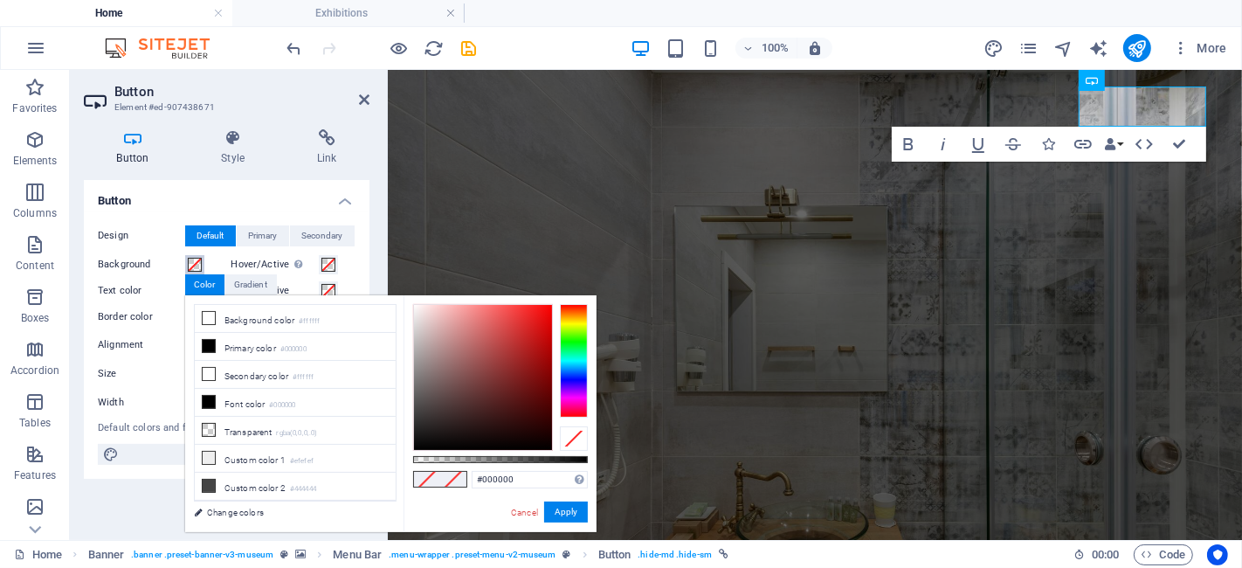
click at [582, 318] on div at bounding box center [574, 361] width 28 height 114
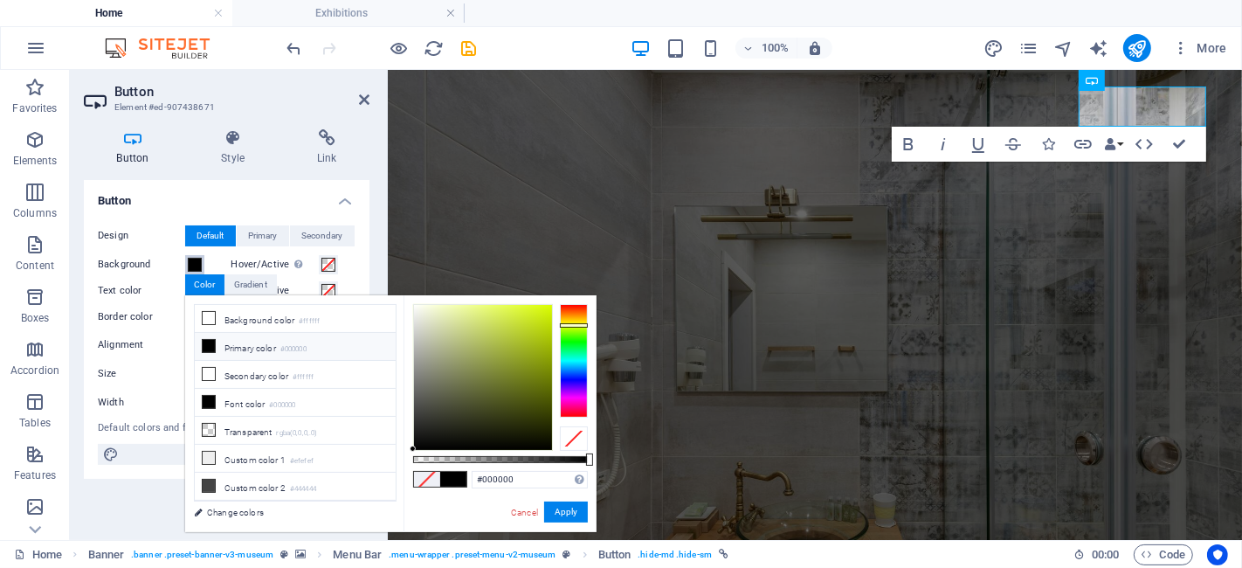
click at [580, 325] on div at bounding box center [574, 361] width 28 height 114
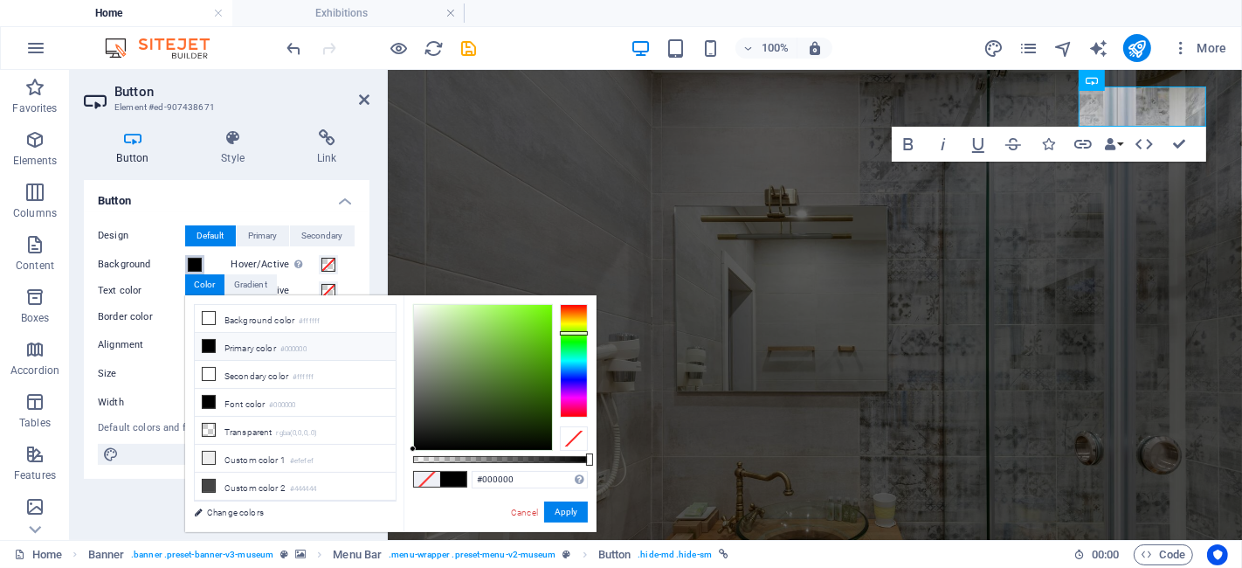
click at [579, 333] on div at bounding box center [574, 361] width 28 height 114
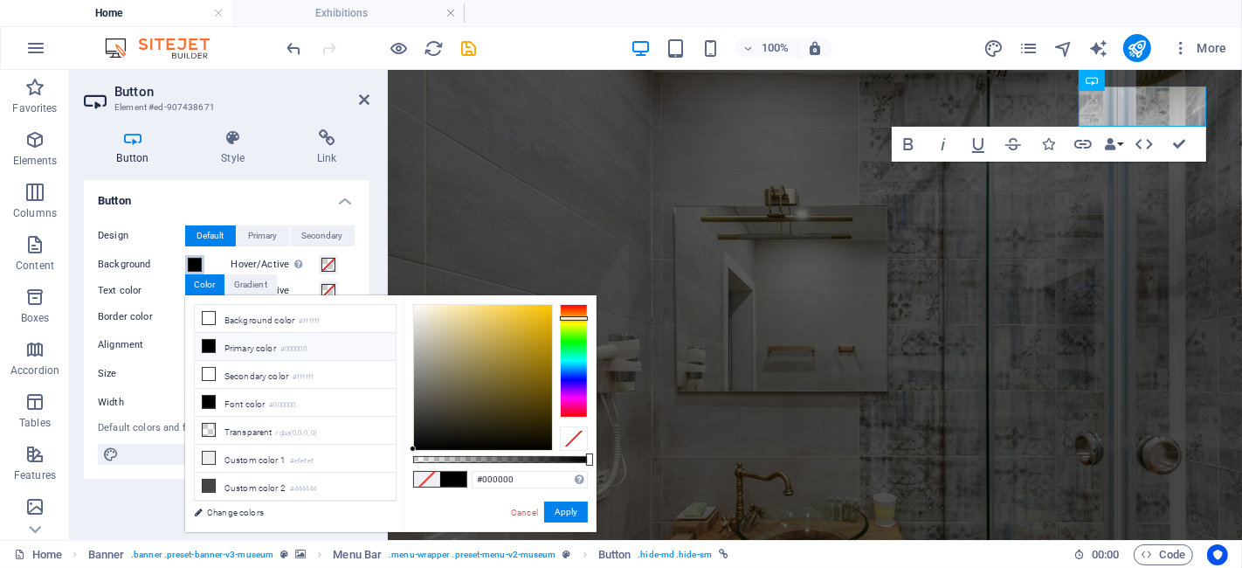
click at [579, 318] on div at bounding box center [574, 361] width 28 height 114
click at [524, 321] on div at bounding box center [483, 377] width 138 height 145
click at [569, 511] on button "Apply" at bounding box center [566, 511] width 44 height 21
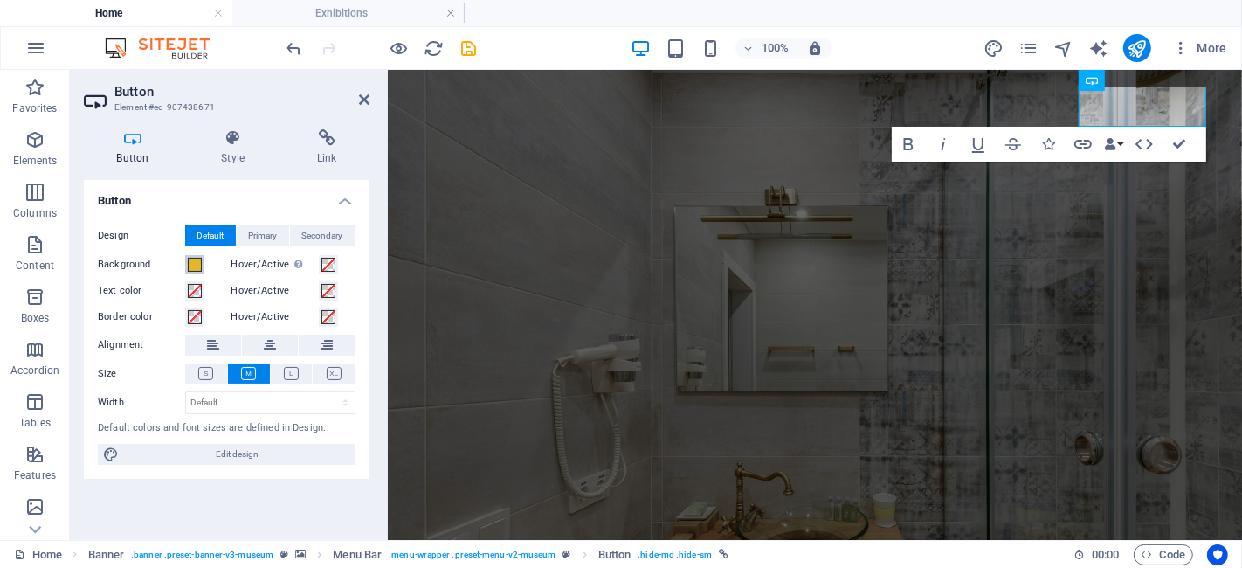
click at [188, 258] on span at bounding box center [195, 265] width 14 height 14
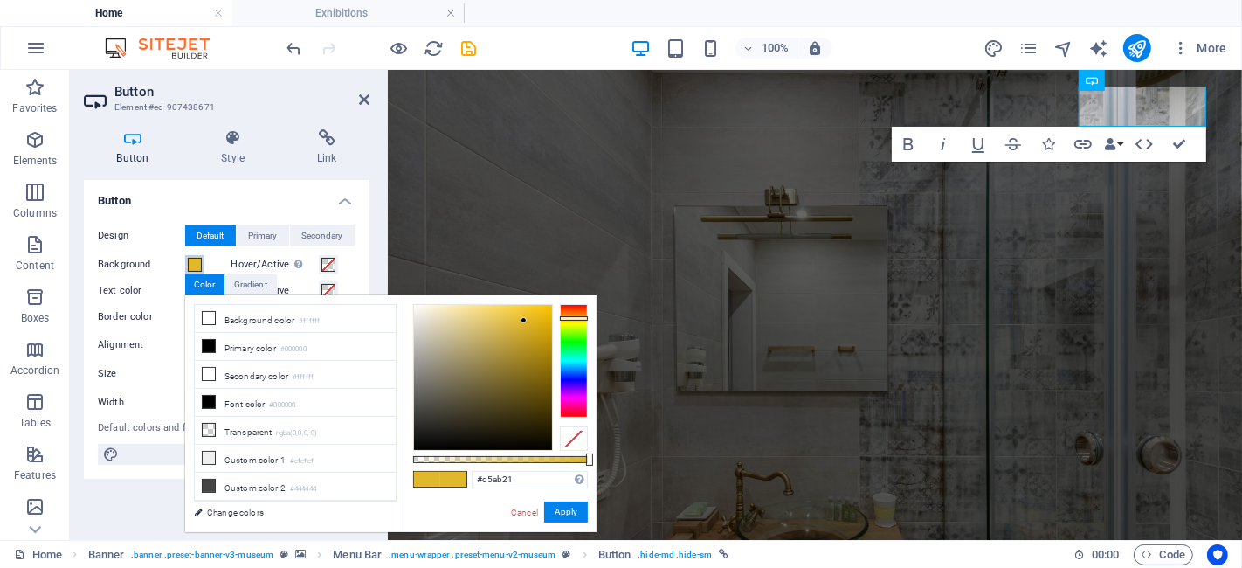
click at [530, 328] on div at bounding box center [483, 377] width 138 height 145
type input "#dbab0d"
click at [543, 324] on div at bounding box center [483, 377] width 138 height 145
click at [574, 506] on button "Apply" at bounding box center [566, 511] width 44 height 21
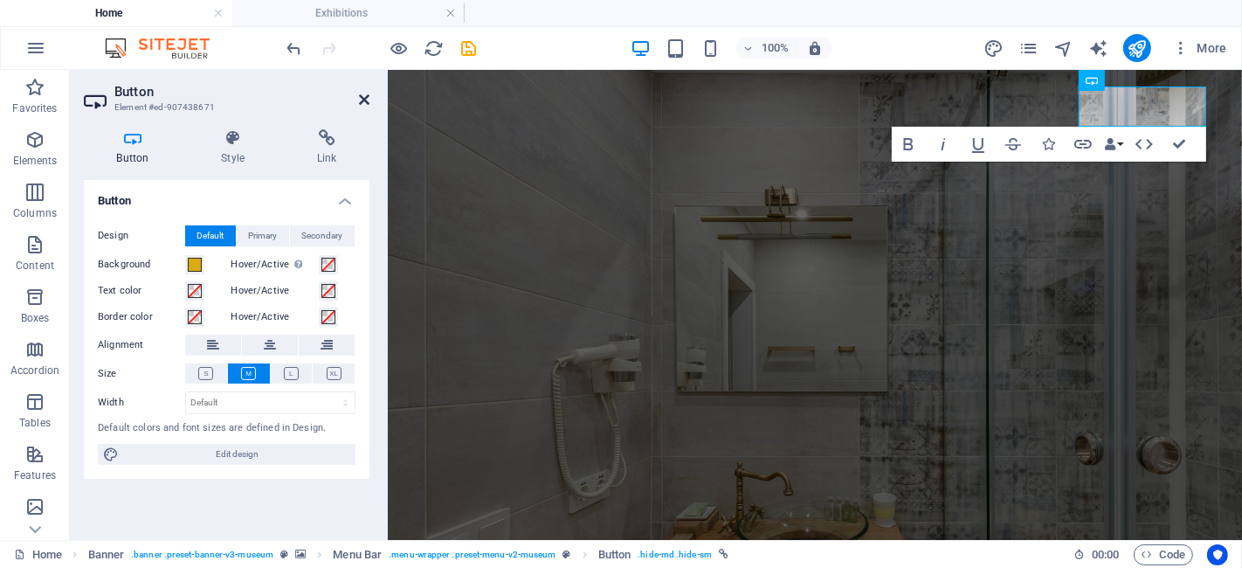
drag, startPoint x: 362, startPoint y: 96, endPoint x: 293, endPoint y: 26, distance: 97.6
click at [362, 96] on icon at bounding box center [364, 100] width 10 height 14
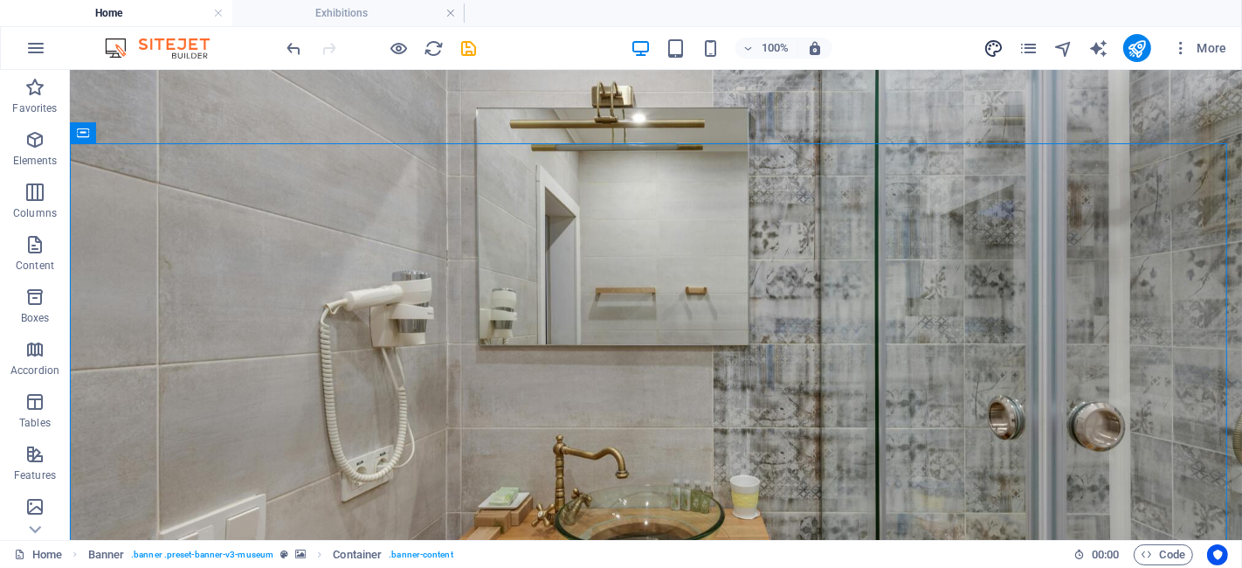
click at [998, 44] on icon "design" at bounding box center [994, 48] width 20 height 20
select select "px"
select select "300"
select select "px"
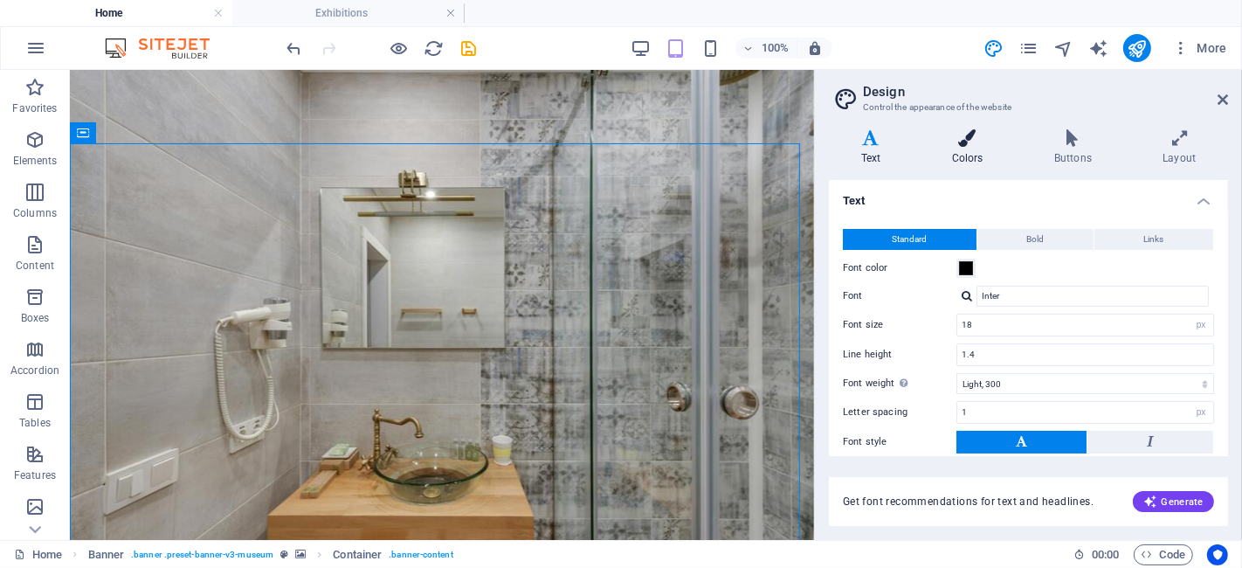
click at [983, 154] on h4 "Colors" at bounding box center [971, 147] width 102 height 37
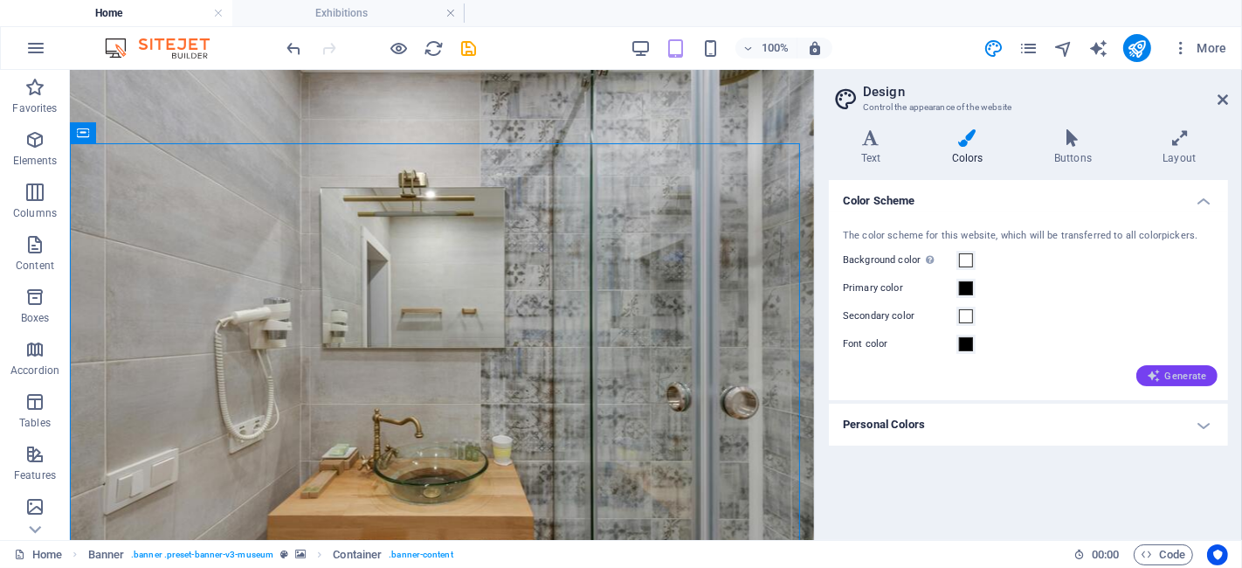
click at [1173, 373] on span "Generate" at bounding box center [1177, 376] width 60 height 14
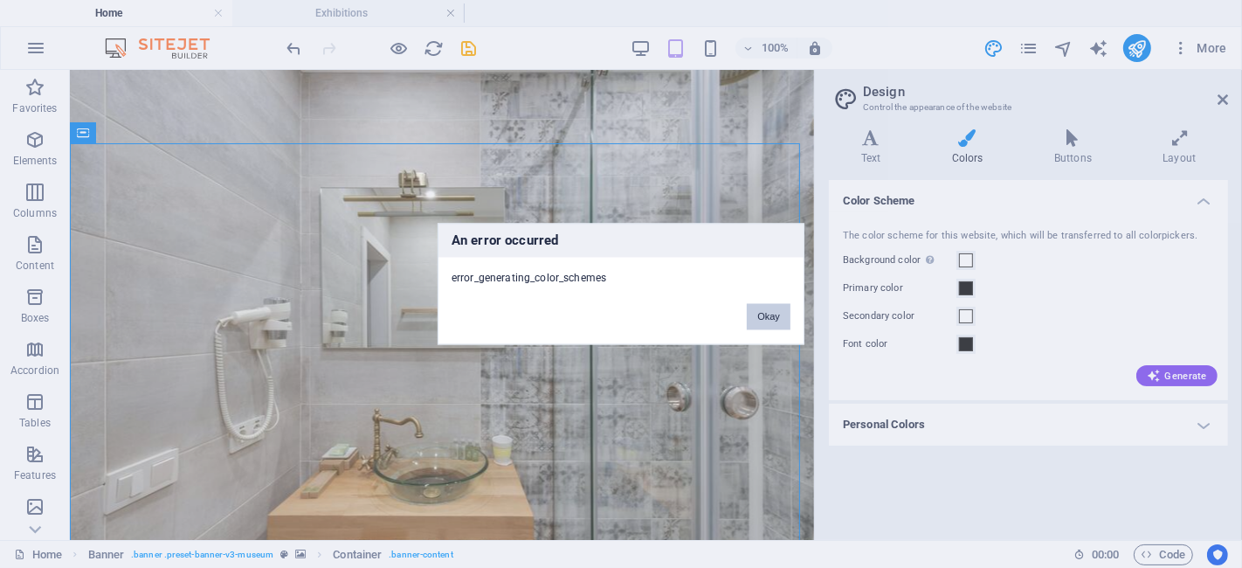
drag, startPoint x: 781, startPoint y: 313, endPoint x: 715, endPoint y: 253, distance: 89.1
click at [781, 313] on button "Okay" at bounding box center [769, 317] width 44 height 26
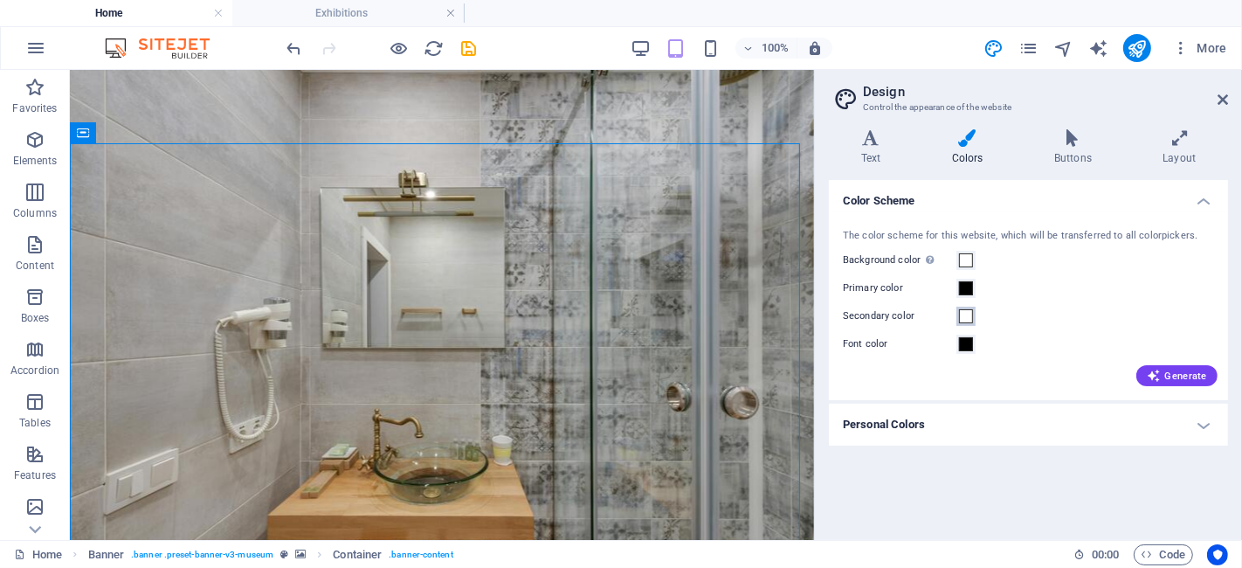
click at [966, 315] on span at bounding box center [966, 316] width 14 height 14
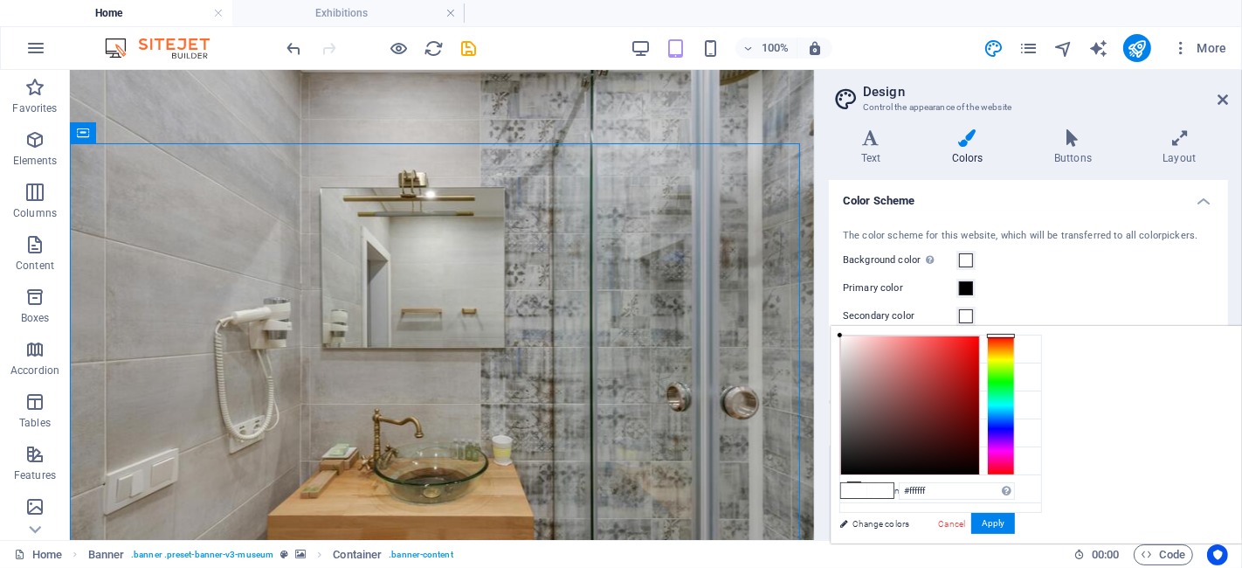
click at [1015, 359] on div at bounding box center [1001, 405] width 28 height 140
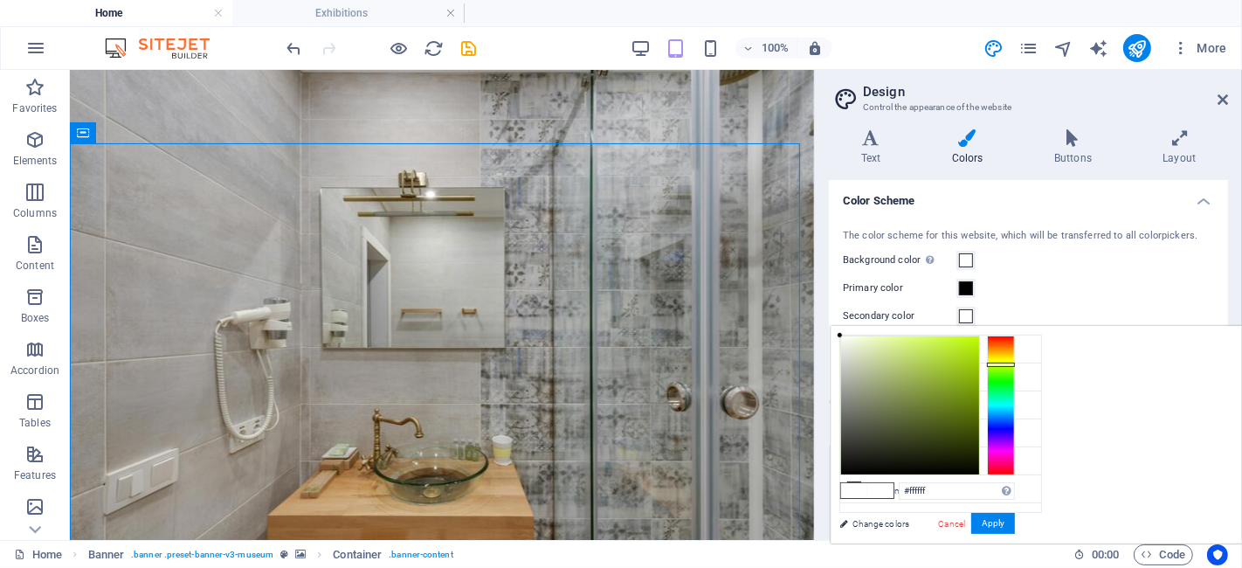
click at [1015, 363] on div at bounding box center [1001, 405] width 28 height 140
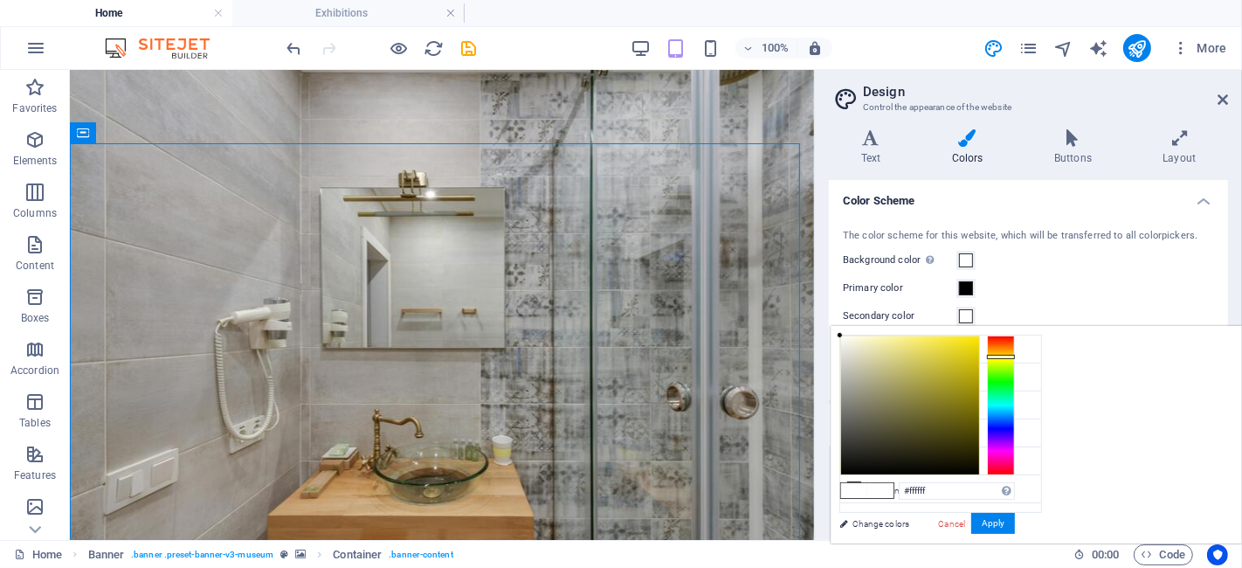
click at [1015, 356] on div at bounding box center [1001, 405] width 28 height 140
type input "#c8b815"
click at [979, 364] on div at bounding box center [910, 405] width 138 height 138
click at [1015, 528] on button "Apply" at bounding box center [993, 523] width 44 height 21
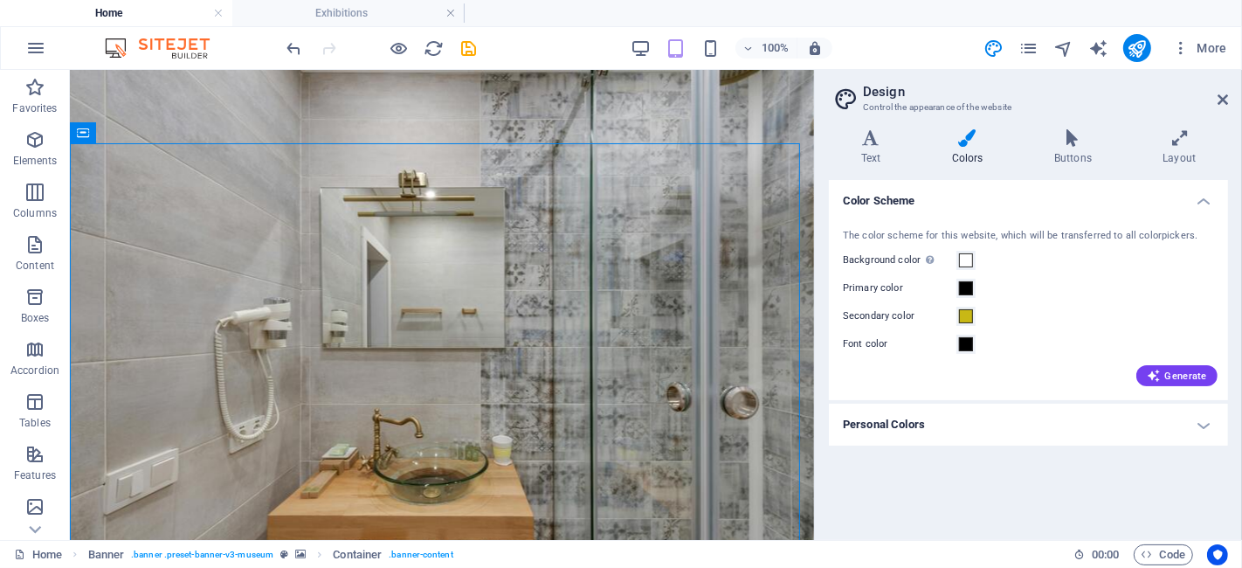
drag, startPoint x: 1223, startPoint y: 100, endPoint x: 1147, endPoint y: 33, distance: 100.9
click at [1223, 100] on icon at bounding box center [1223, 100] width 10 height 14
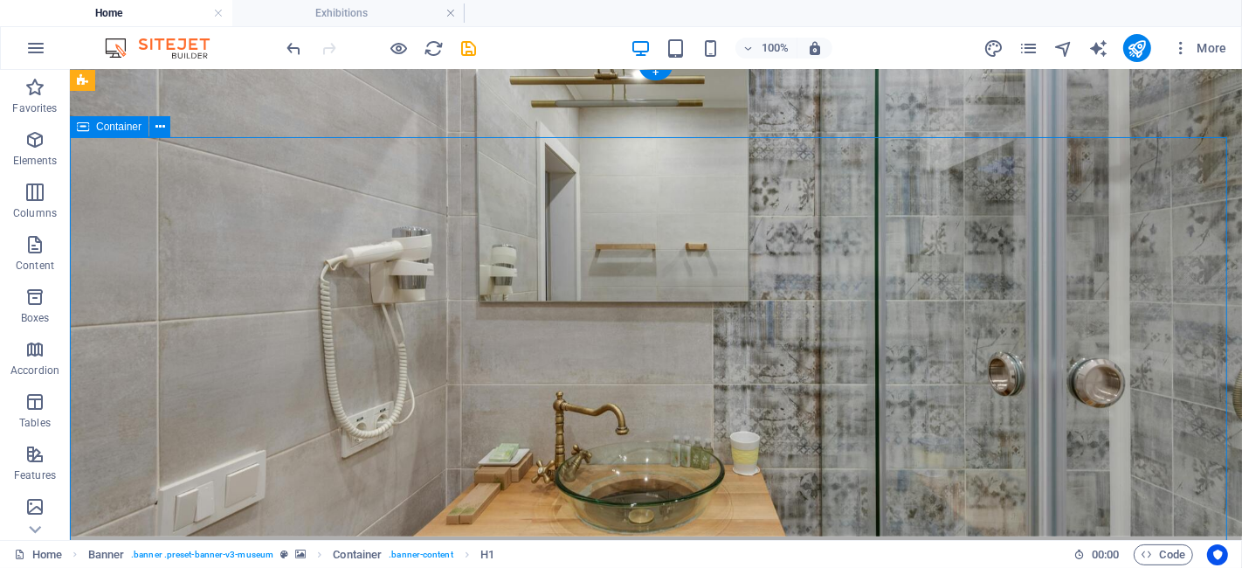
scroll to position [5, 0]
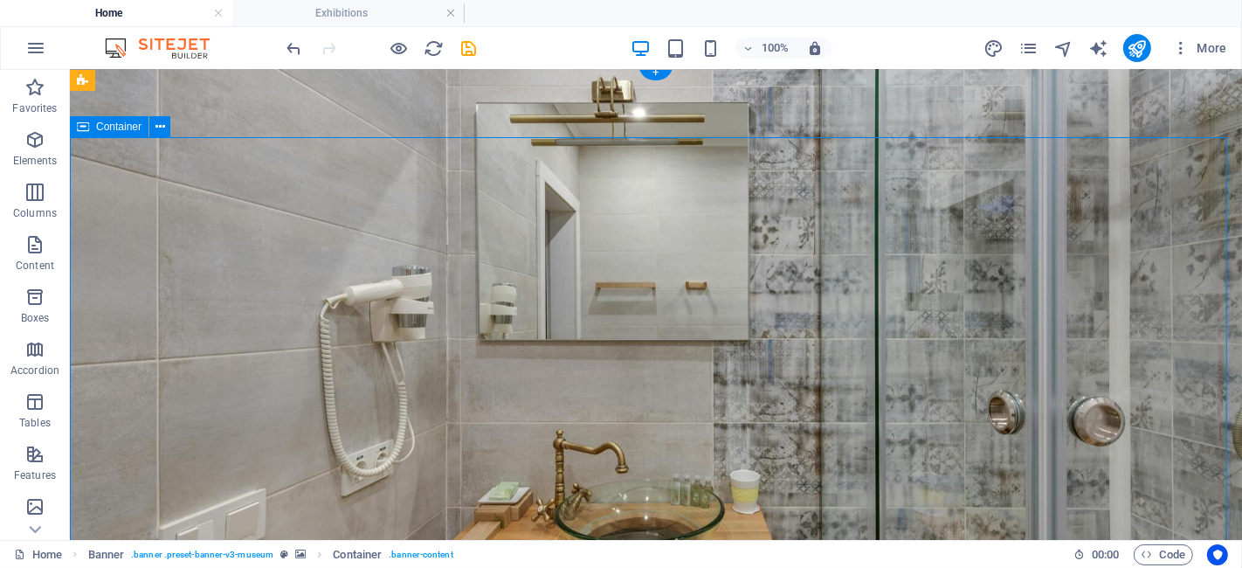
click at [111, 126] on span "Container" at bounding box center [118, 126] width 45 height 10
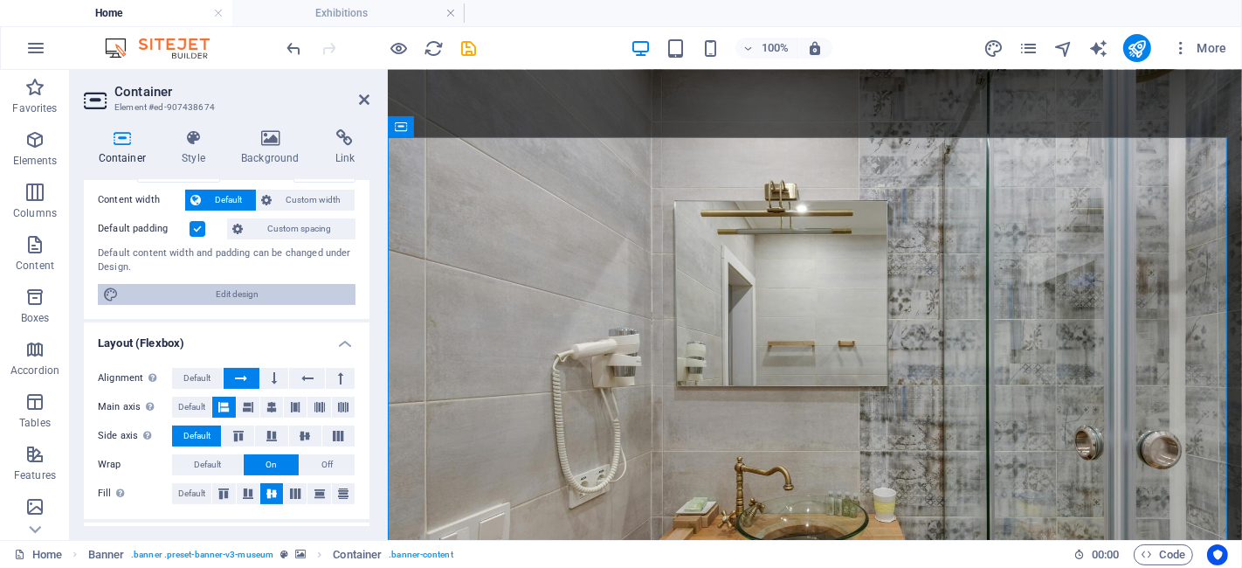
scroll to position [129, 0]
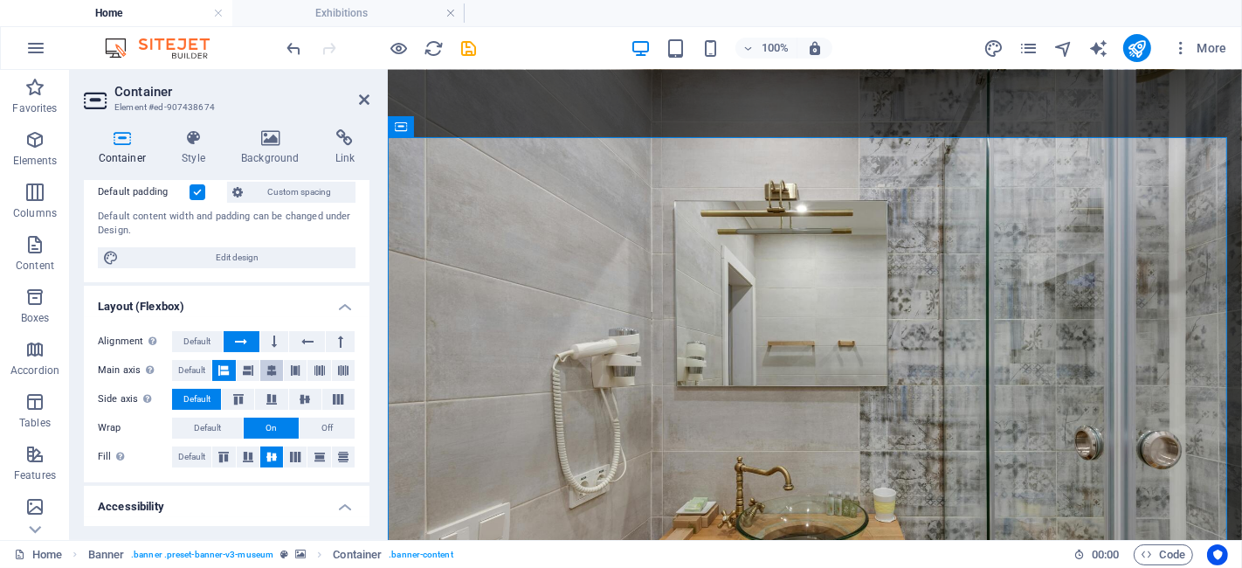
click at [272, 368] on icon at bounding box center [271, 370] width 10 height 21
click at [363, 100] on icon at bounding box center [364, 100] width 10 height 14
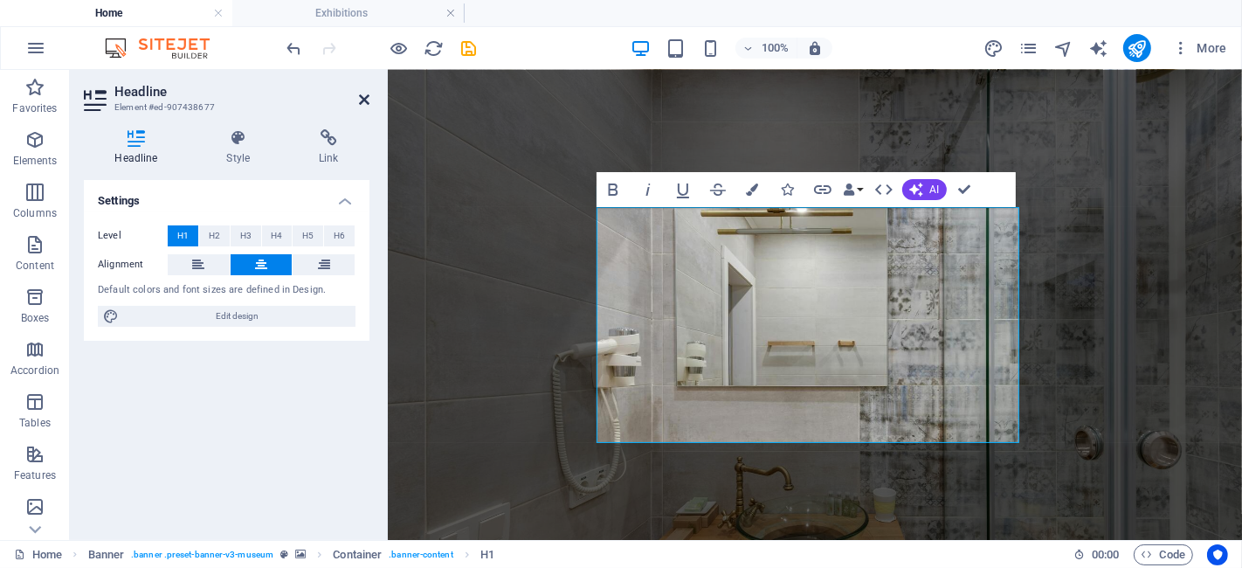
drag, startPoint x: 364, startPoint y: 100, endPoint x: 297, endPoint y: 51, distance: 83.2
click at [364, 100] on icon at bounding box center [364, 100] width 10 height 14
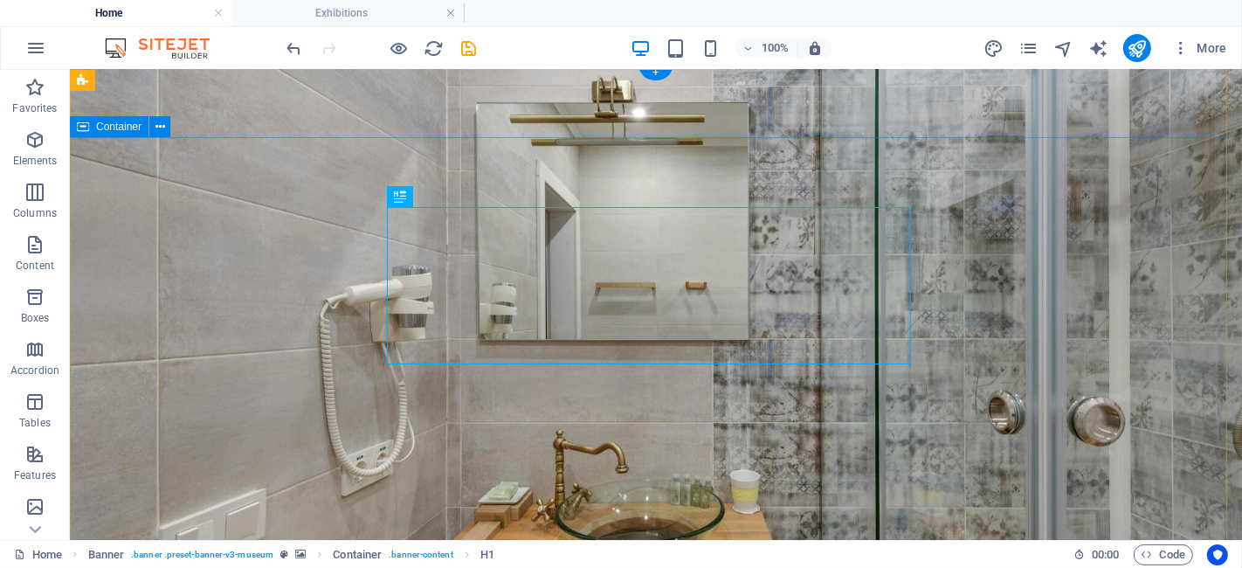
scroll to position [0, 0]
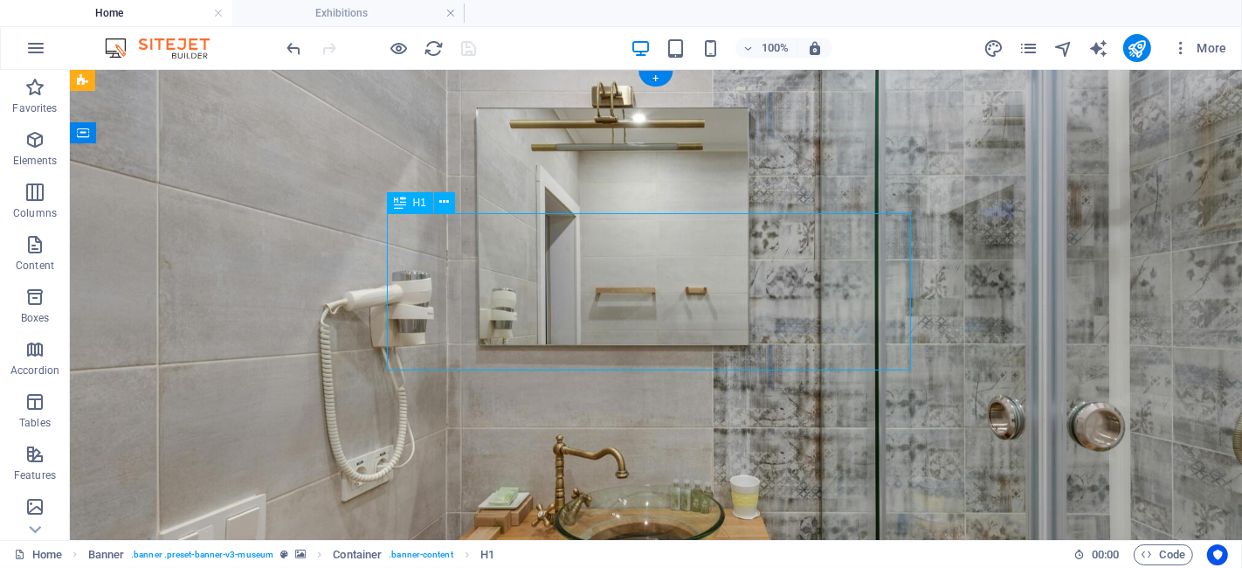
drag, startPoint x: 713, startPoint y: 264, endPoint x: 407, endPoint y: 273, distance: 305.9
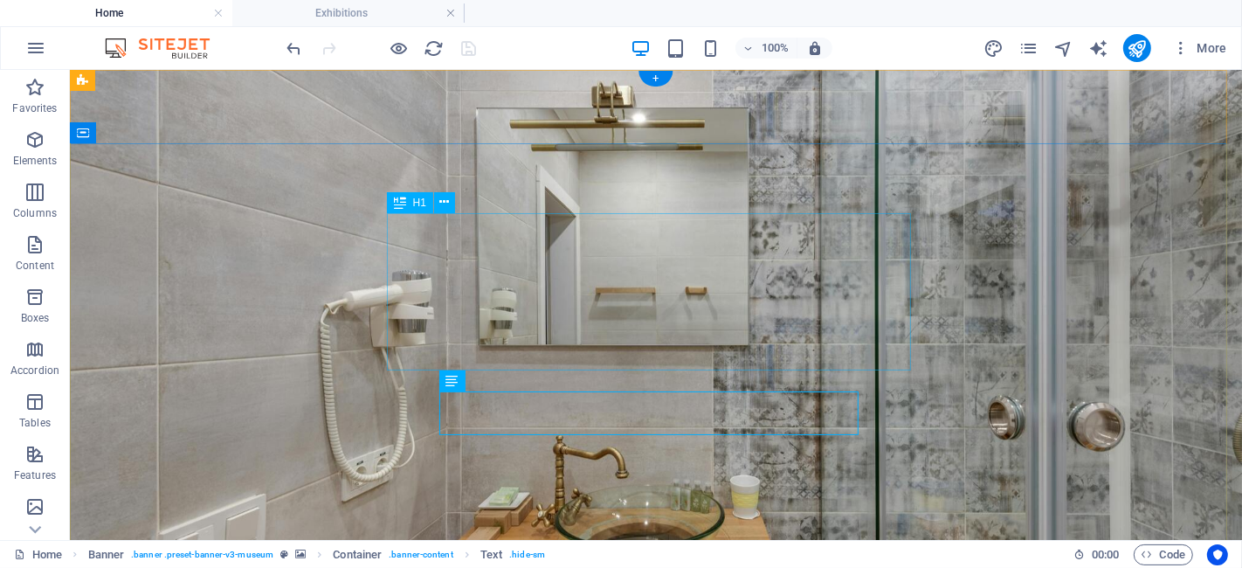
drag, startPoint x: 628, startPoint y: 267, endPoint x: 310, endPoint y: 267, distance: 318.0
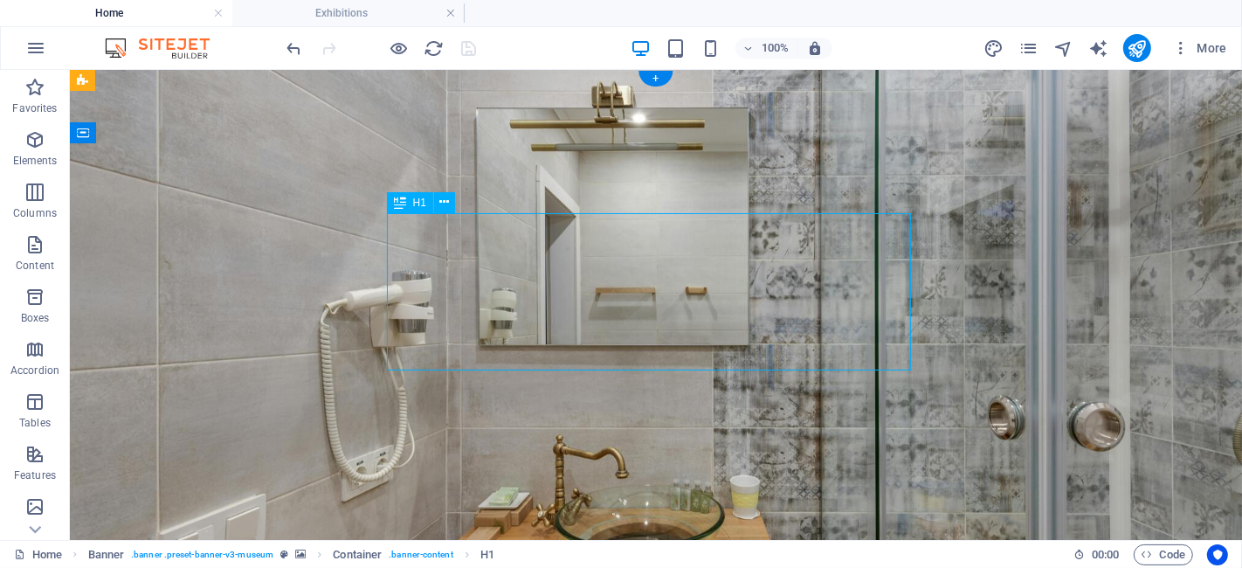
drag, startPoint x: 762, startPoint y: 273, endPoint x: 444, endPoint y: 273, distance: 318.0
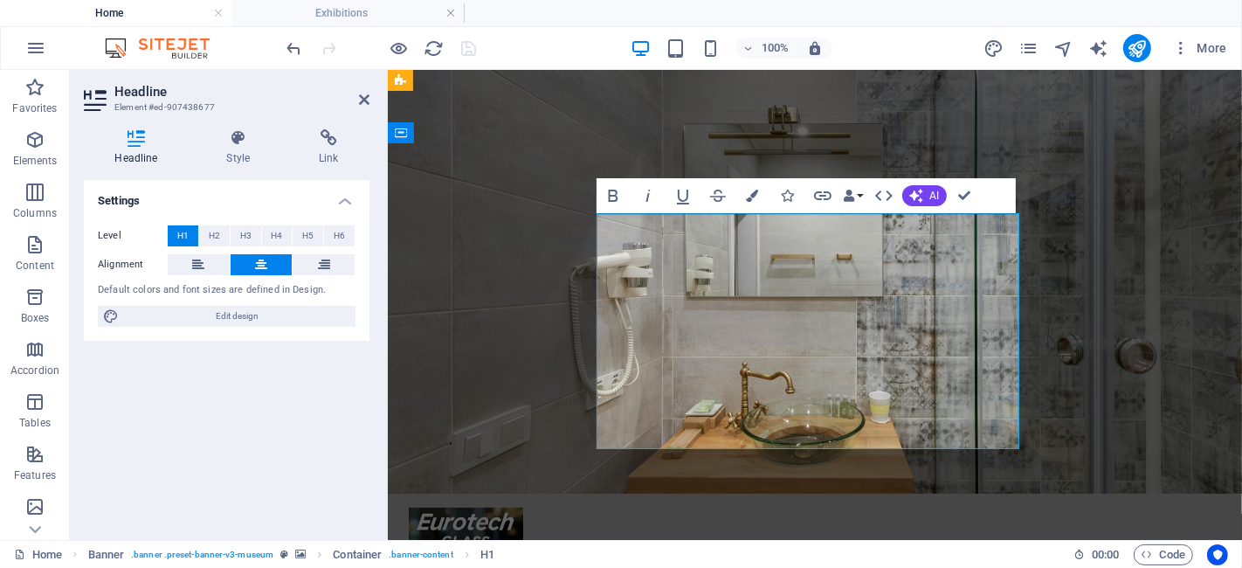
drag, startPoint x: 652, startPoint y: 259, endPoint x: 847, endPoint y: 333, distance: 209.0
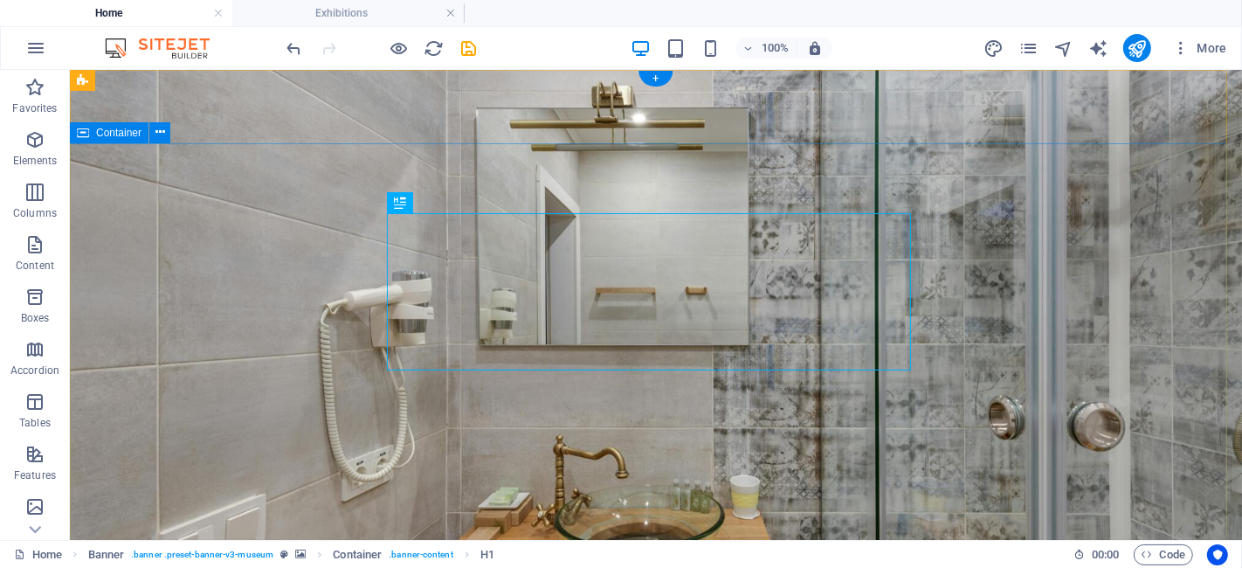
drag, startPoint x: 758, startPoint y: 286, endPoint x: 472, endPoint y: 296, distance: 286.7
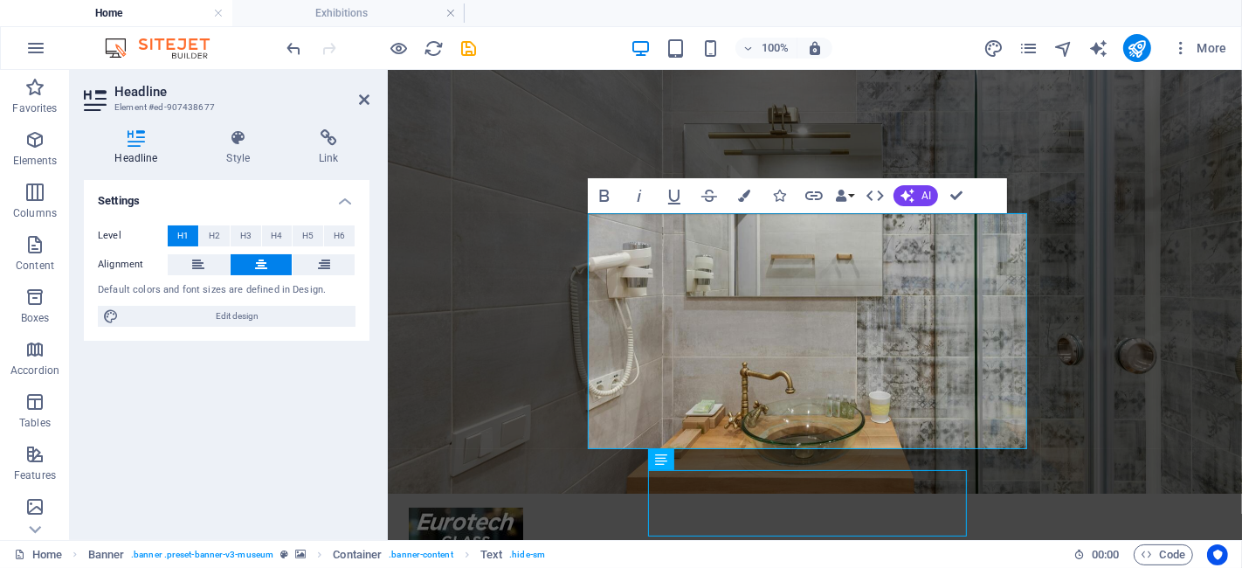
click at [543, 493] on div "About Us Exhibitions Events Contact Explore" at bounding box center [814, 571] width 854 height 157
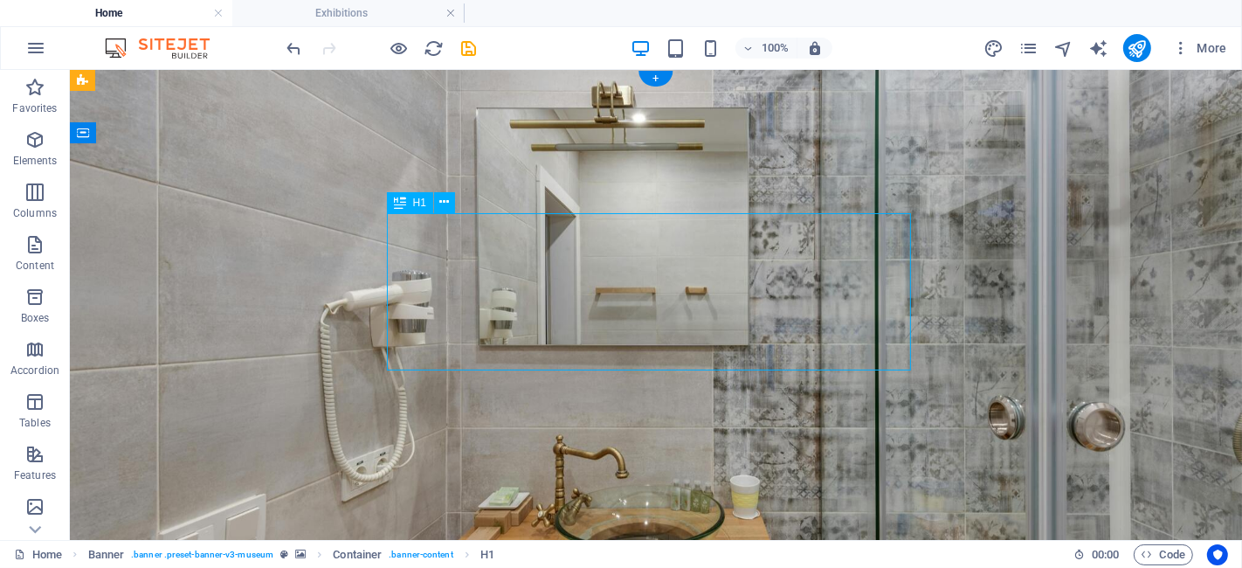
drag, startPoint x: 538, startPoint y: 259, endPoint x: 220, endPoint y: 259, distance: 318.0
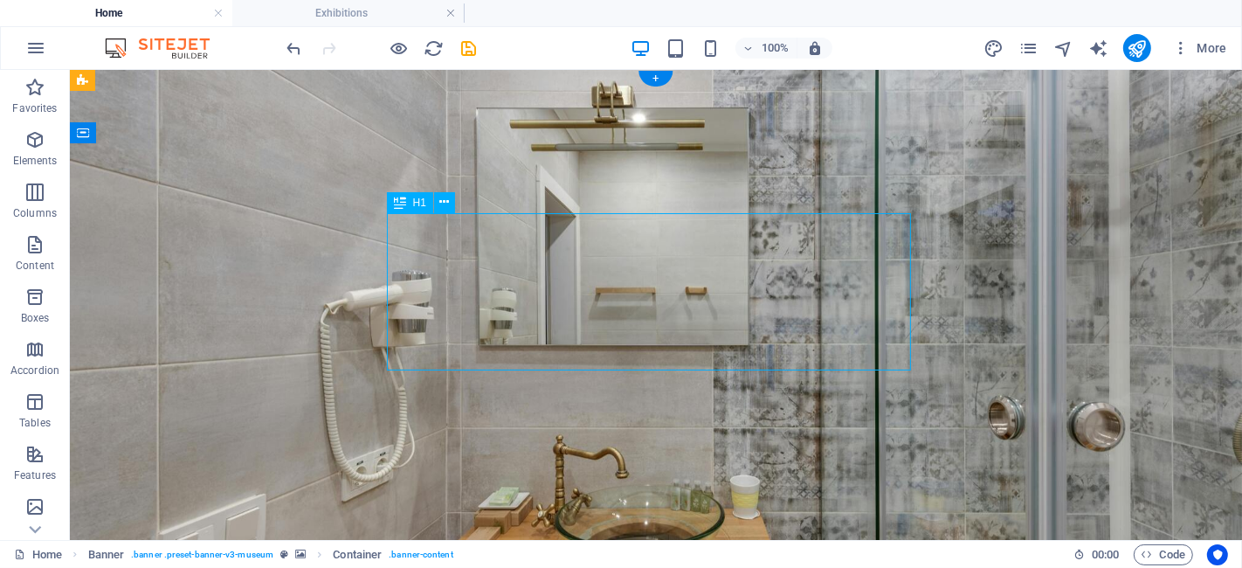
select select "%"
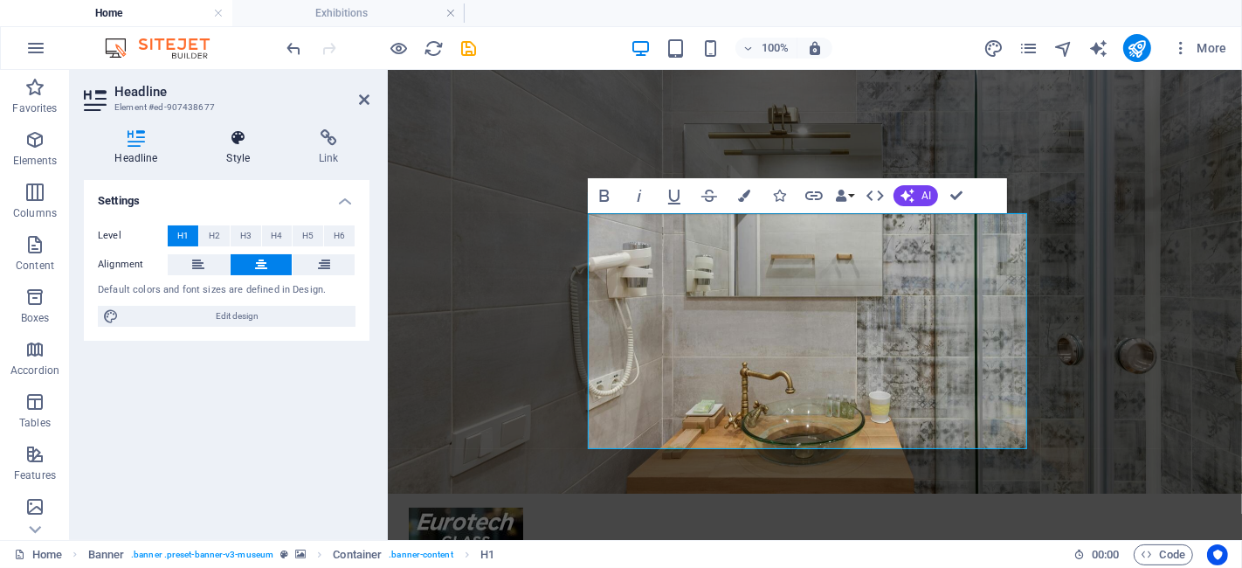
click at [238, 150] on h4 "Style" at bounding box center [242, 147] width 93 height 37
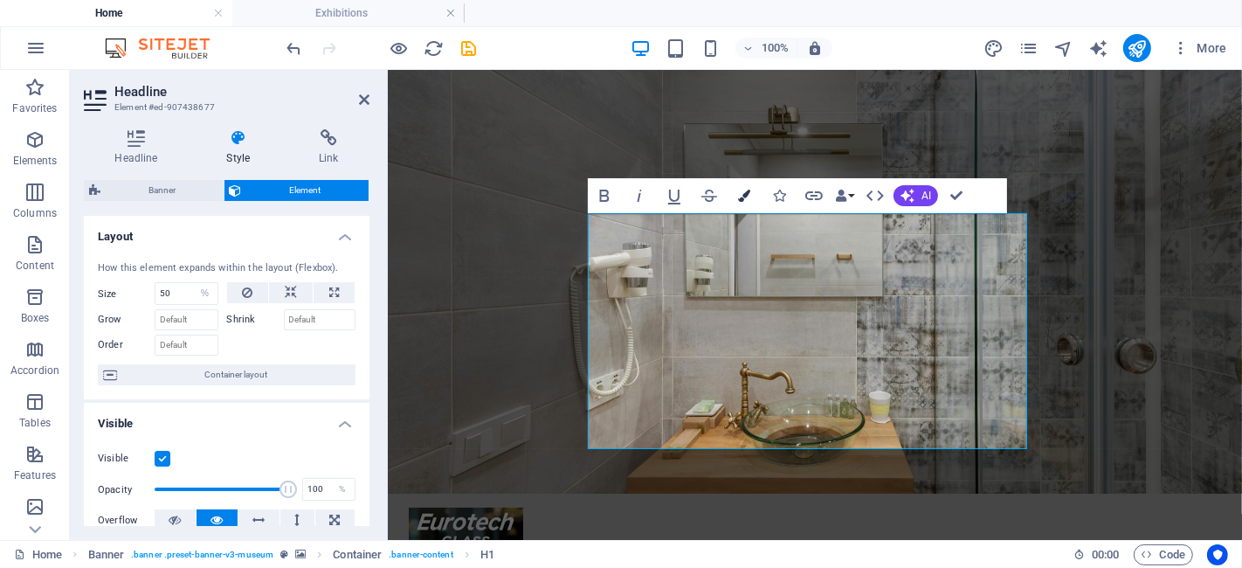
click at [755, 190] on button "Colors" at bounding box center [744, 195] width 33 height 35
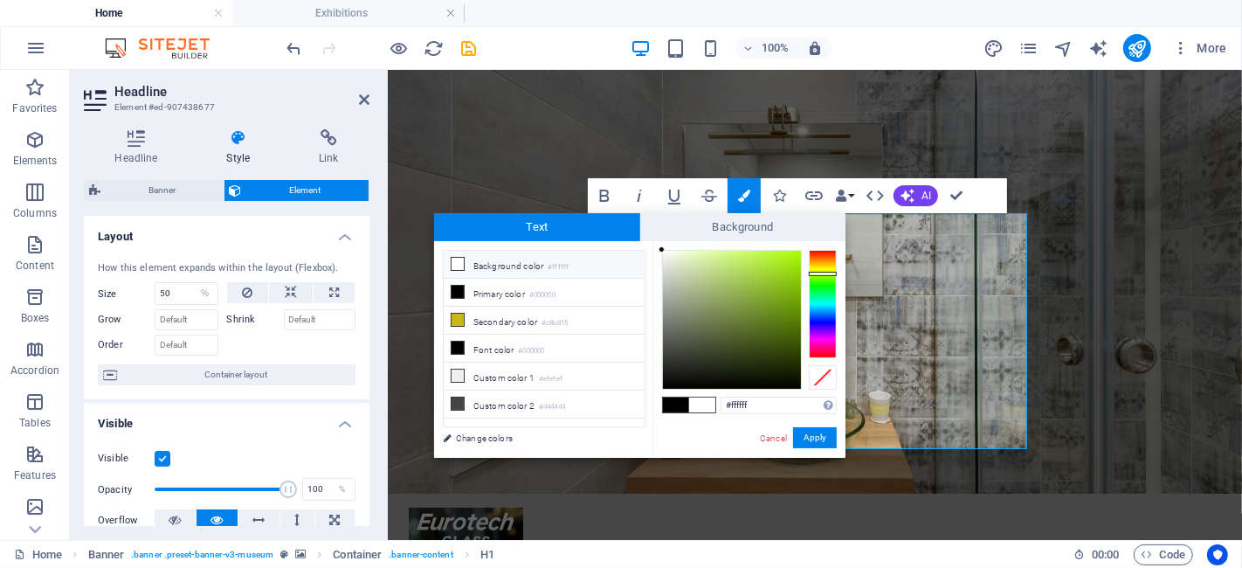
click at [820, 273] on div at bounding box center [823, 304] width 28 height 108
click at [820, 273] on div at bounding box center [823, 274] width 28 height 4
click at [820, 273] on div at bounding box center [823, 273] width 28 height 4
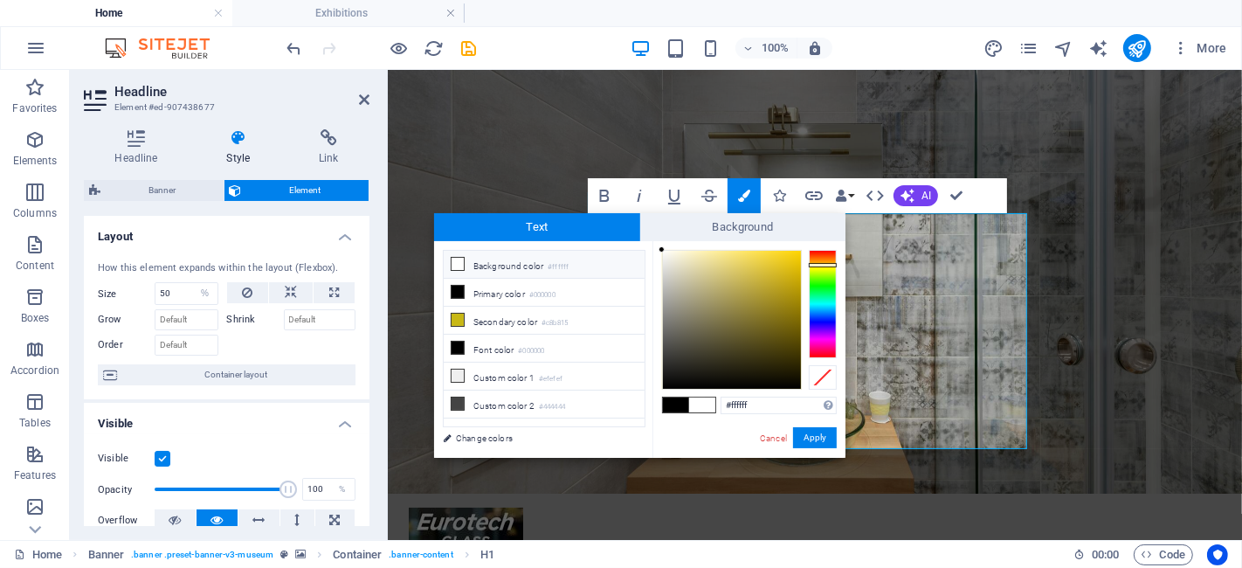
click at [822, 265] on div at bounding box center [823, 304] width 28 height 108
type input "#fae995"
click at [718, 252] on div at bounding box center [732, 320] width 138 height 138
click at [818, 429] on button "Apply" at bounding box center [815, 437] width 44 height 21
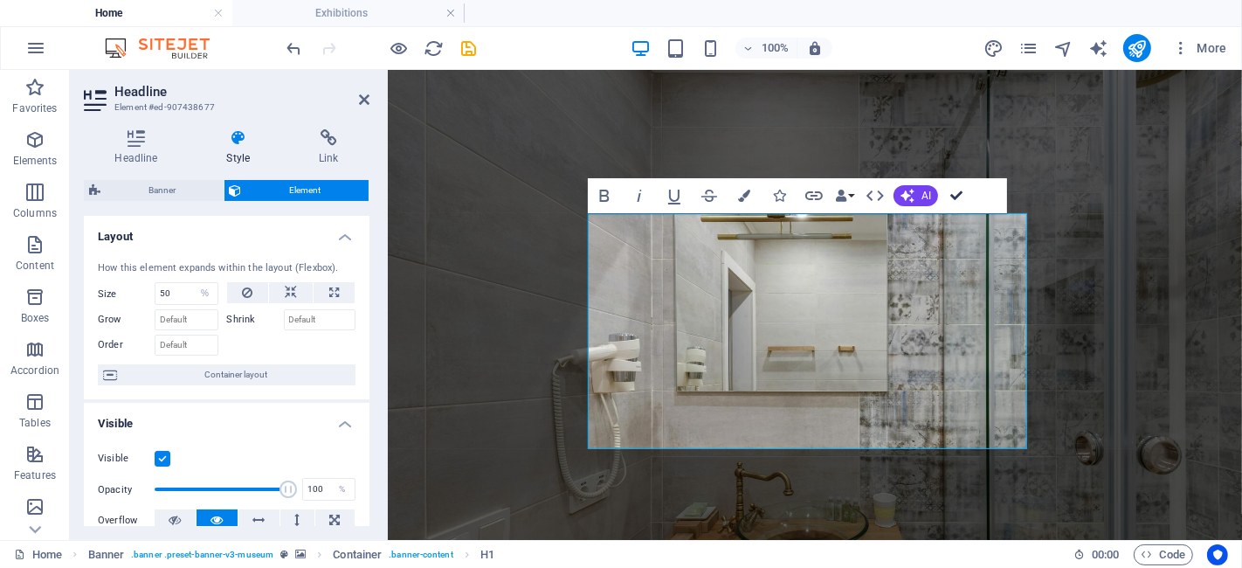
drag, startPoint x: 955, startPoint y: 192, endPoint x: 839, endPoint y: 201, distance: 116.5
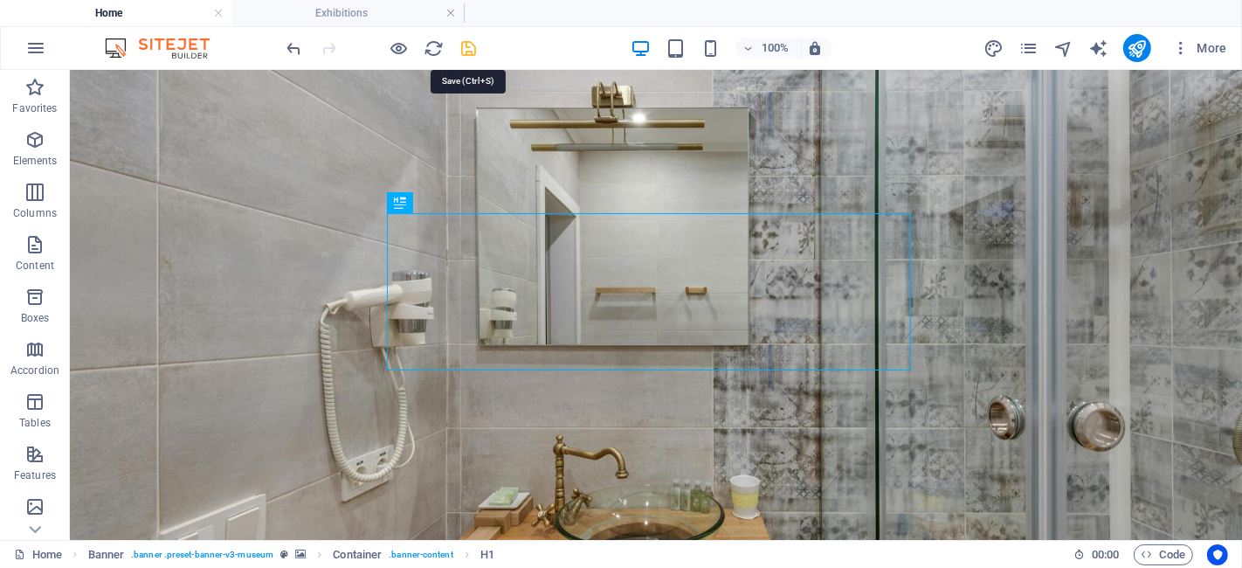
click at [470, 52] on icon "save" at bounding box center [469, 48] width 20 height 20
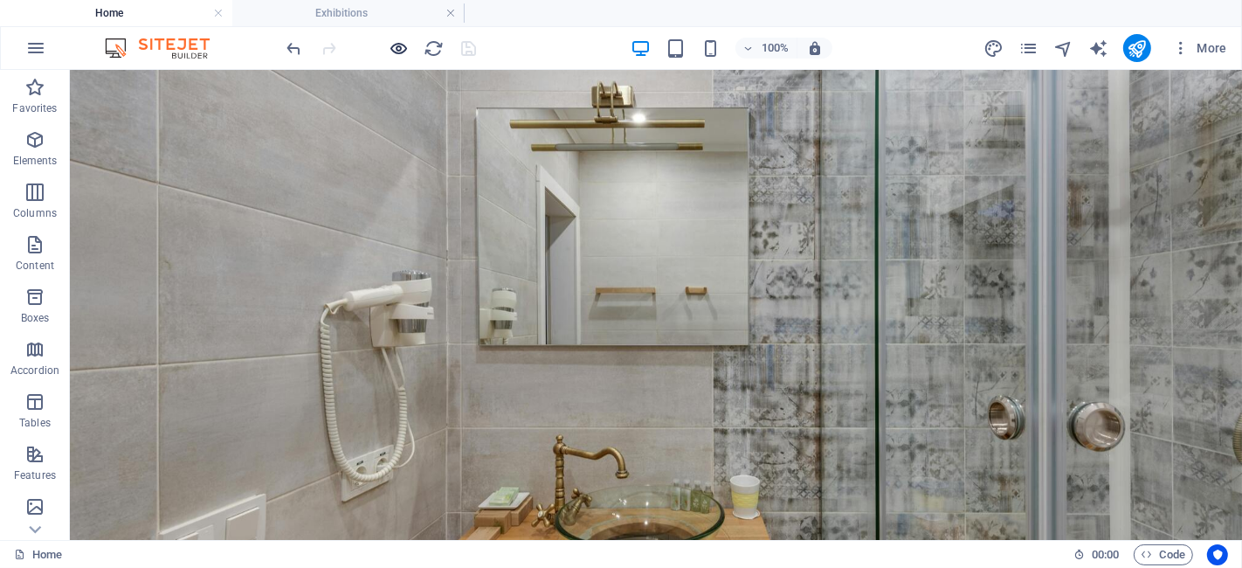
click at [399, 50] on icon "button" at bounding box center [400, 48] width 20 height 20
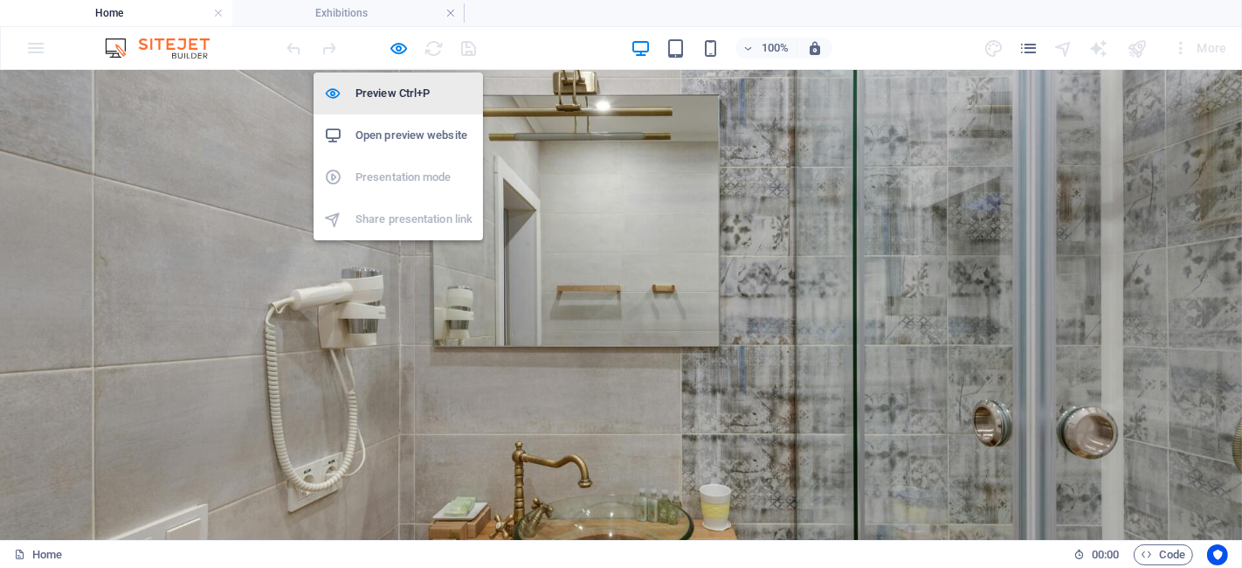
click at [401, 83] on h6 "Preview Ctrl+P" at bounding box center [414, 93] width 117 height 21
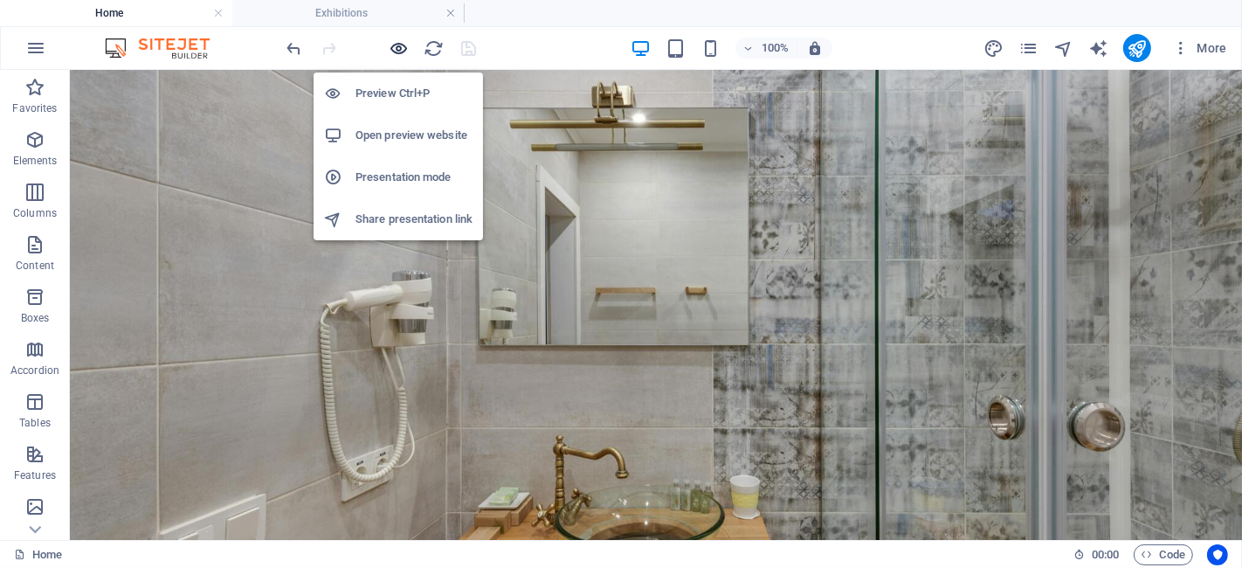
click at [399, 48] on icon "button" at bounding box center [400, 48] width 20 height 20
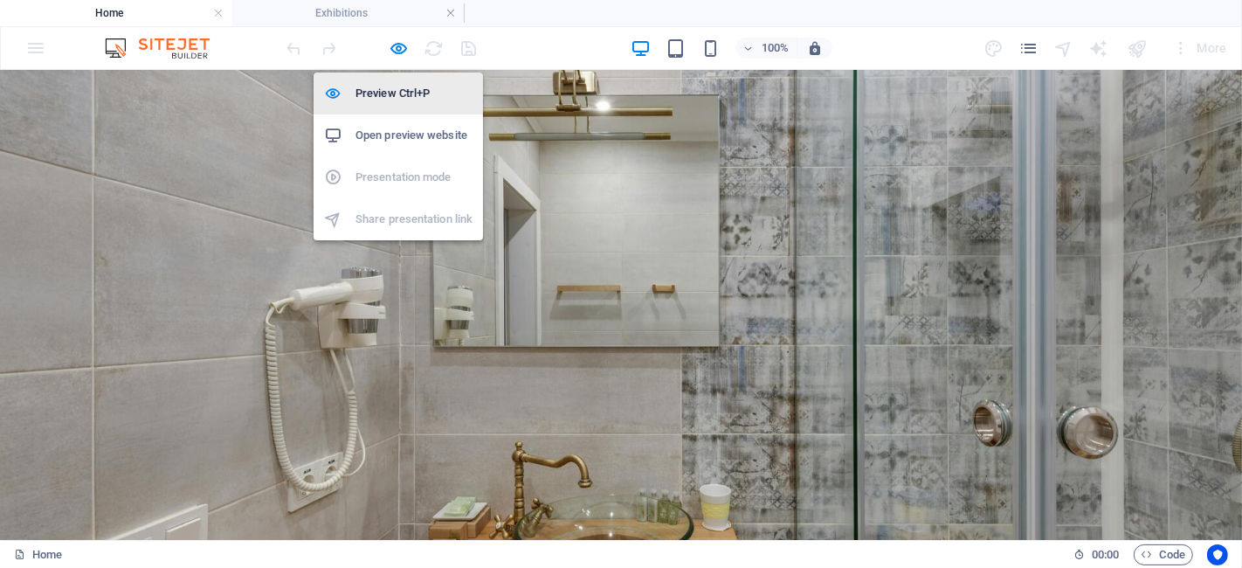
click at [426, 86] on h6 "Preview Ctrl+P" at bounding box center [414, 93] width 117 height 21
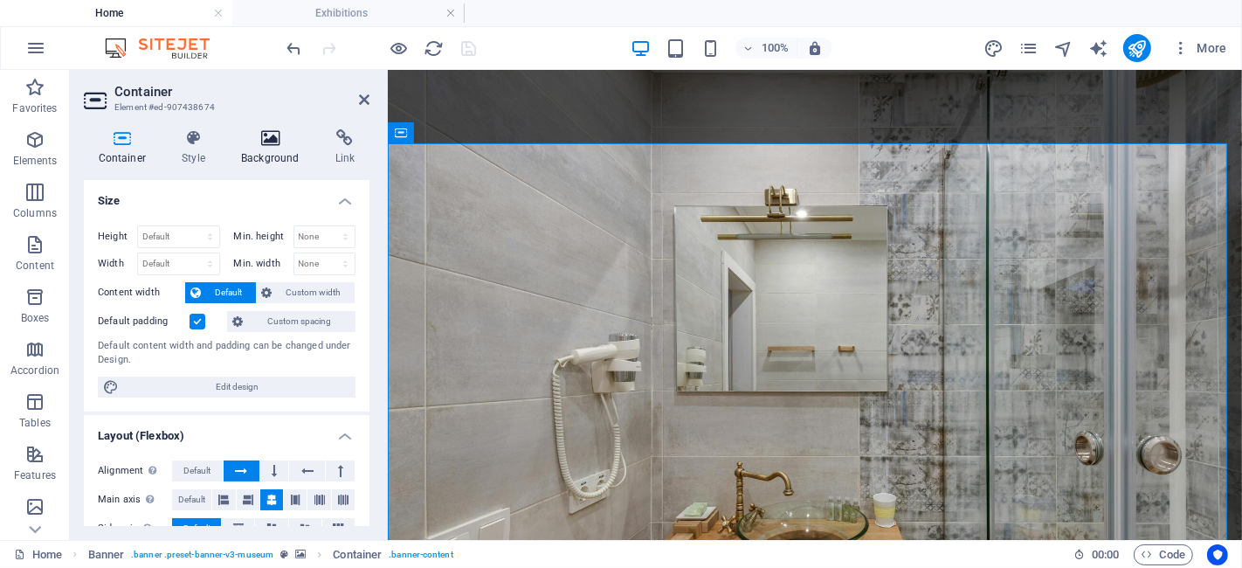
click at [274, 143] on icon at bounding box center [270, 137] width 87 height 17
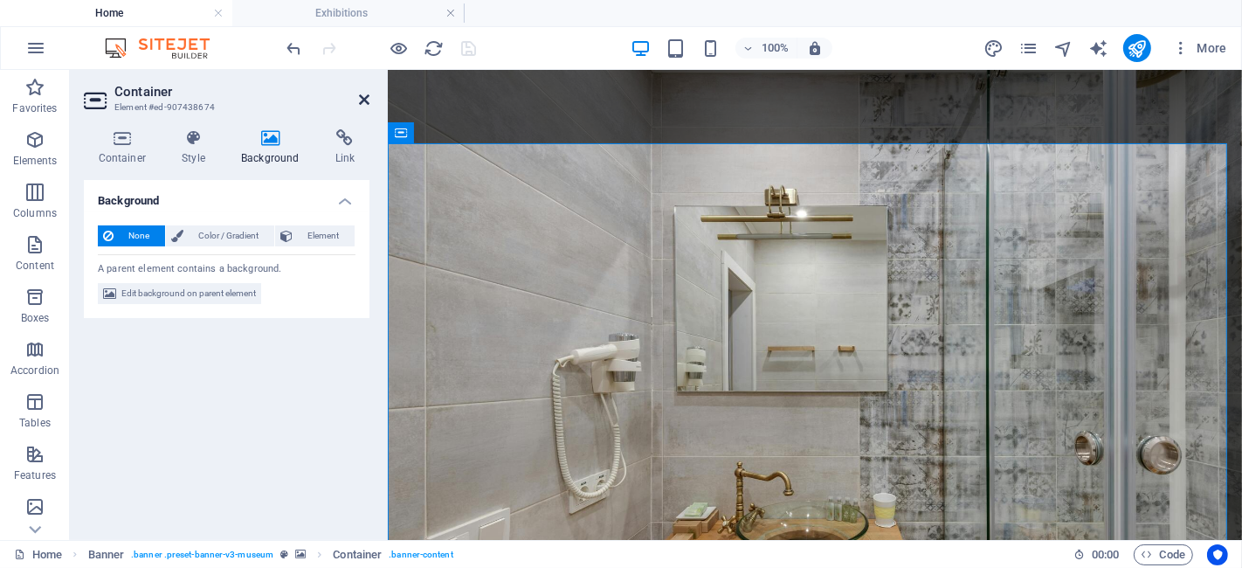
drag, startPoint x: 363, startPoint y: 96, endPoint x: 300, endPoint y: 30, distance: 91.4
click at [363, 96] on icon at bounding box center [364, 100] width 10 height 14
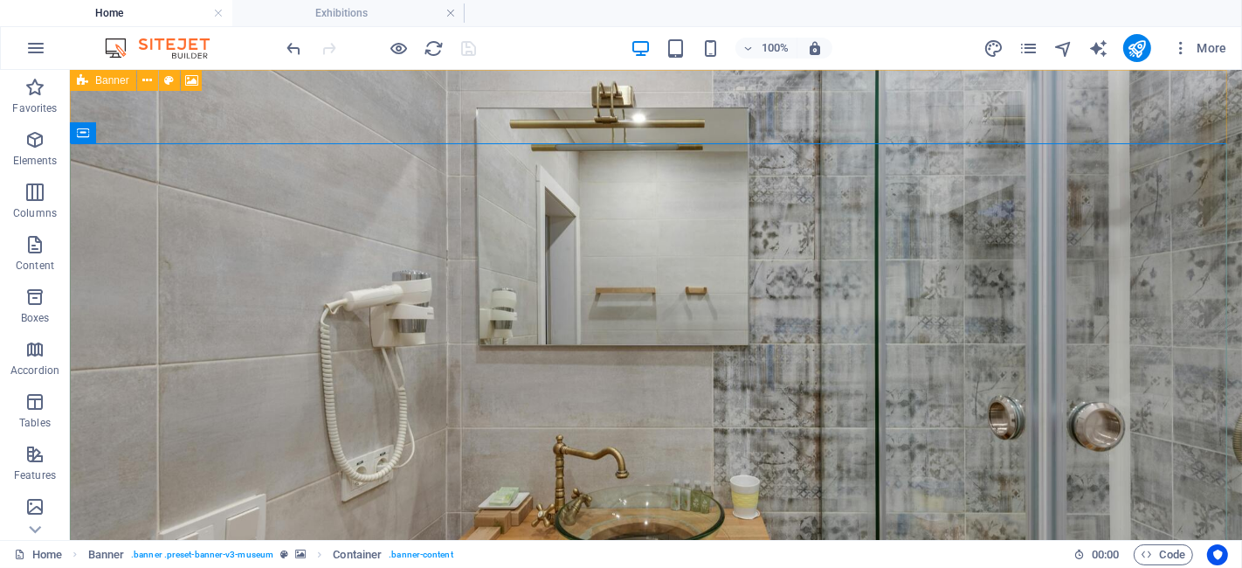
click at [82, 76] on icon at bounding box center [82, 80] width 11 height 21
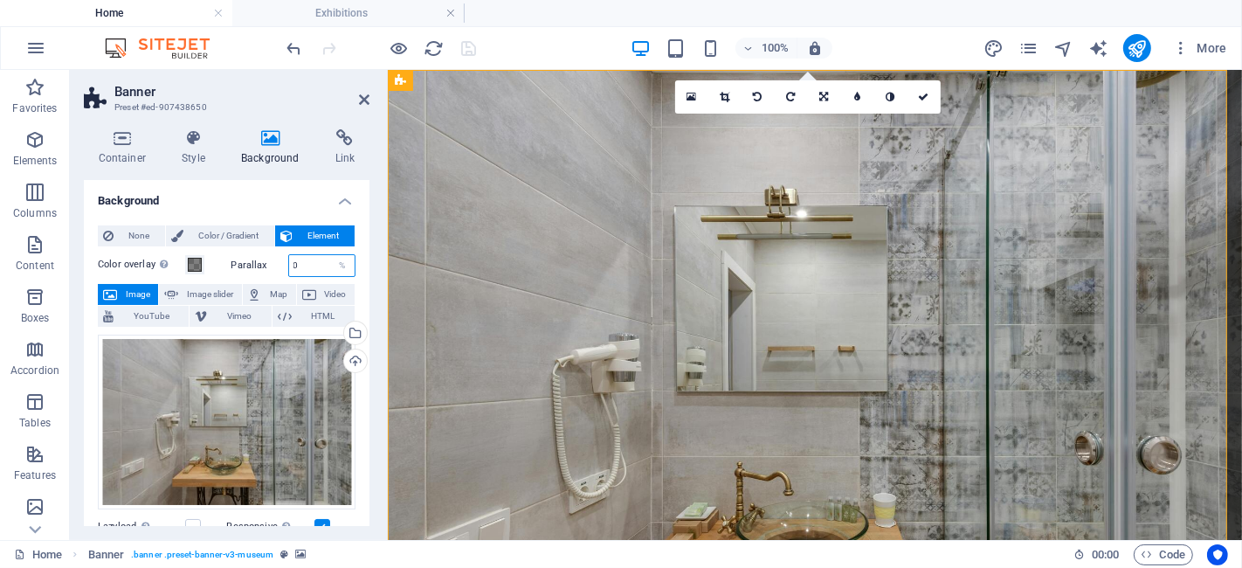
click at [302, 267] on input "0" at bounding box center [322, 265] width 66 height 21
type input "40"
click at [365, 263] on div "None Color / Gradient Element Stretch background to full-width Color overlay Pl…" at bounding box center [227, 535] width 286 height 648
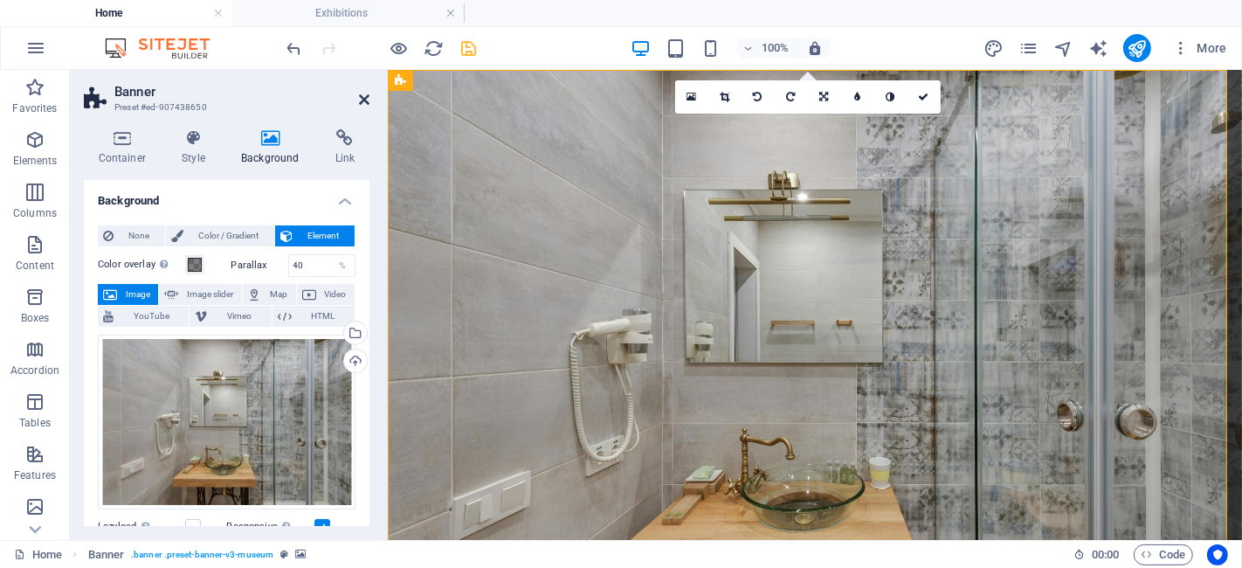
drag, startPoint x: 364, startPoint y: 93, endPoint x: 289, endPoint y: 45, distance: 89.2
click at [364, 93] on icon at bounding box center [364, 100] width 10 height 14
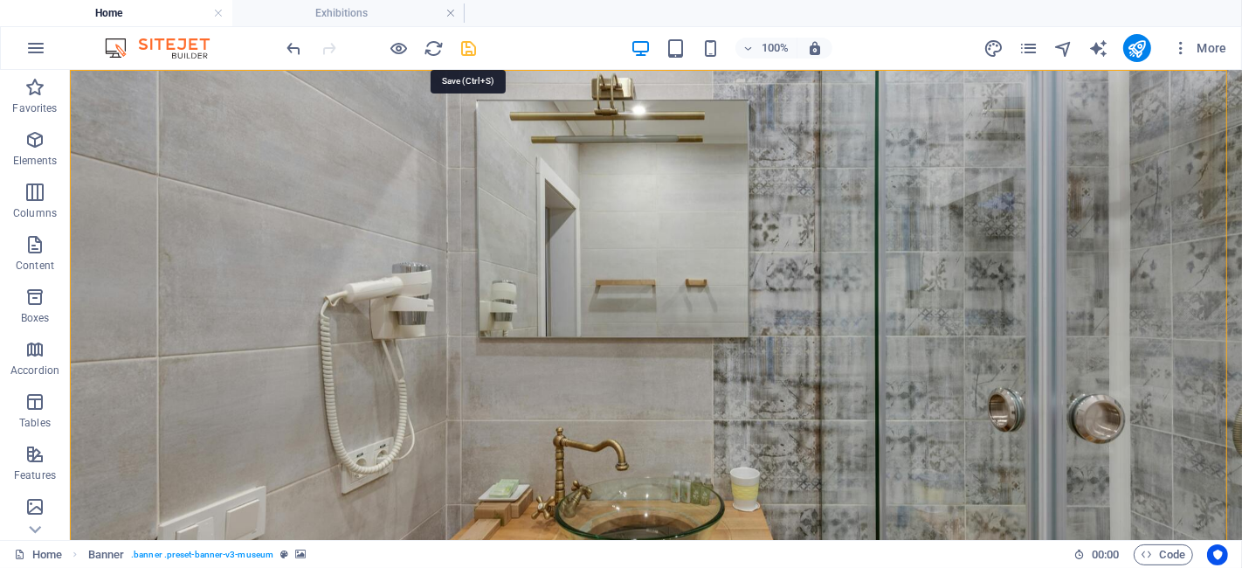
click at [469, 53] on icon "save" at bounding box center [469, 48] width 20 height 20
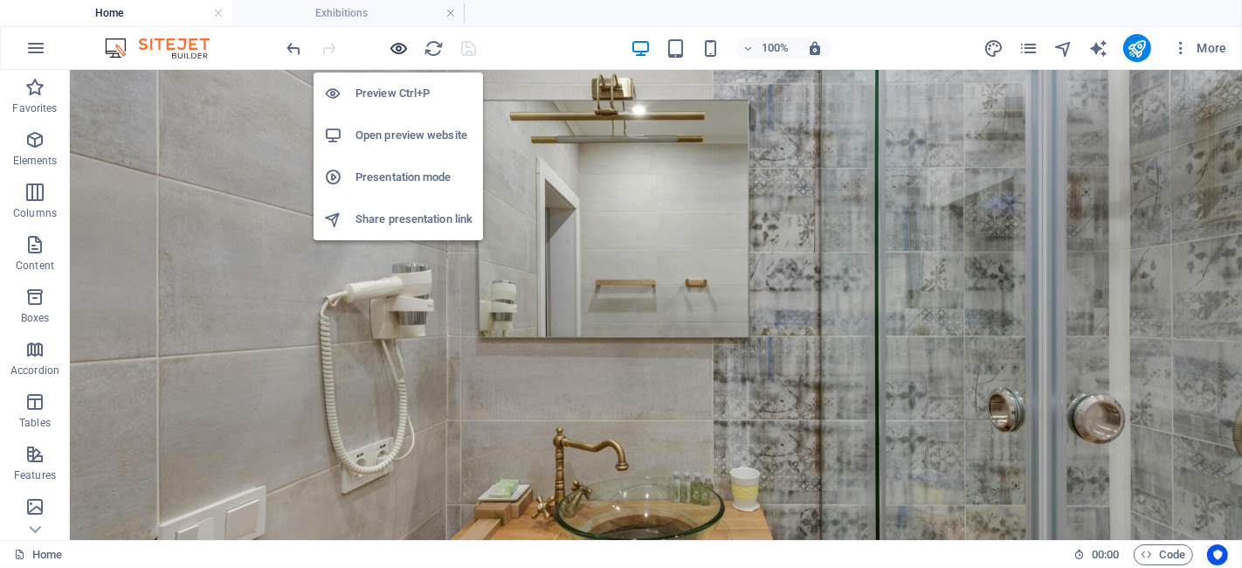
click at [398, 45] on icon "button" at bounding box center [400, 48] width 20 height 20
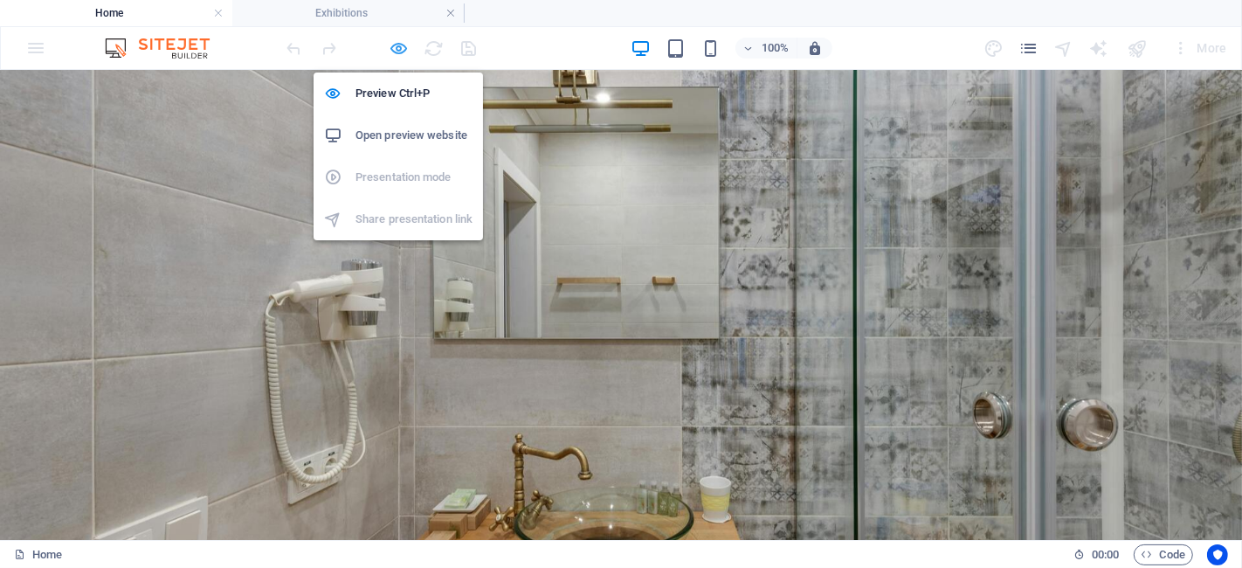
drag, startPoint x: 396, startPoint y: 51, endPoint x: 242, endPoint y: 141, distance: 178.1
click at [396, 51] on icon "button" at bounding box center [400, 48] width 20 height 20
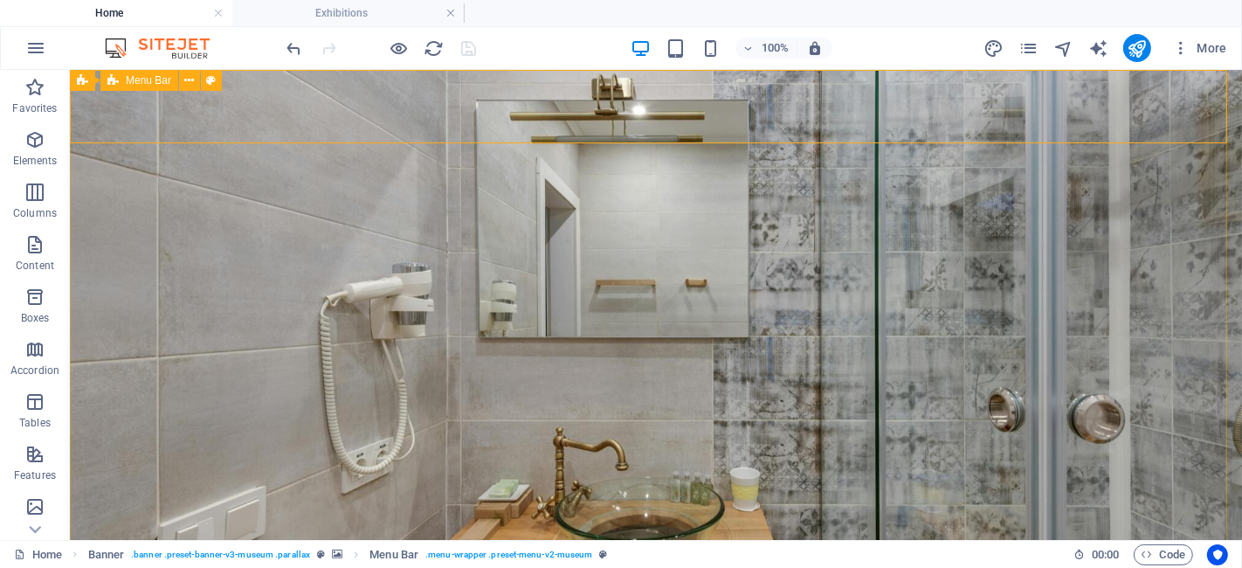
click at [149, 79] on span "Menu Bar" at bounding box center [148, 80] width 45 height 10
select select "rem"
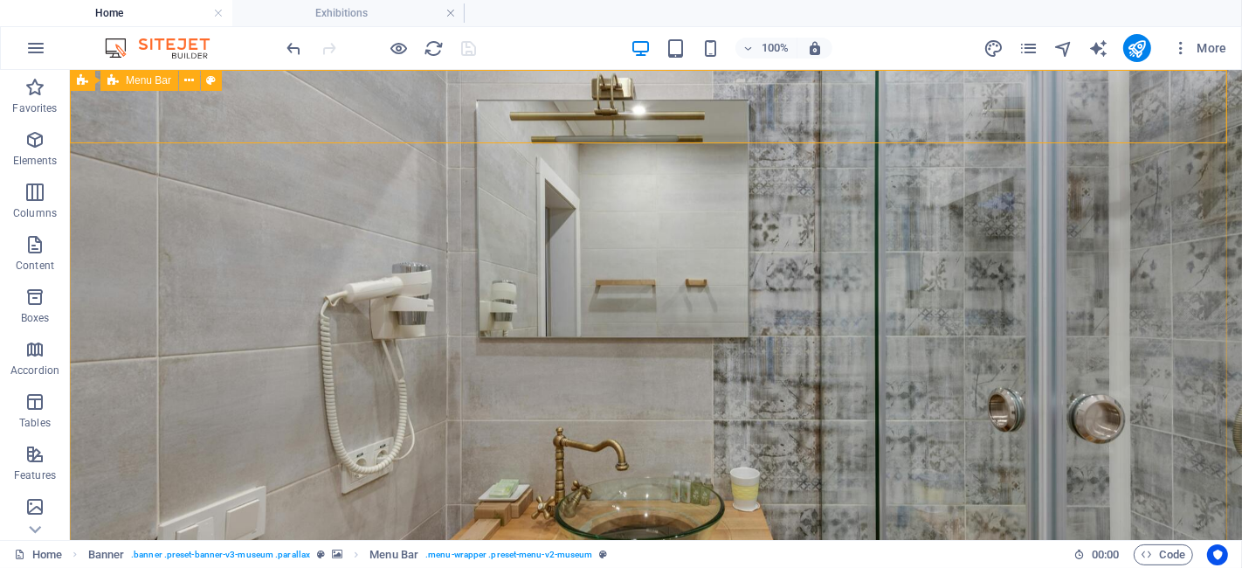
select select "rem"
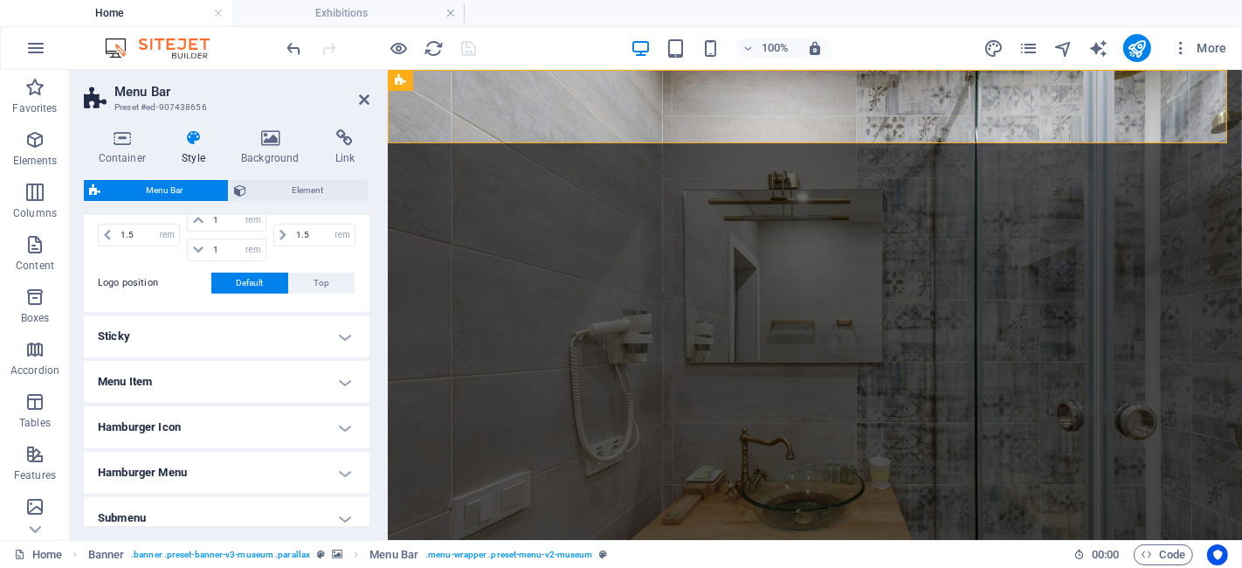
scroll to position [459, 0]
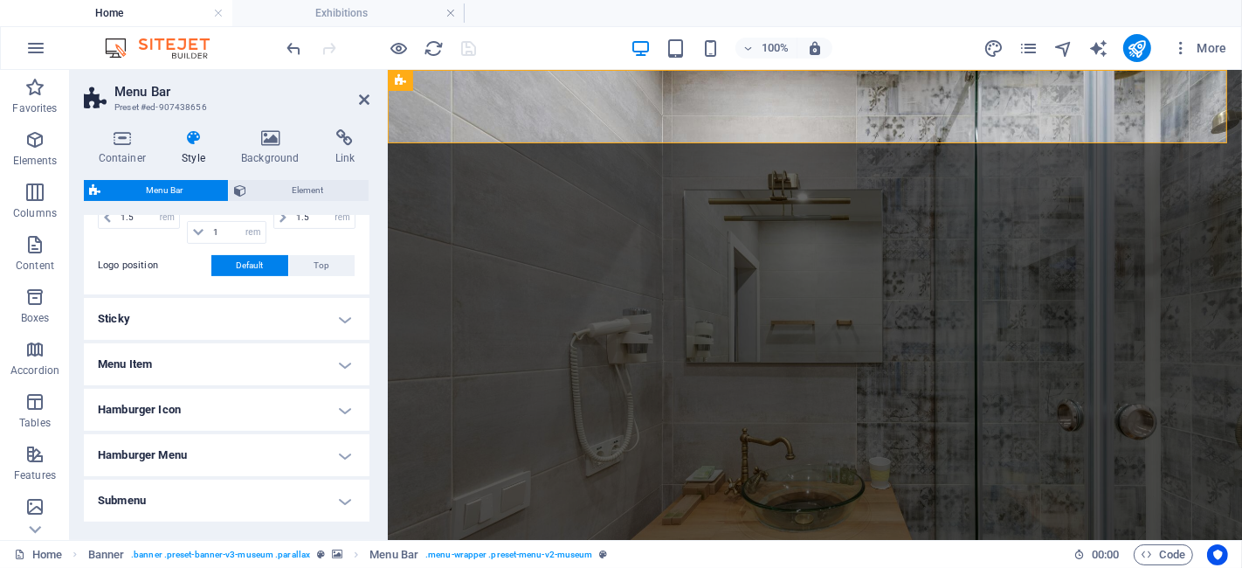
click at [257, 307] on h4 "Sticky" at bounding box center [227, 319] width 286 height 42
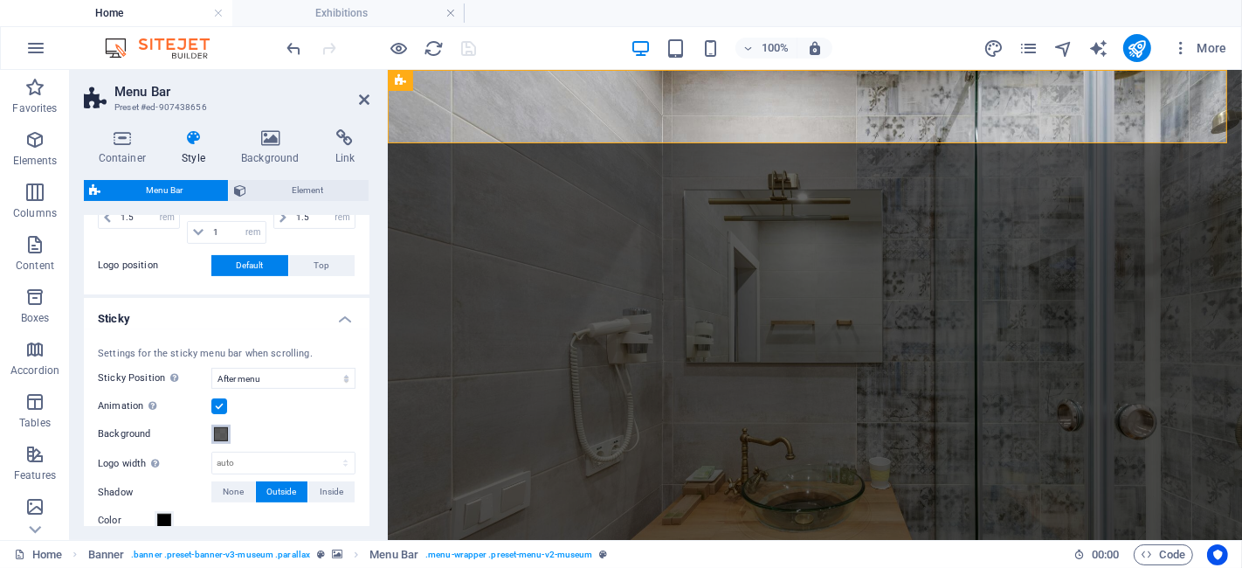
click at [220, 429] on span at bounding box center [221, 434] width 14 height 14
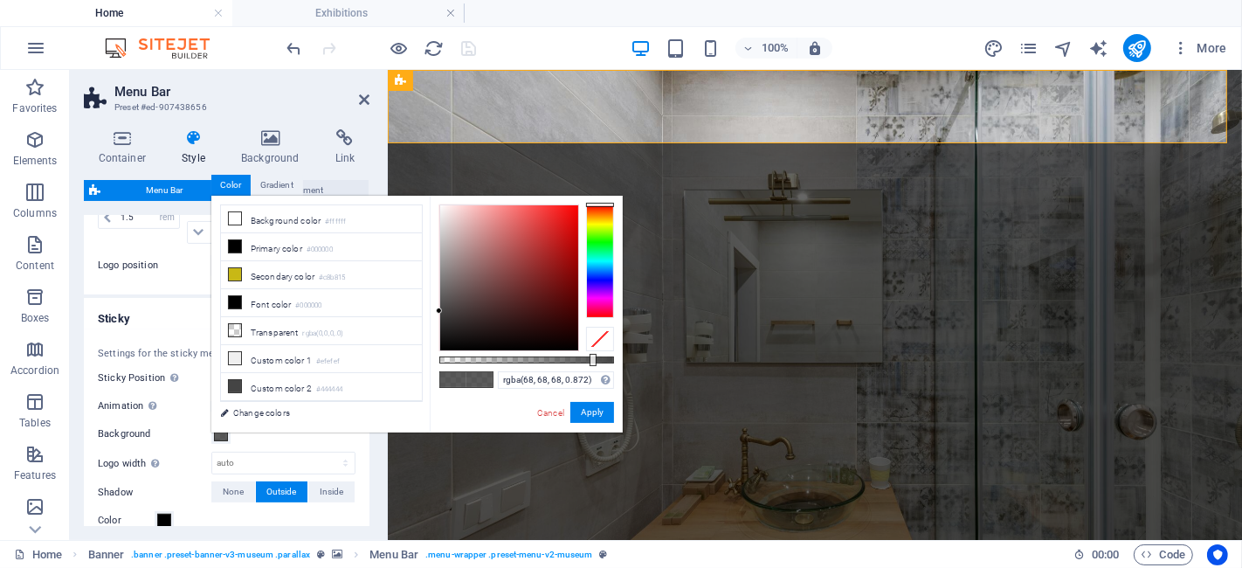
click at [220, 430] on div "less Background color #ffffff Primary color #000000 Secondary color #c8b815 Fon…" at bounding box center [416, 314] width 411 height 237
click at [441, 325] on div at bounding box center [509, 277] width 138 height 145
type input "rgba(41, 40, 40, 0.872)"
click at [444, 326] on div at bounding box center [509, 277] width 138 height 145
click at [590, 414] on button "Apply" at bounding box center [592, 412] width 44 height 21
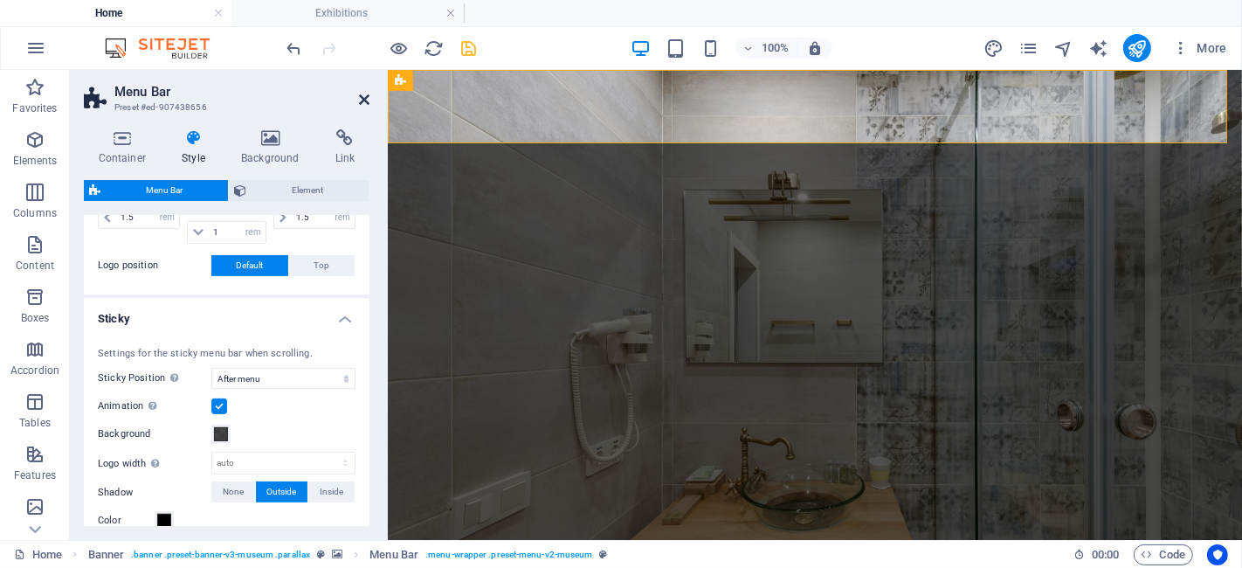
drag, startPoint x: 364, startPoint y: 94, endPoint x: 368, endPoint y: 269, distance: 174.7
click at [364, 94] on icon at bounding box center [364, 100] width 10 height 14
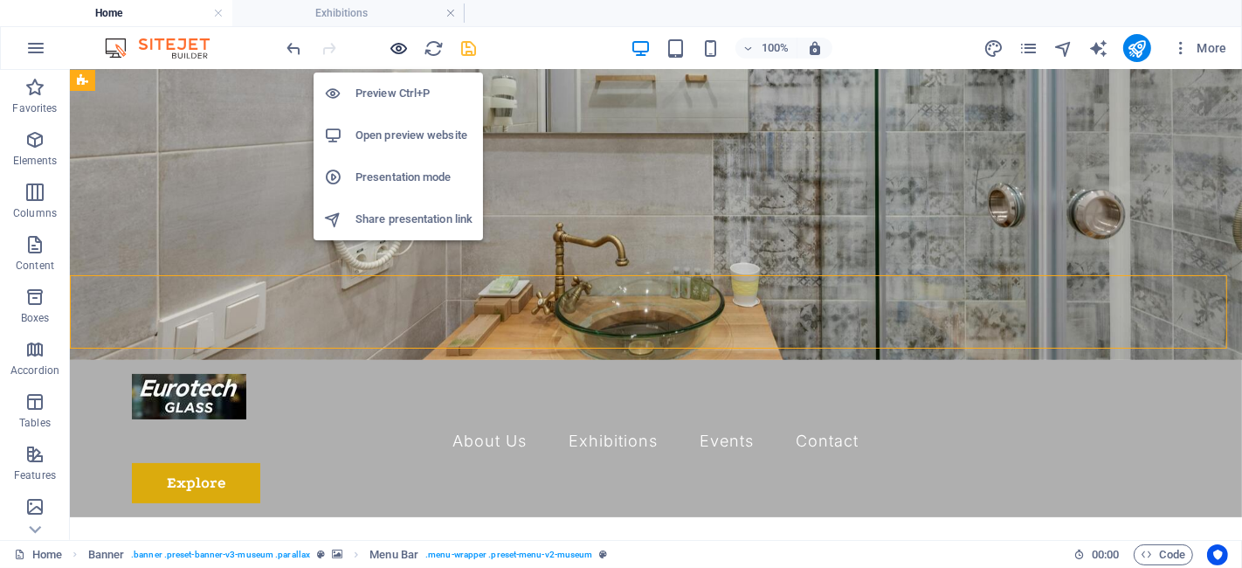
scroll to position [0, 0]
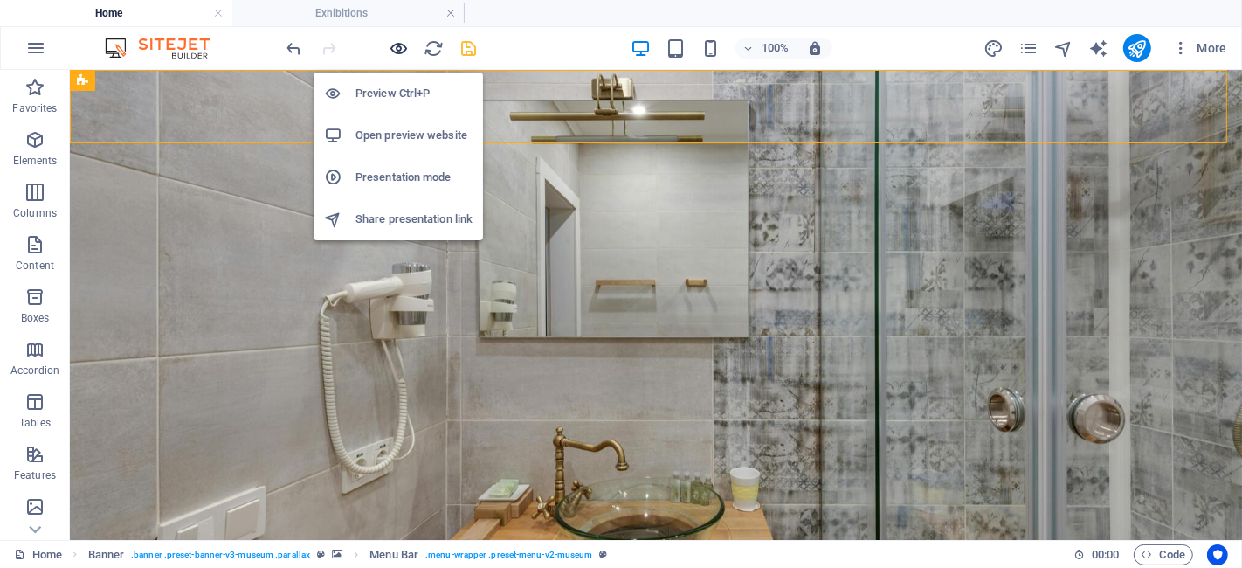
click at [402, 53] on icon "button" at bounding box center [400, 48] width 20 height 20
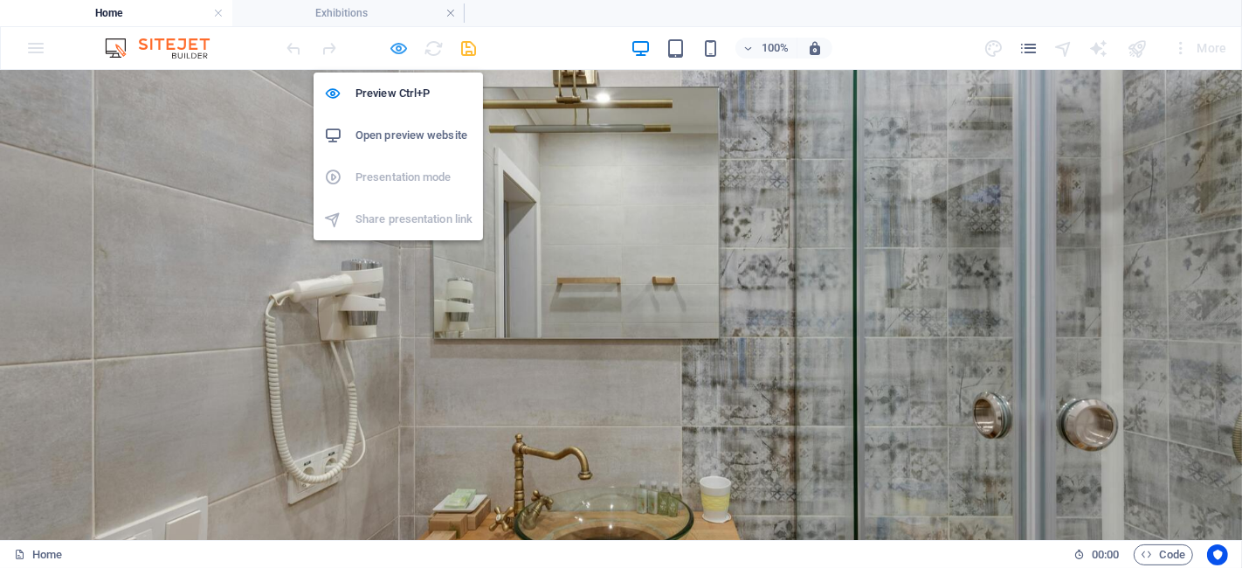
drag, startPoint x: 402, startPoint y: 44, endPoint x: 390, endPoint y: 189, distance: 145.4
click at [402, 44] on icon "button" at bounding box center [400, 48] width 20 height 20
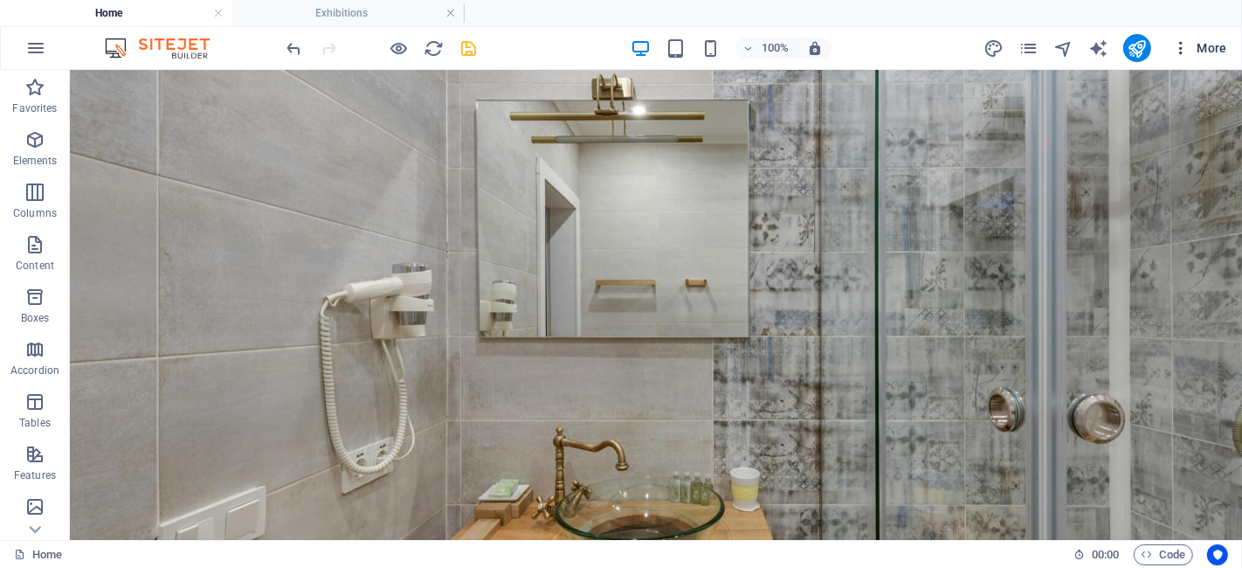
click at [1184, 46] on icon "button" at bounding box center [1180, 47] width 17 height 17
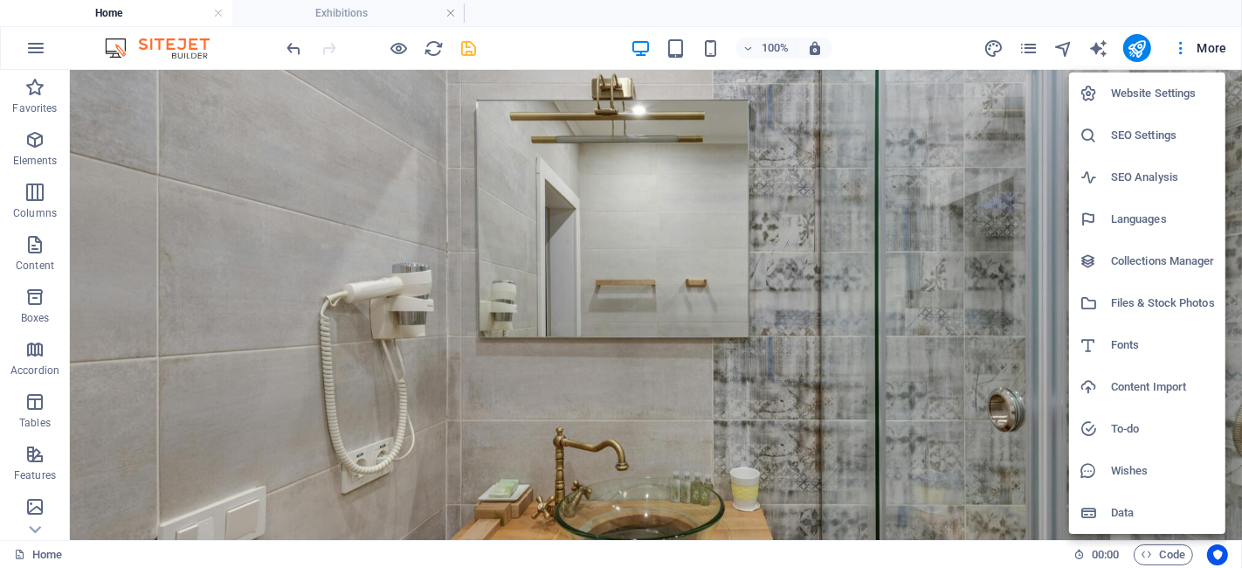
click at [996, 50] on div at bounding box center [621, 284] width 1242 height 568
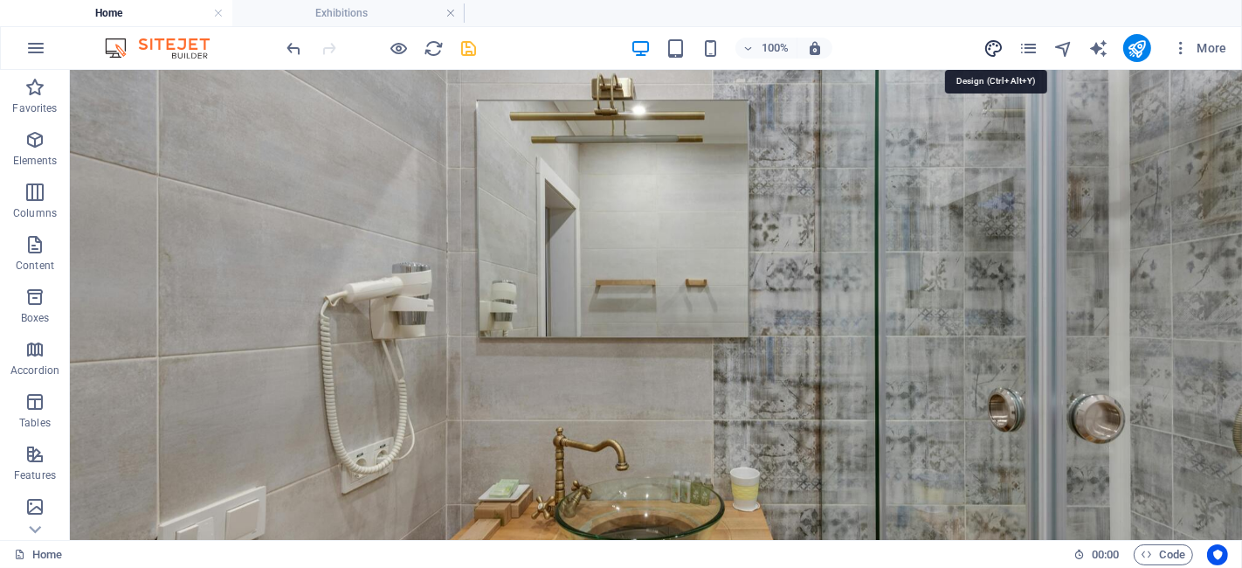
click at [993, 48] on icon "design" at bounding box center [994, 48] width 20 height 20
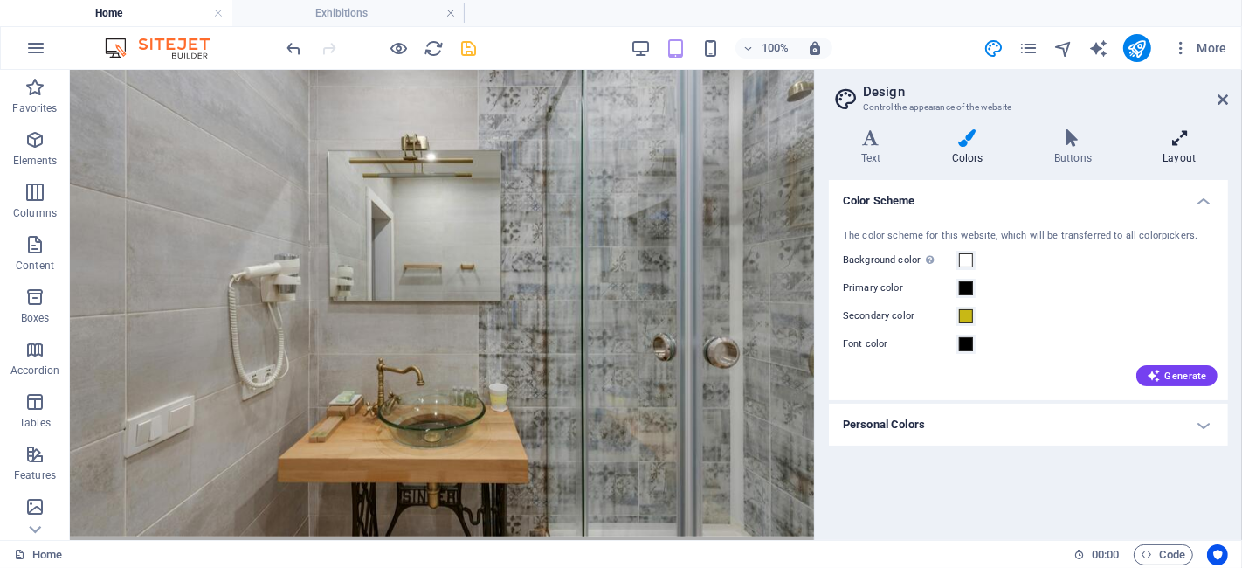
click at [1189, 157] on h4 "Layout" at bounding box center [1179, 147] width 97 height 37
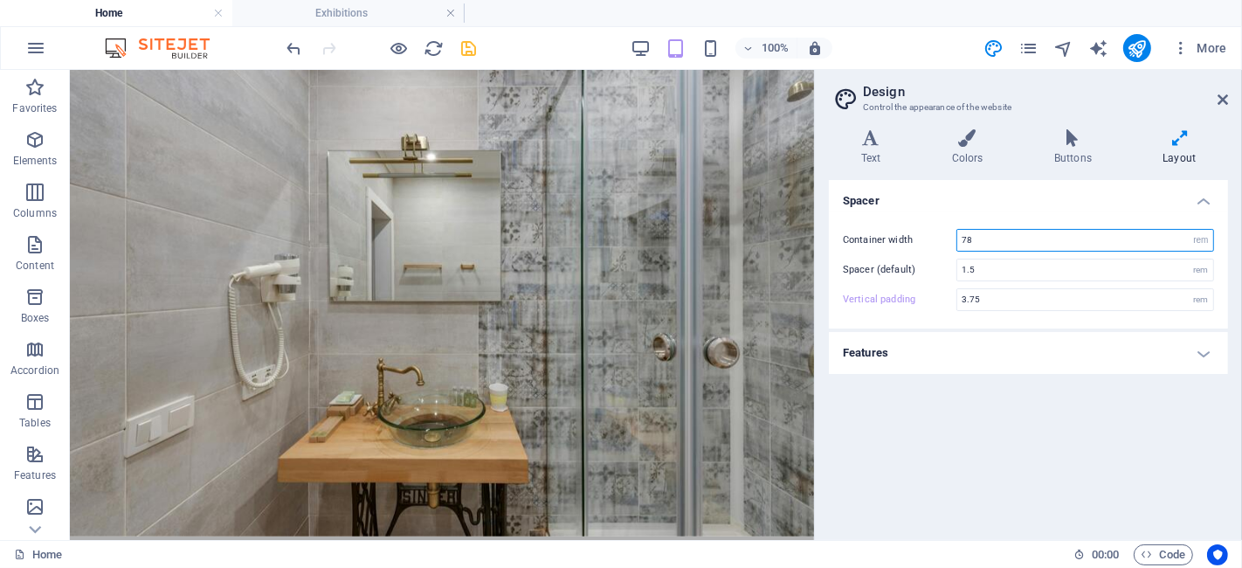
click at [990, 236] on input "78" at bounding box center [1085, 240] width 256 height 21
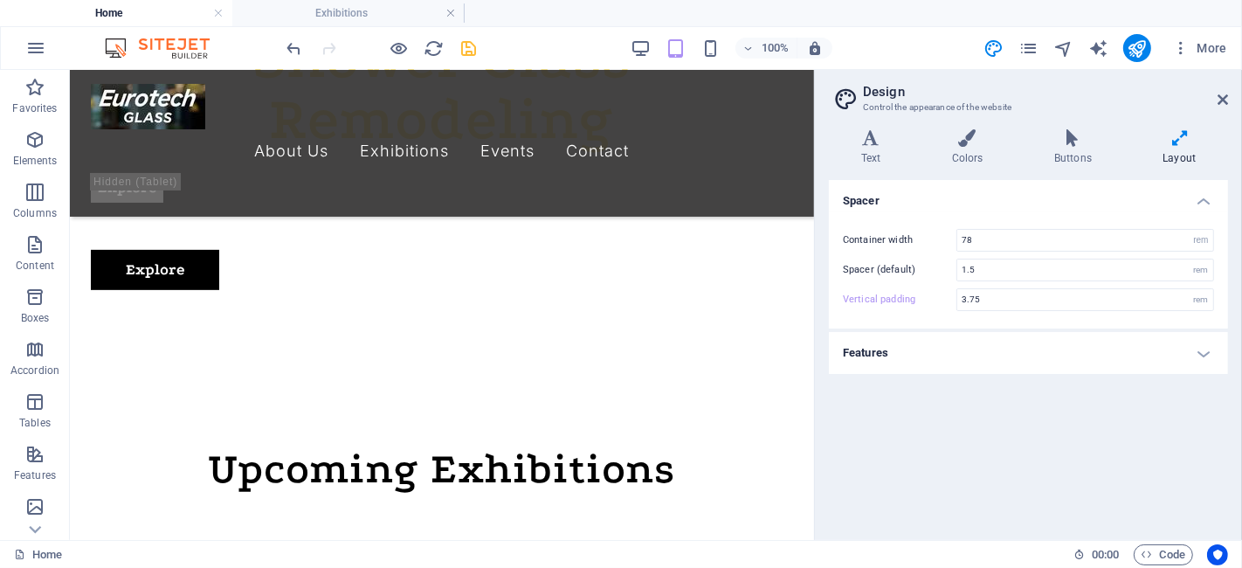
scroll to position [714, 0]
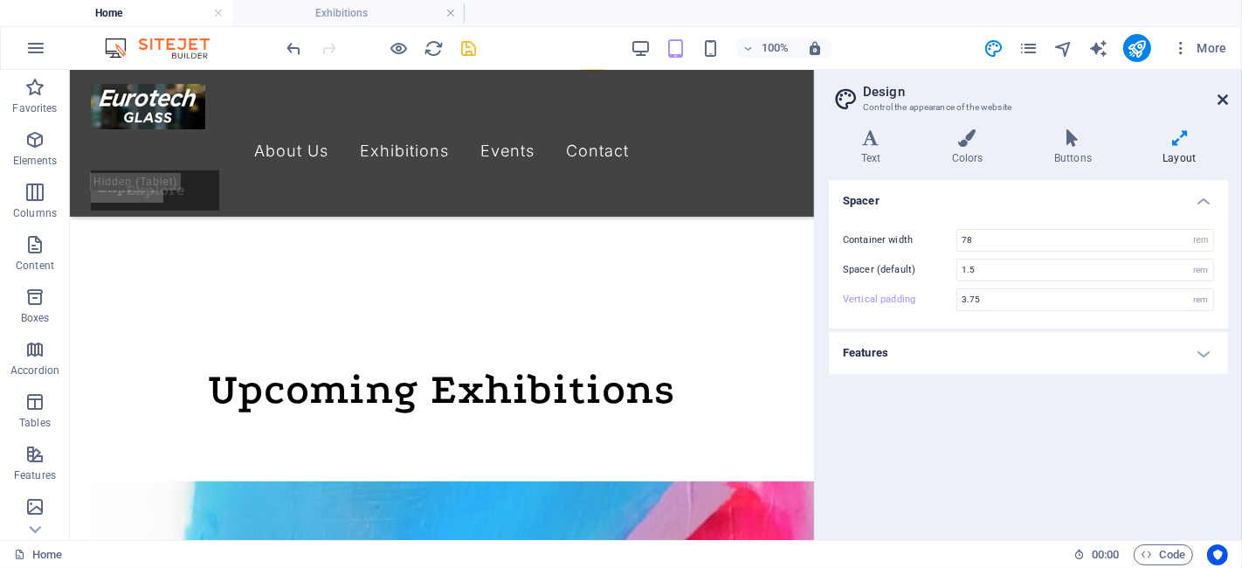
drag, startPoint x: 1074, startPoint y: 130, endPoint x: 1219, endPoint y: 93, distance: 148.7
click at [1219, 93] on icon at bounding box center [1223, 100] width 10 height 14
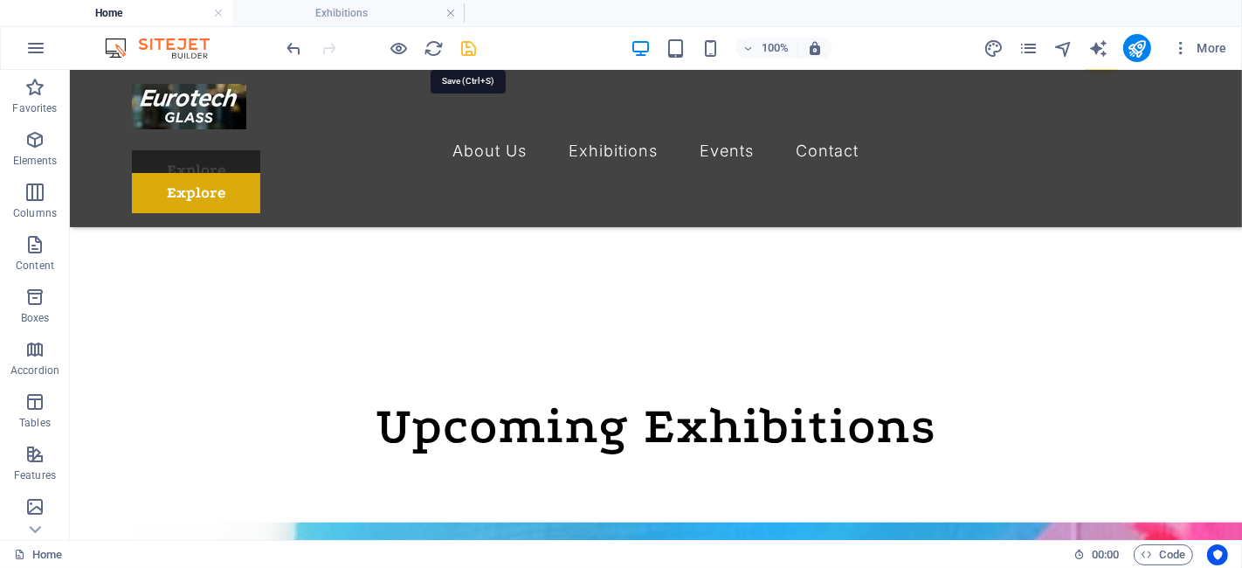
drag, startPoint x: 469, startPoint y: 46, endPoint x: 595, endPoint y: 259, distance: 247.5
click at [469, 46] on icon "save" at bounding box center [469, 48] width 20 height 20
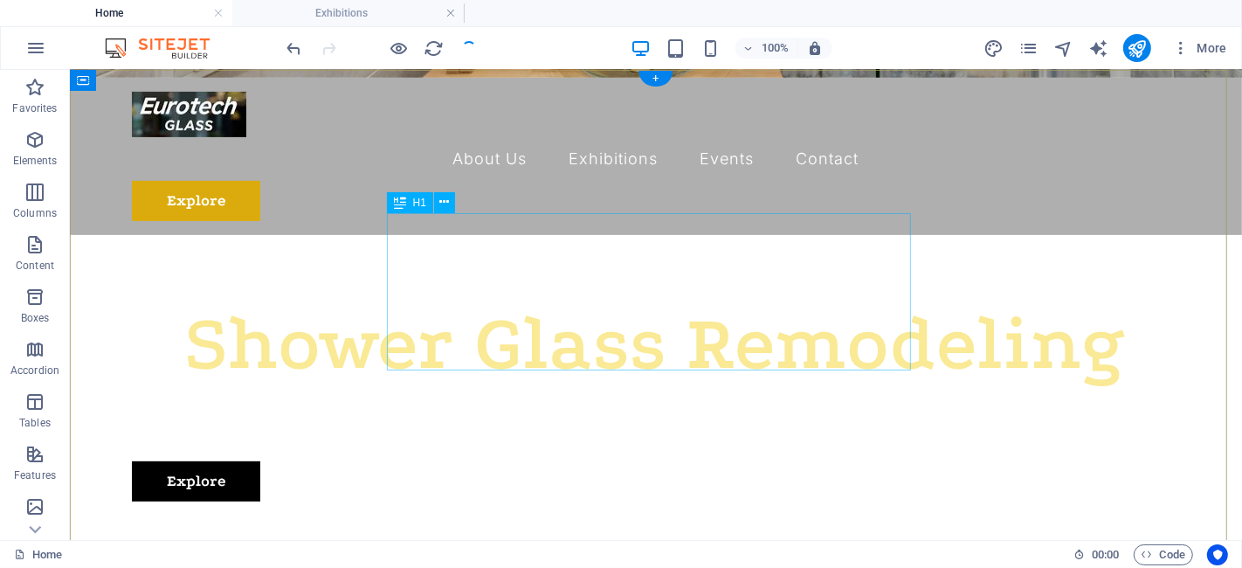
scroll to position [0, 0]
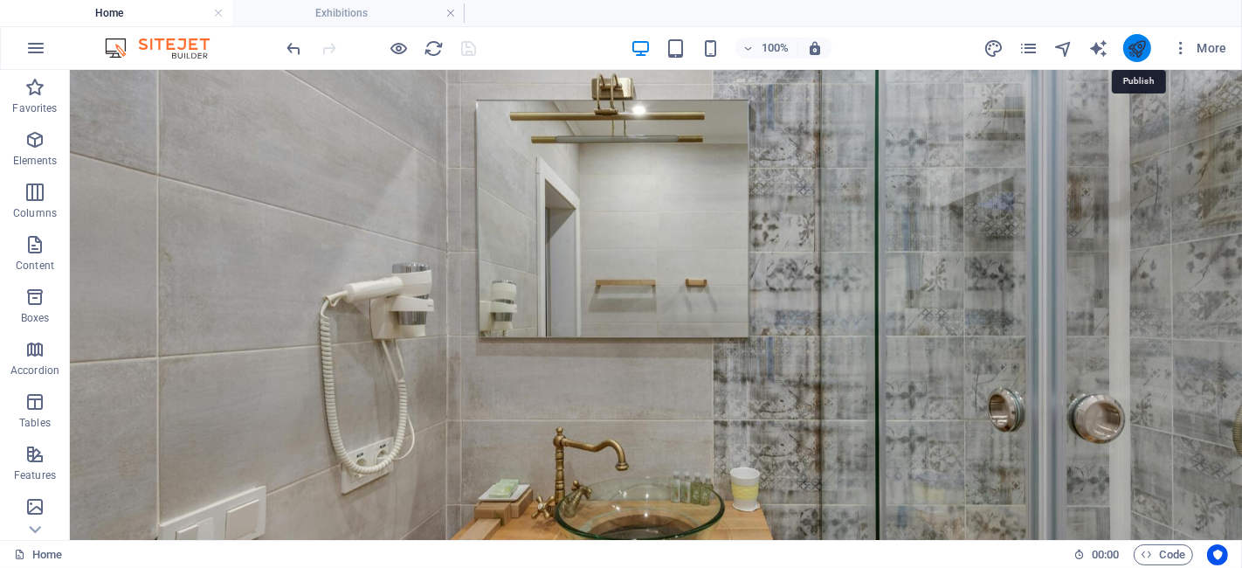
click at [1137, 47] on icon "publish" at bounding box center [1137, 48] width 20 height 20
